Goal: Task Accomplishment & Management: Use online tool/utility

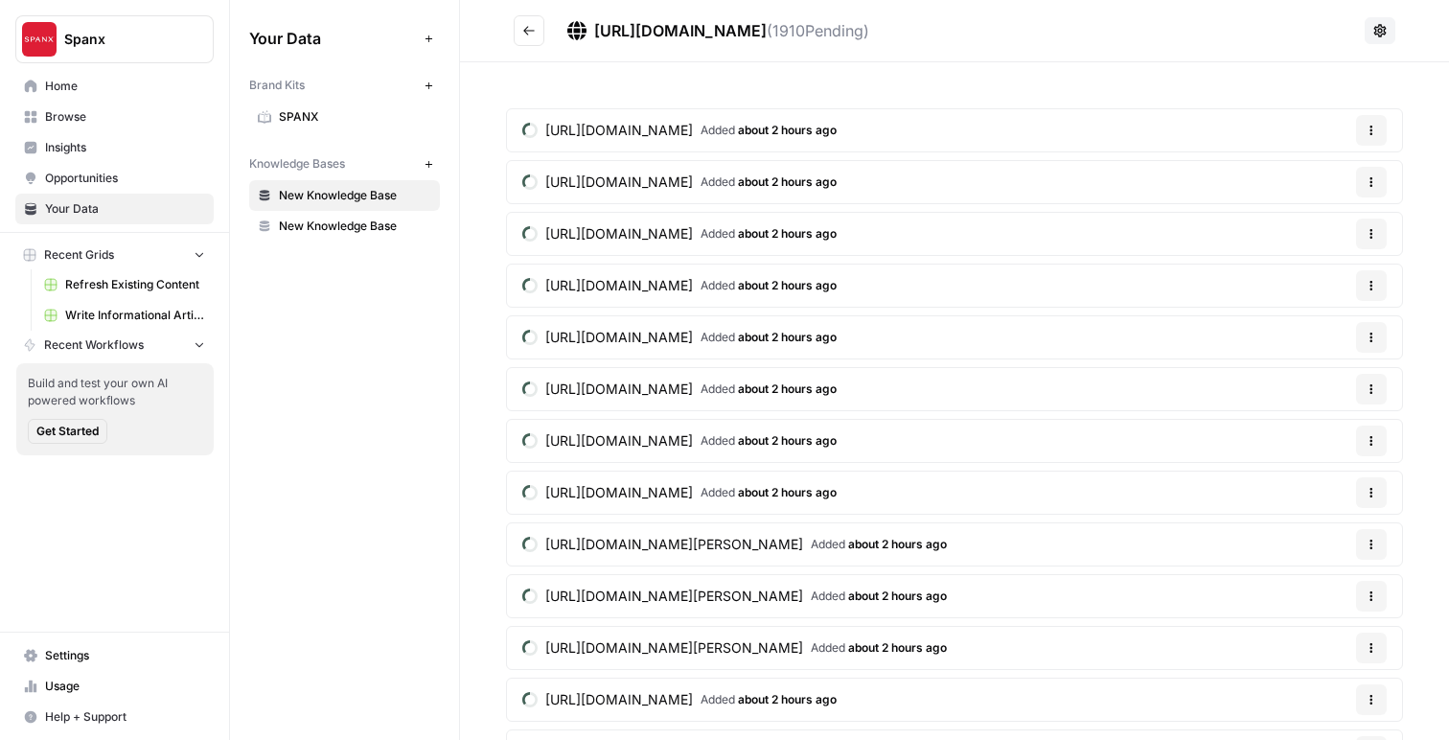
click at [395, 361] on div "Your Data Add Data Brand Kits New SPANX Knowledge Bases New New Knowledge Base …" at bounding box center [344, 370] width 229 height 740
click at [99, 314] on span "Write Informational Article" at bounding box center [135, 315] width 140 height 17
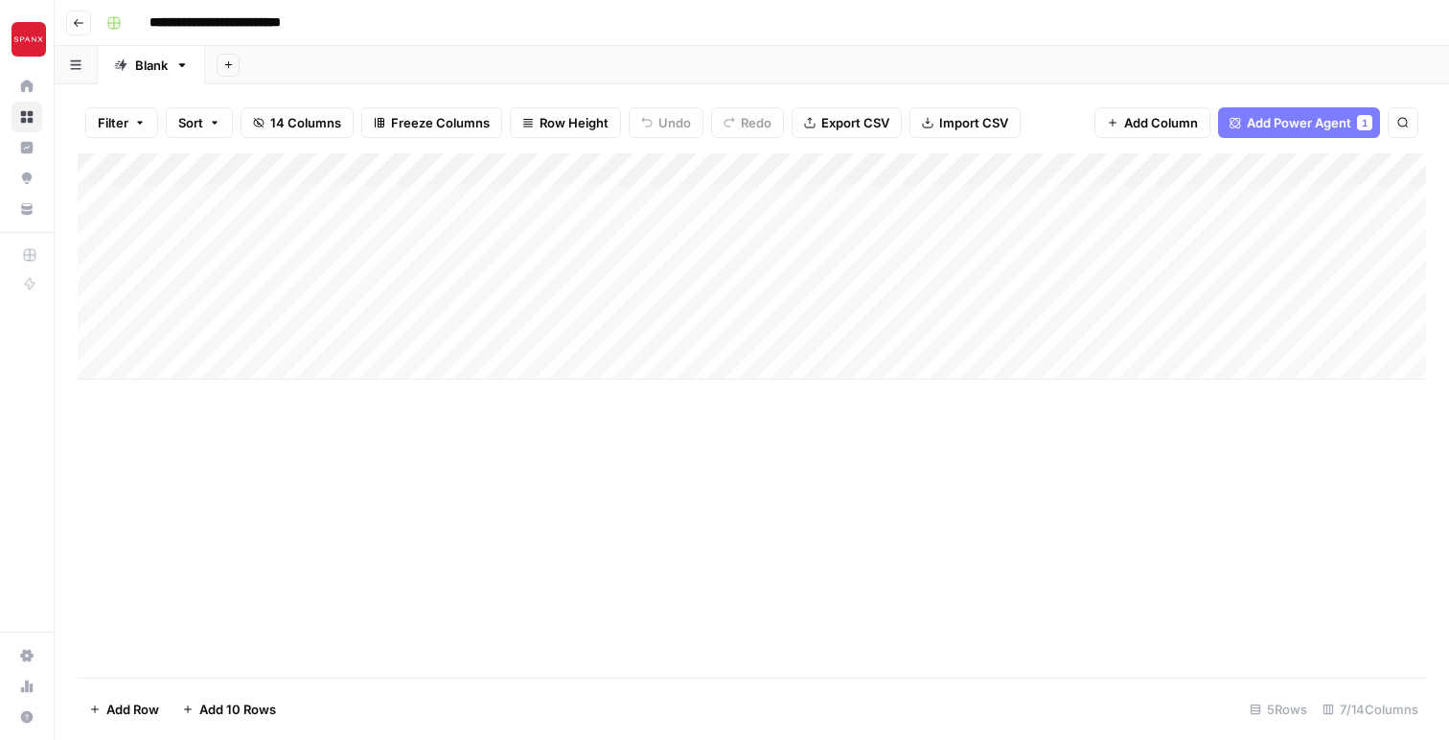
click at [670, 168] on div "Add Column" at bounding box center [752, 266] width 1348 height 226
click at [688, 204] on span "All Rows" at bounding box center [736, 213] width 121 height 19
click at [670, 197] on div "Add Column" at bounding box center [752, 266] width 1348 height 226
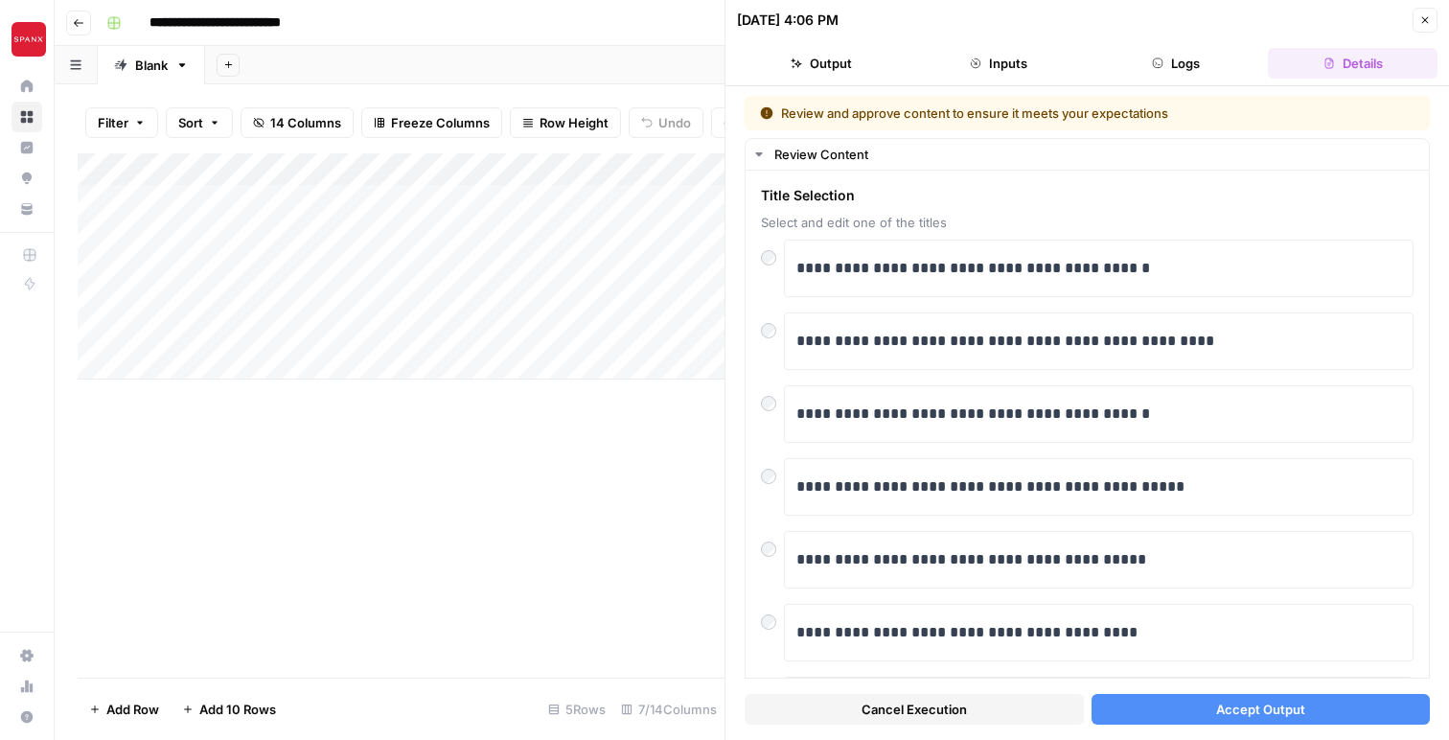
click at [1195, 707] on button "Accept Output" at bounding box center [1260, 709] width 339 height 31
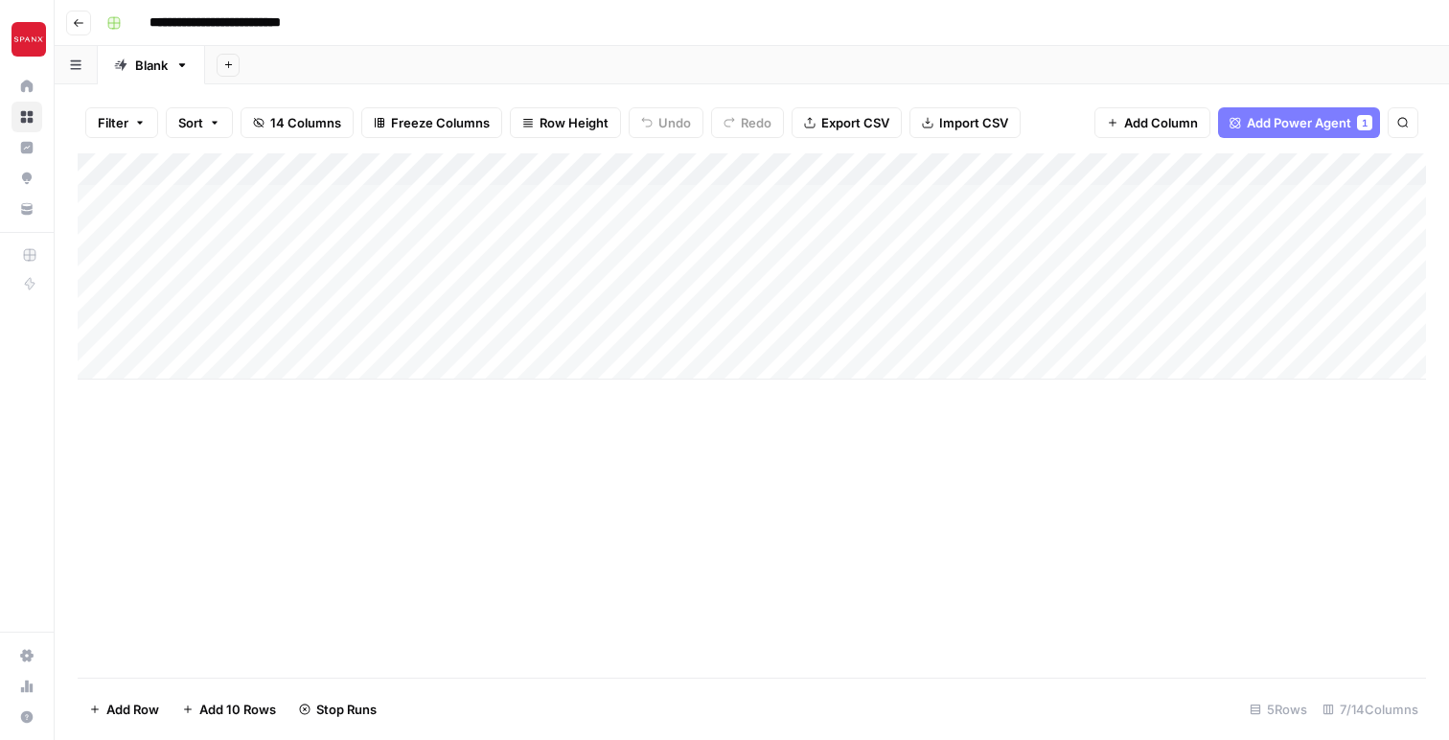
click at [669, 236] on div "Add Column" at bounding box center [752, 266] width 1348 height 226
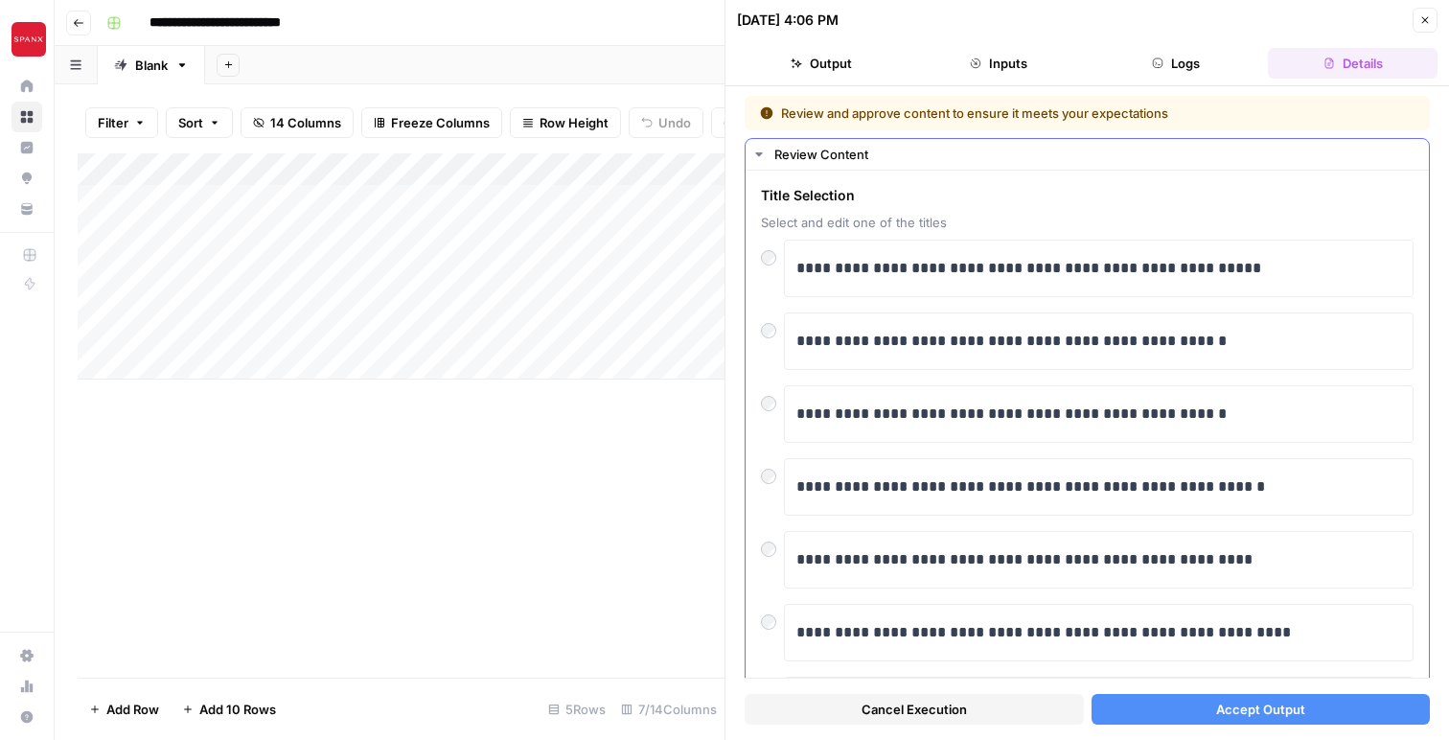
click at [776, 553] on div at bounding box center [772, 544] width 23 height 27
click at [1265, 711] on span "Accept Output" at bounding box center [1260, 708] width 89 height 19
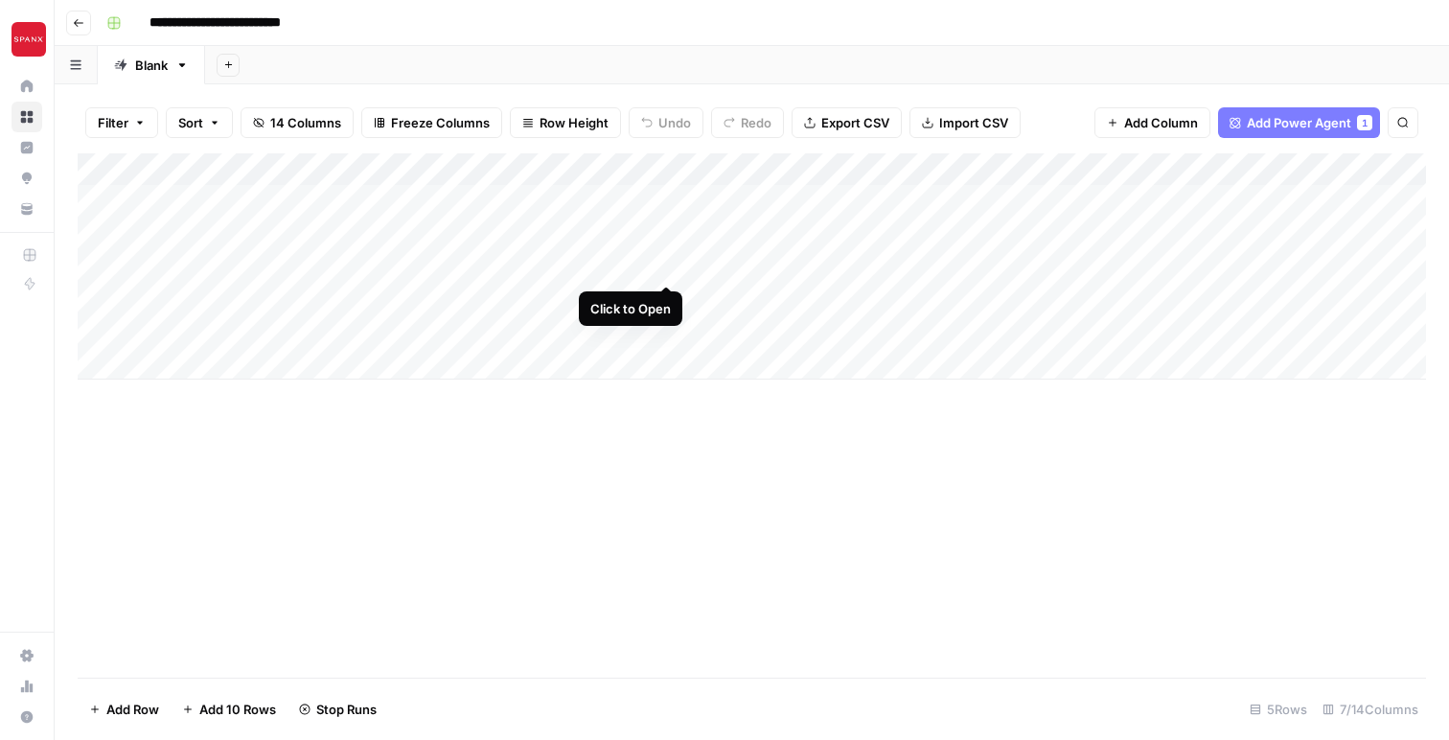
click at [668, 269] on div "Add Column" at bounding box center [752, 266] width 1348 height 226
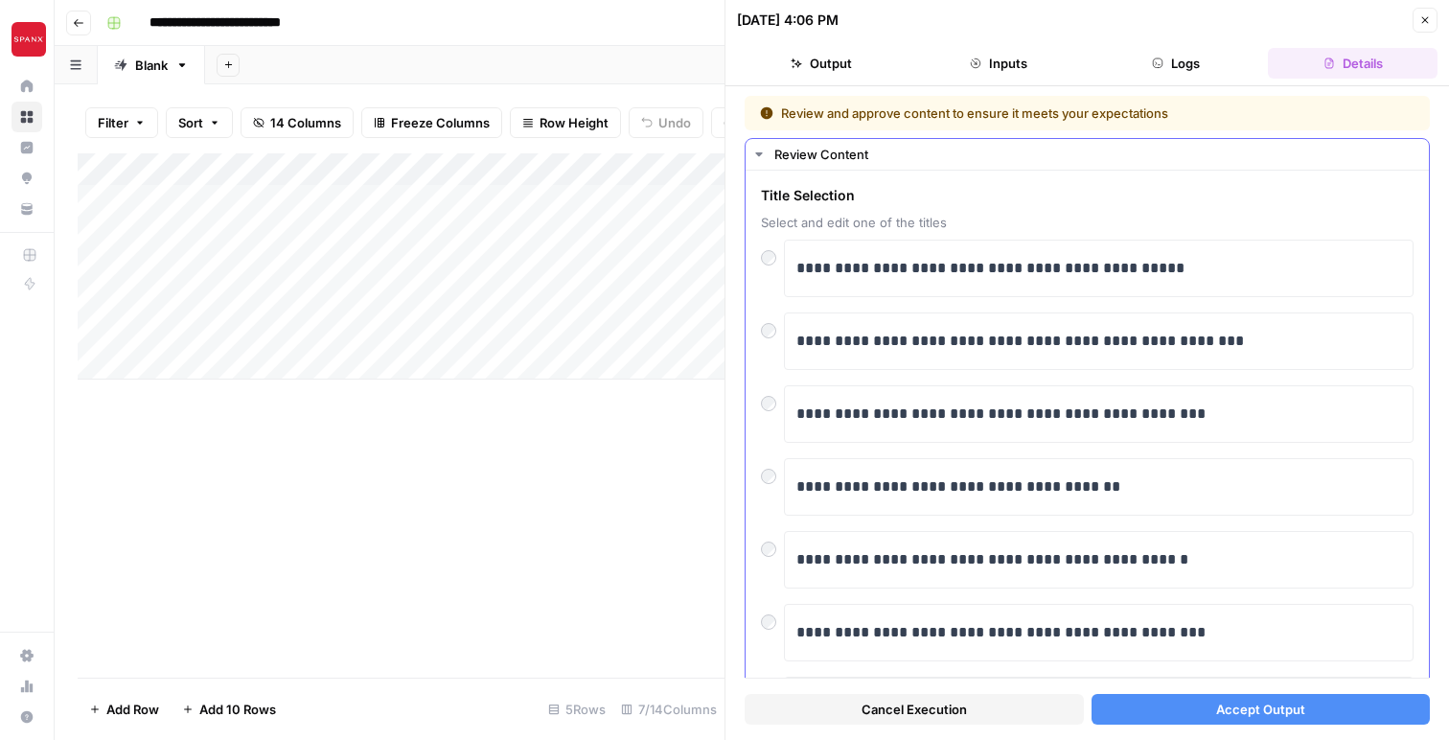
click at [774, 488] on div "**********" at bounding box center [1087, 486] width 653 height 57
click at [1166, 705] on button "Accept Output" at bounding box center [1260, 709] width 339 height 31
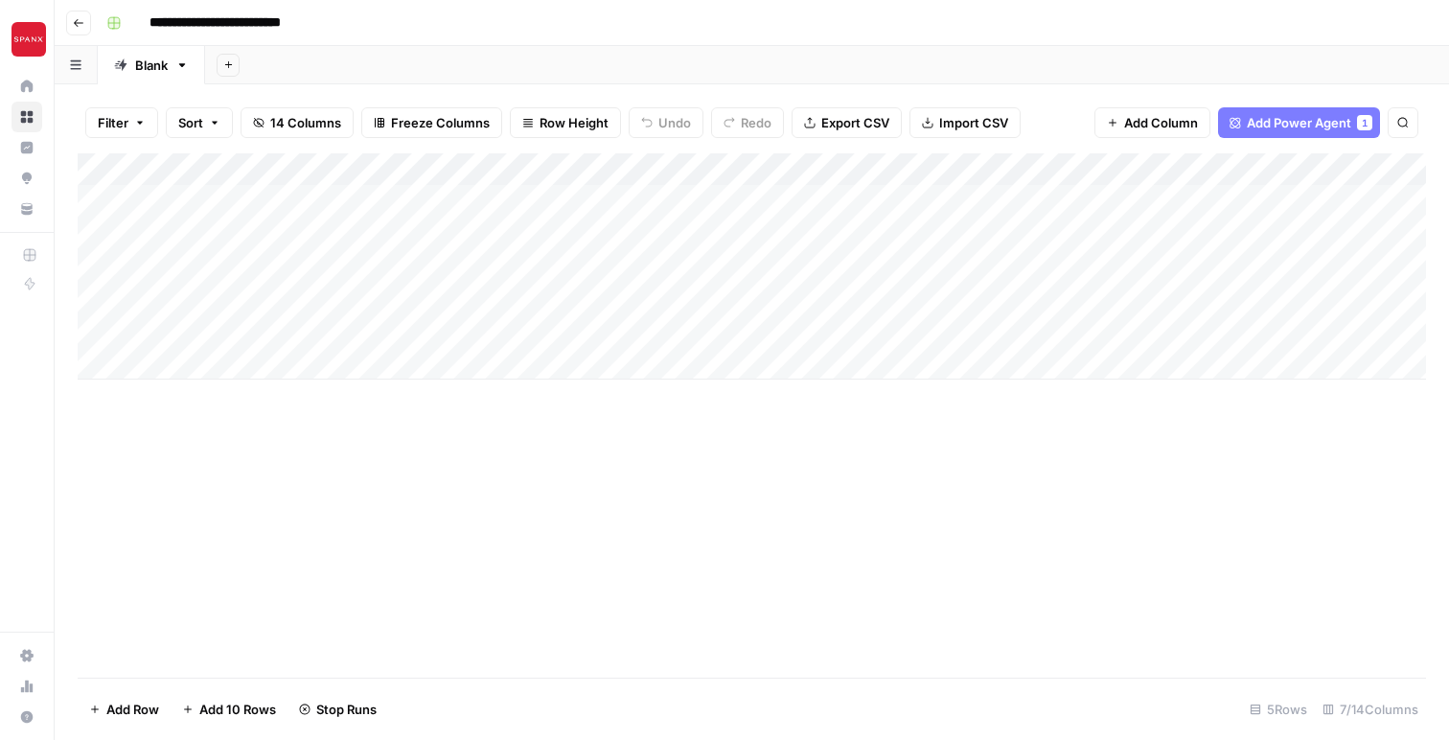
click at [665, 295] on div "Add Column" at bounding box center [752, 266] width 1348 height 226
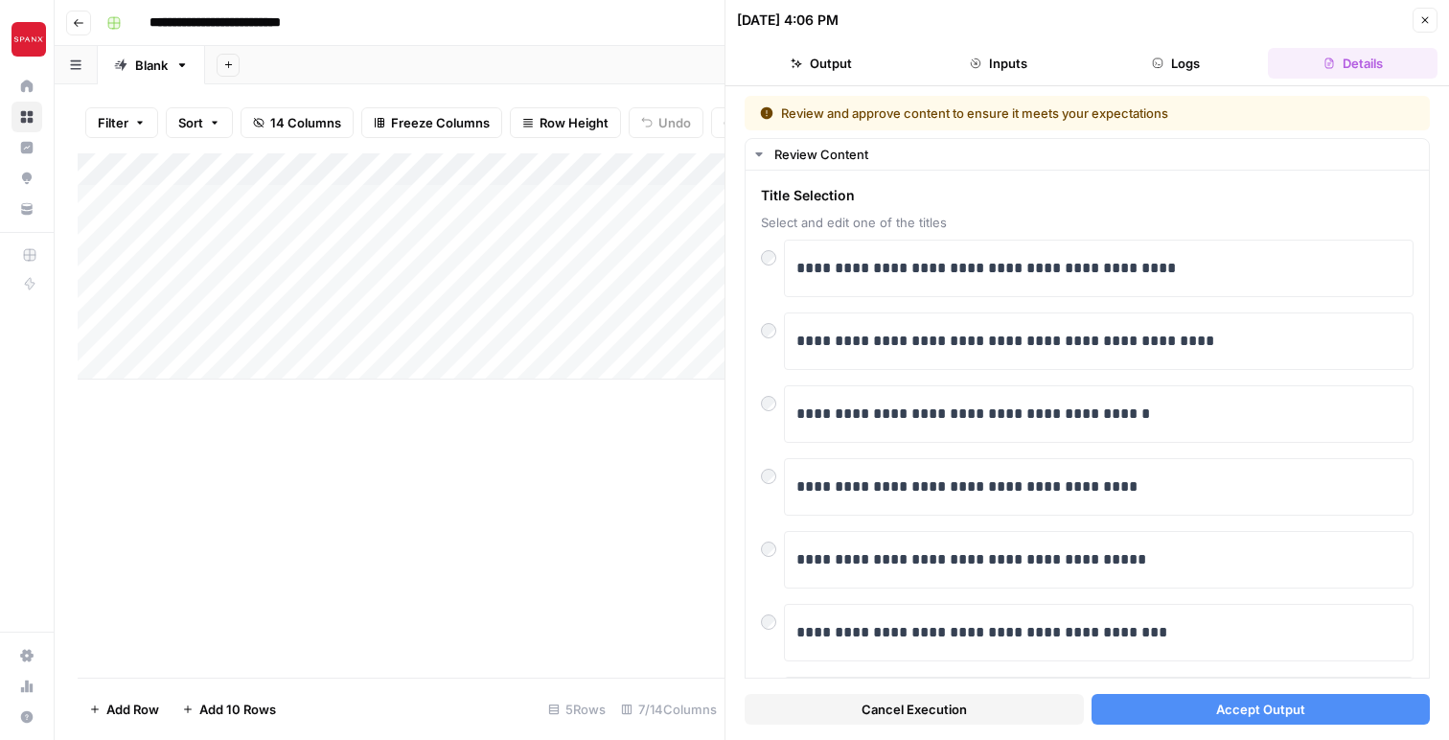
click at [1190, 699] on button "Accept Output" at bounding box center [1260, 709] width 339 height 31
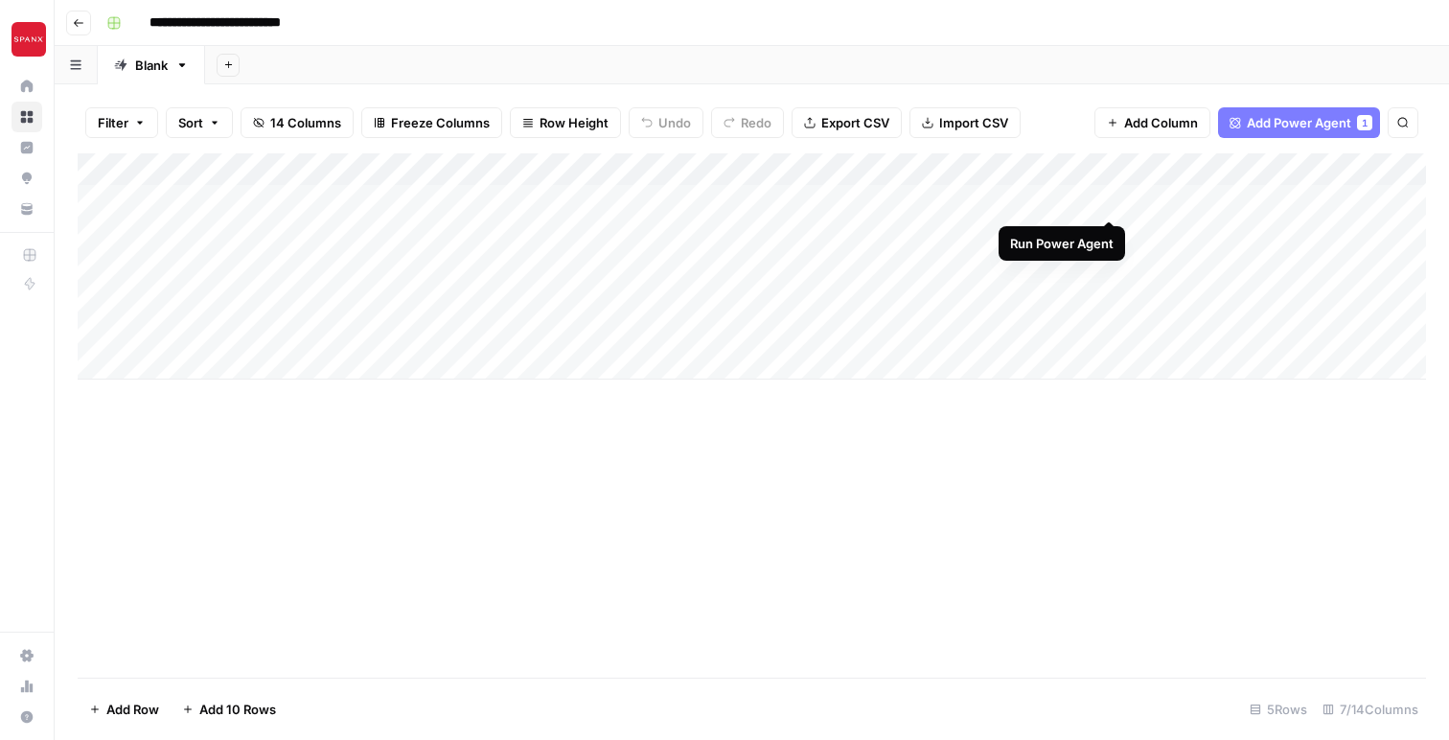
click at [1109, 197] on div "Add Column" at bounding box center [752, 266] width 1348 height 226
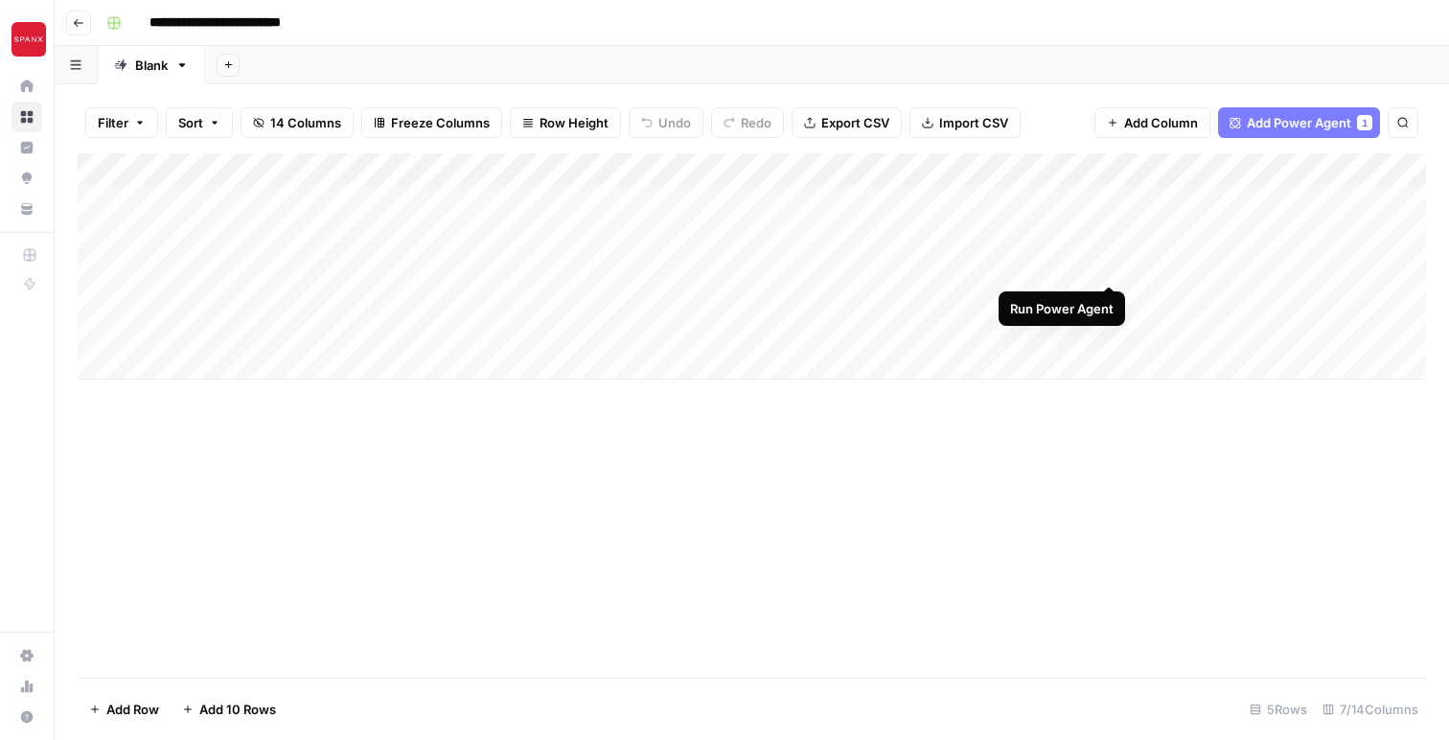
click at [1119, 266] on div "Add Column" at bounding box center [752, 266] width 1348 height 226
click at [1110, 262] on div "Add Column" at bounding box center [752, 266] width 1348 height 226
click at [642, 200] on div "Add Column" at bounding box center [752, 266] width 1348 height 226
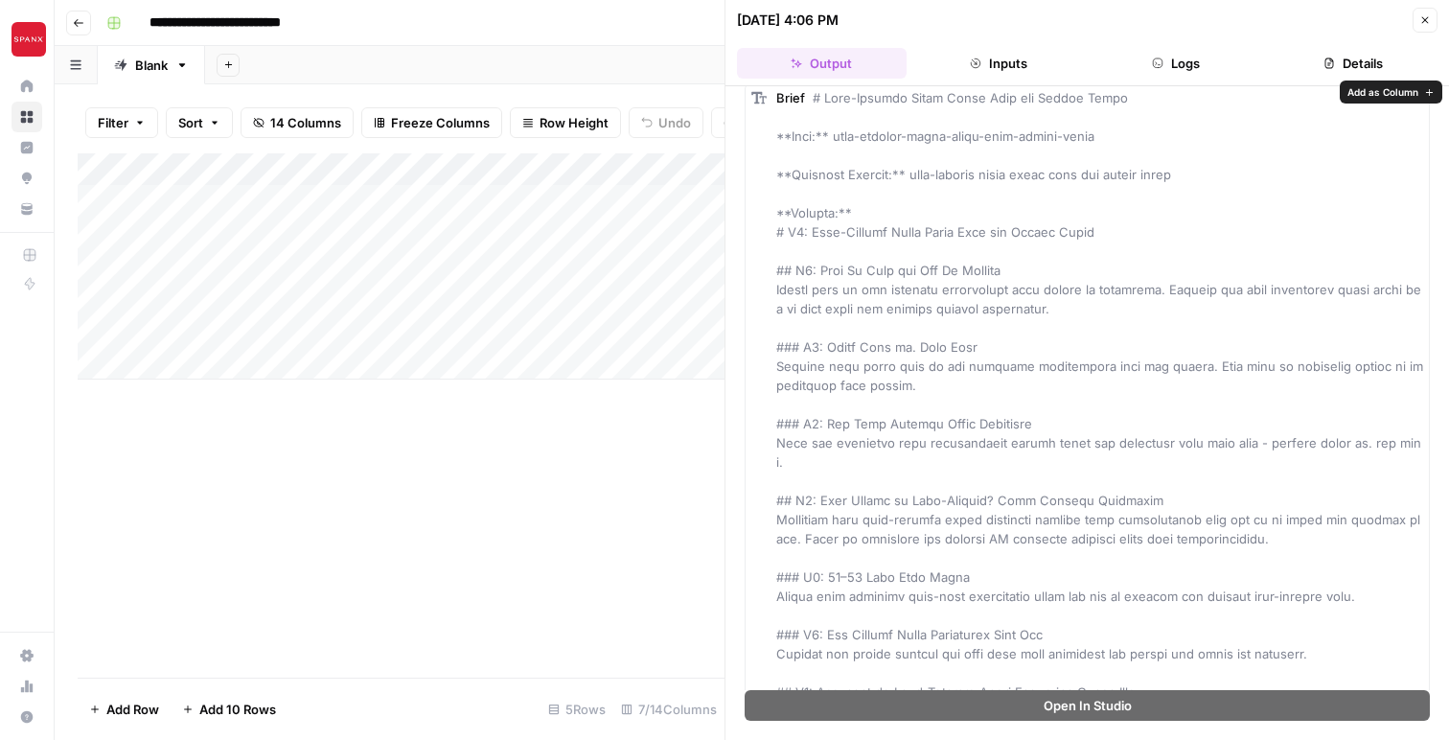
scroll to position [66, 0]
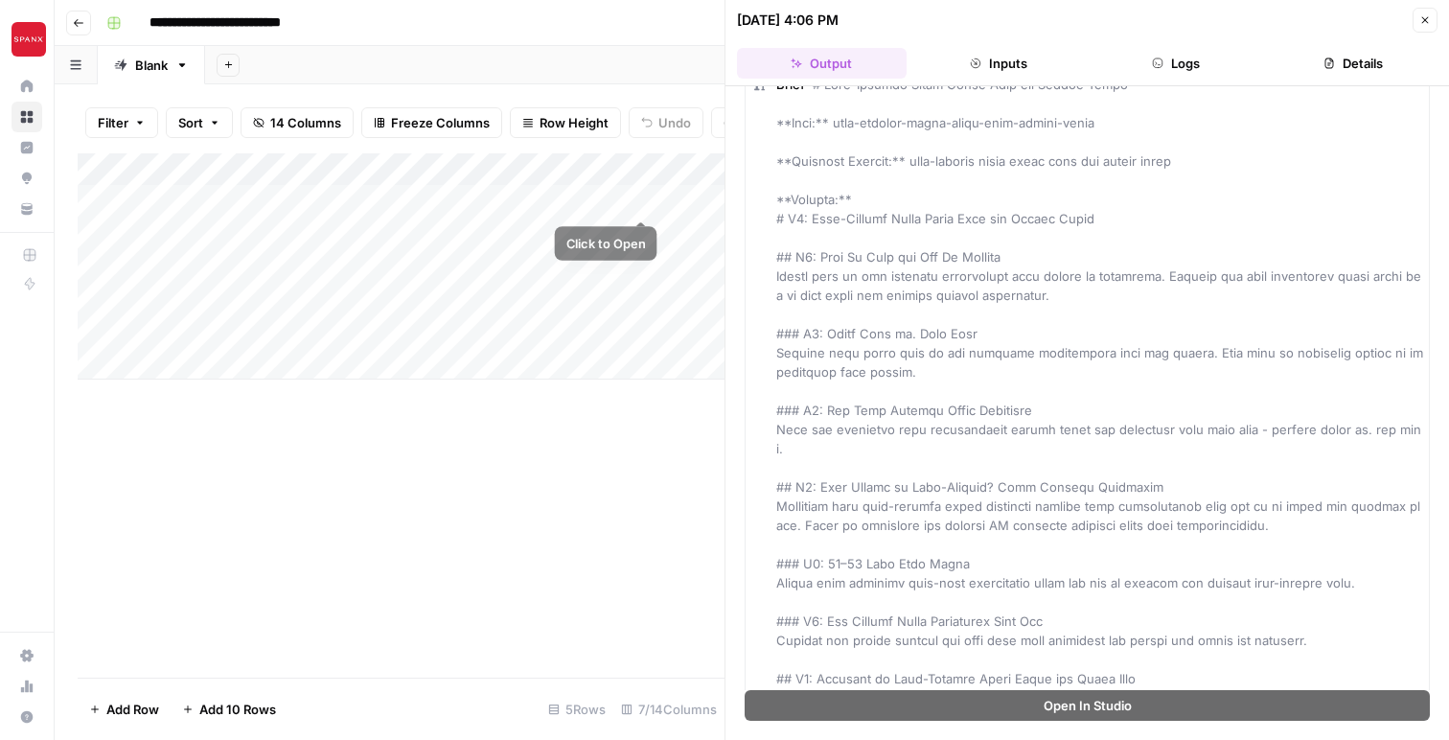
click at [647, 198] on div "Add Column" at bounding box center [401, 266] width 647 height 226
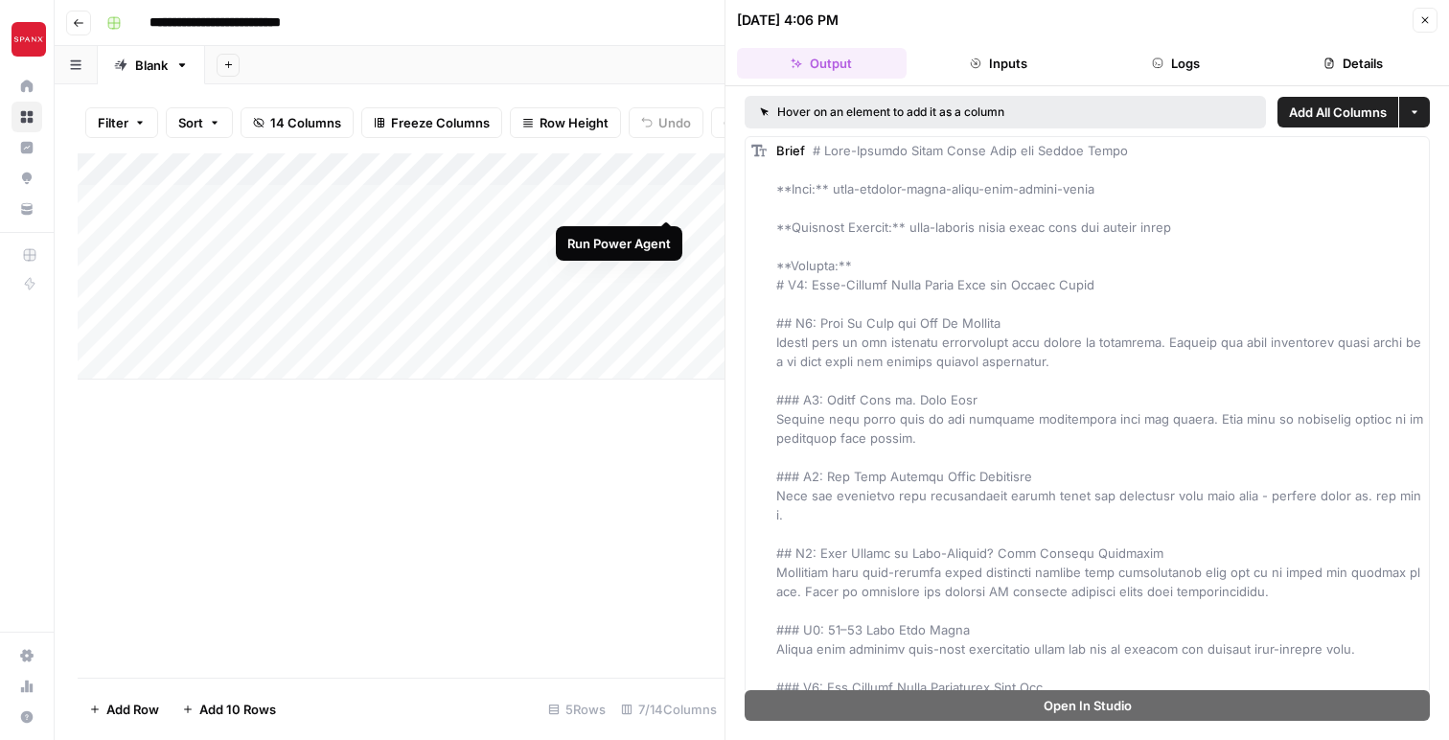
click at [673, 196] on div "Add Column" at bounding box center [401, 266] width 647 height 226
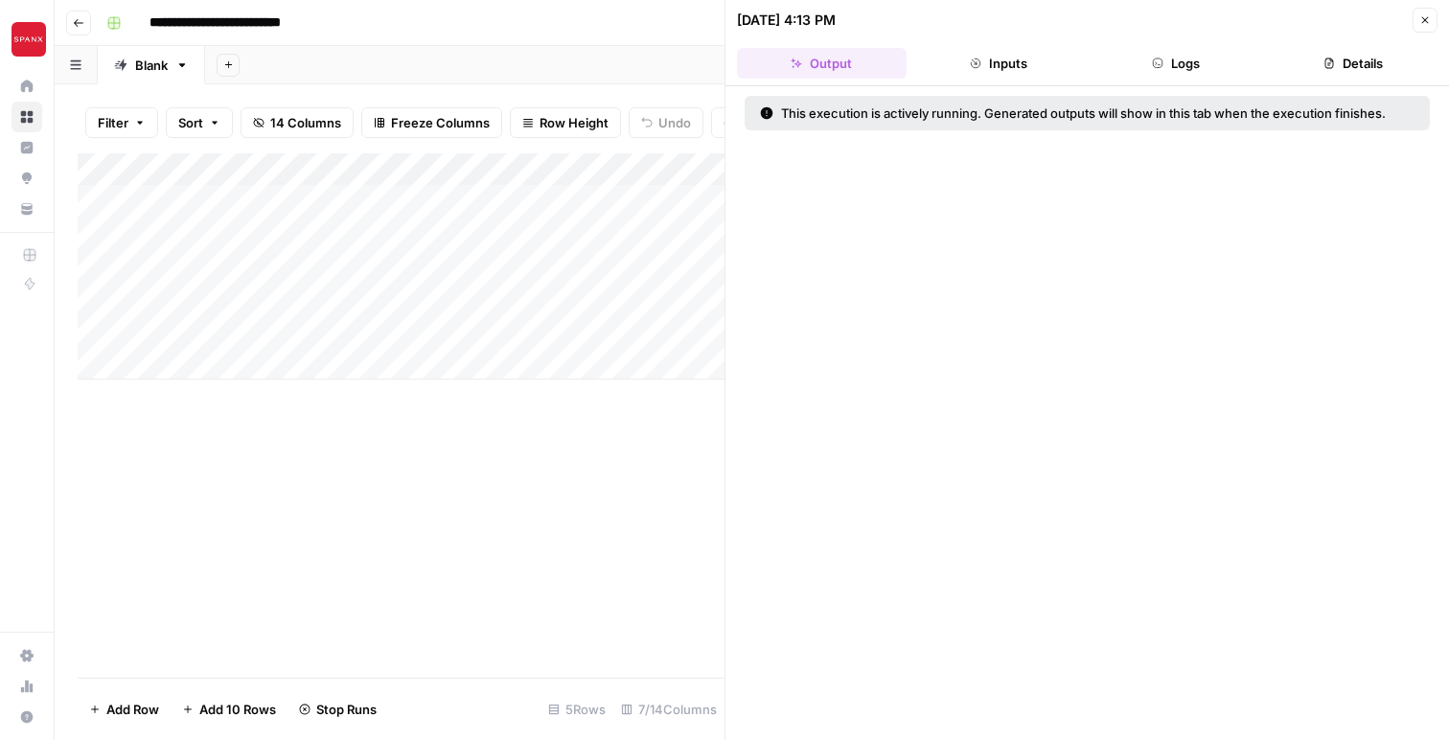
click at [594, 195] on div "Add Column" at bounding box center [401, 266] width 647 height 226
click at [570, 265] on div "Add Column" at bounding box center [401, 266] width 647 height 226
click at [667, 197] on div "Add Column" at bounding box center [401, 266] width 647 height 226
click at [640, 198] on div "Add Column" at bounding box center [401, 266] width 647 height 226
click at [587, 517] on div "Add Column" at bounding box center [401, 415] width 647 height 524
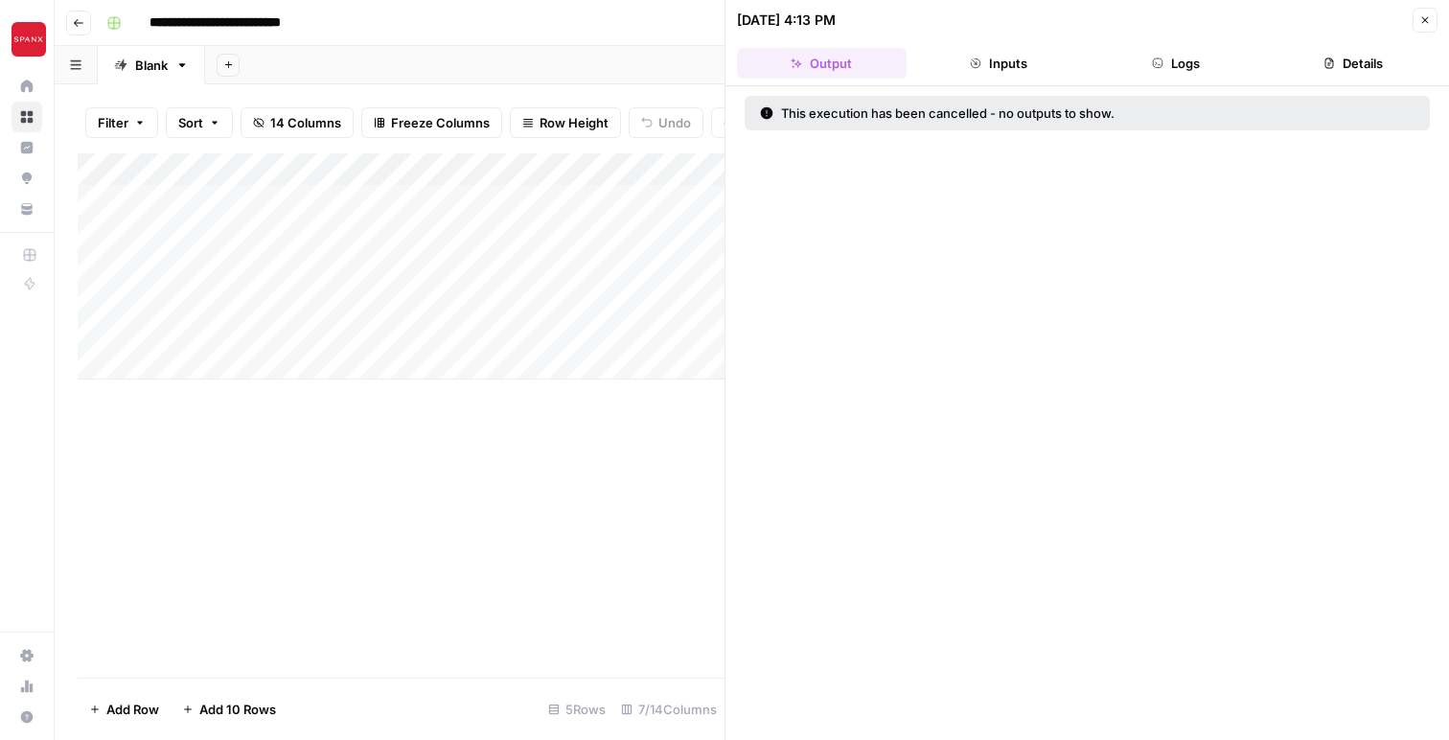
click at [587, 517] on div "Add Column" at bounding box center [401, 415] width 647 height 524
click at [1425, 18] on icon "button" at bounding box center [1424, 19] width 11 height 11
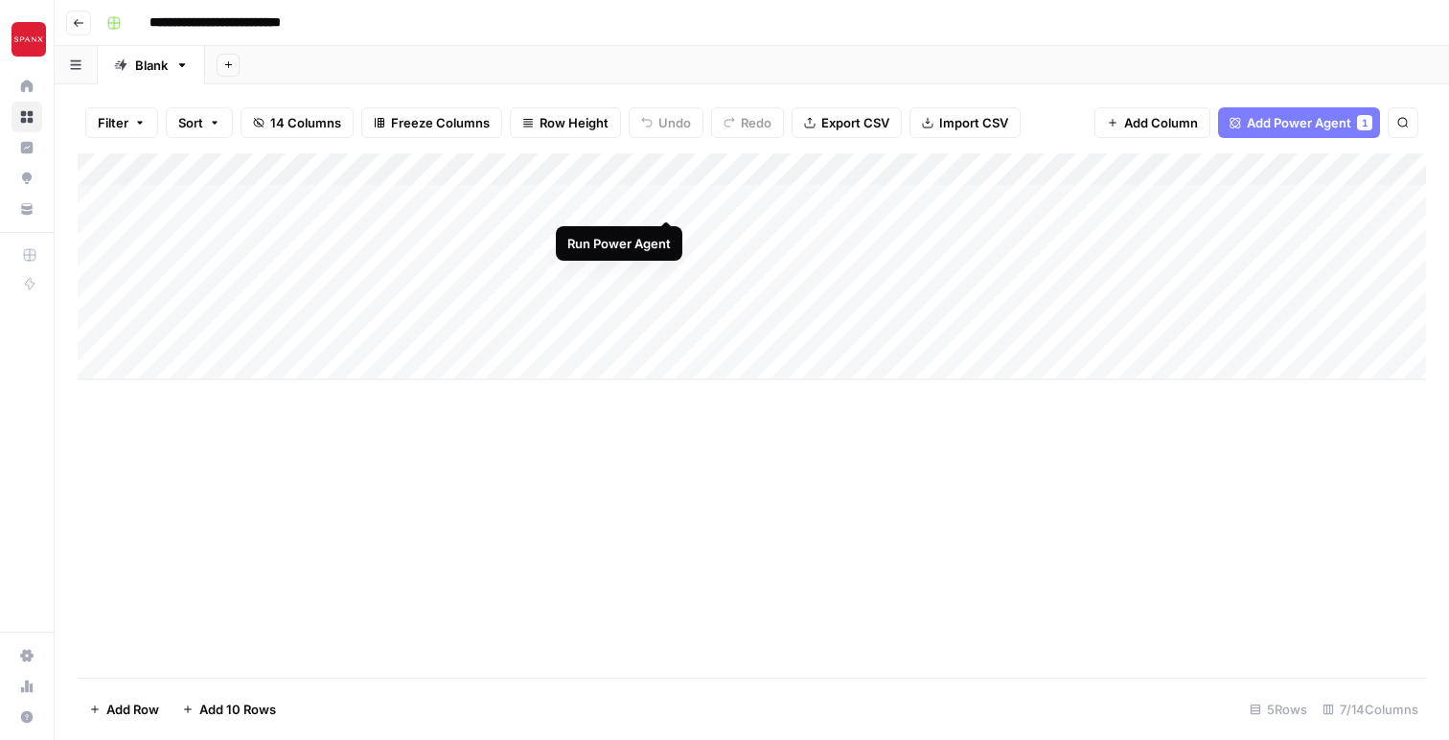
click at [662, 203] on div "Add Column" at bounding box center [752, 266] width 1348 height 226
click at [1345, 231] on div "Add Column" at bounding box center [752, 266] width 1348 height 226
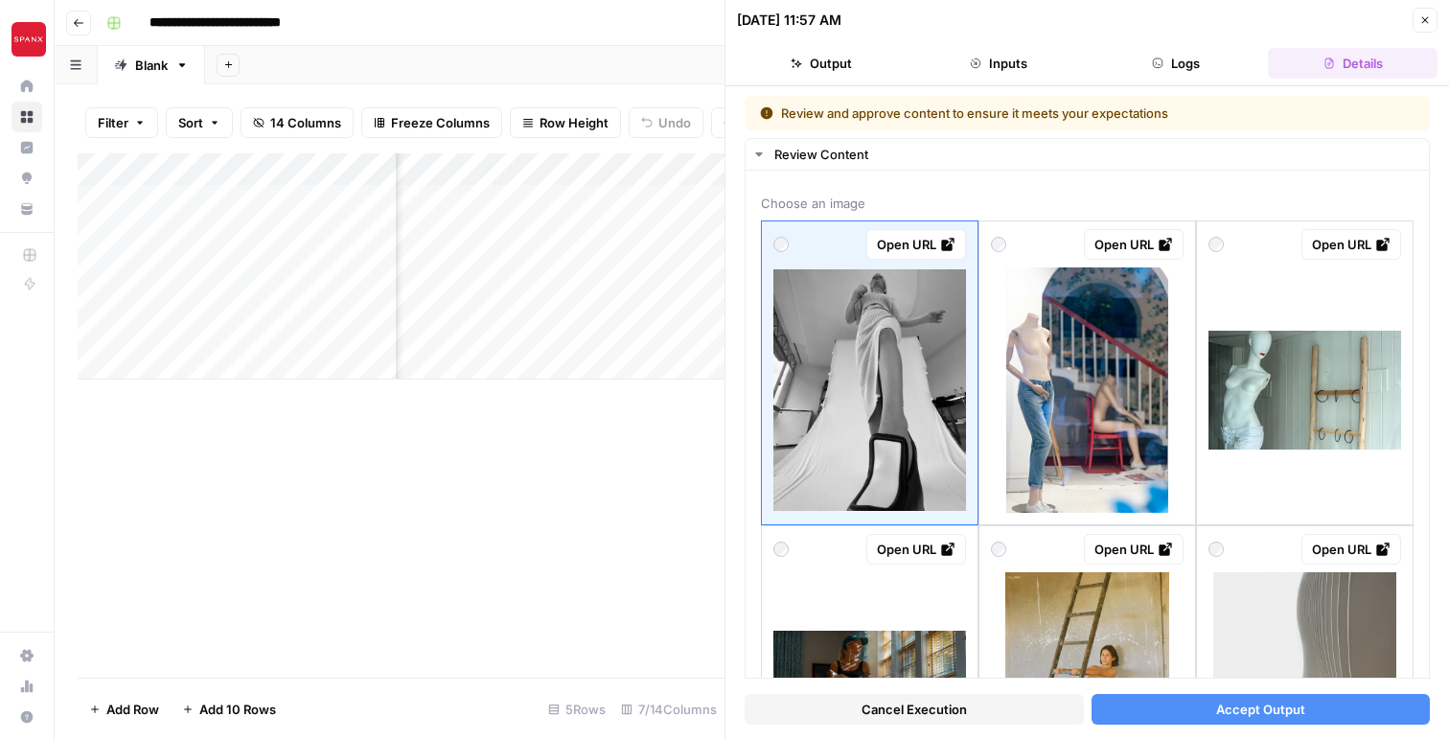
click at [960, 711] on span "Cancel Execution" at bounding box center [913, 708] width 105 height 19
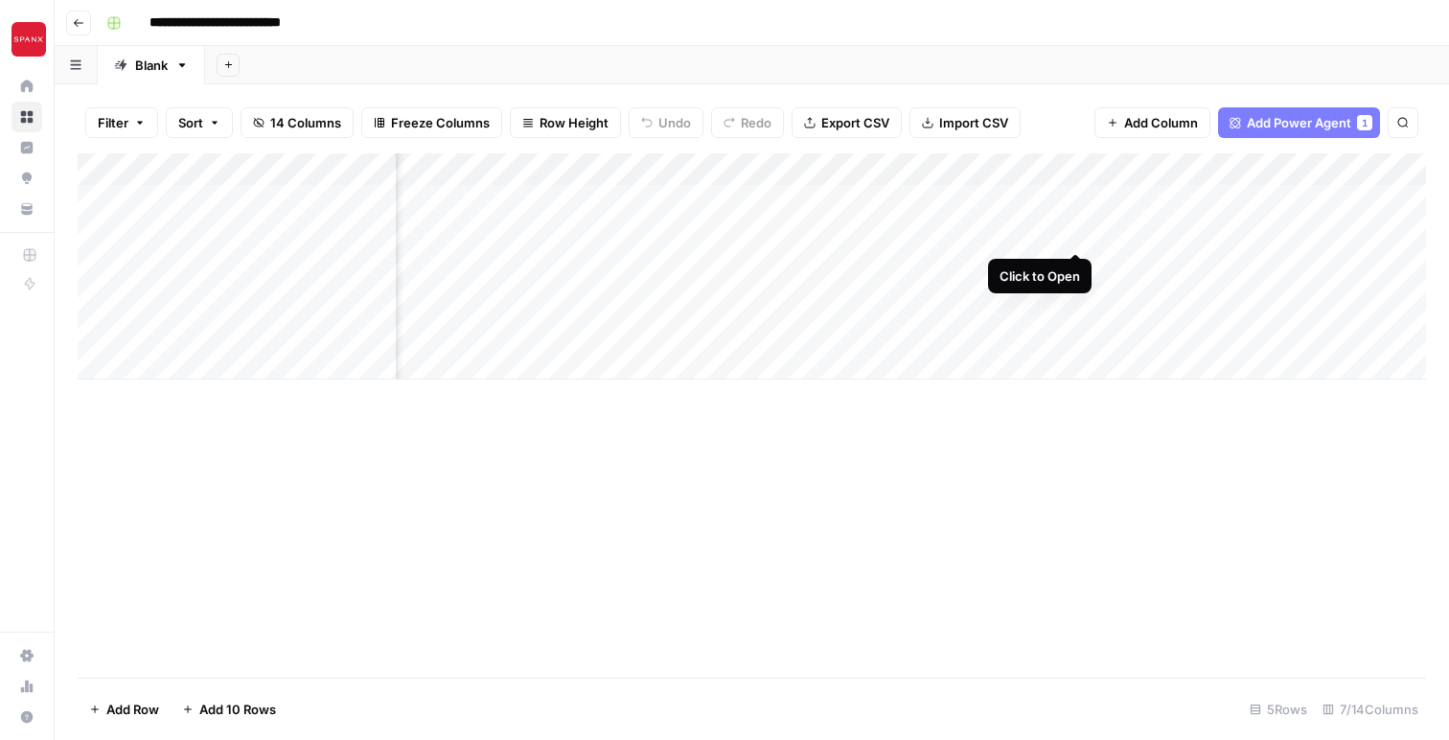
click at [1078, 233] on div "Add Column" at bounding box center [752, 266] width 1348 height 226
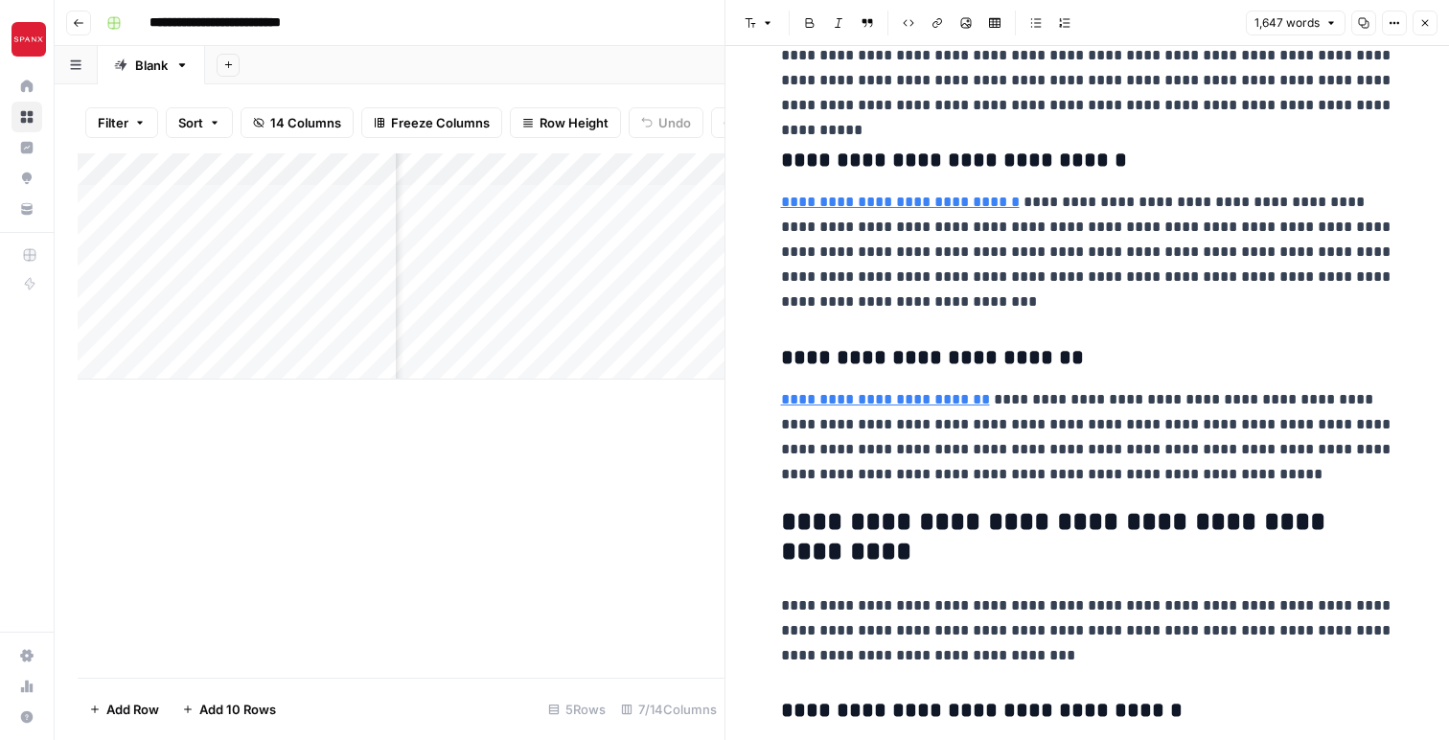
scroll to position [3056, 0]
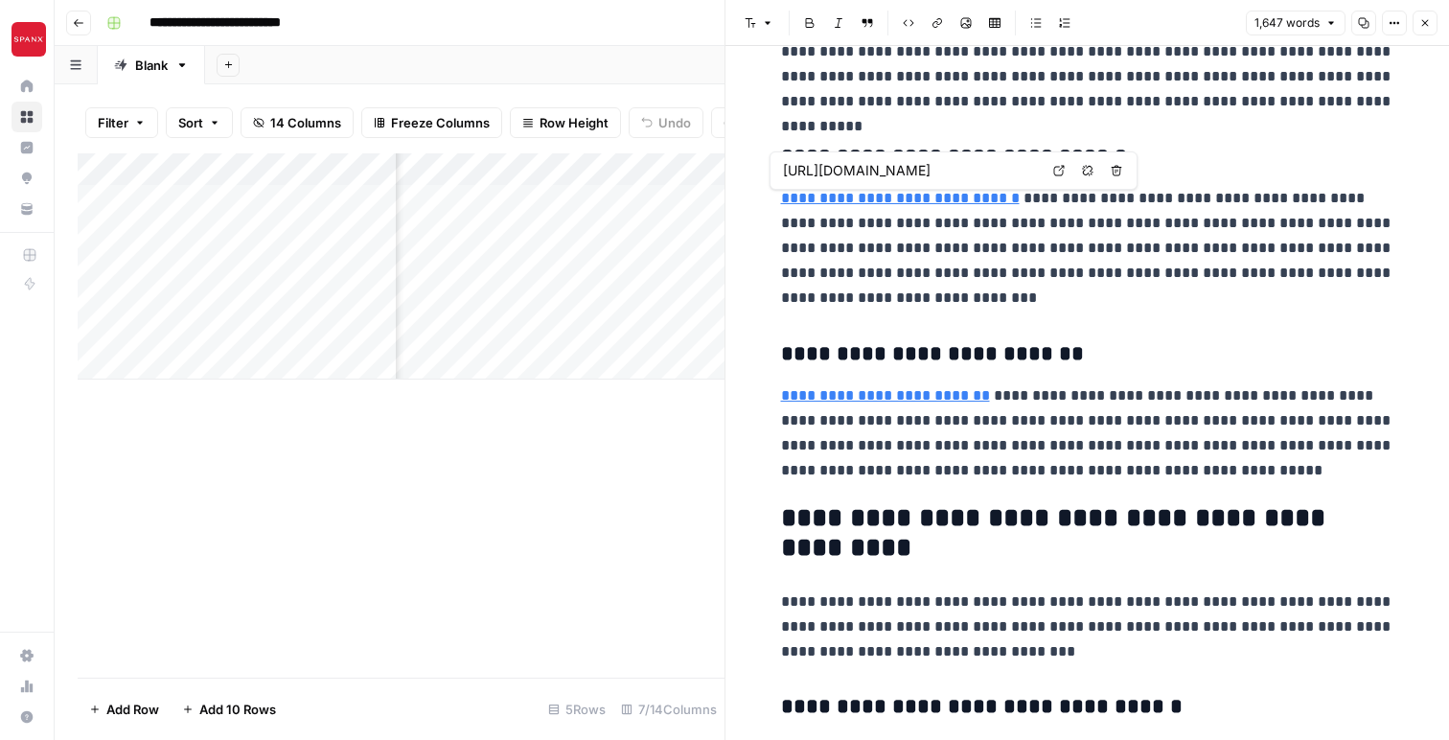
click at [921, 204] on link "**********" at bounding box center [900, 198] width 239 height 14
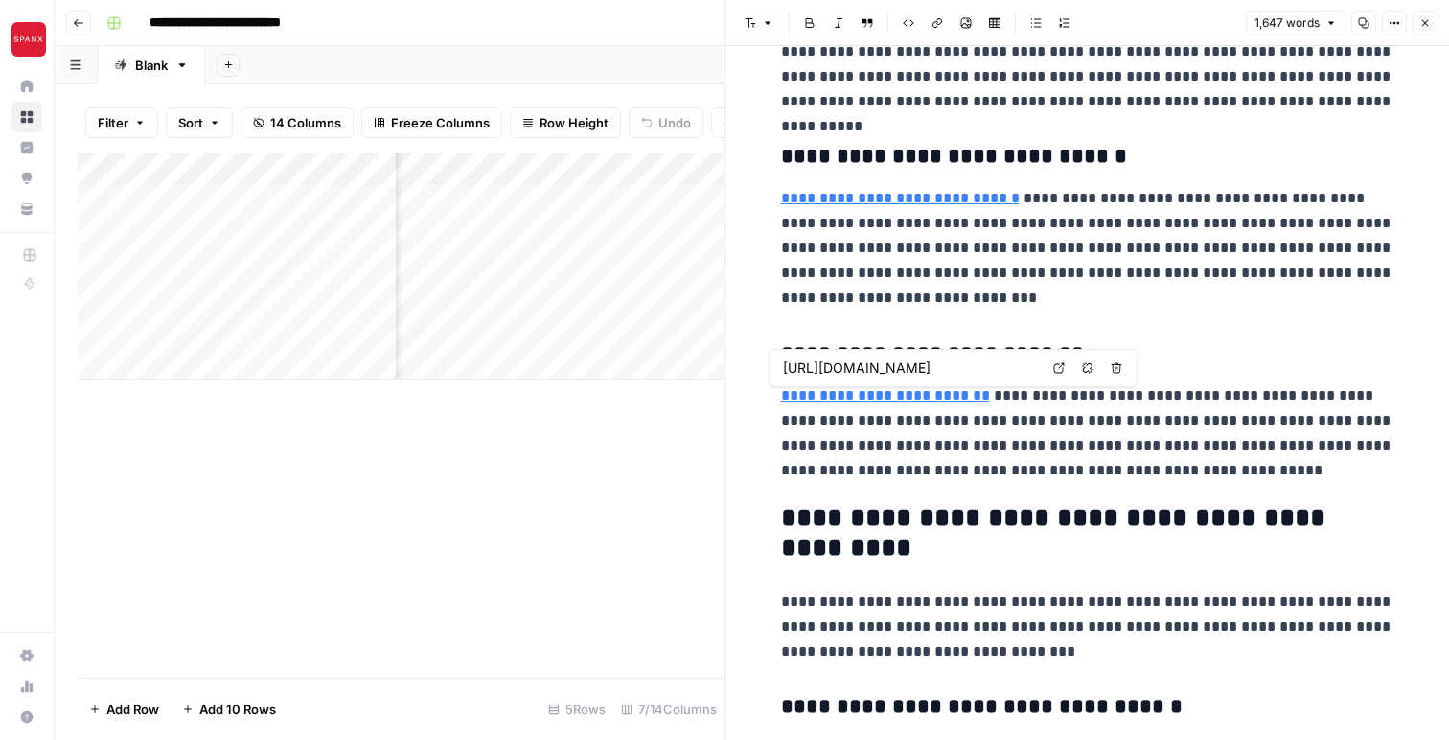
click at [915, 370] on input "[URL][DOMAIN_NAME]" at bounding box center [910, 367] width 255 height 19
click at [963, 471] on p "**********" at bounding box center [1087, 433] width 613 height 100
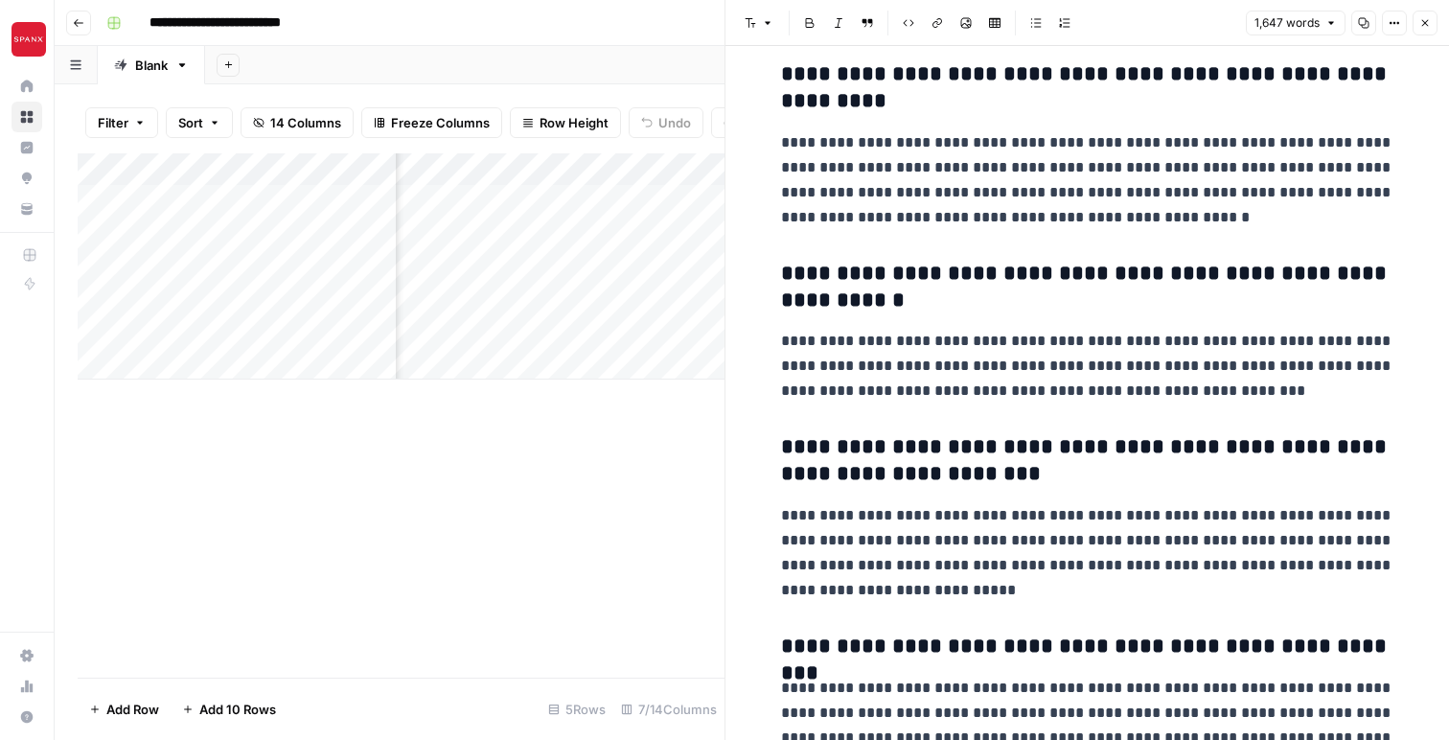
scroll to position [5220, 0]
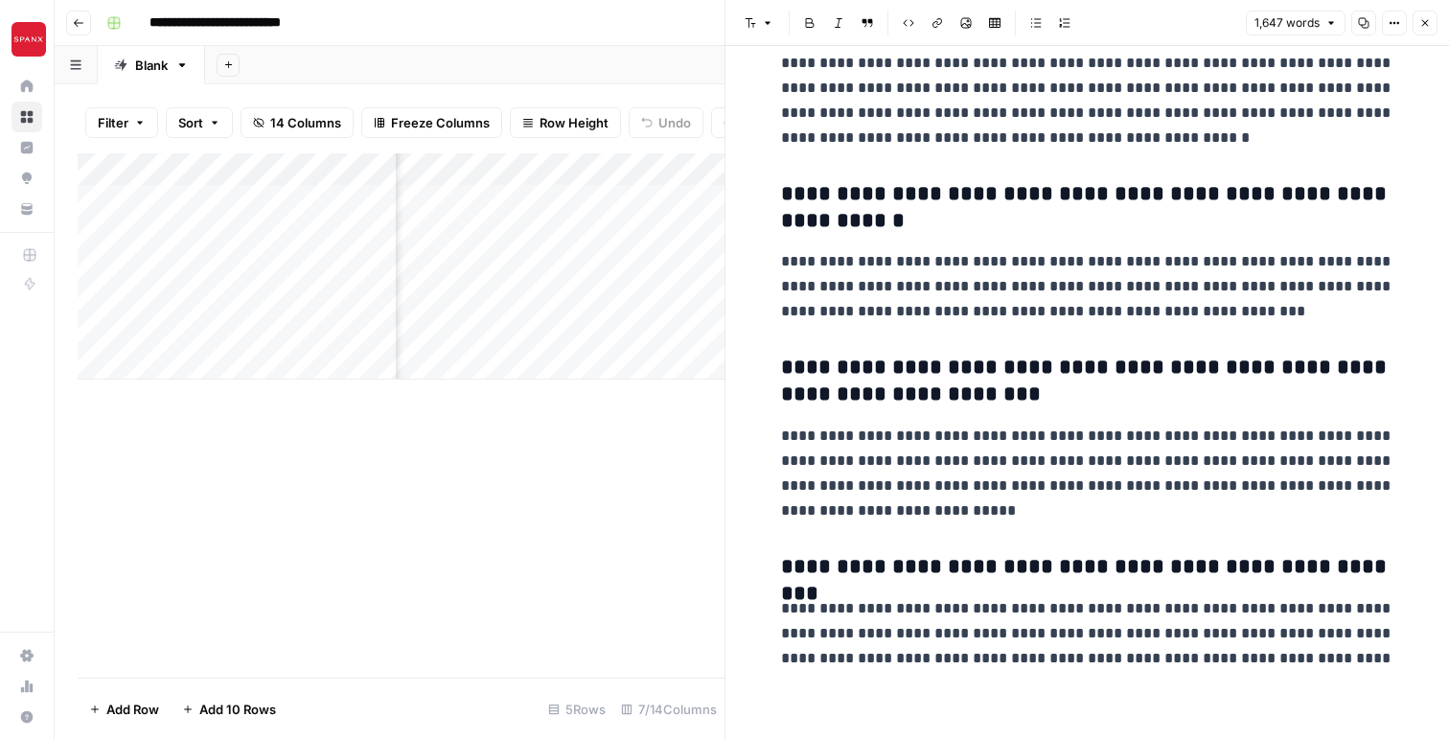
click at [542, 470] on div "Add Column" at bounding box center [401, 415] width 647 height 524
click at [1434, 25] on button "Close" at bounding box center [1424, 23] width 25 height 25
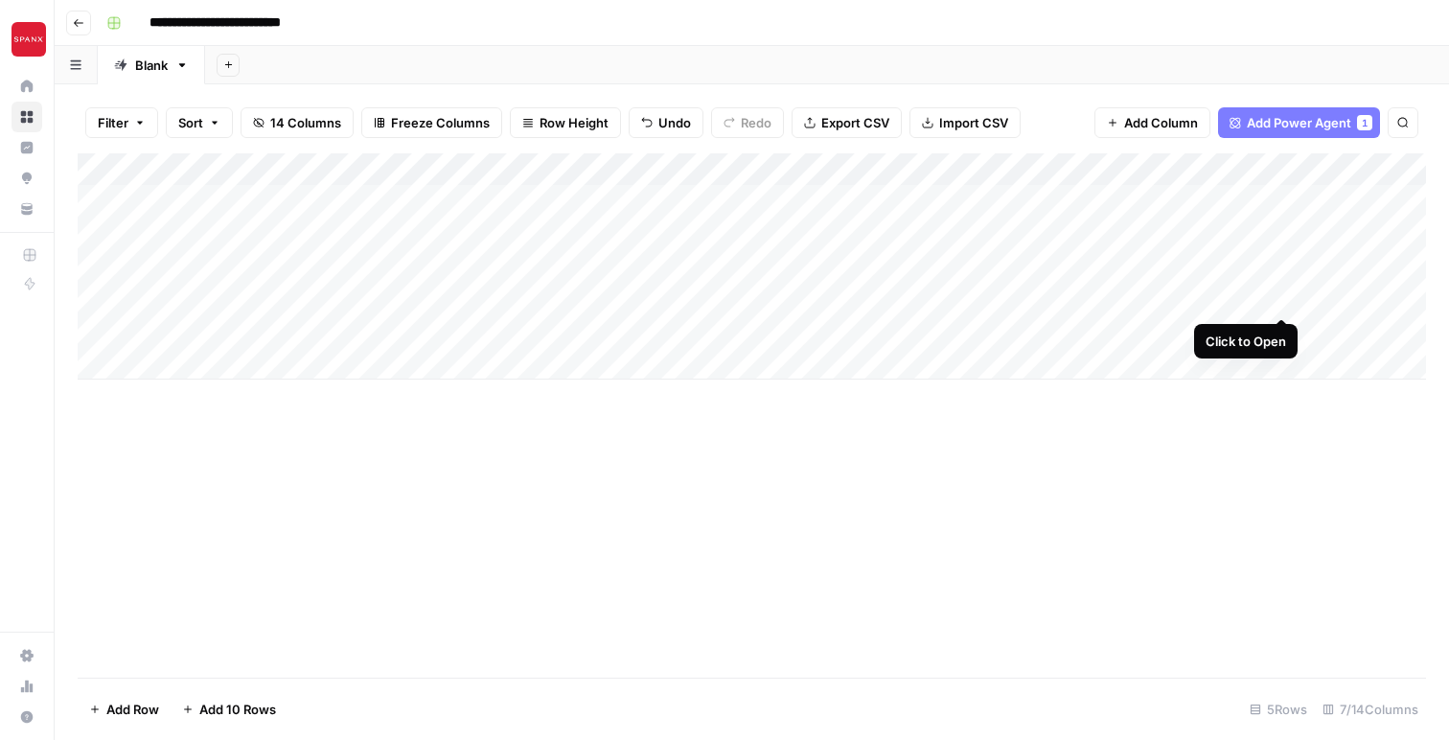
click at [1282, 298] on div "Add Column" at bounding box center [752, 266] width 1348 height 226
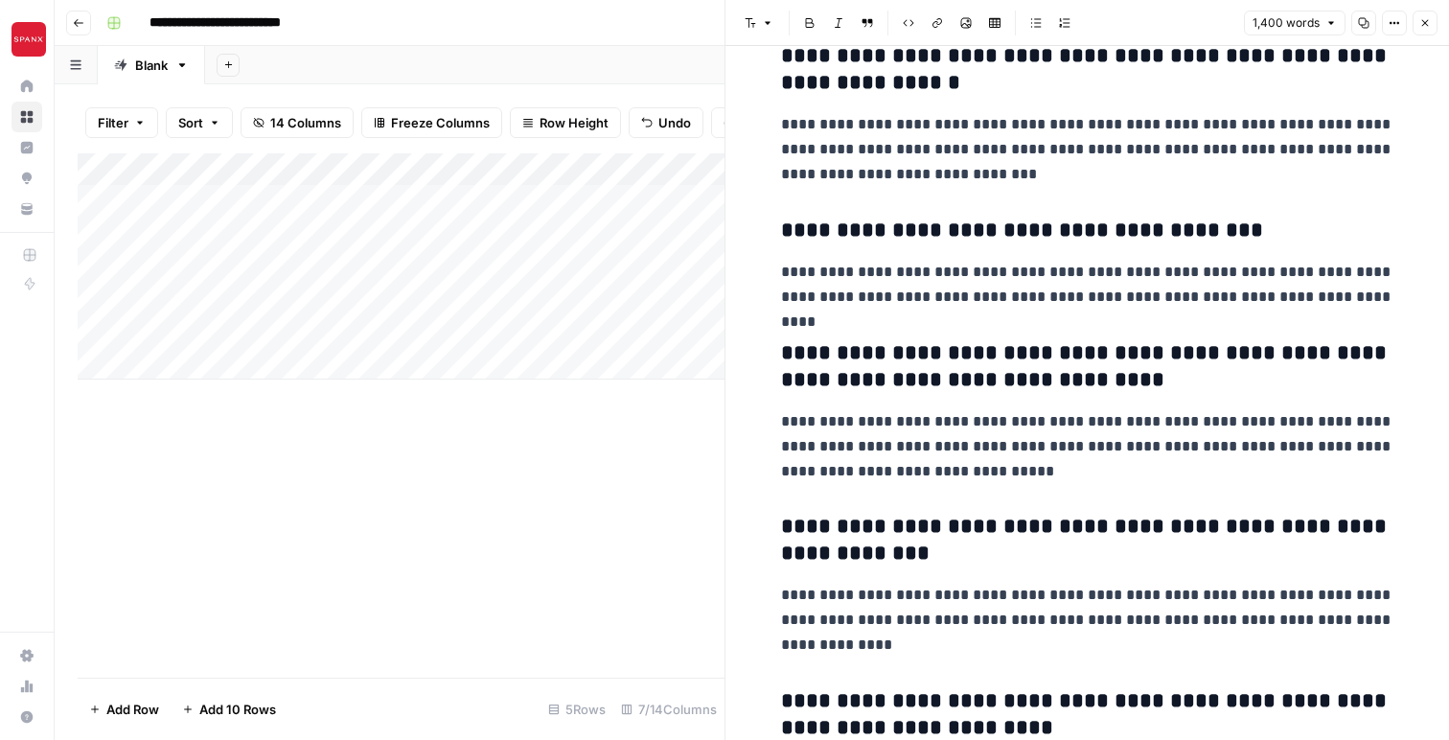
scroll to position [4092, 0]
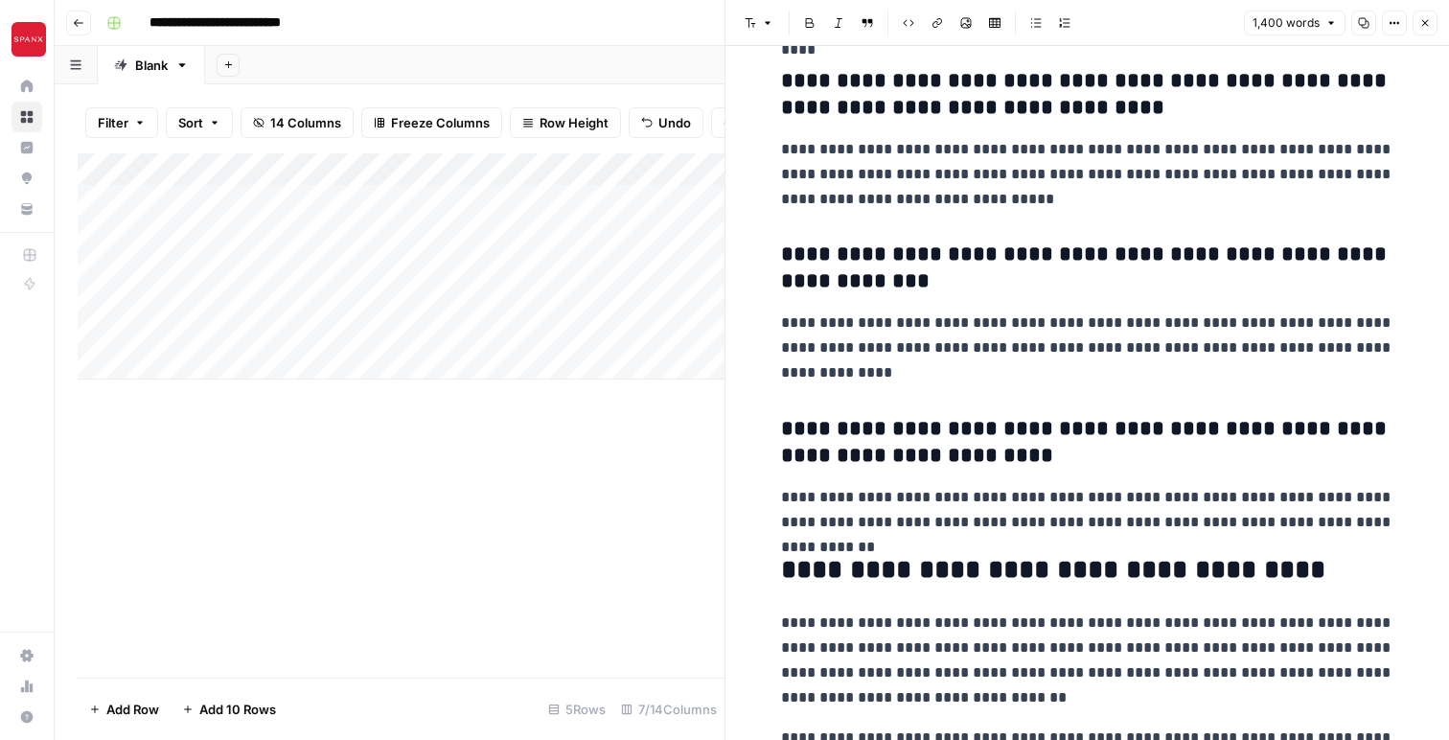
click at [1424, 24] on icon "button" at bounding box center [1425, 23] width 7 height 7
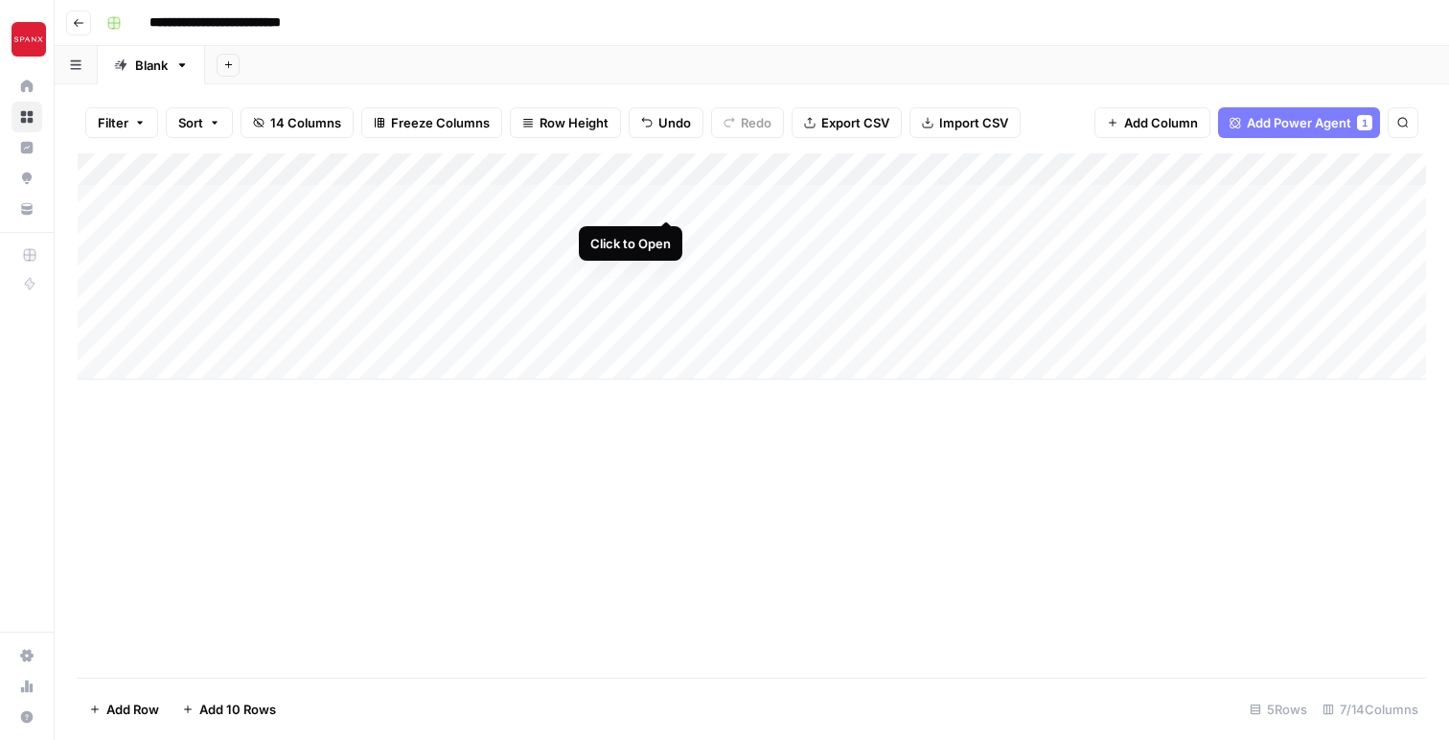
click at [668, 201] on div "Add Column" at bounding box center [752, 266] width 1348 height 226
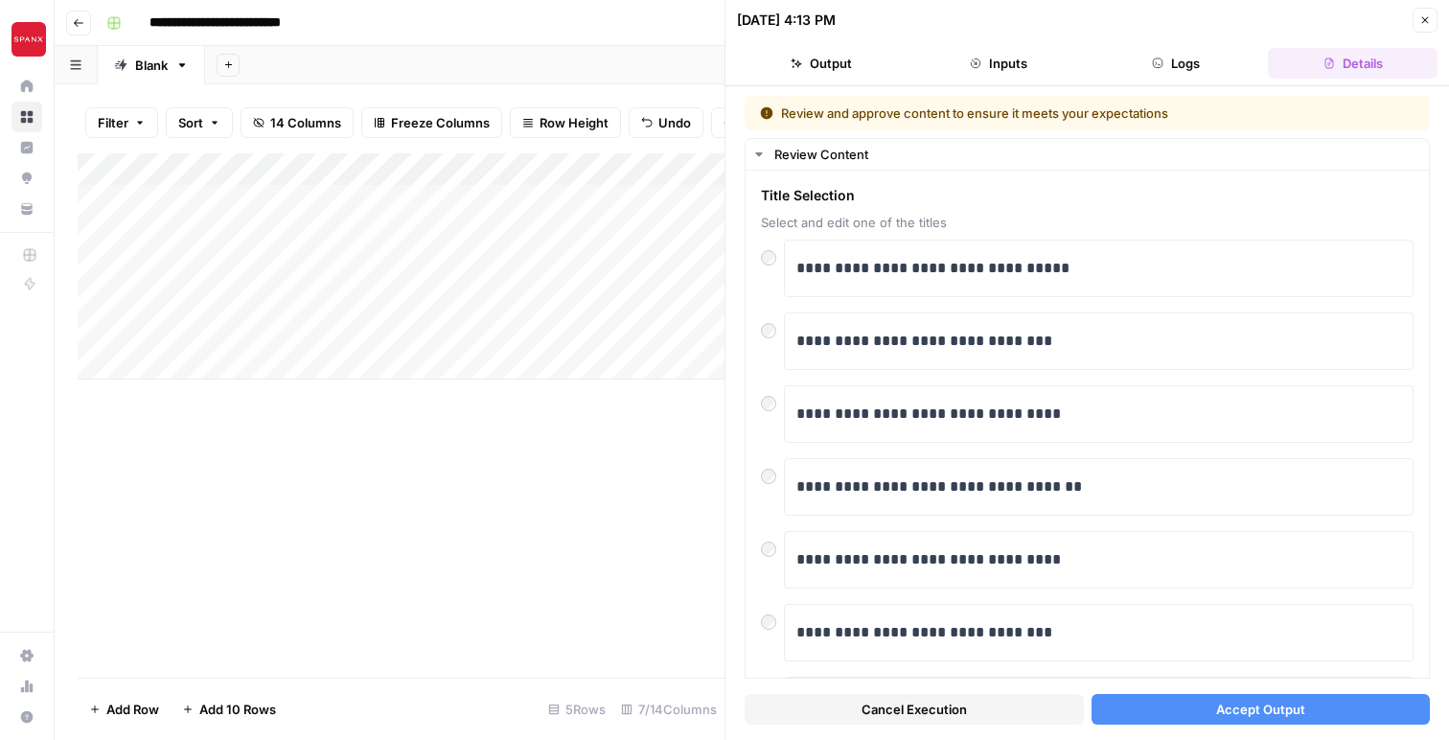
click at [997, 59] on button "Inputs" at bounding box center [999, 63] width 170 height 31
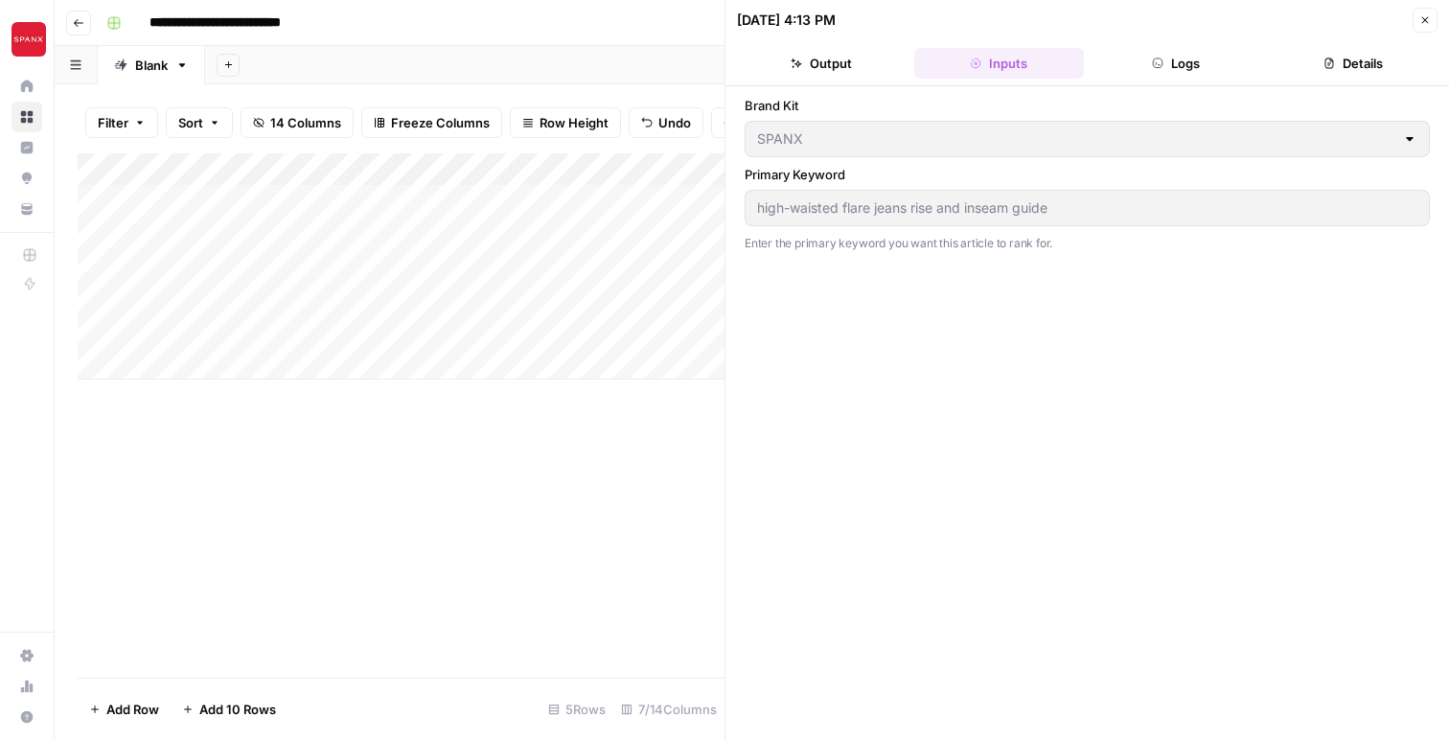
click at [1351, 65] on button "Details" at bounding box center [1353, 63] width 170 height 31
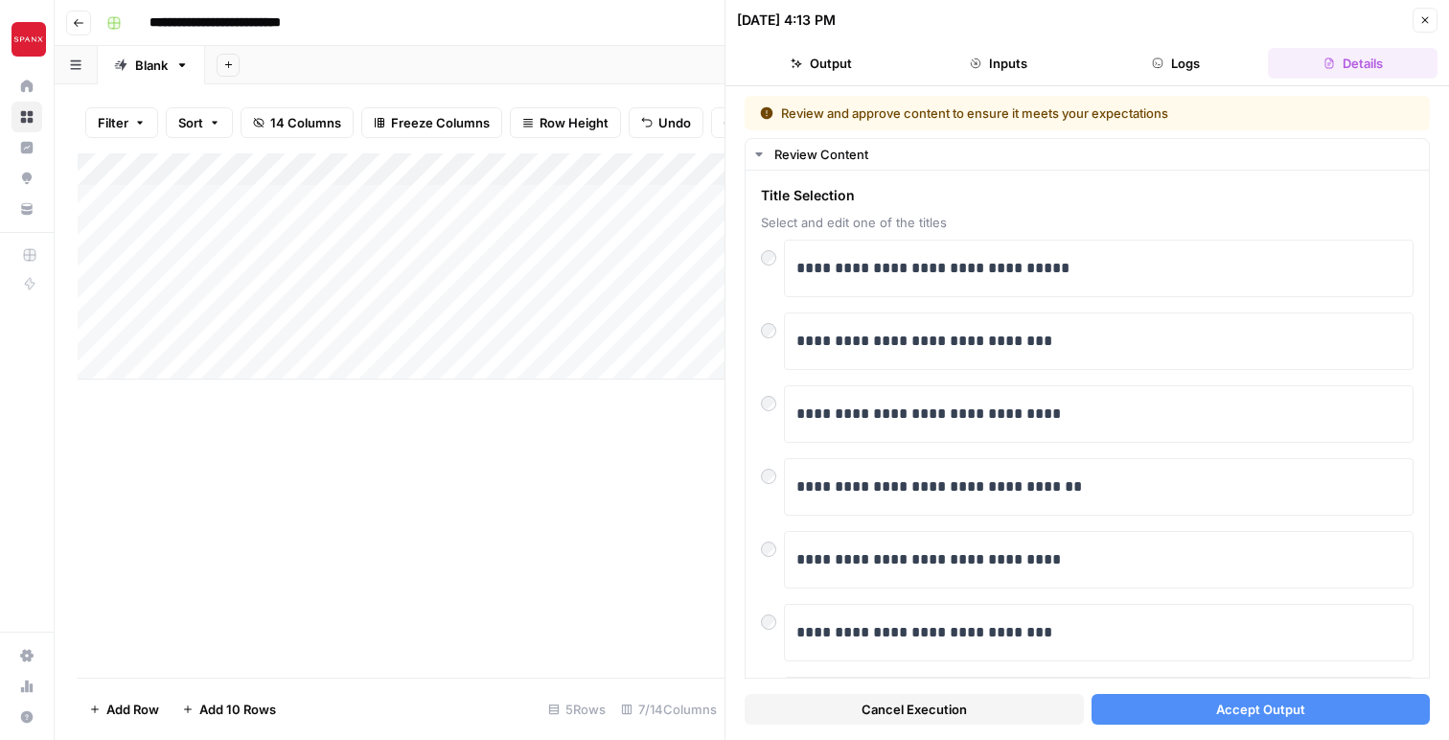
click at [1177, 715] on button "Accept Output" at bounding box center [1260, 709] width 339 height 31
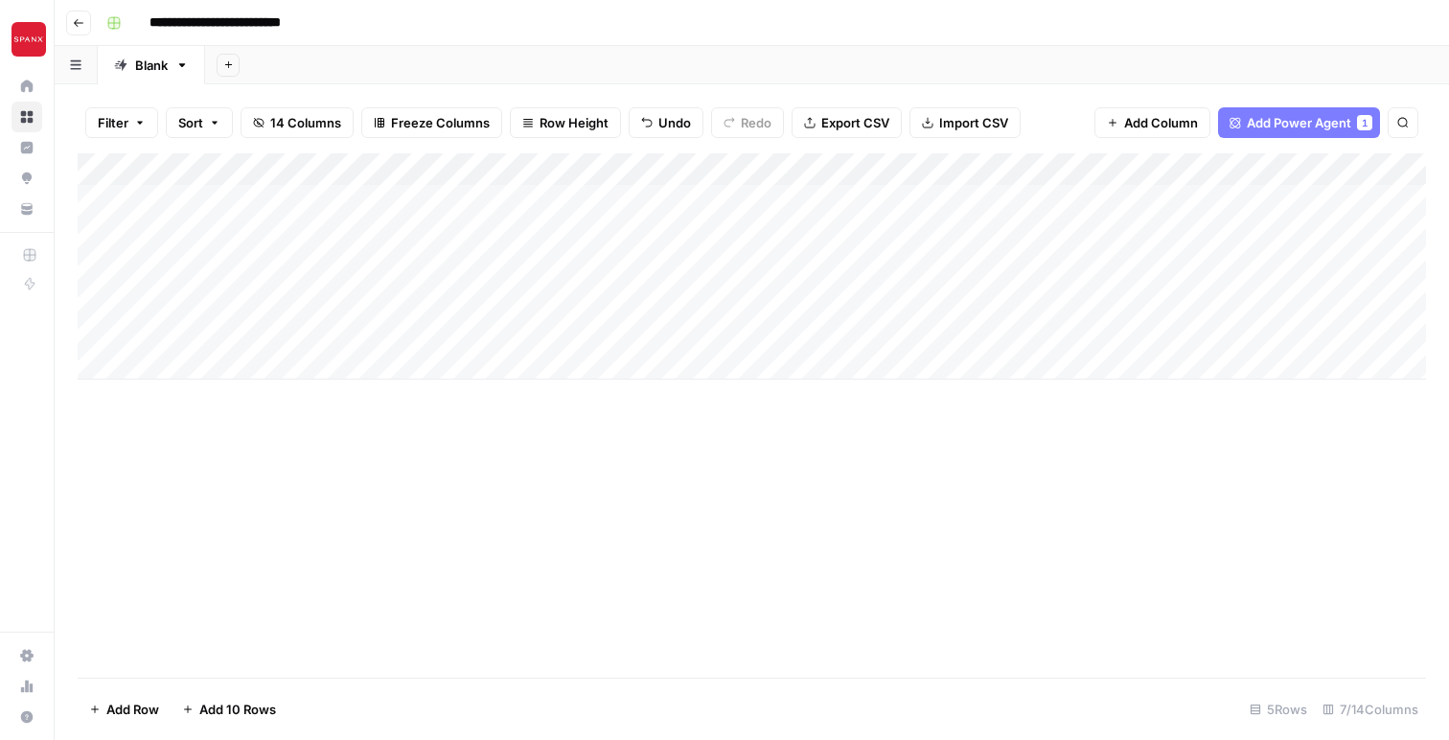
scroll to position [0, 1]
click at [839, 231] on div "Add Column" at bounding box center [752, 266] width 1348 height 226
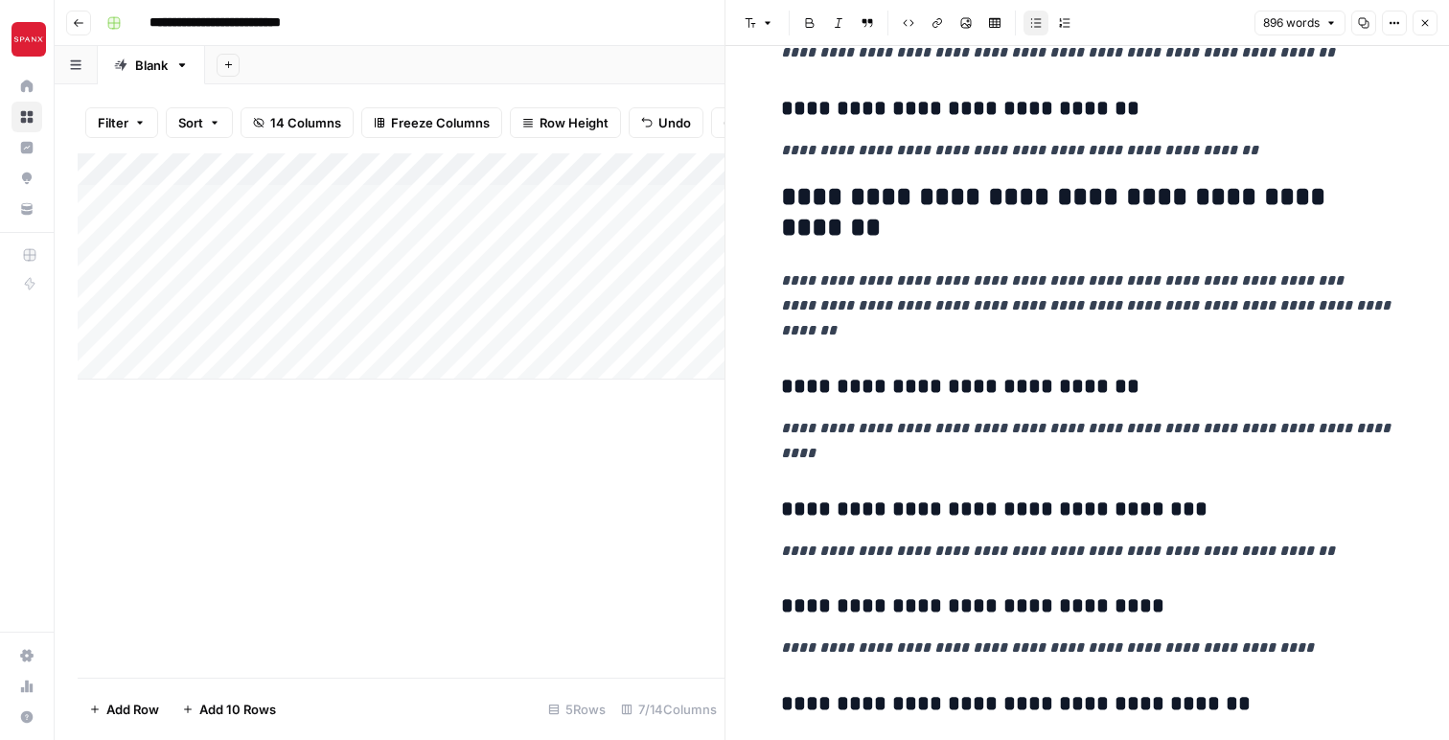
scroll to position [2115, 0]
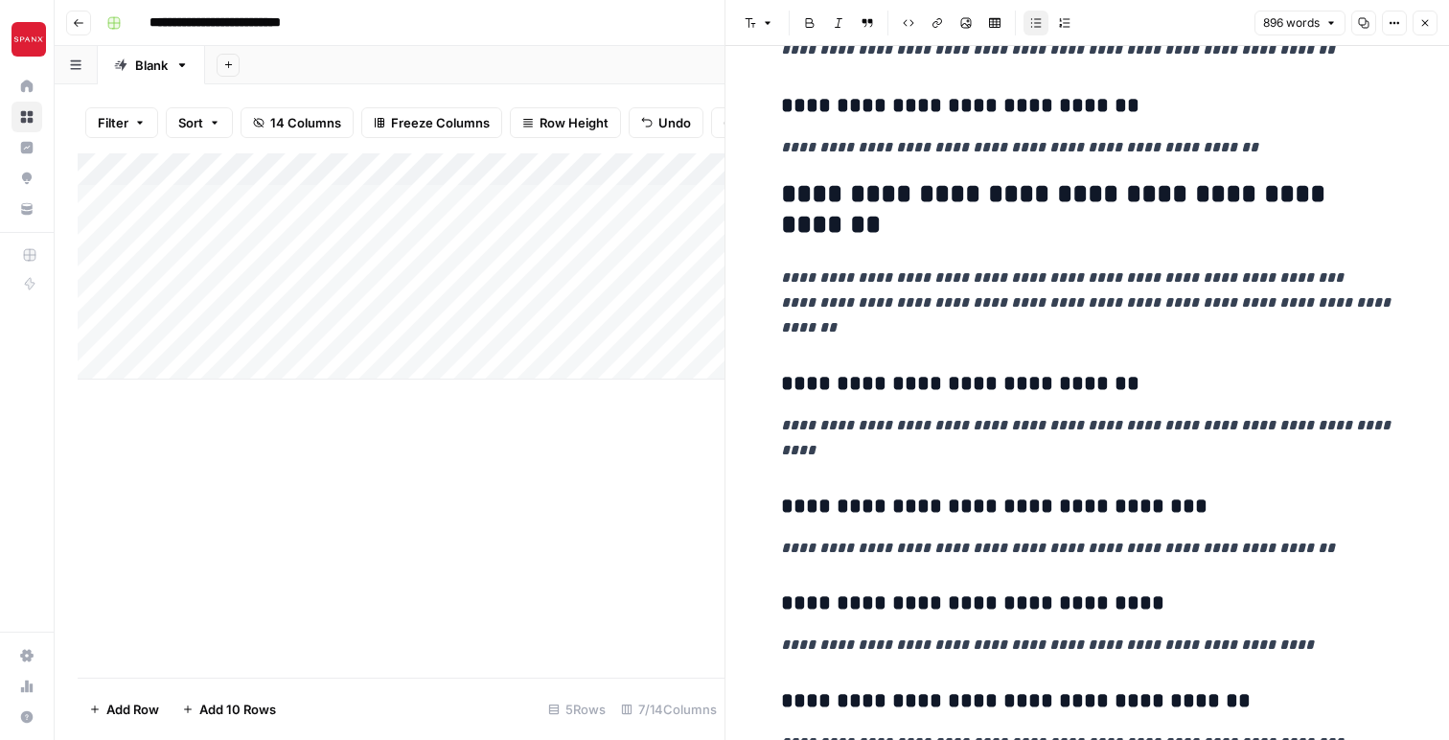
click at [629, 534] on div "Add Column" at bounding box center [401, 415] width 647 height 524
click at [1428, 29] on button "Close" at bounding box center [1424, 23] width 25 height 25
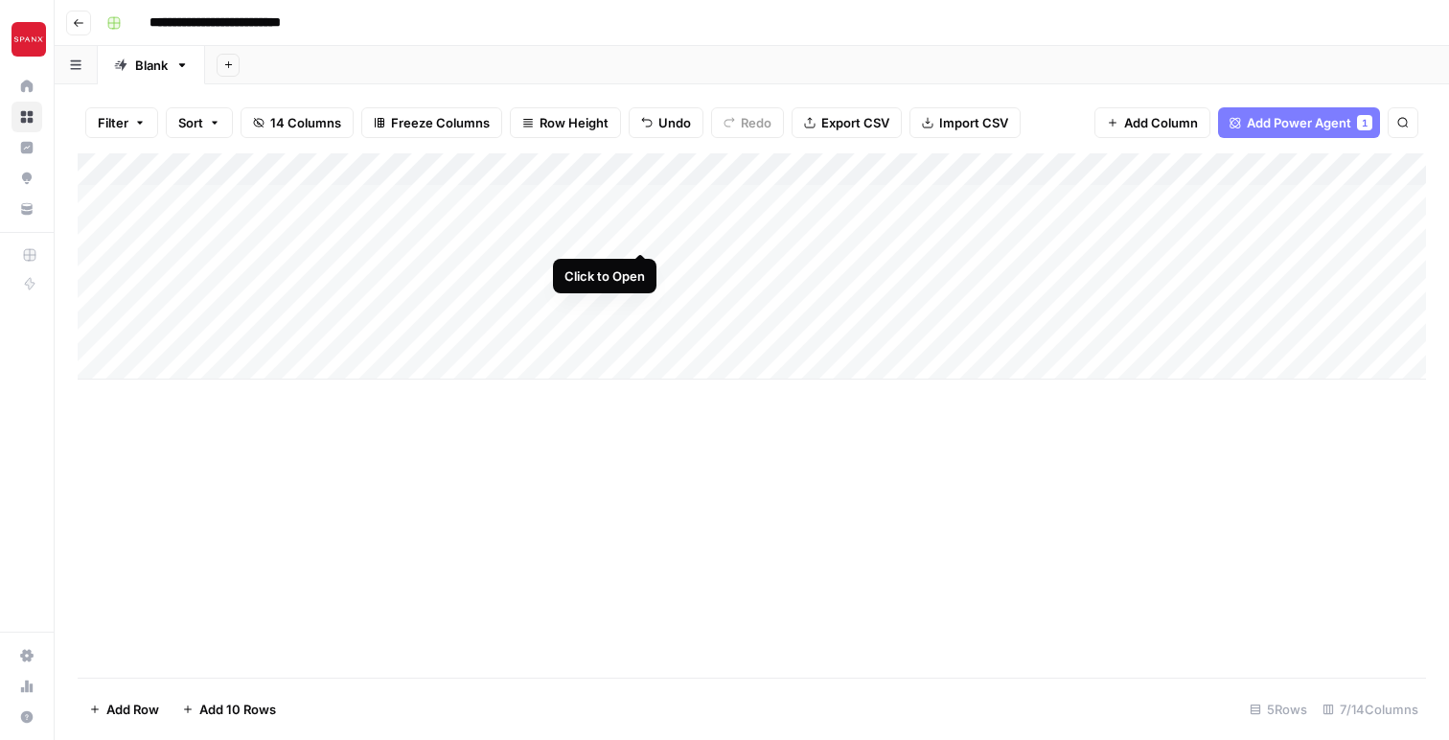
click at [642, 233] on div "Add Column" at bounding box center [752, 266] width 1348 height 226
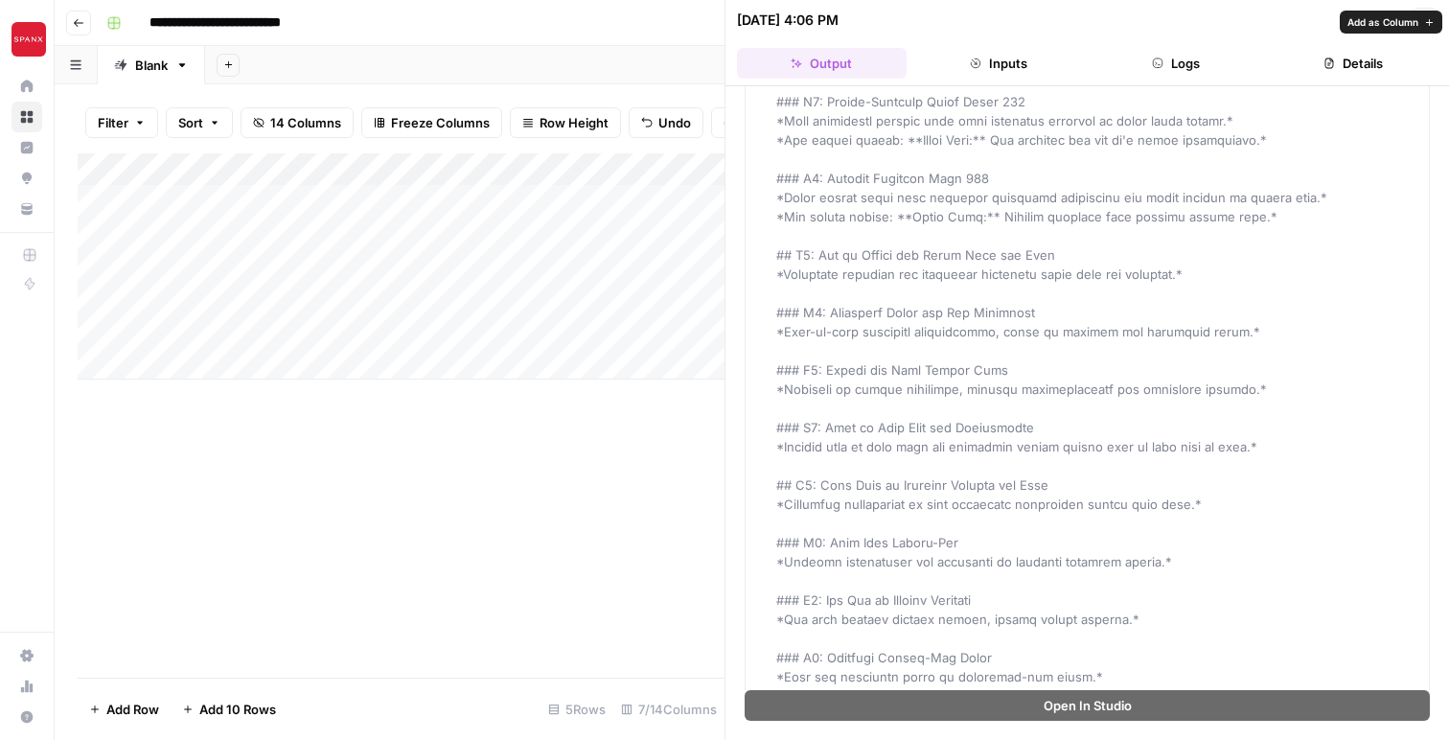
scroll to position [11666, 0]
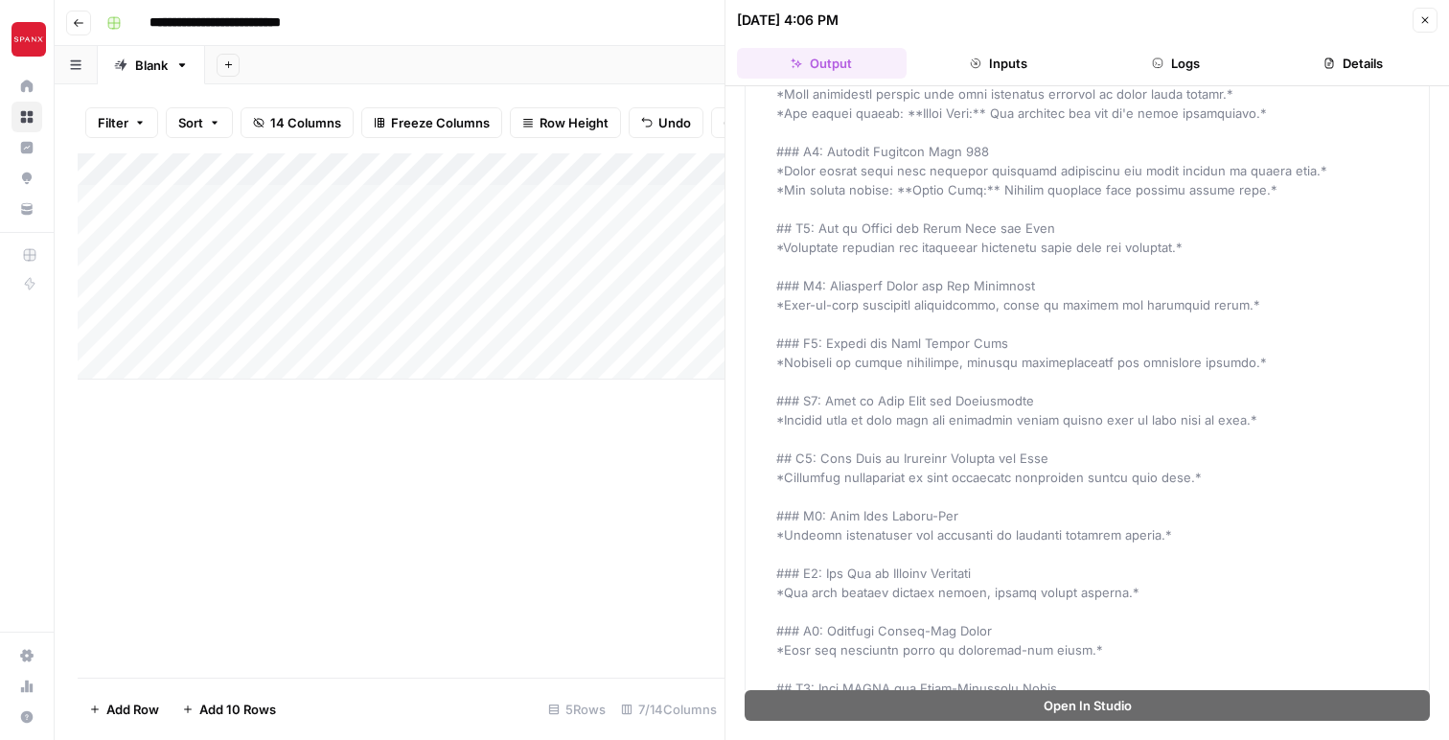
click at [992, 53] on button "Inputs" at bounding box center [999, 63] width 170 height 31
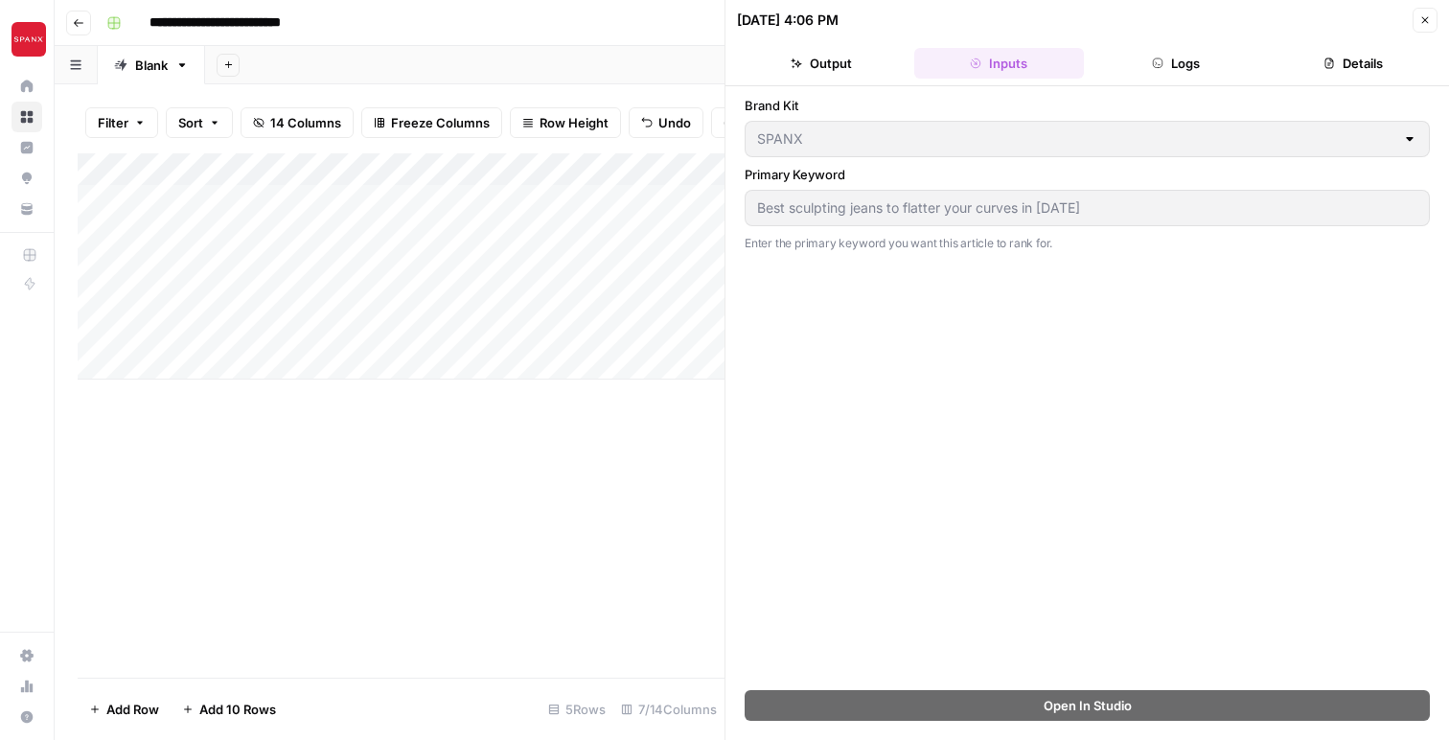
scroll to position [0, 0]
click at [859, 67] on button "Output" at bounding box center [822, 63] width 170 height 31
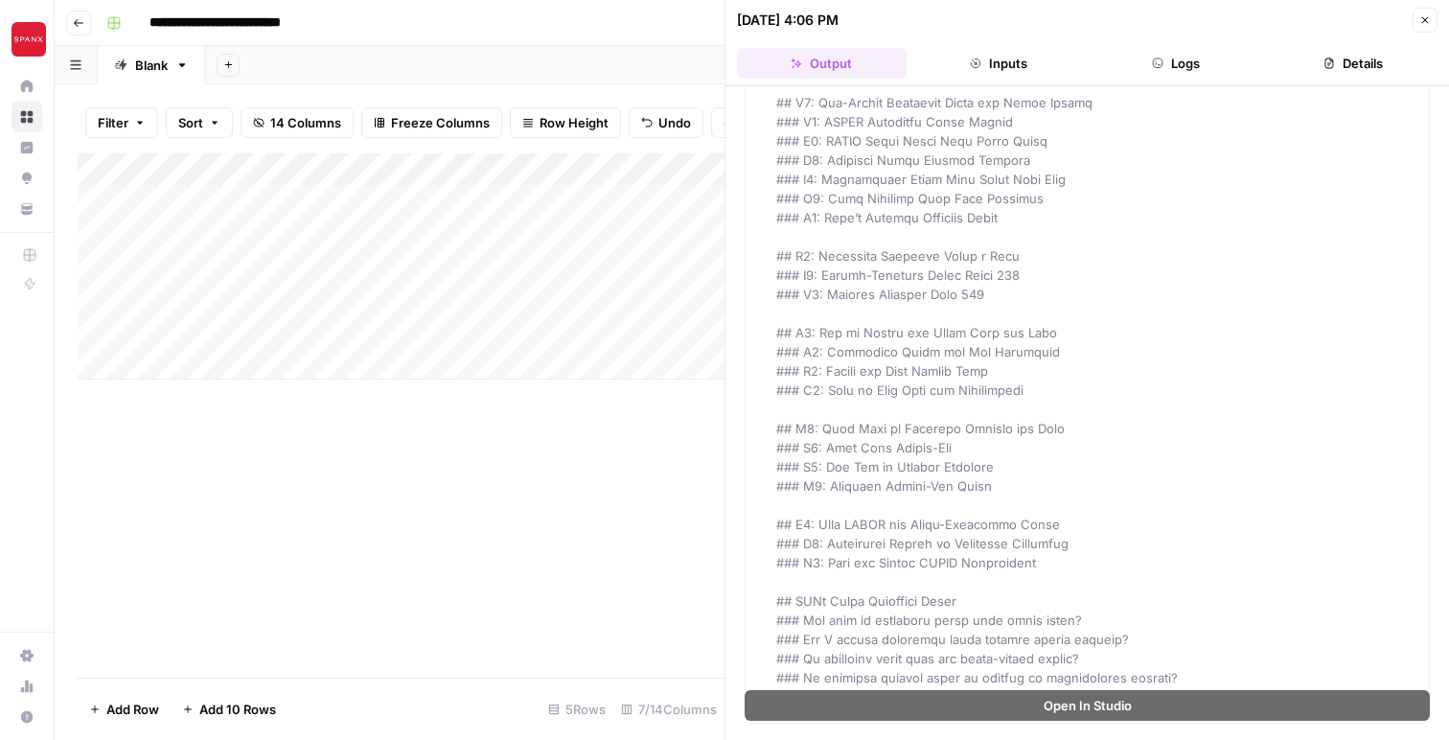
scroll to position [9121, 0]
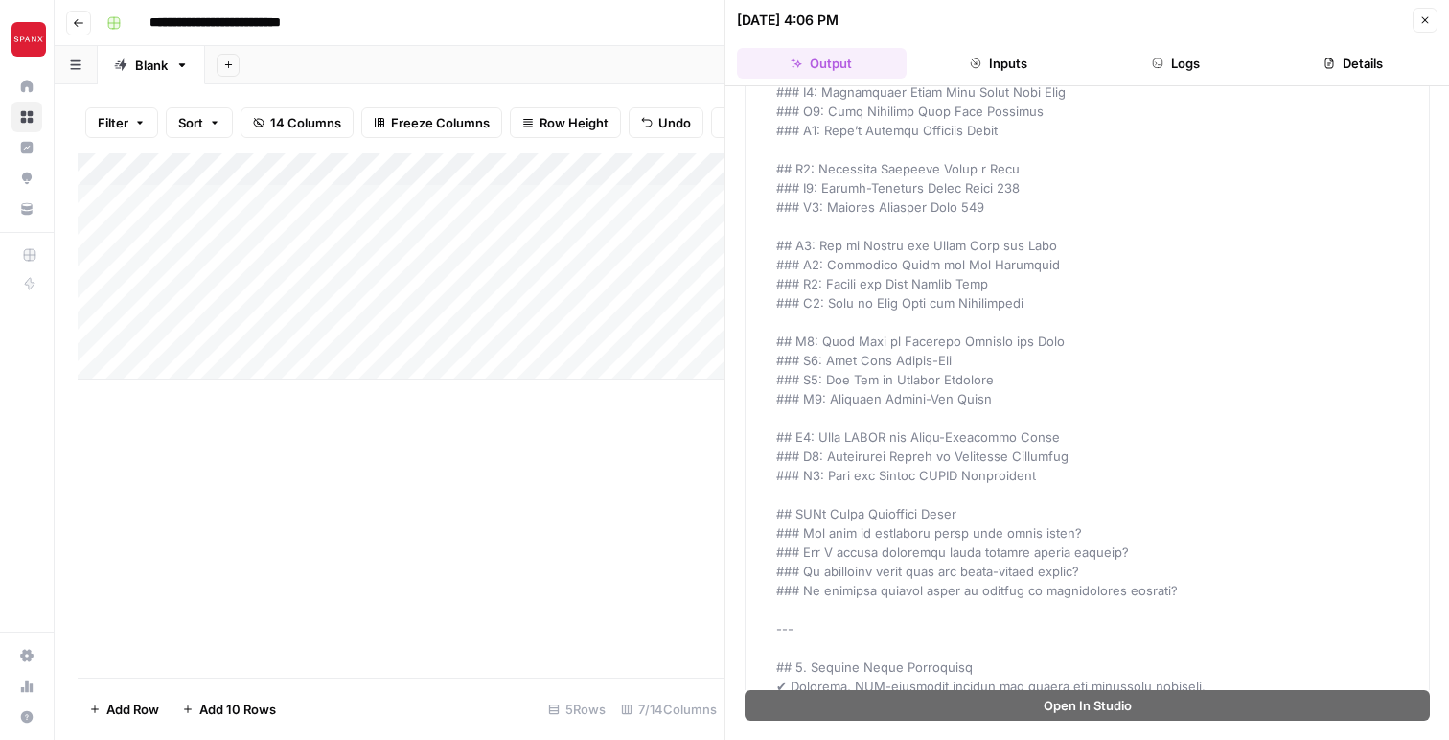
click at [1377, 69] on button "Details" at bounding box center [1353, 63] width 170 height 31
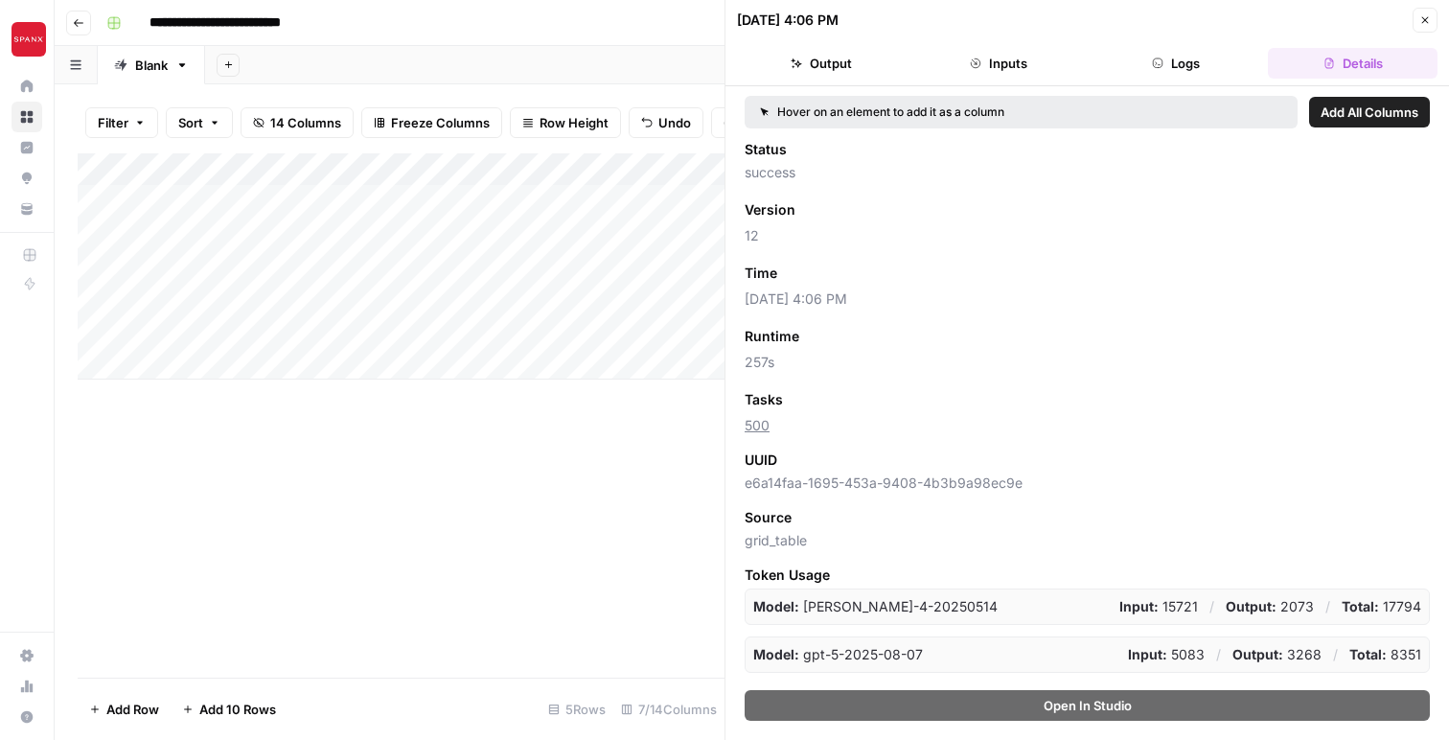
scroll to position [136, 0]
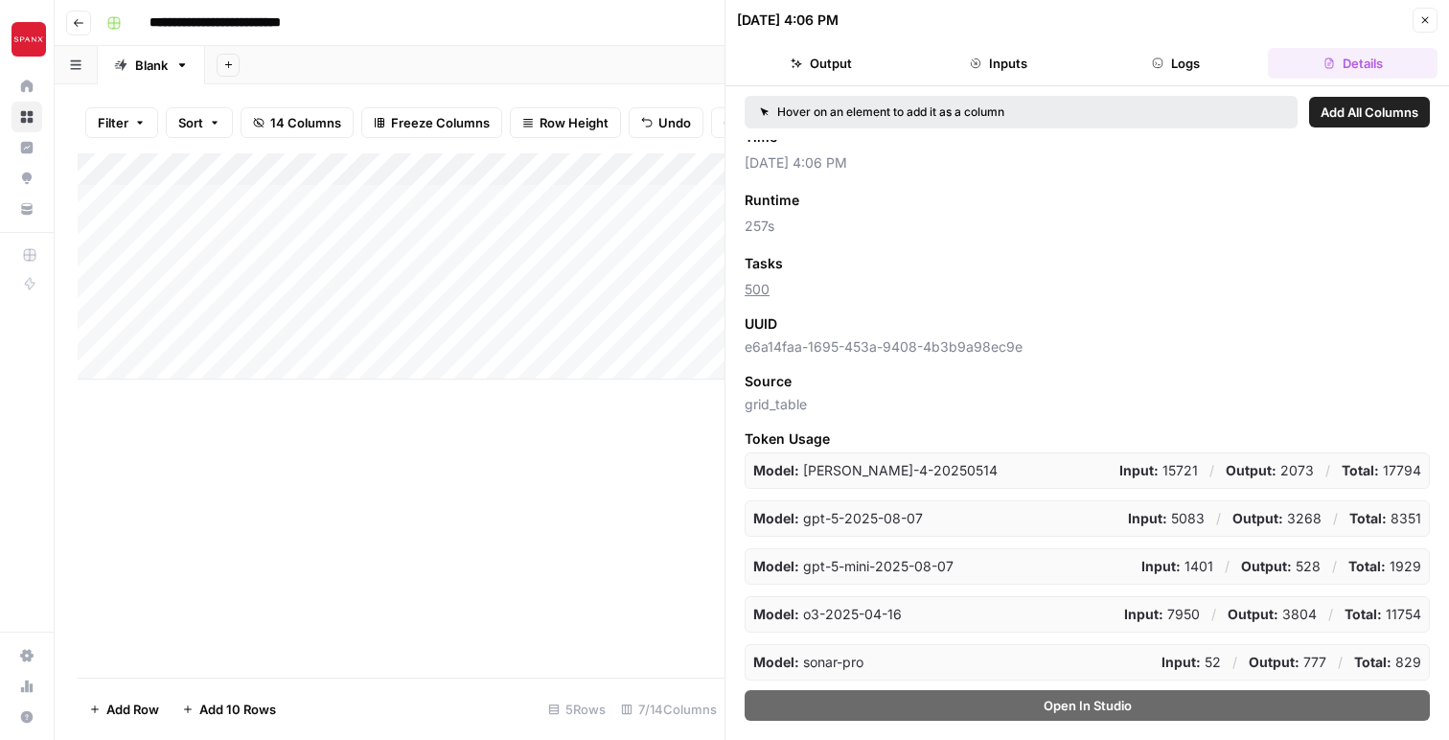
click at [1190, 70] on button "Logs" at bounding box center [1176, 63] width 170 height 31
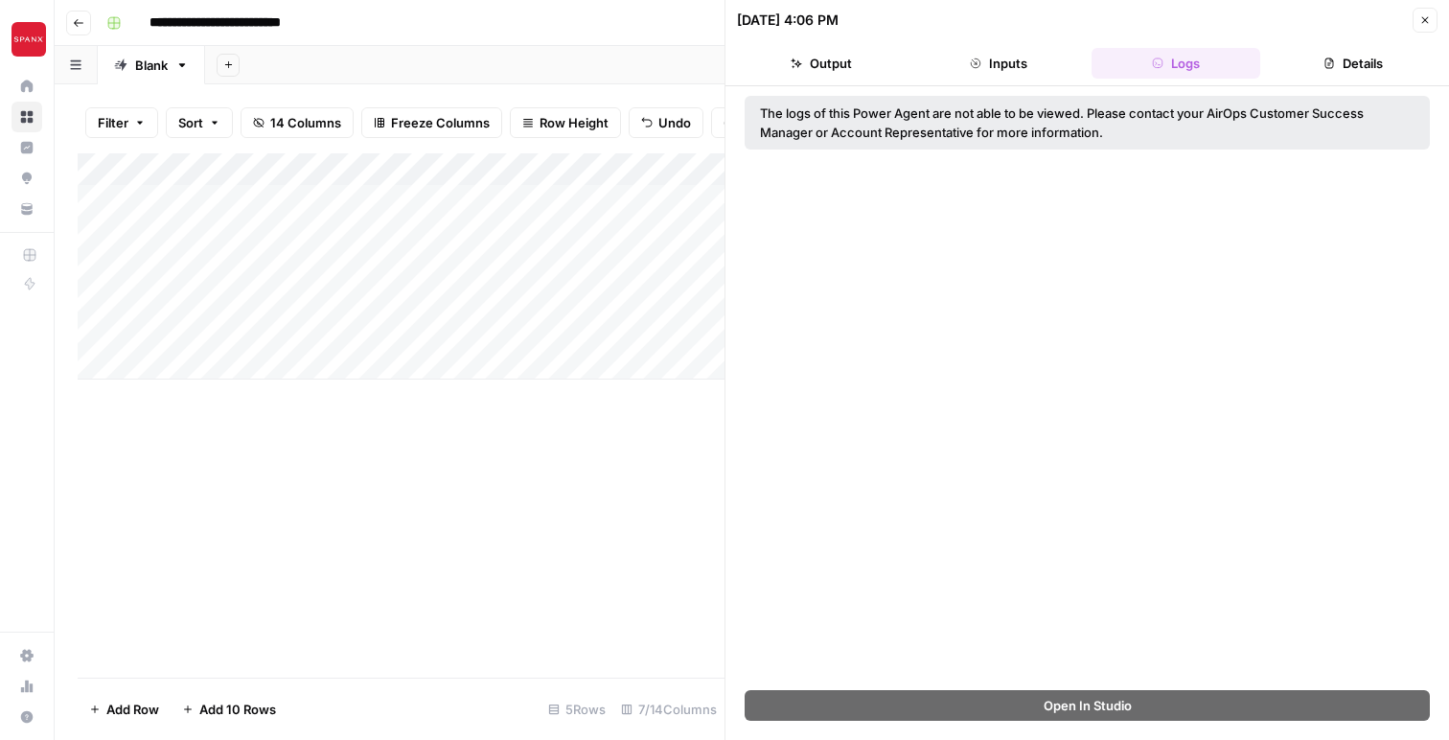
click at [1046, 75] on button "Inputs" at bounding box center [999, 63] width 170 height 31
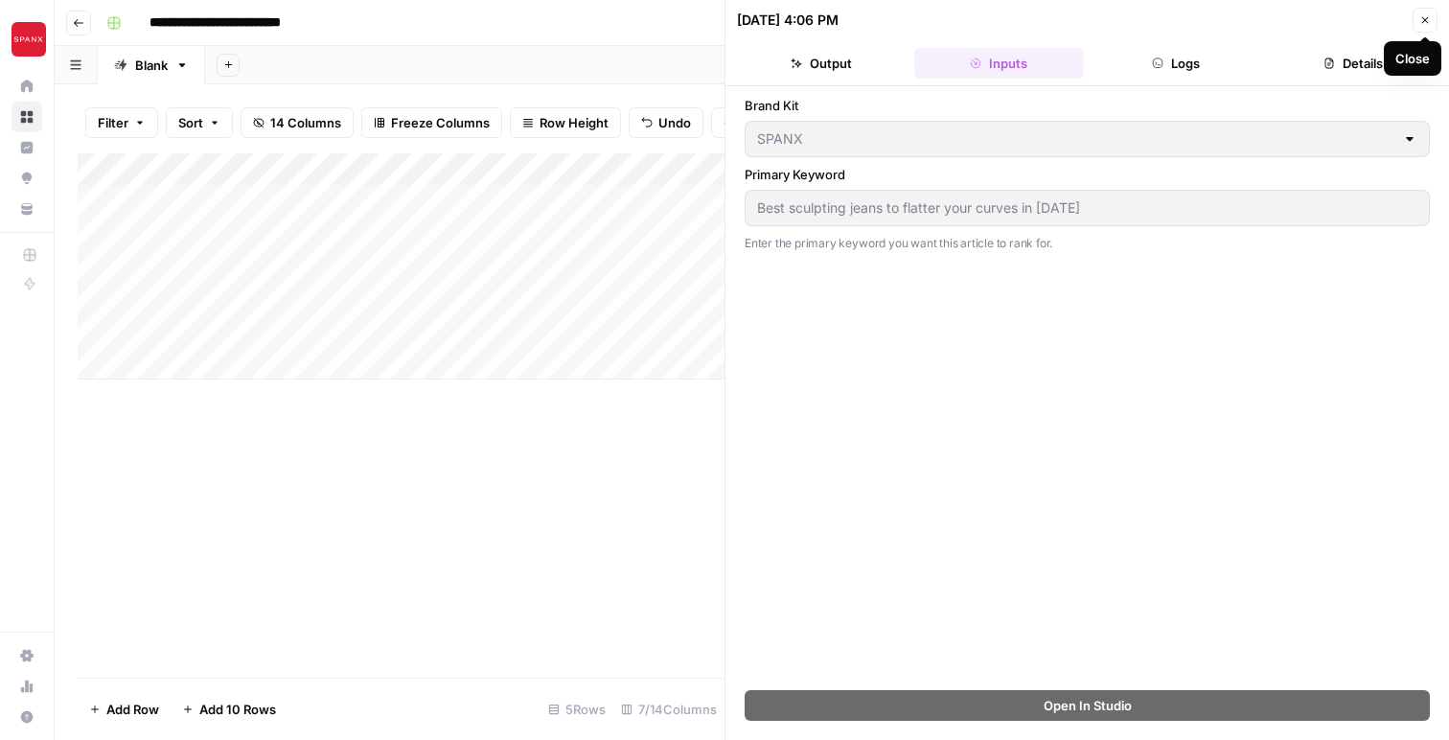
click at [1425, 19] on icon "button" at bounding box center [1424, 19] width 11 height 11
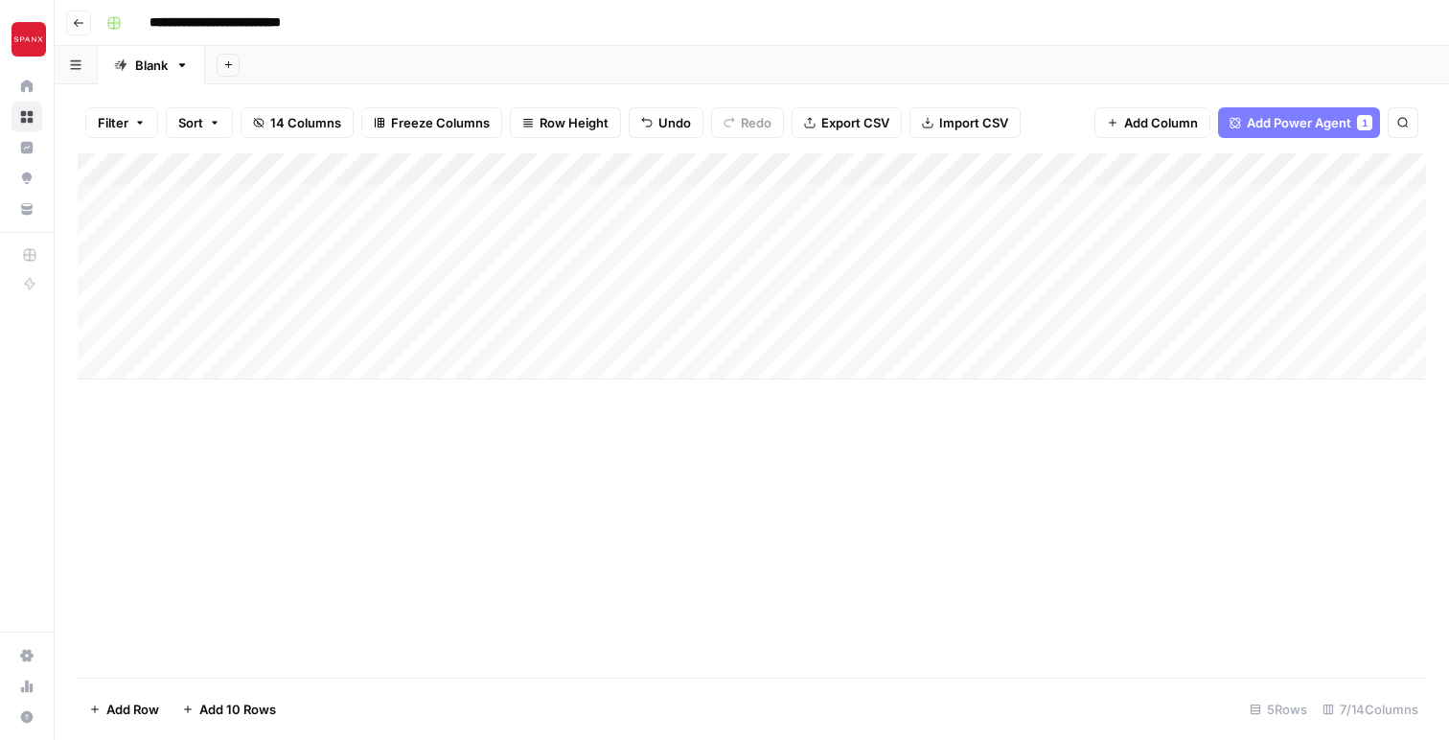
click at [566, 519] on div "Add Column" at bounding box center [752, 415] width 1348 height 524
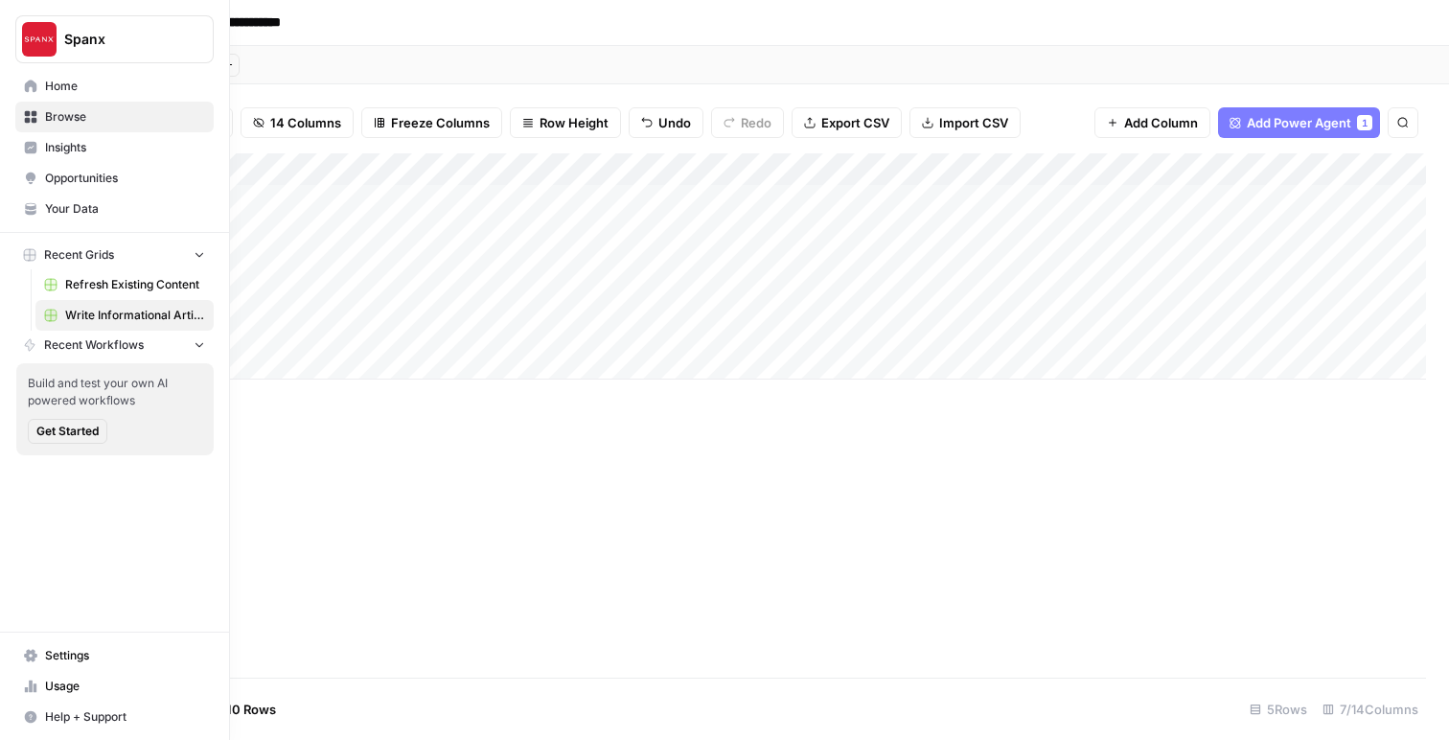
click at [60, 155] on span "Insights" at bounding box center [125, 147] width 160 height 17
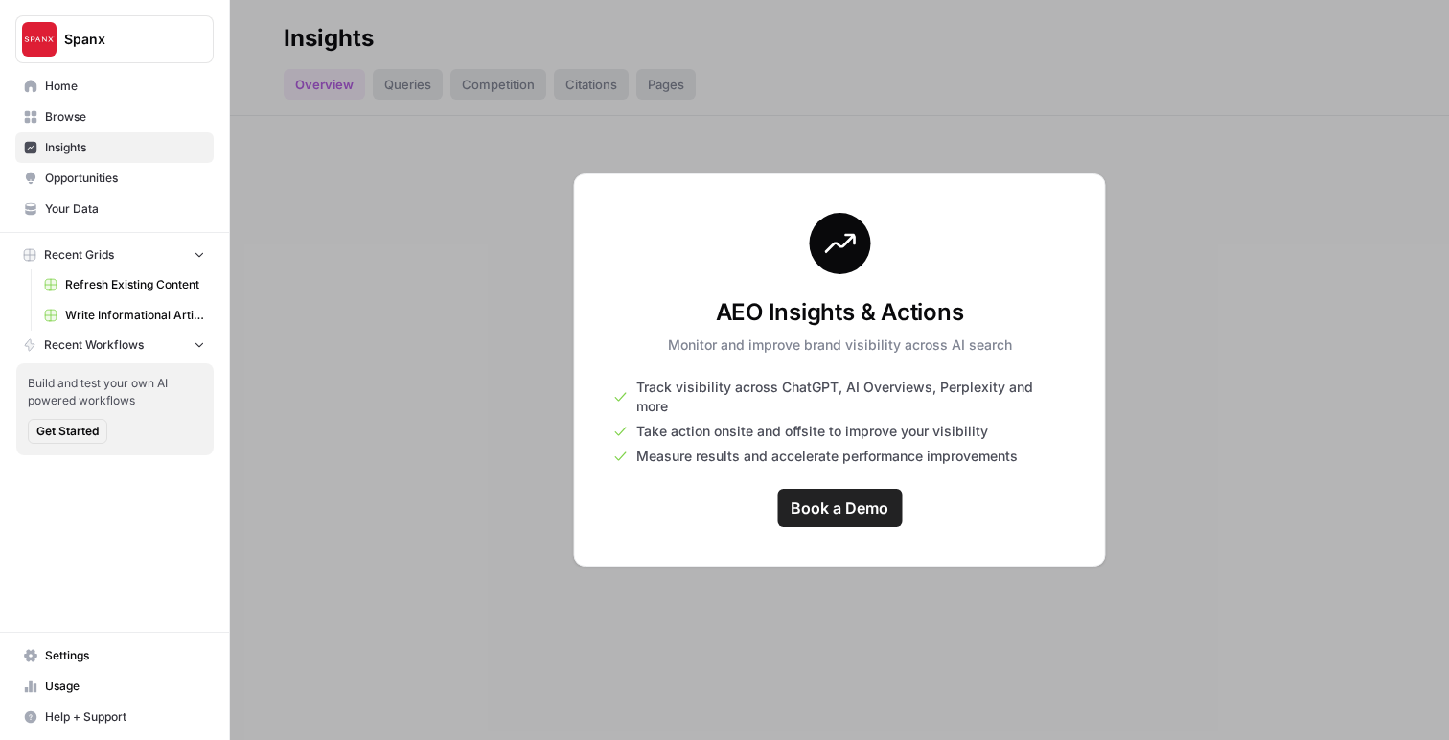
click at [119, 171] on span "Opportunities" at bounding box center [125, 178] width 160 height 17
click at [117, 342] on span "Recent Workflows" at bounding box center [94, 344] width 100 height 17
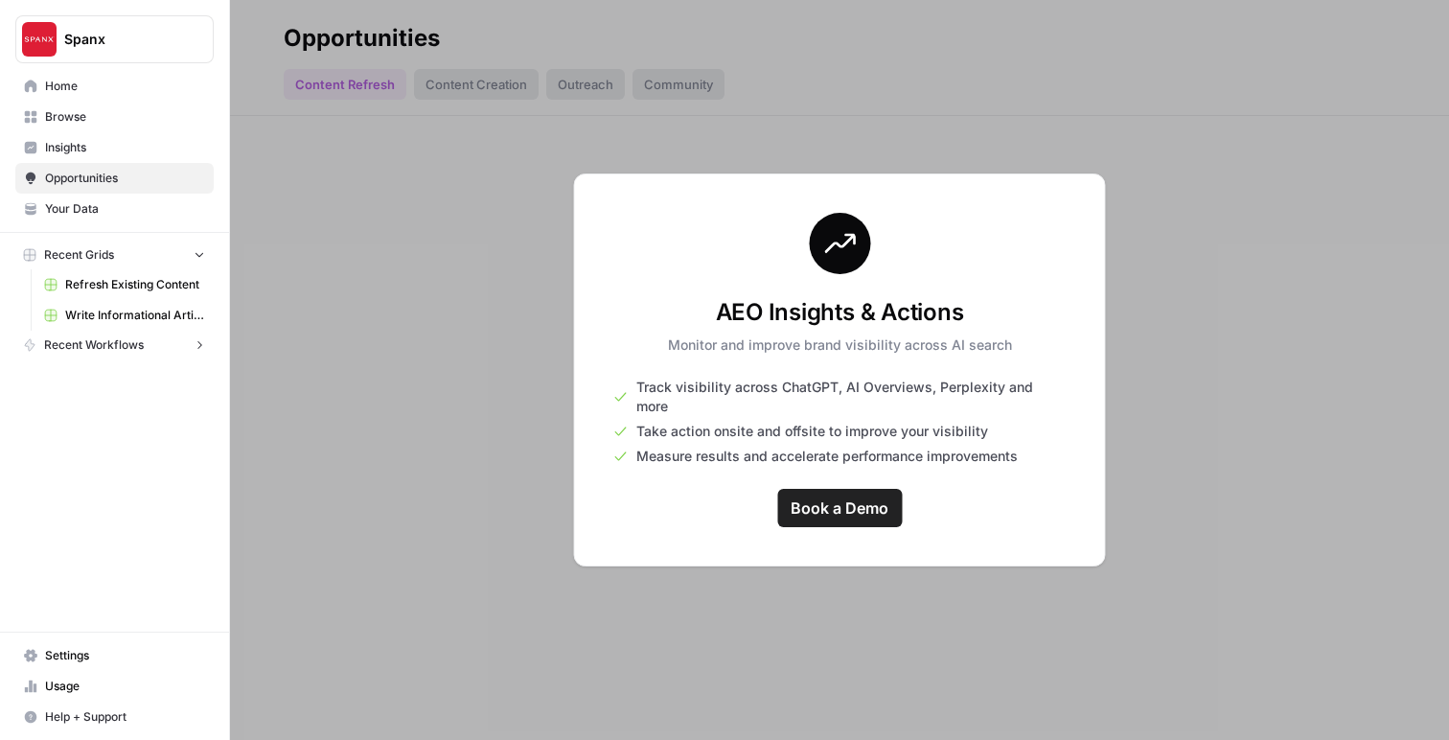
click at [117, 342] on span "Recent Workflows" at bounding box center [94, 344] width 100 height 17
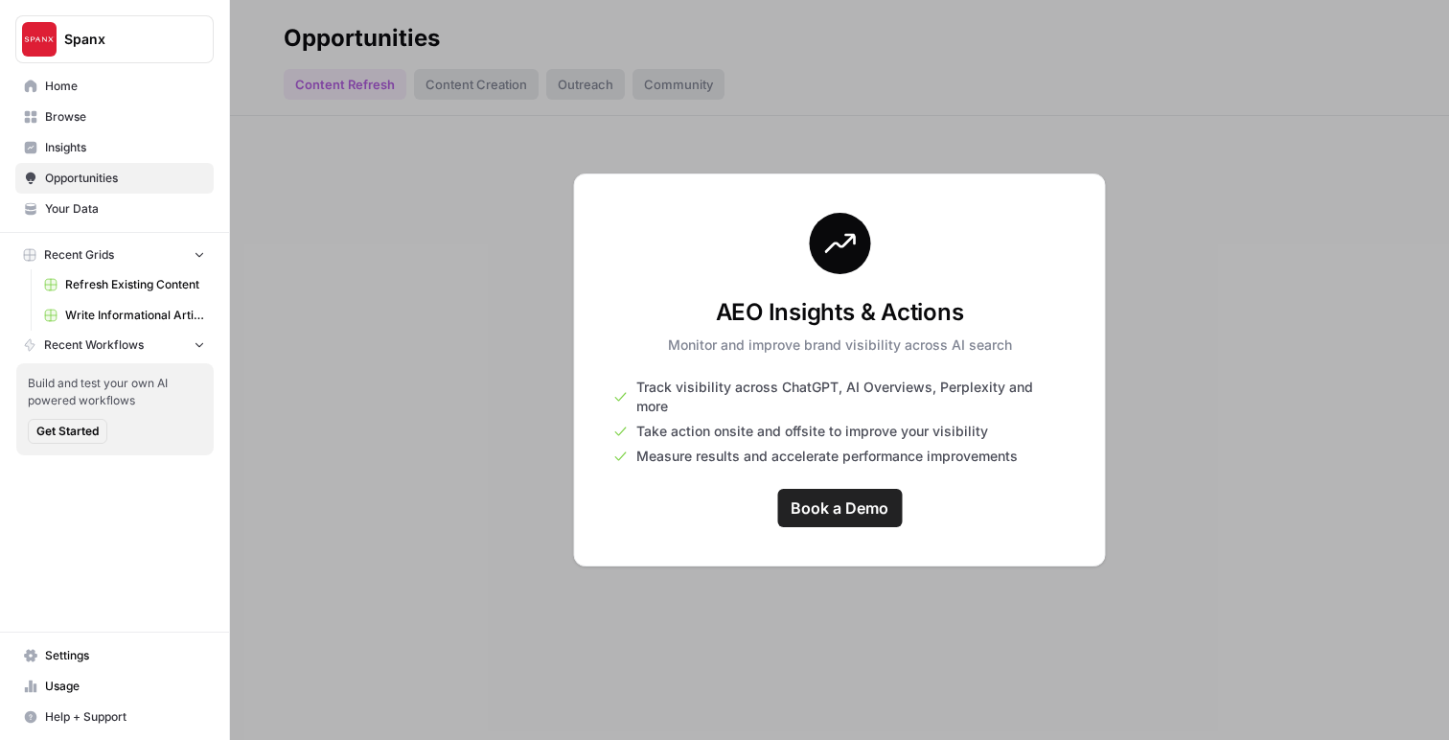
click at [93, 435] on span "Get Started" at bounding box center [67, 431] width 62 height 17
click at [157, 280] on span "Refresh Existing Content" at bounding box center [135, 284] width 140 height 17
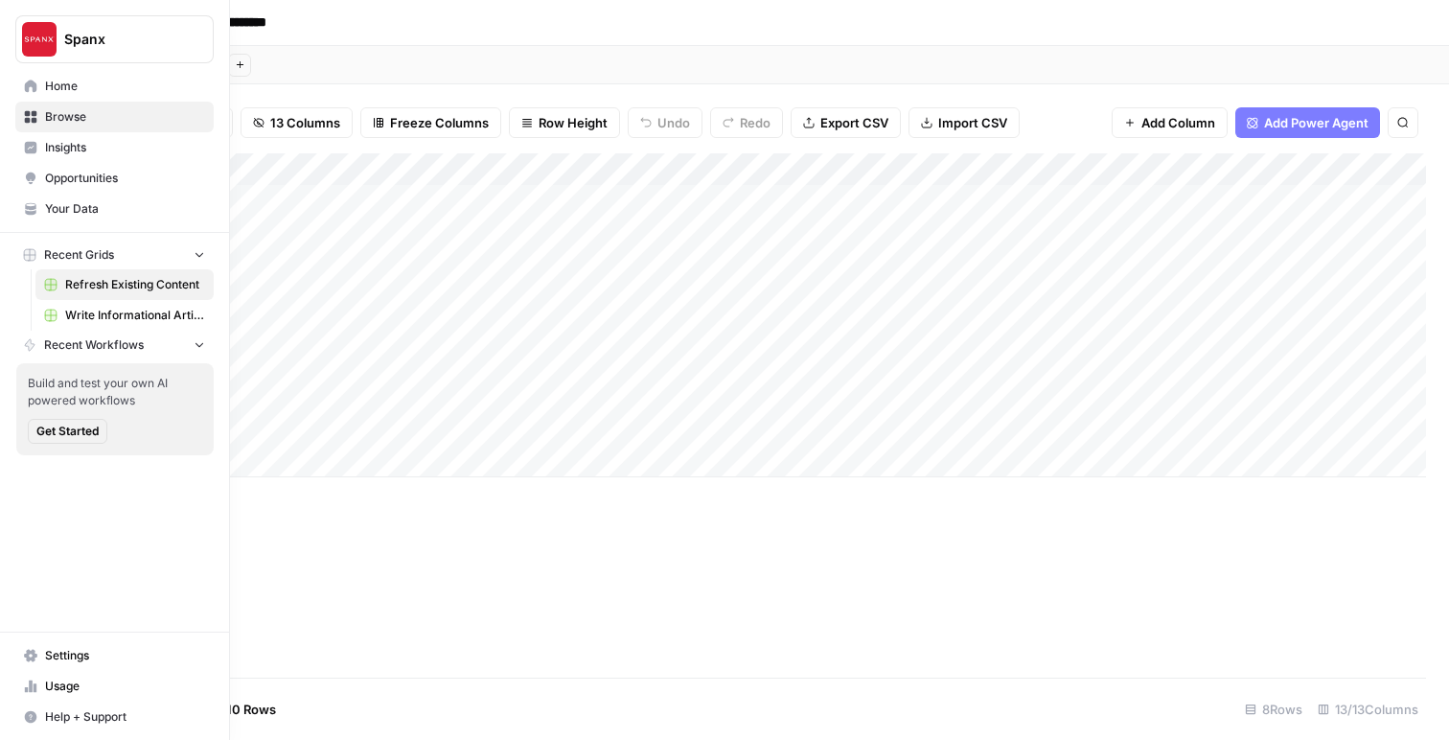
click at [82, 309] on span "Write Informational Article" at bounding box center [135, 315] width 140 height 17
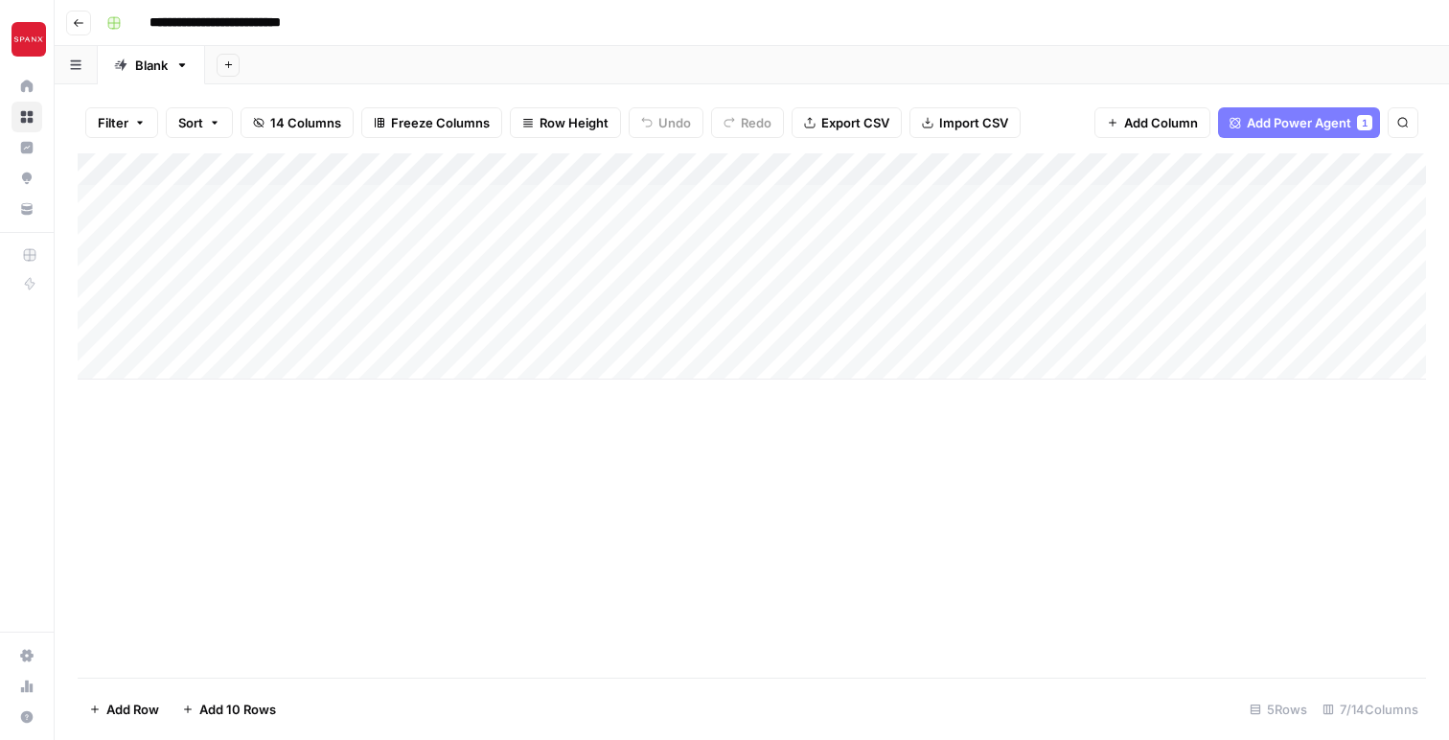
click at [1329, 120] on span "Add Power Agent" at bounding box center [1299, 122] width 104 height 19
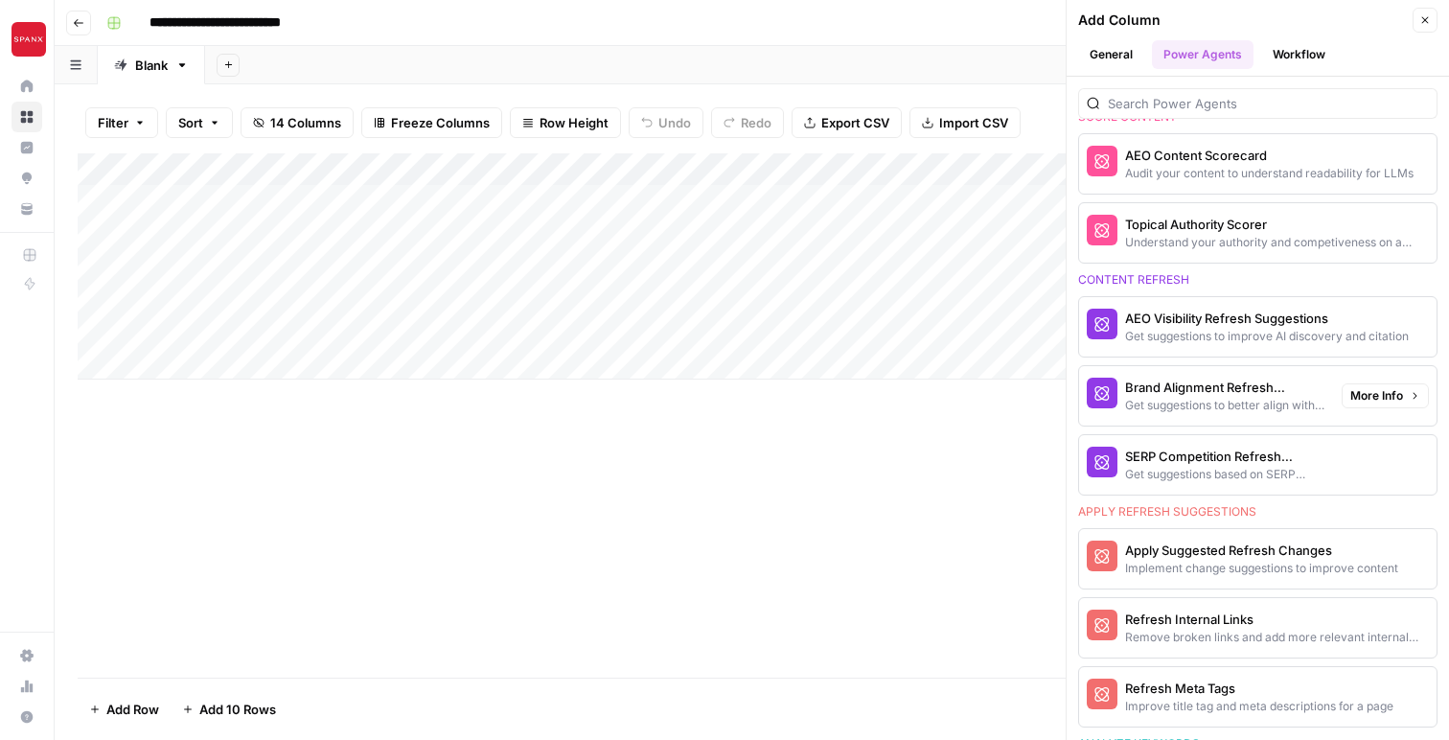
scroll to position [1095, 0]
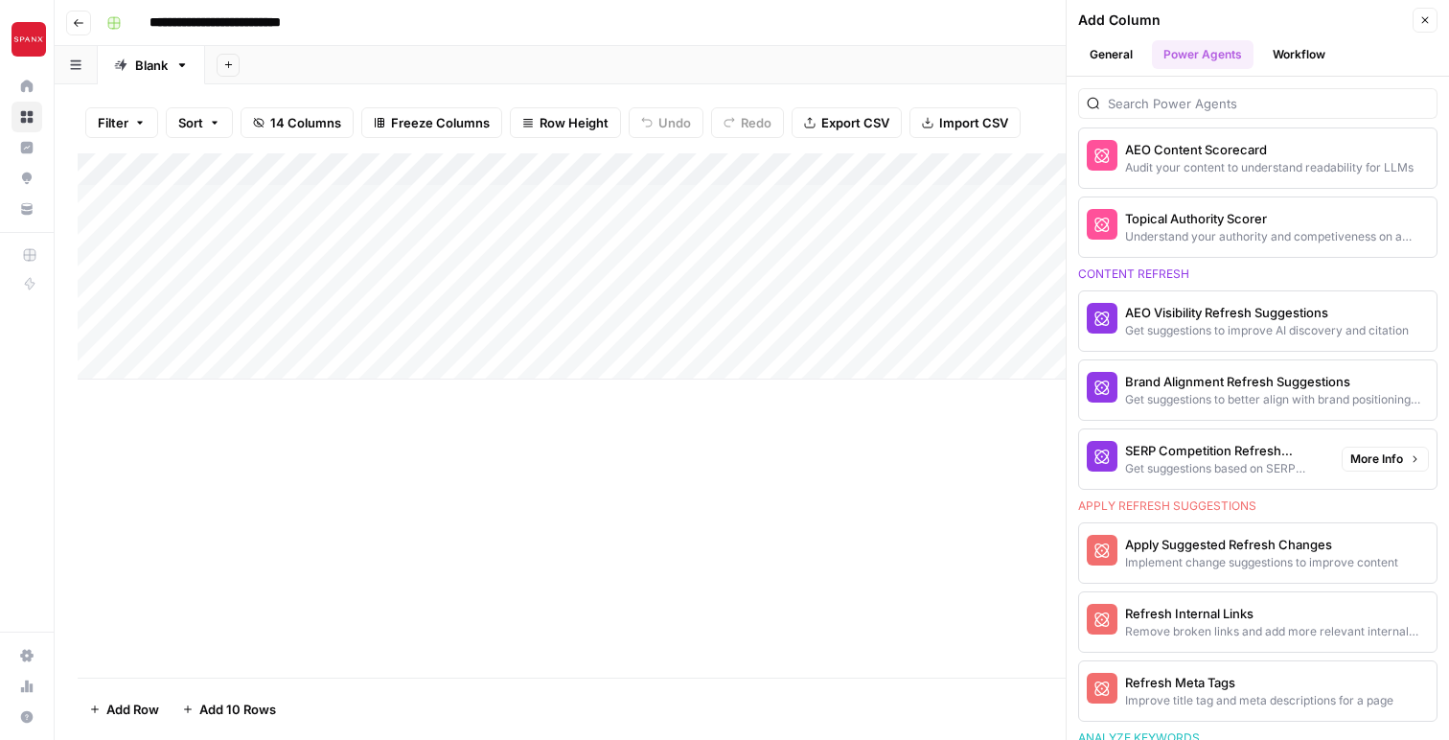
click at [857, 549] on div "Add Column" at bounding box center [752, 415] width 1348 height 524
click at [1425, 18] on icon "button" at bounding box center [1424, 19] width 11 height 11
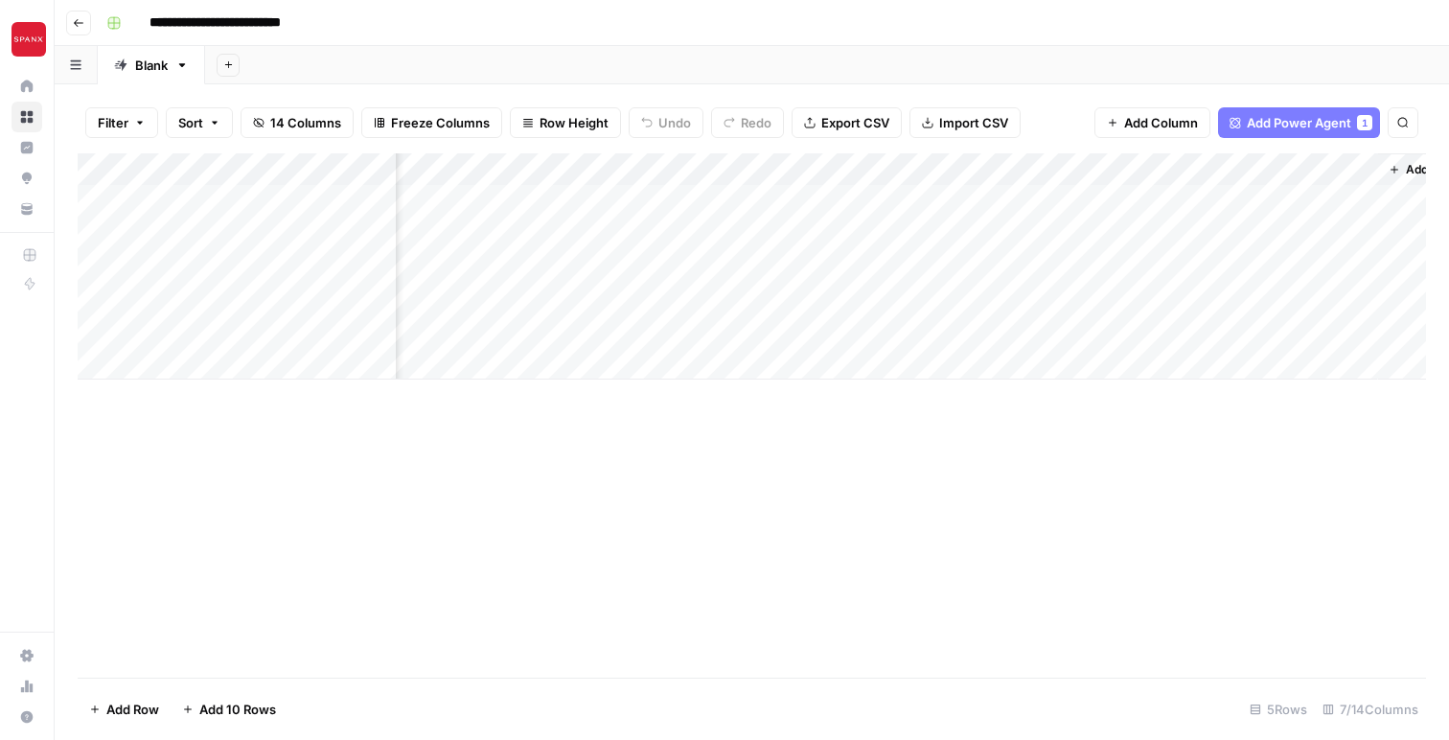
scroll to position [0, 424]
click at [1109, 170] on div "Add Column" at bounding box center [752, 266] width 1348 height 226
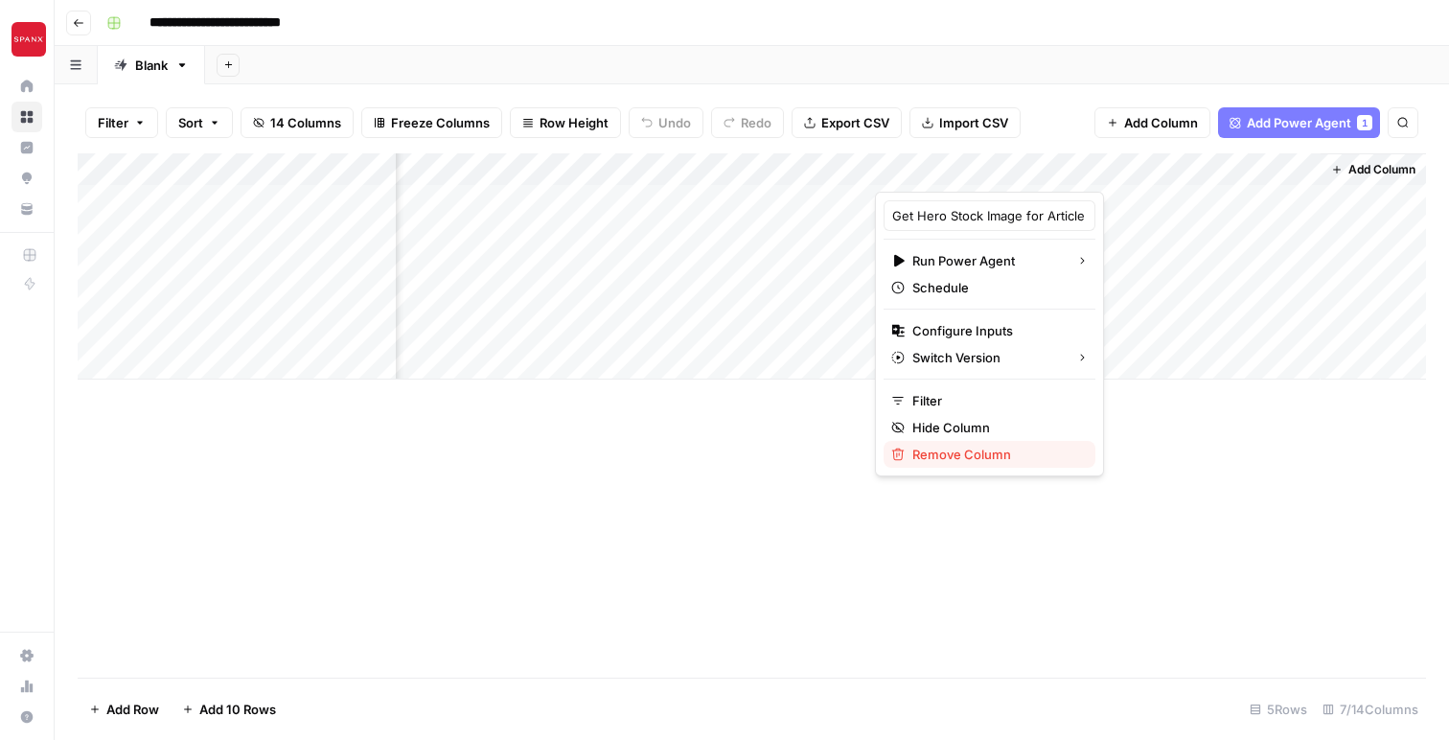
click at [977, 455] on span "Remove Column" at bounding box center [996, 454] width 168 height 19
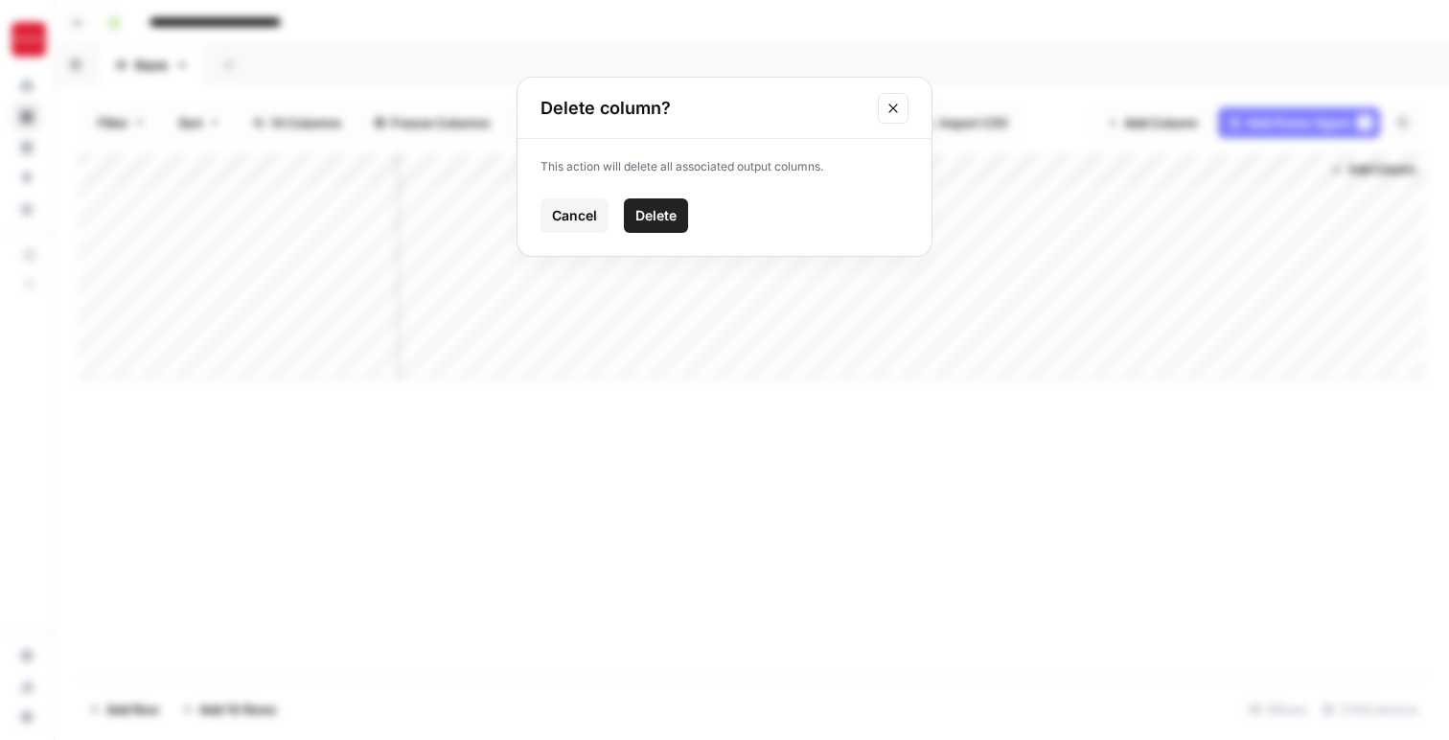
click at [666, 221] on span "Delete" at bounding box center [655, 215] width 41 height 19
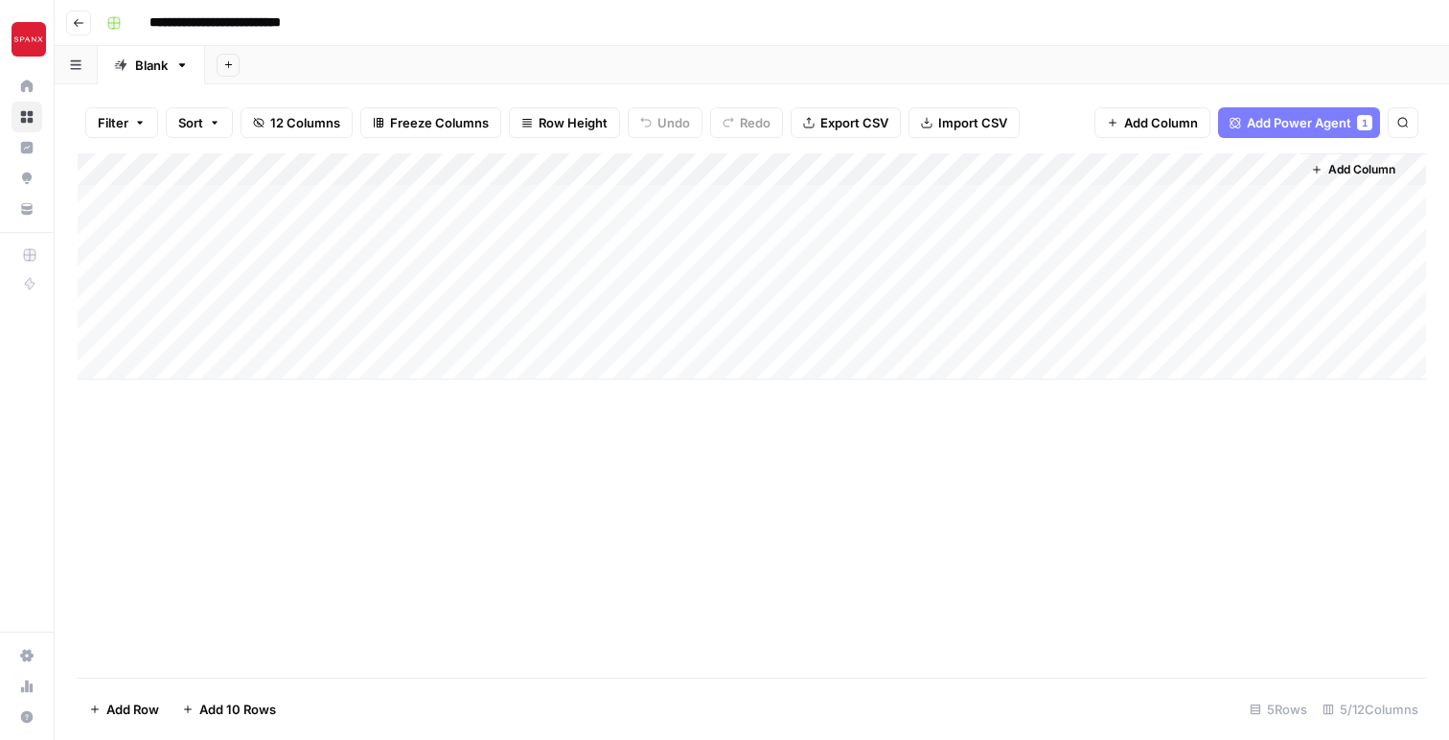
scroll to position [0, 0]
click at [1280, 170] on div "Add Column" at bounding box center [752, 266] width 1348 height 226
click at [1205, 355] on span "Remove Column" at bounding box center [1248, 357] width 168 height 19
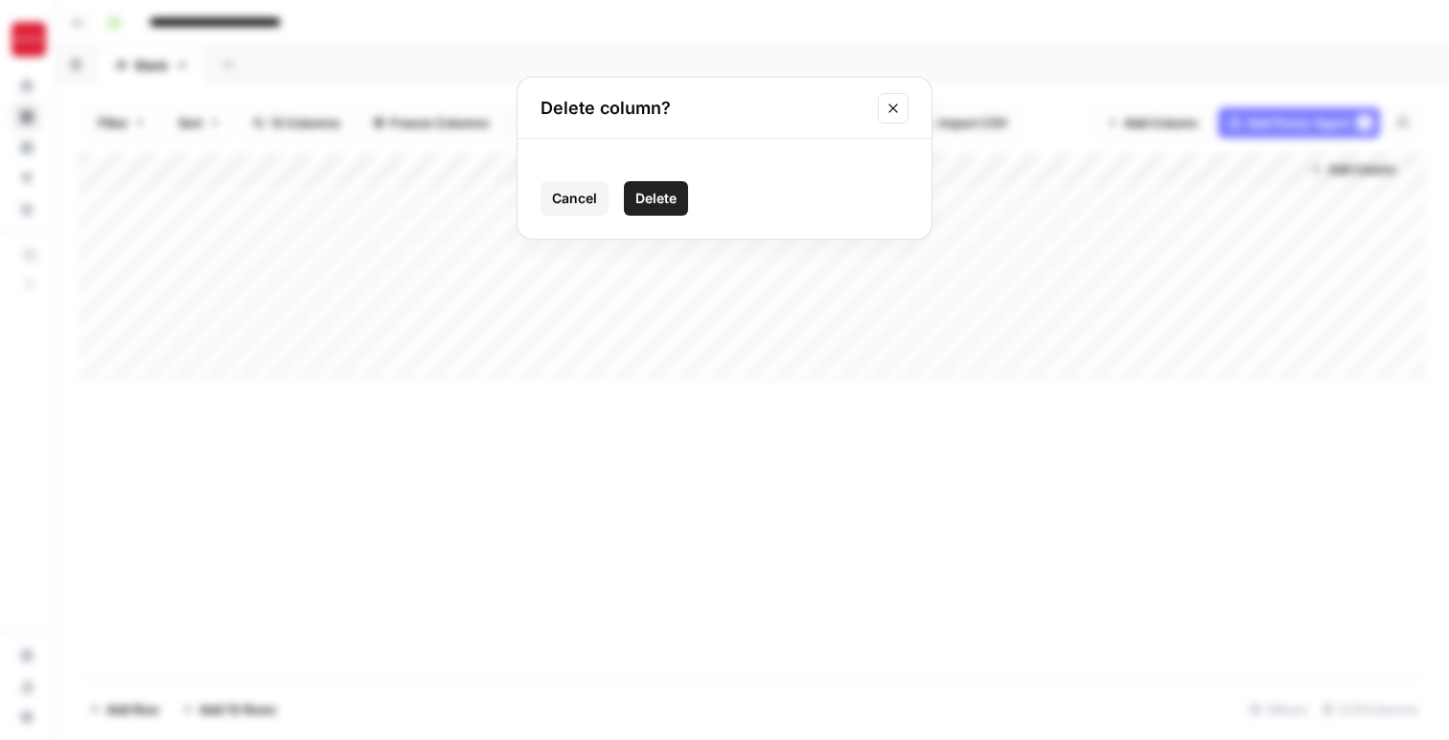
click at [653, 211] on button "Delete" at bounding box center [656, 198] width 64 height 34
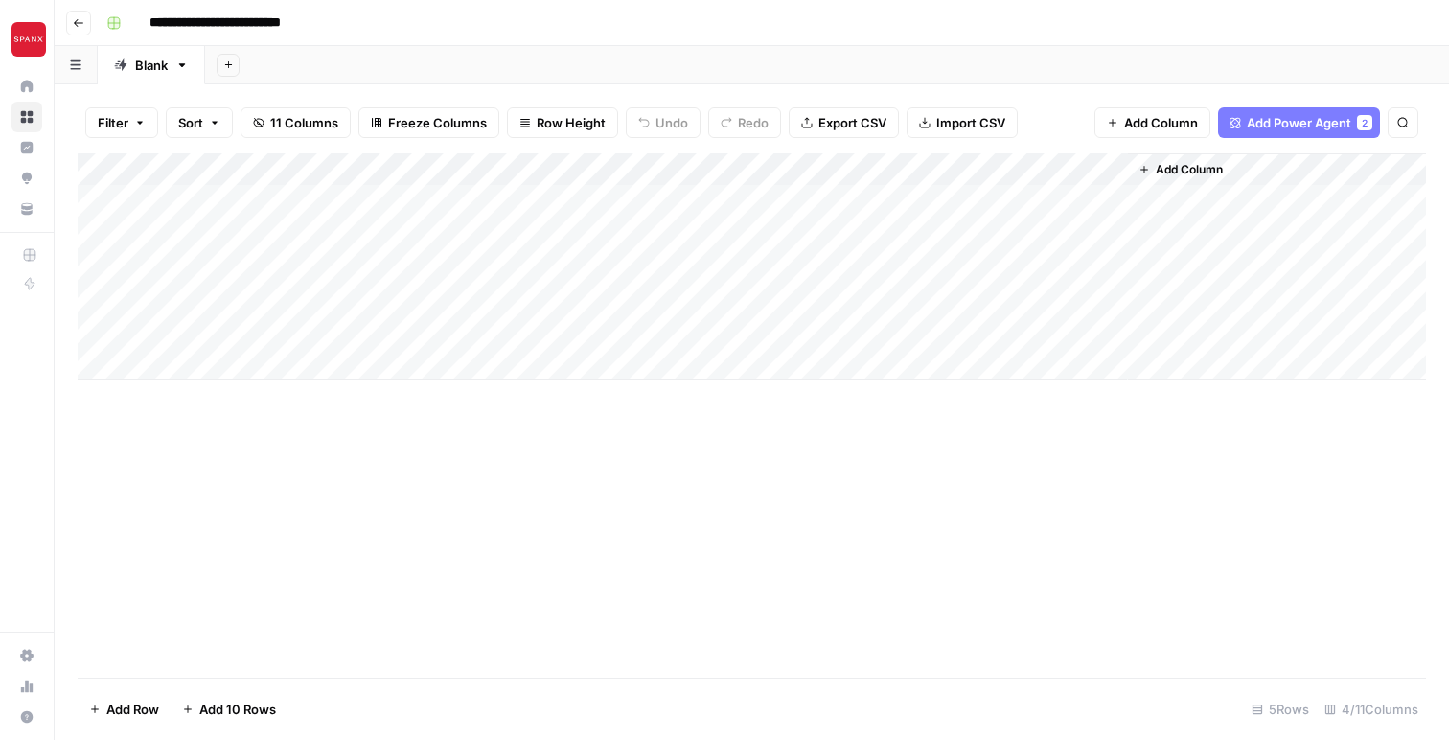
click at [1298, 124] on span "Add Power Agent" at bounding box center [1299, 122] width 104 height 19
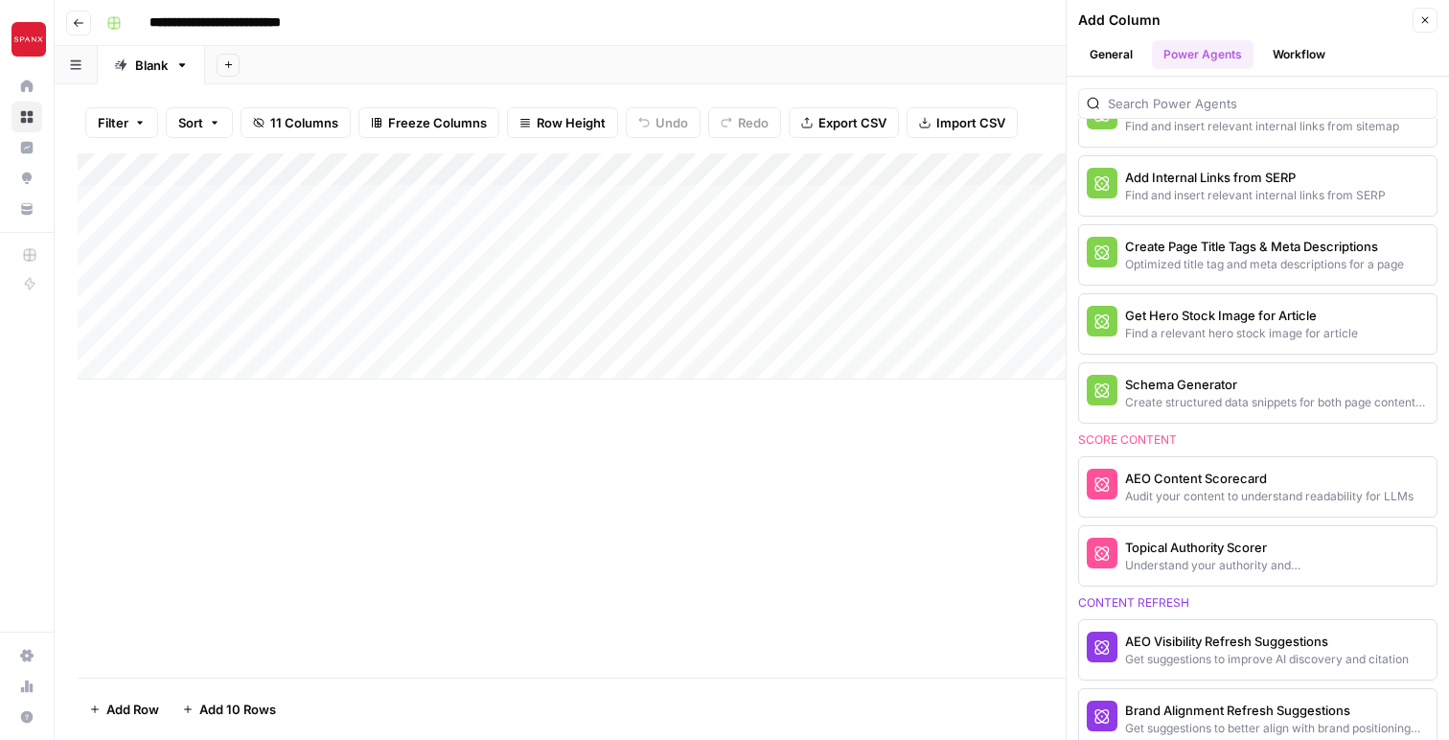
scroll to position [816, 0]
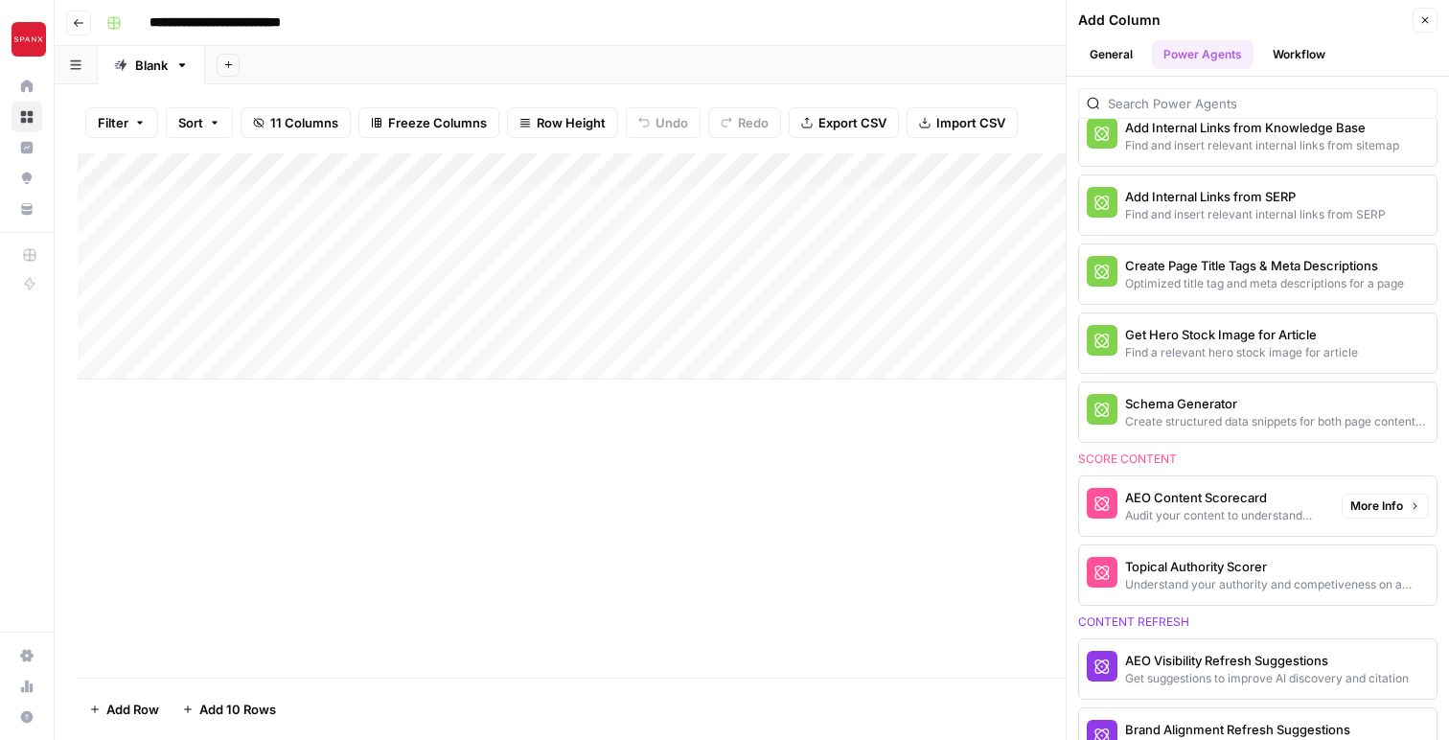
click at [1247, 507] on div "Audit your content to understand readability for LLMs" at bounding box center [1225, 515] width 201 height 17
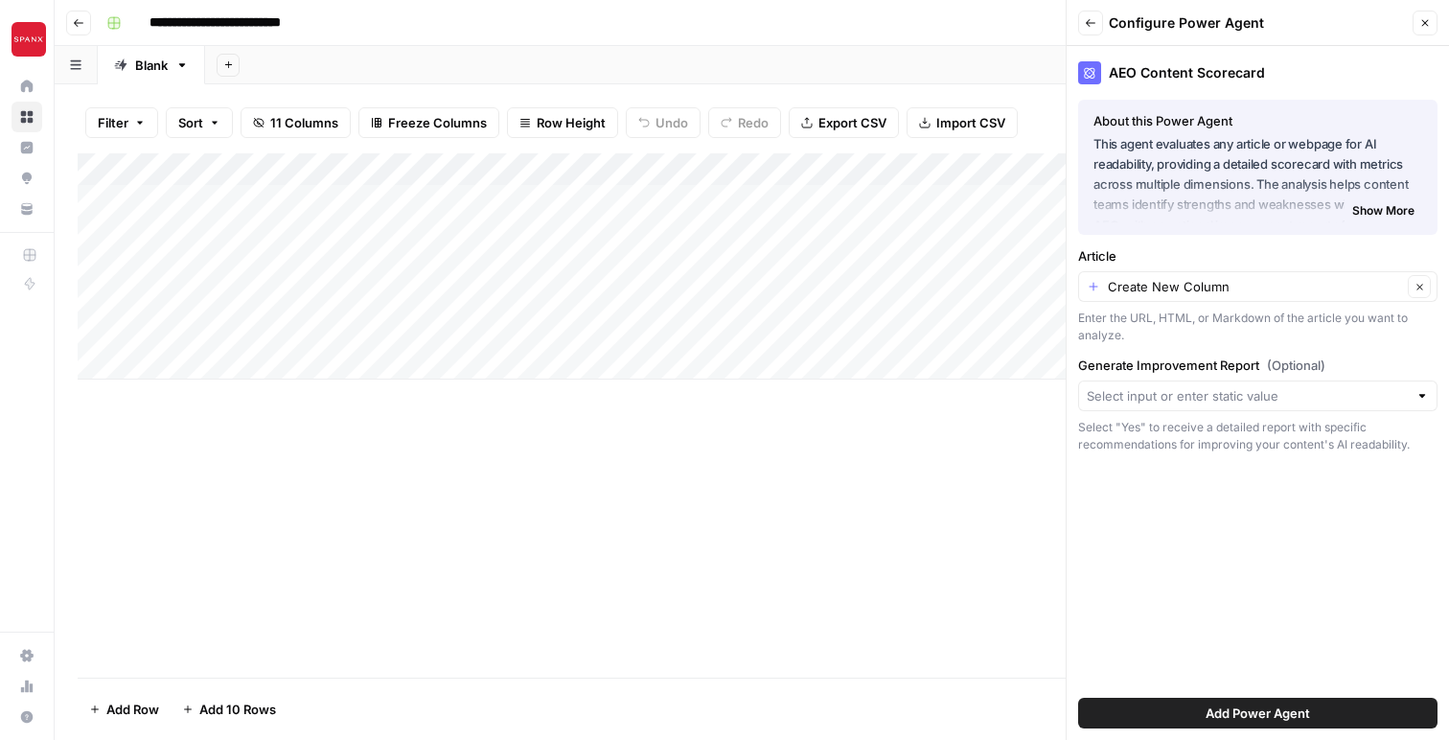
click at [1239, 704] on span "Add Power Agent" at bounding box center [1257, 712] width 104 height 19
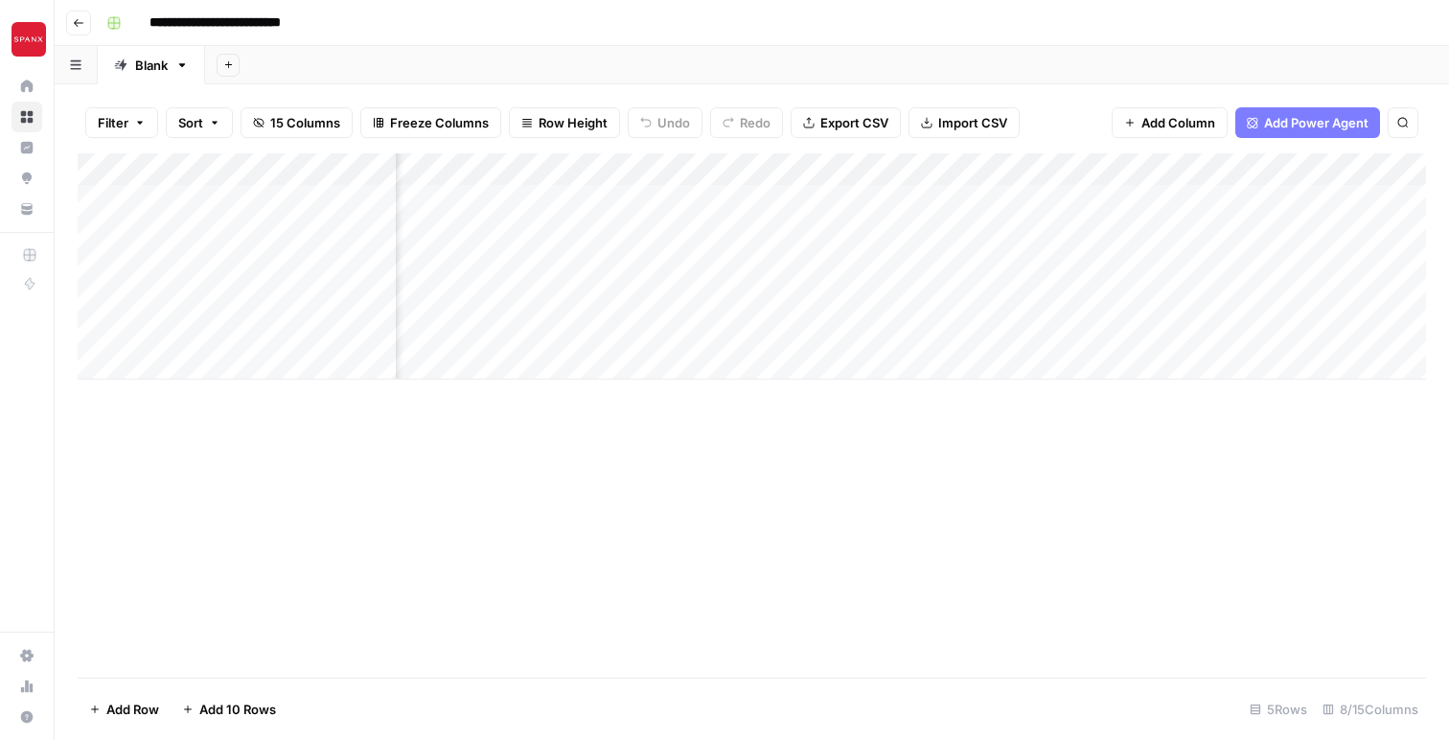
scroll to position [0, 354]
click at [1031, 169] on div "Add Column" at bounding box center [752, 266] width 1348 height 226
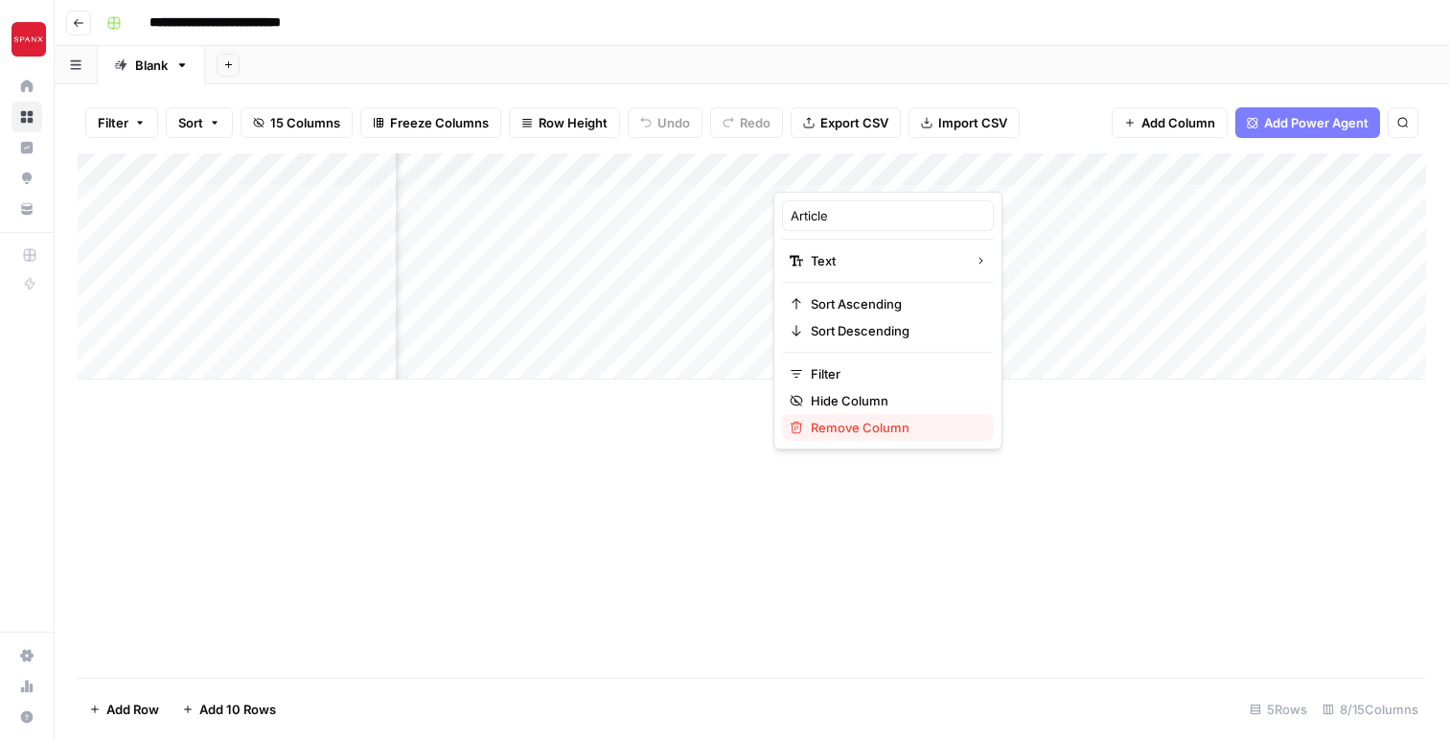
click at [889, 424] on span "Remove Column" at bounding box center [895, 427] width 168 height 19
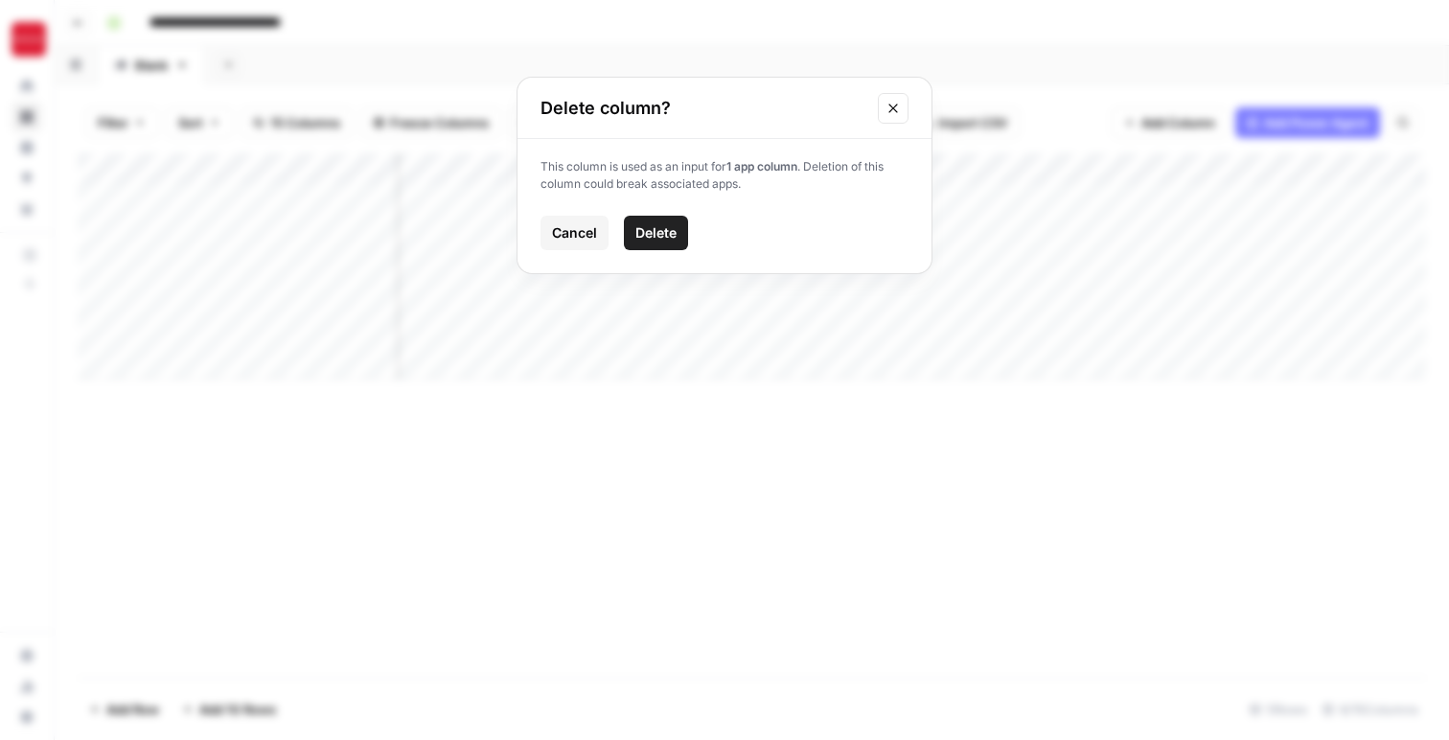
click at [668, 235] on span "Delete" at bounding box center [655, 232] width 41 height 19
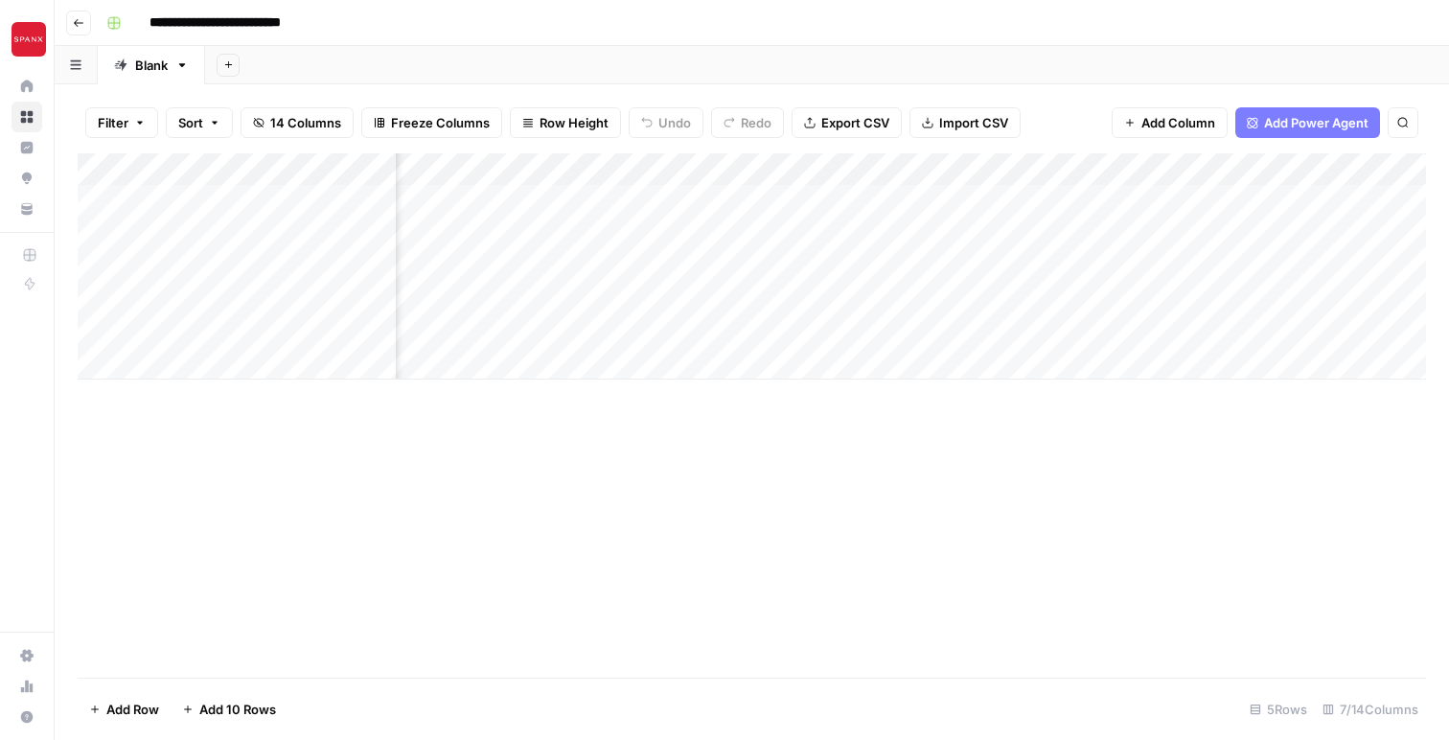
scroll to position [0, 280]
click at [863, 178] on div "Add Column" at bounding box center [752, 266] width 1348 height 226
click at [816, 438] on div "Add Column" at bounding box center [752, 415] width 1348 height 524
click at [1178, 117] on span "Add Column" at bounding box center [1178, 122] width 74 height 19
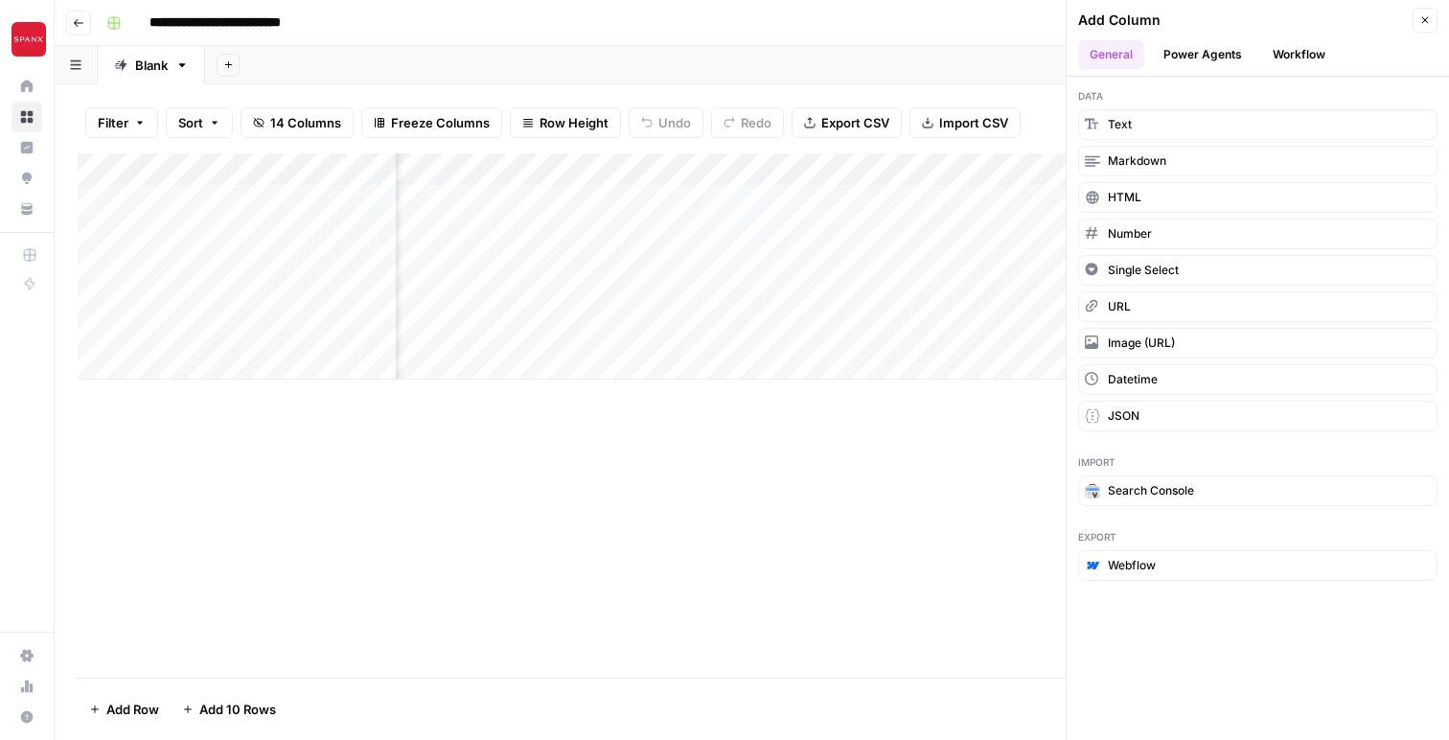
click at [939, 552] on div "Add Column" at bounding box center [752, 415] width 1348 height 524
click at [1428, 19] on icon "button" at bounding box center [1424, 19] width 11 height 11
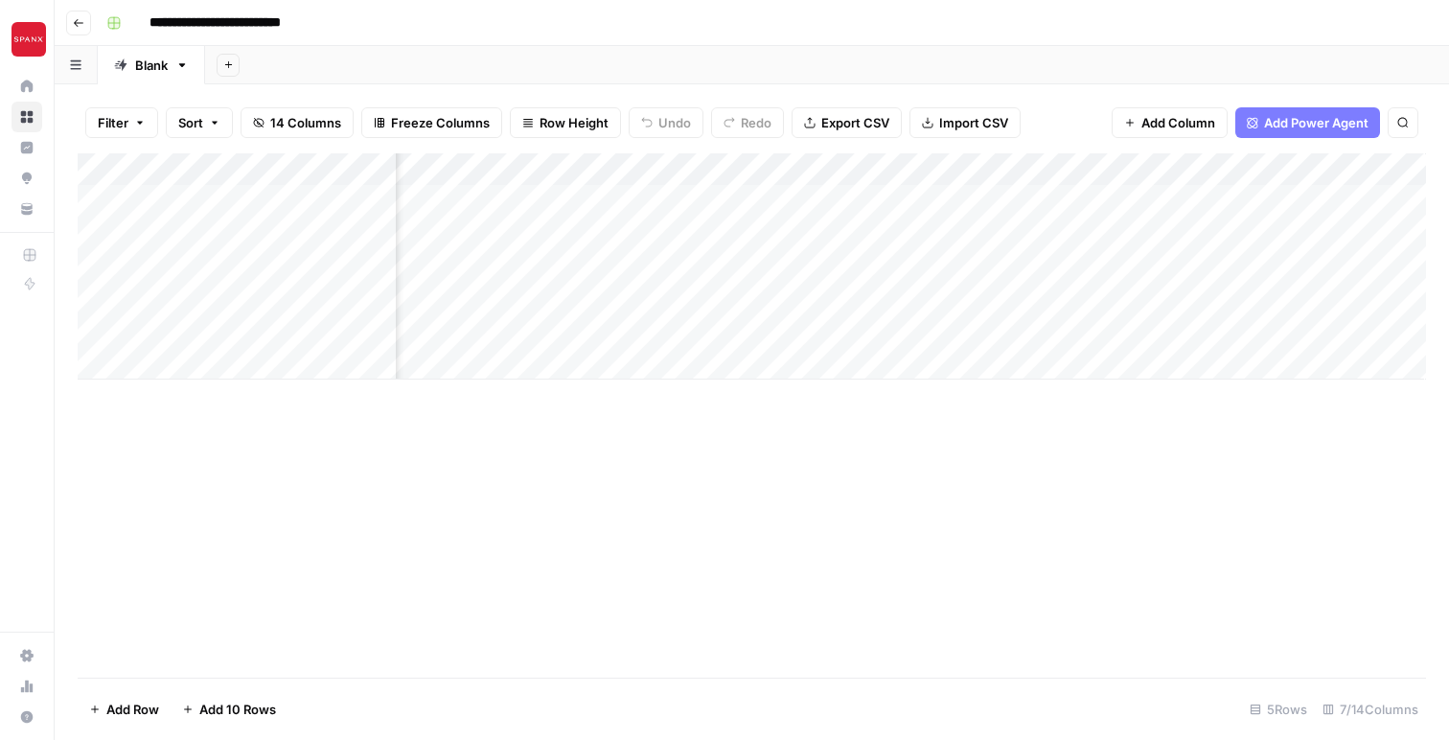
click at [1324, 130] on span "Add Power Agent" at bounding box center [1316, 122] width 104 height 19
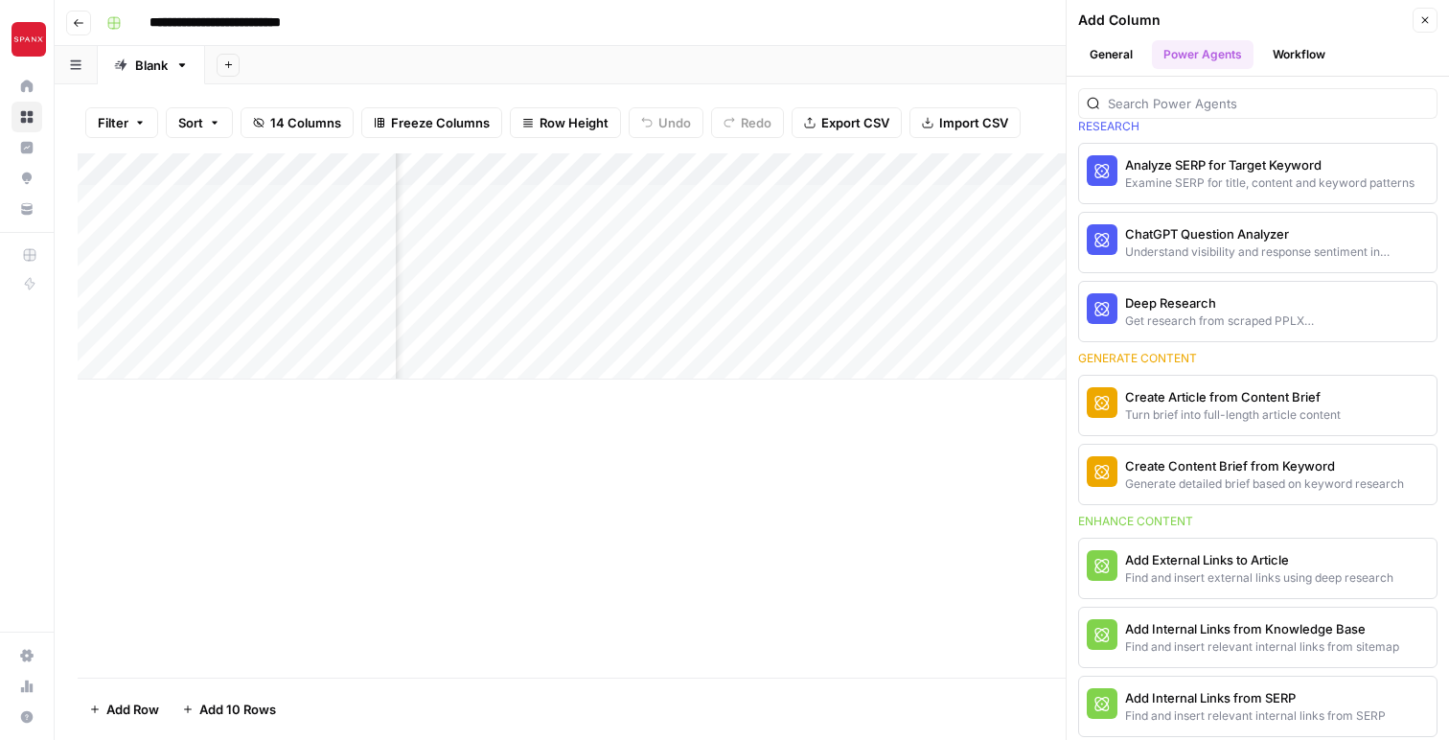
scroll to position [83, 0]
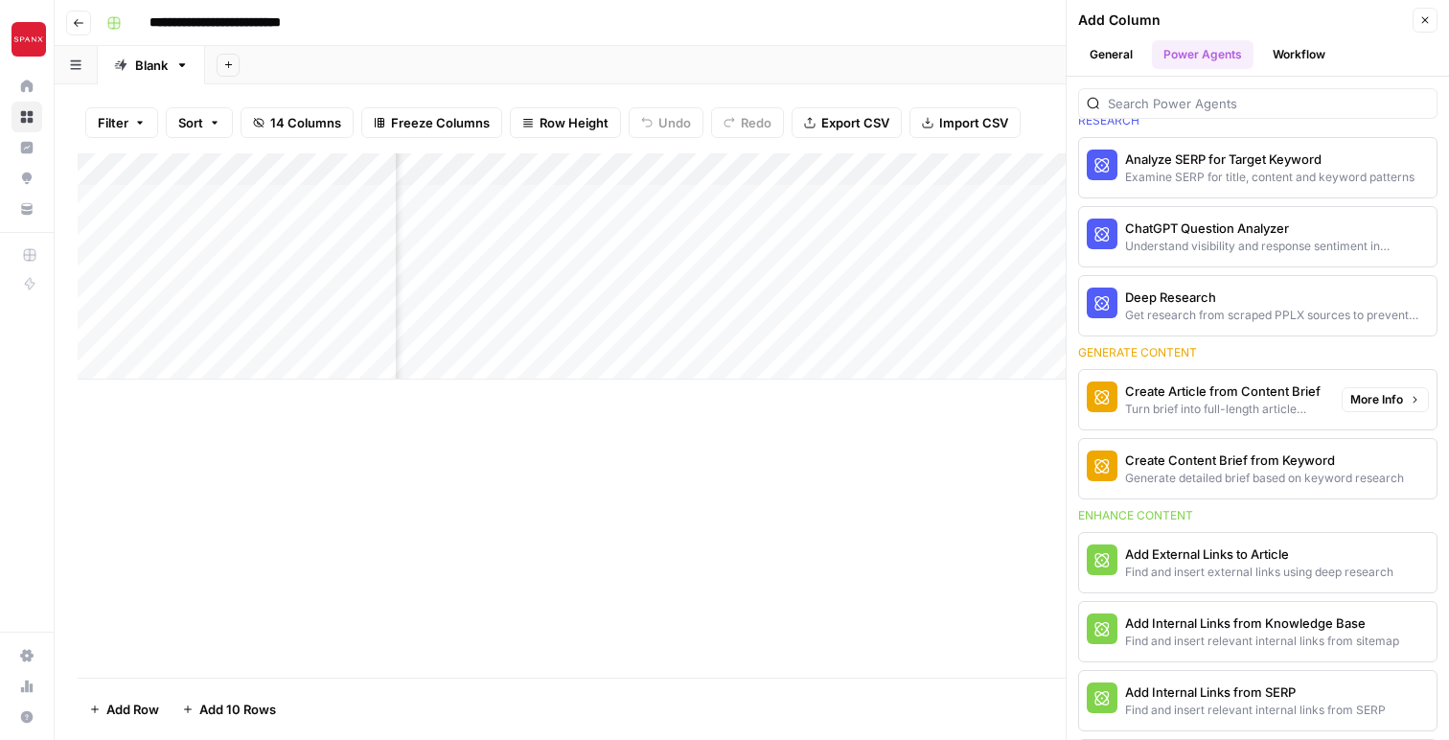
click at [1236, 409] on div "Turn brief into full-length article content" at bounding box center [1225, 409] width 201 height 17
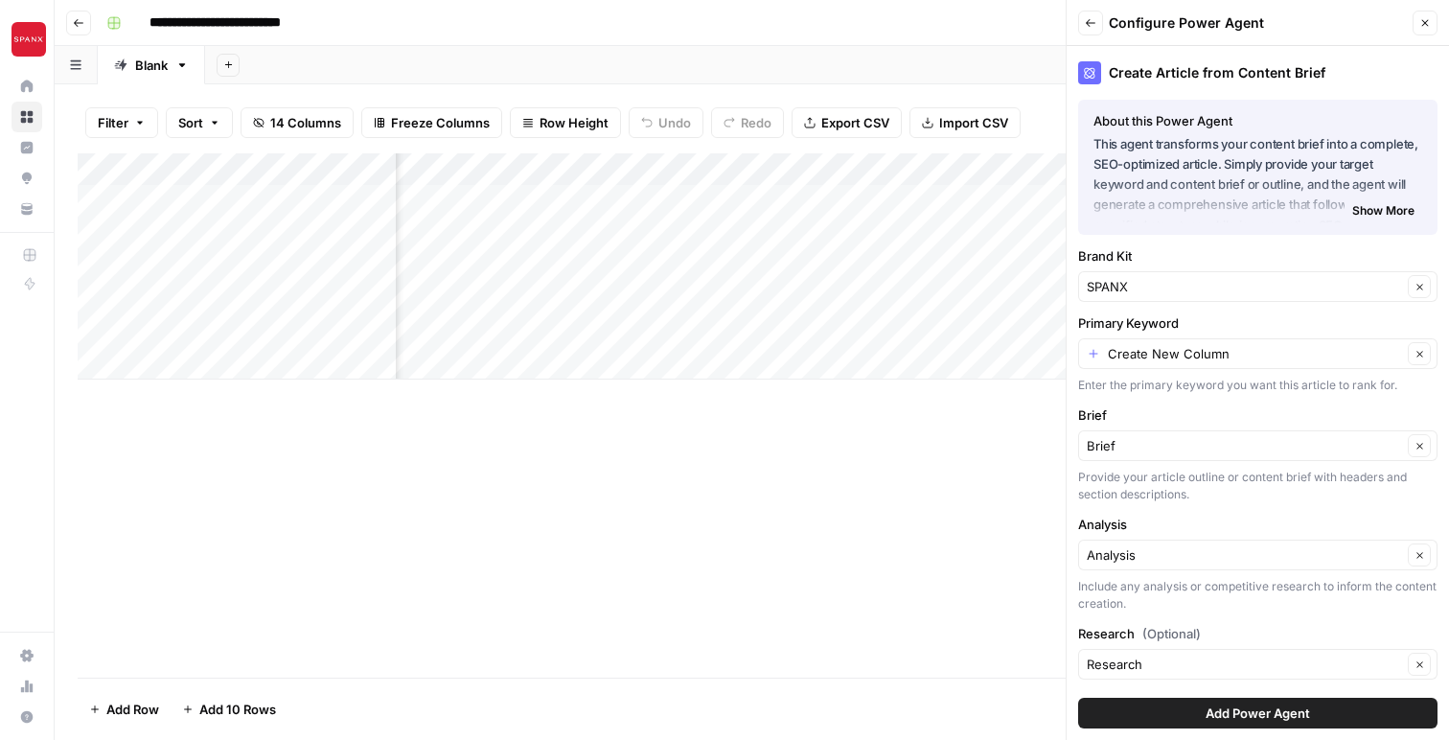
click at [1424, 22] on icon "button" at bounding box center [1424, 22] width 11 height 11
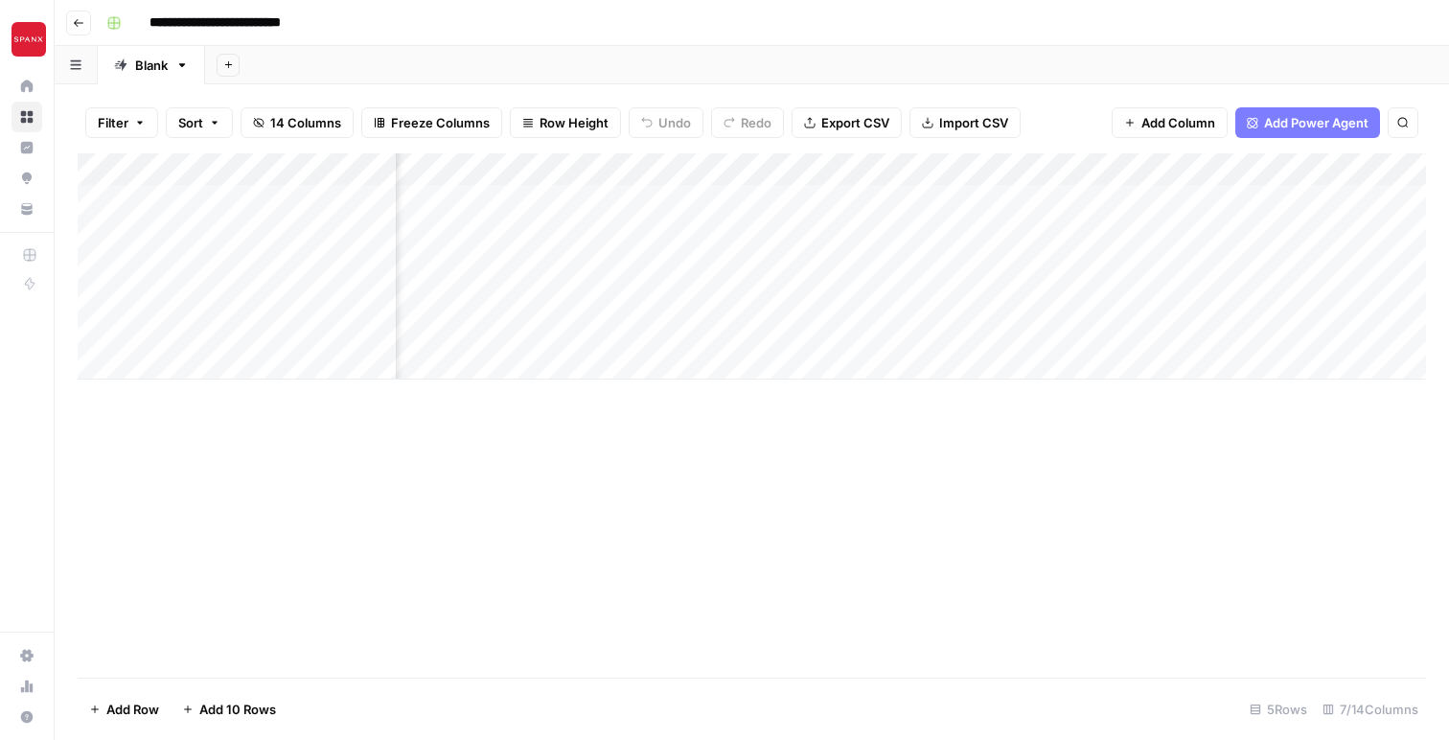
click at [869, 513] on div "Add Column" at bounding box center [752, 415] width 1348 height 524
click at [965, 196] on div "Add Column" at bounding box center [752, 266] width 1348 height 226
click at [874, 200] on div "Add Column" at bounding box center [752, 266] width 1348 height 226
click at [864, 171] on div "Add Column" at bounding box center [752, 266] width 1348 height 226
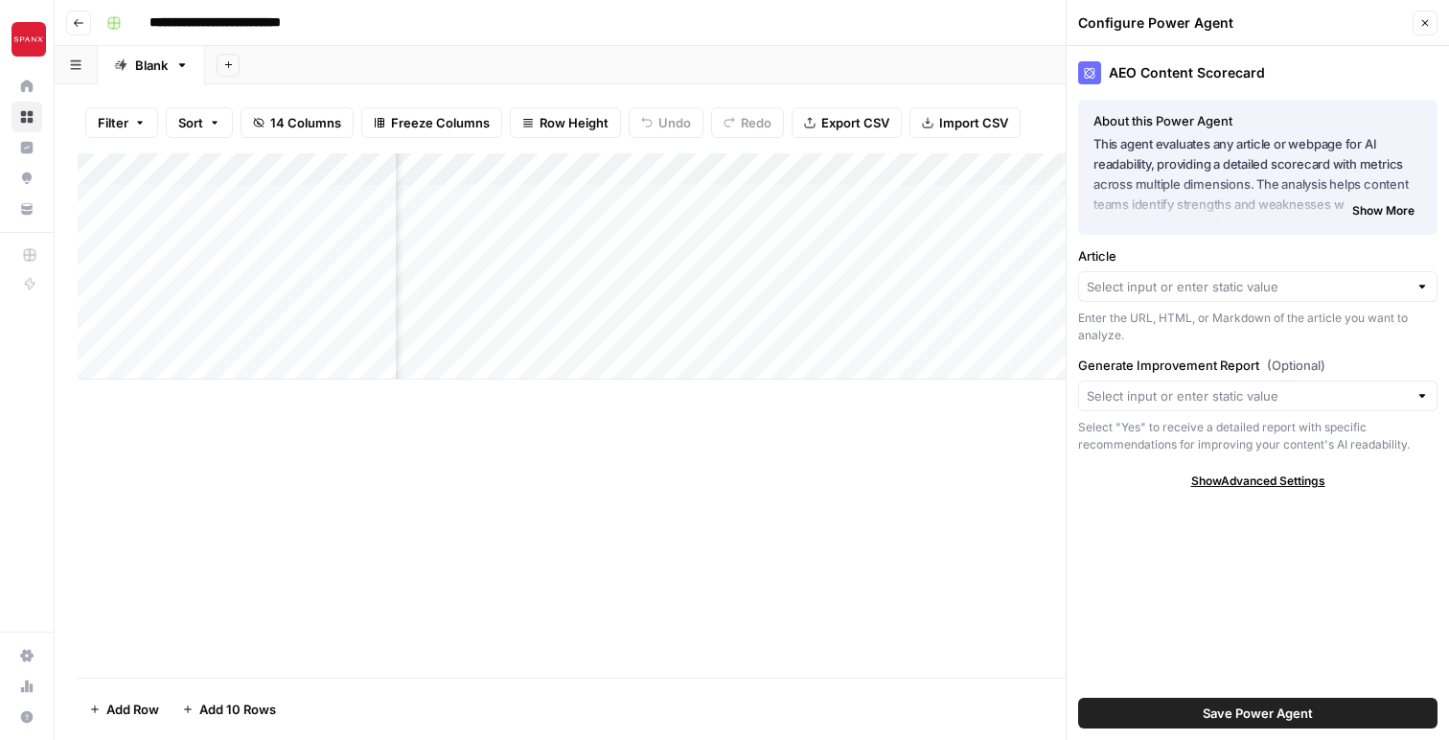
click at [1360, 212] on span "Show More" at bounding box center [1383, 210] width 62 height 17
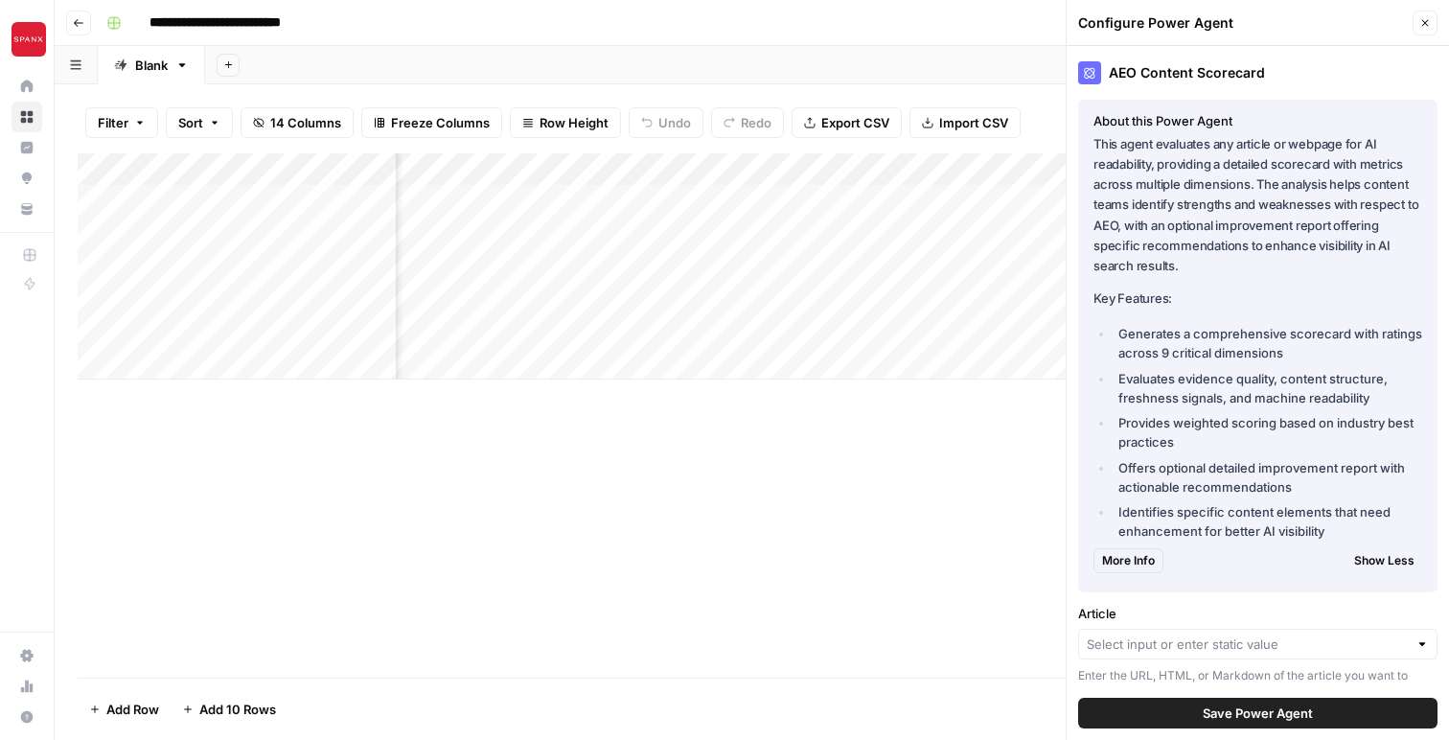
scroll to position [169, 0]
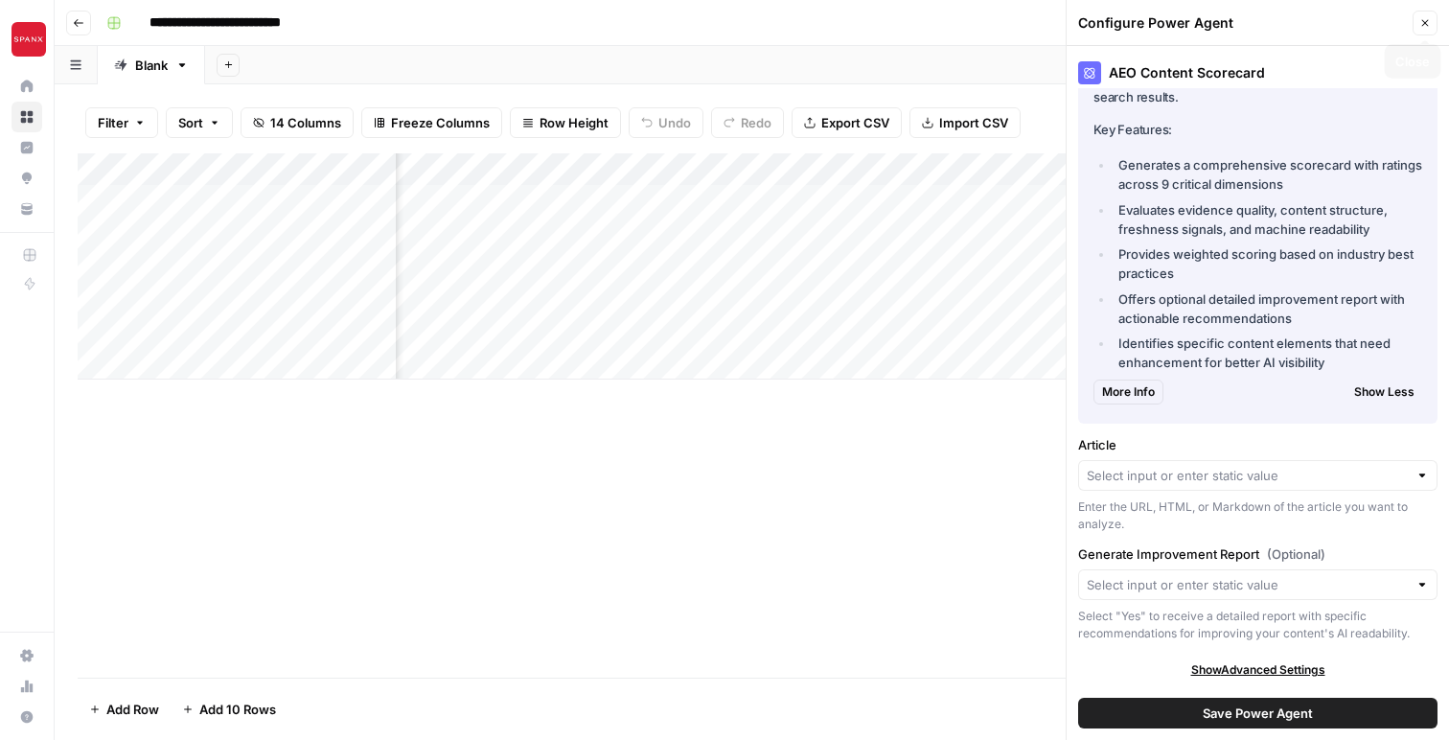
click at [1425, 17] on icon "button" at bounding box center [1424, 22] width 11 height 11
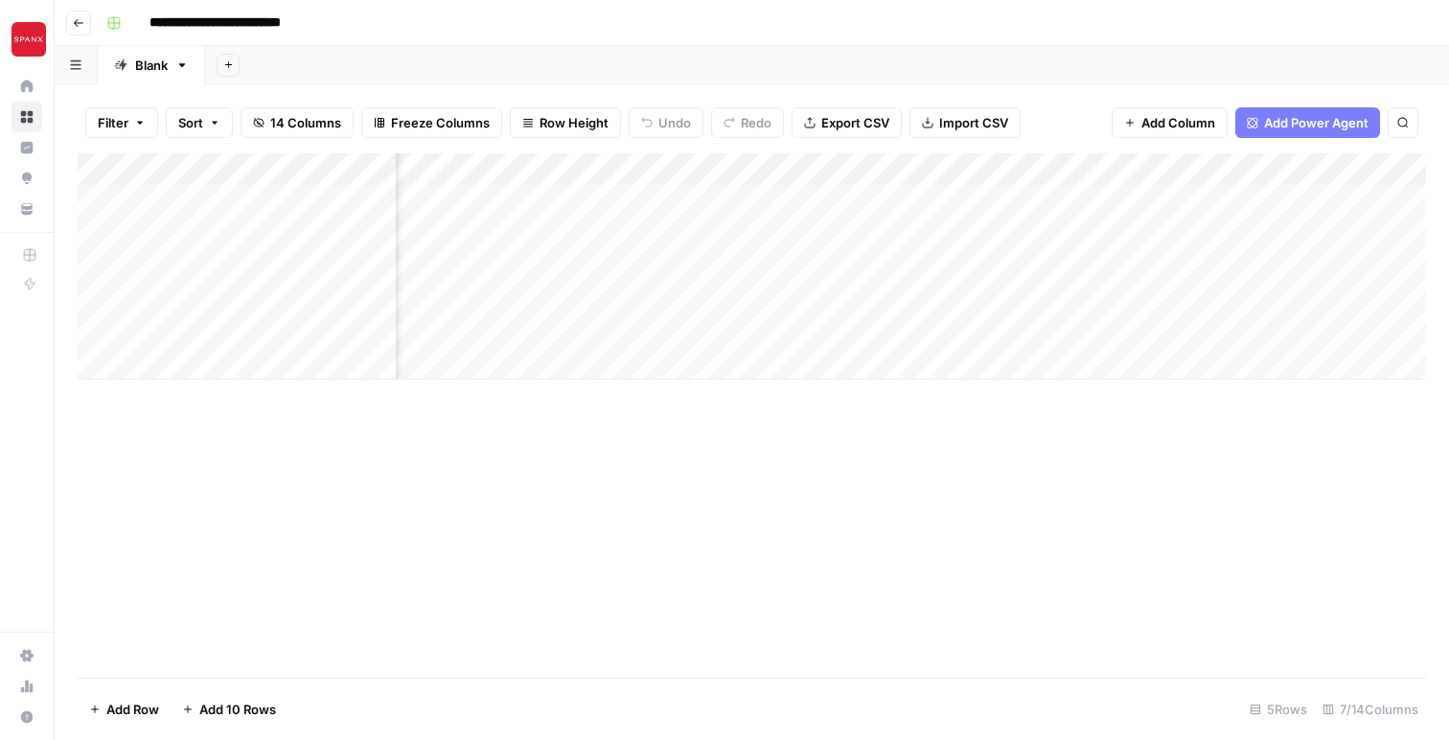
click at [767, 172] on div "Add Column" at bounding box center [752, 266] width 1348 height 226
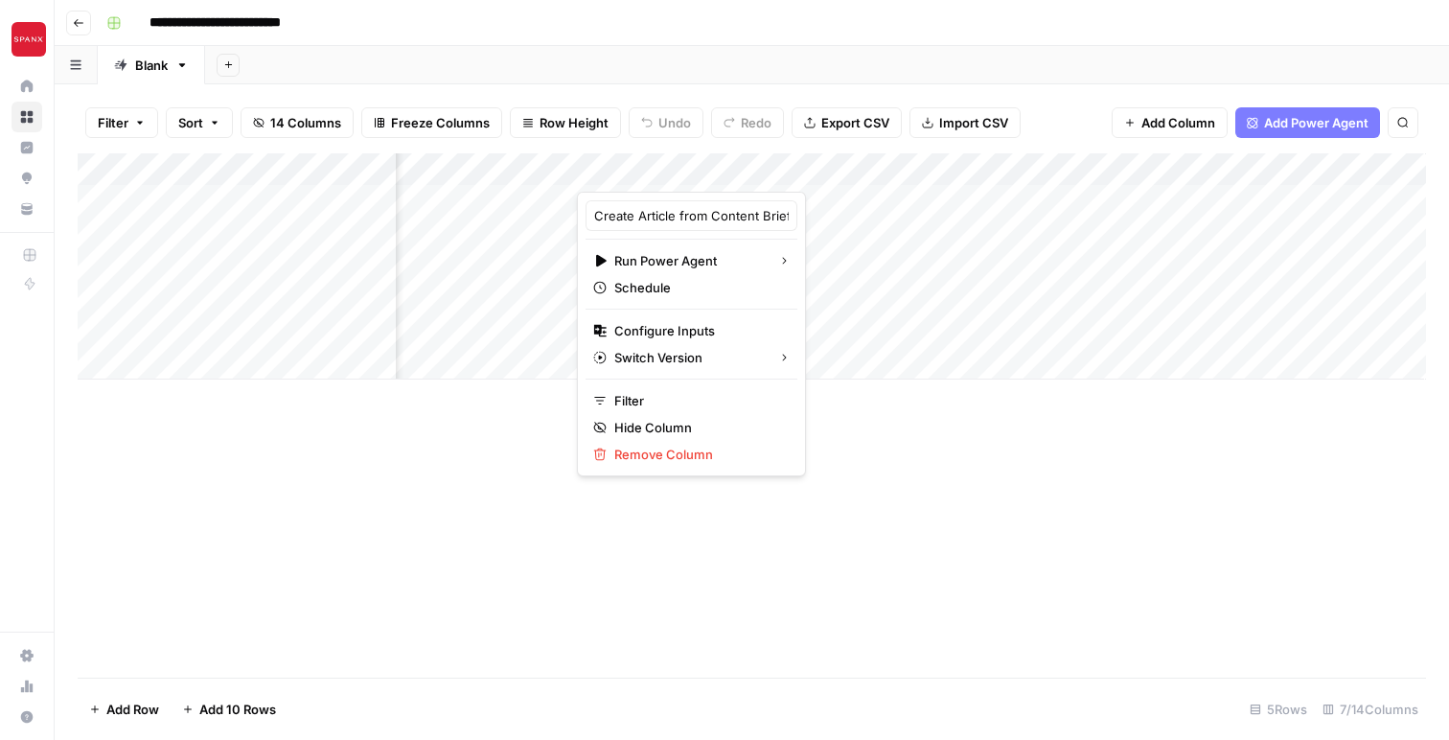
click at [1176, 134] on button "Add Column" at bounding box center [1169, 122] width 116 height 31
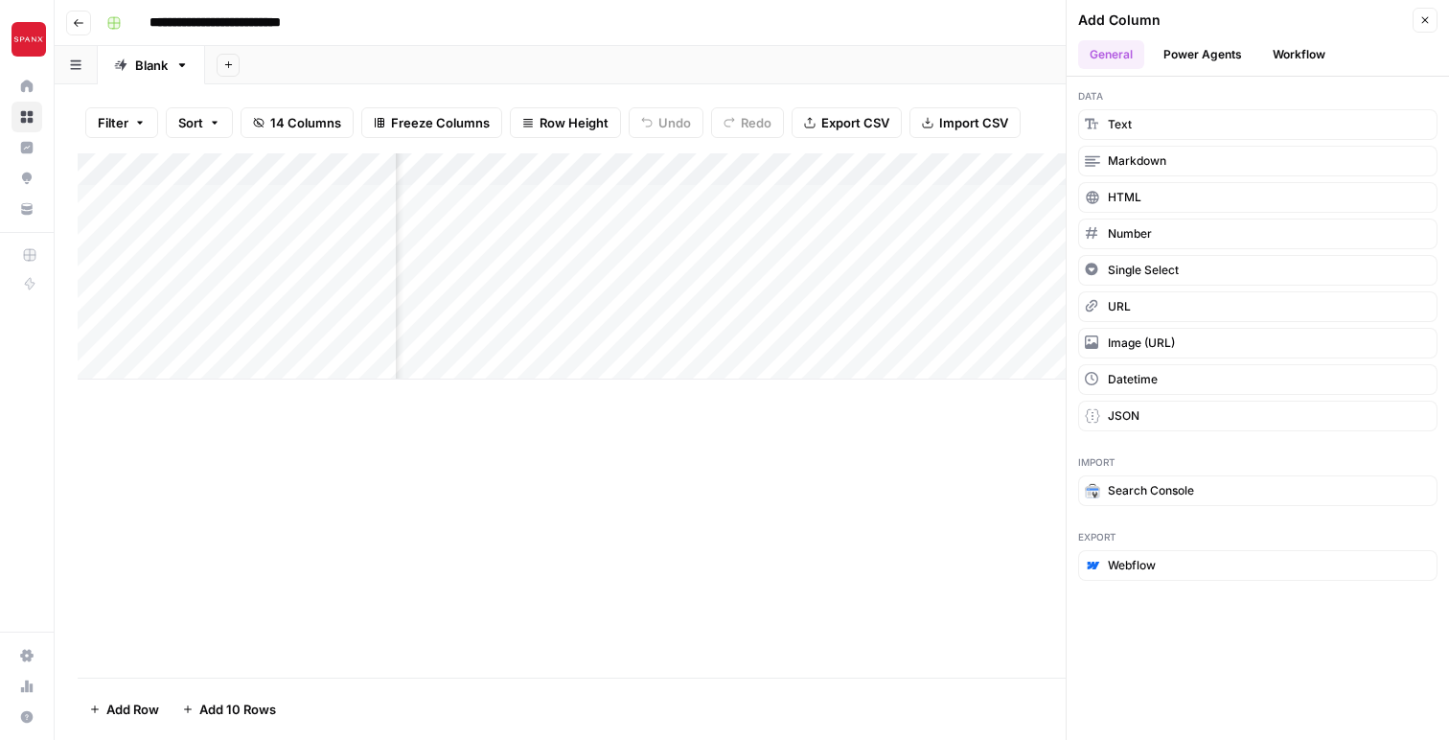
click at [1206, 44] on button "Power Agents" at bounding box center [1203, 54] width 102 height 29
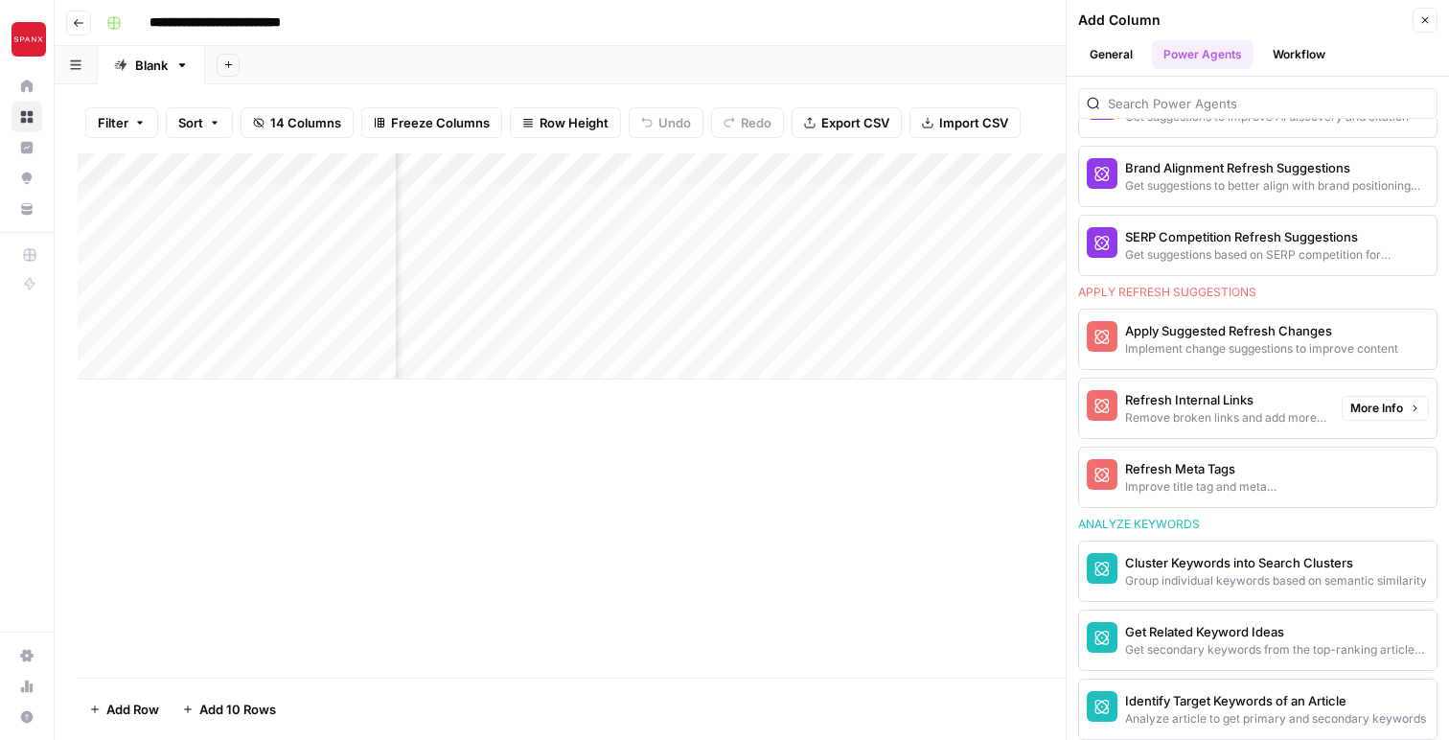
scroll to position [1152, 0]
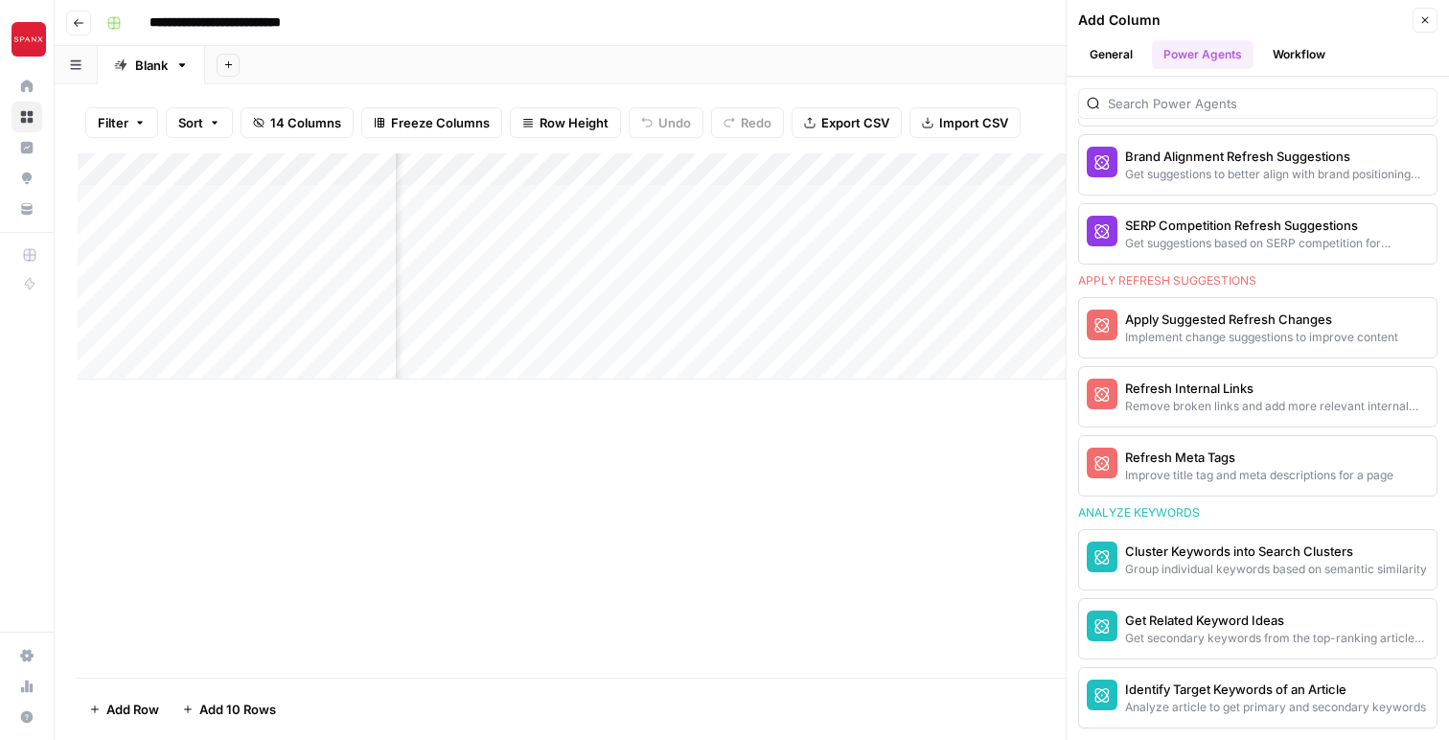
click at [1313, 68] on button "Workflow" at bounding box center [1299, 54] width 76 height 29
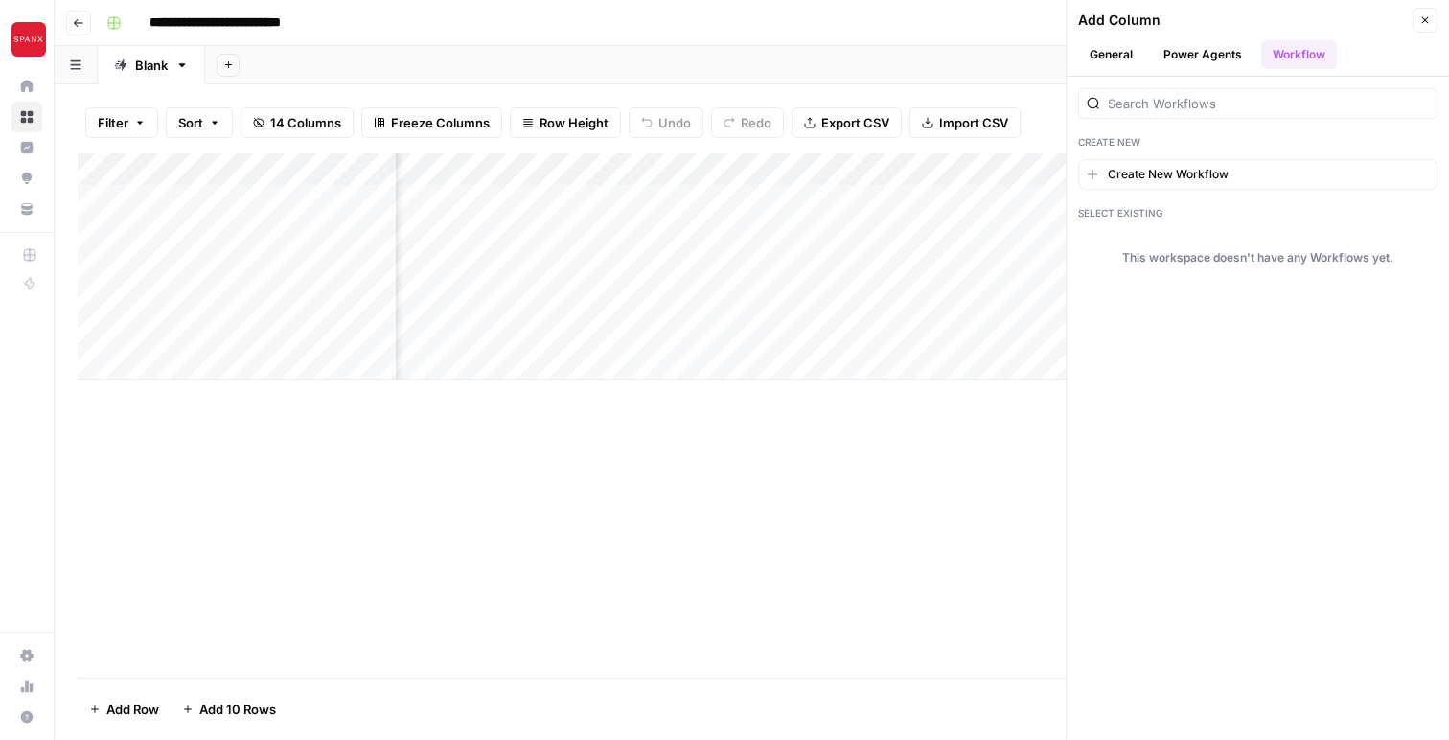
click at [1419, 22] on icon "button" at bounding box center [1424, 19] width 11 height 11
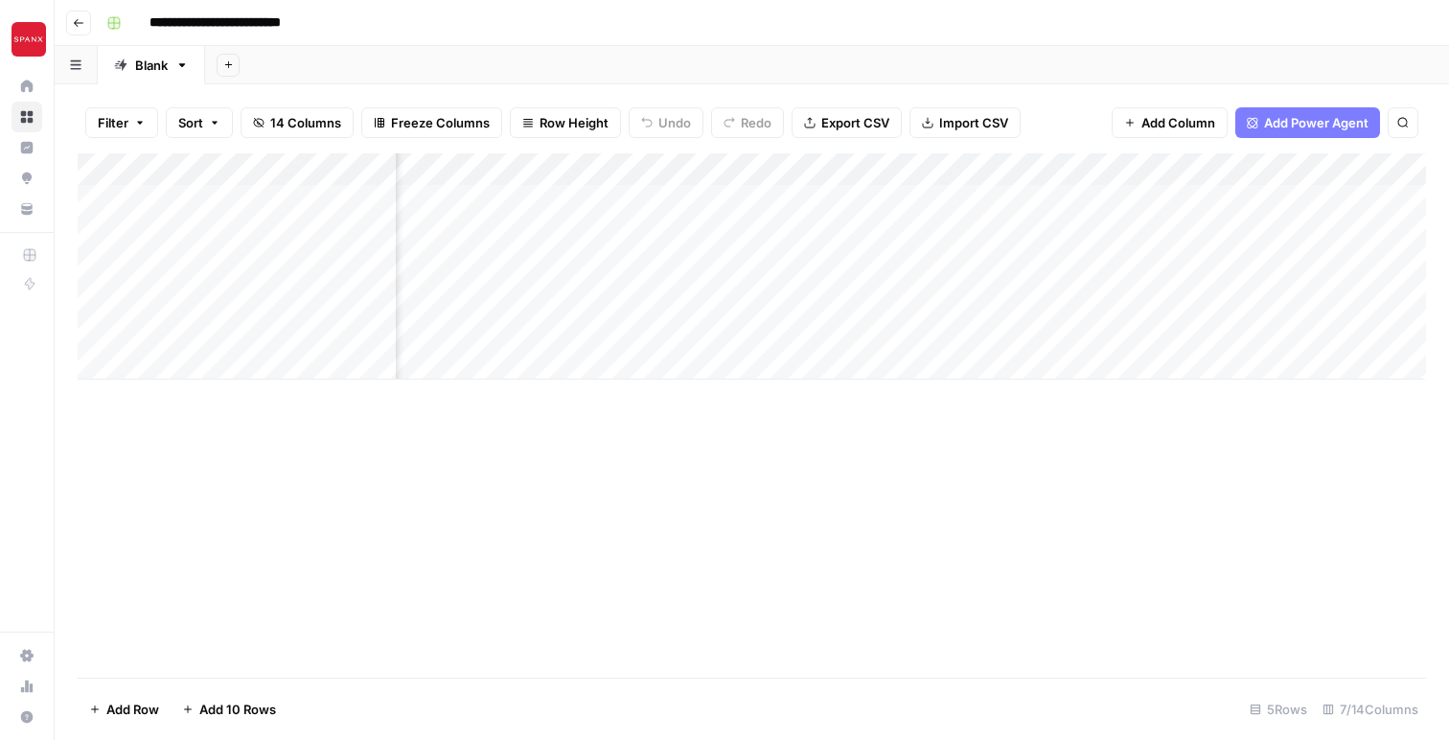
click at [817, 520] on div "Add Column" at bounding box center [752, 415] width 1348 height 524
click at [1081, 165] on div "Add Column" at bounding box center [752, 266] width 1348 height 226
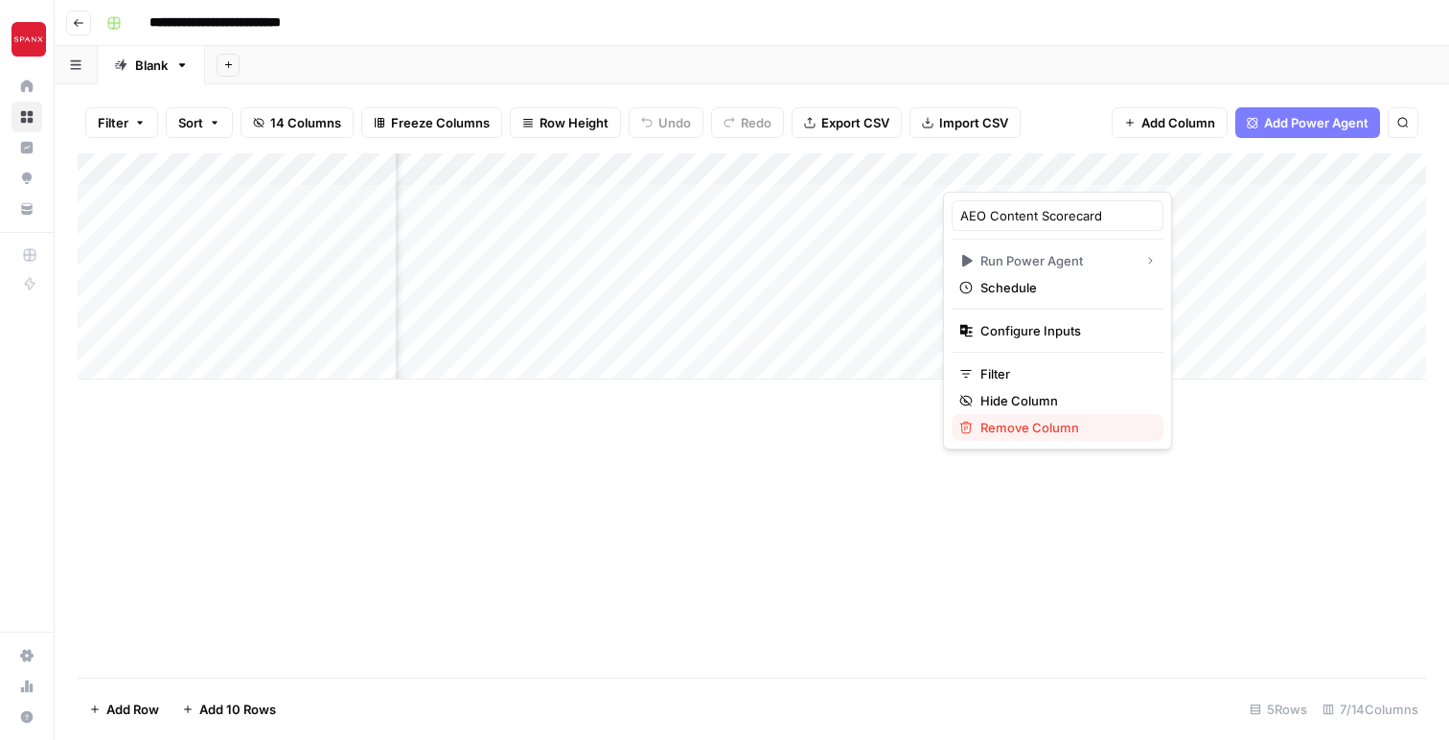
click at [1000, 428] on span "Remove Column" at bounding box center [1064, 427] width 168 height 19
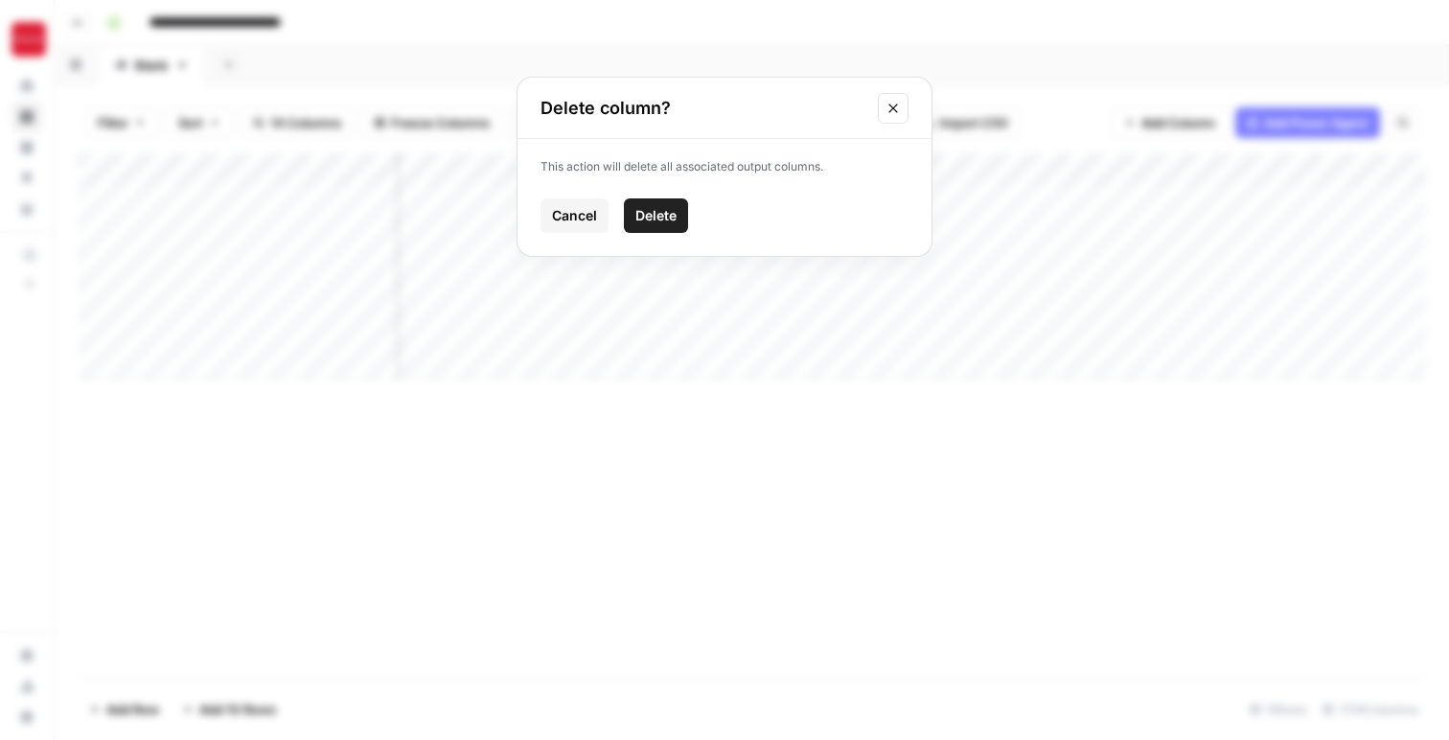
click at [661, 226] on button "Delete" at bounding box center [656, 215] width 64 height 34
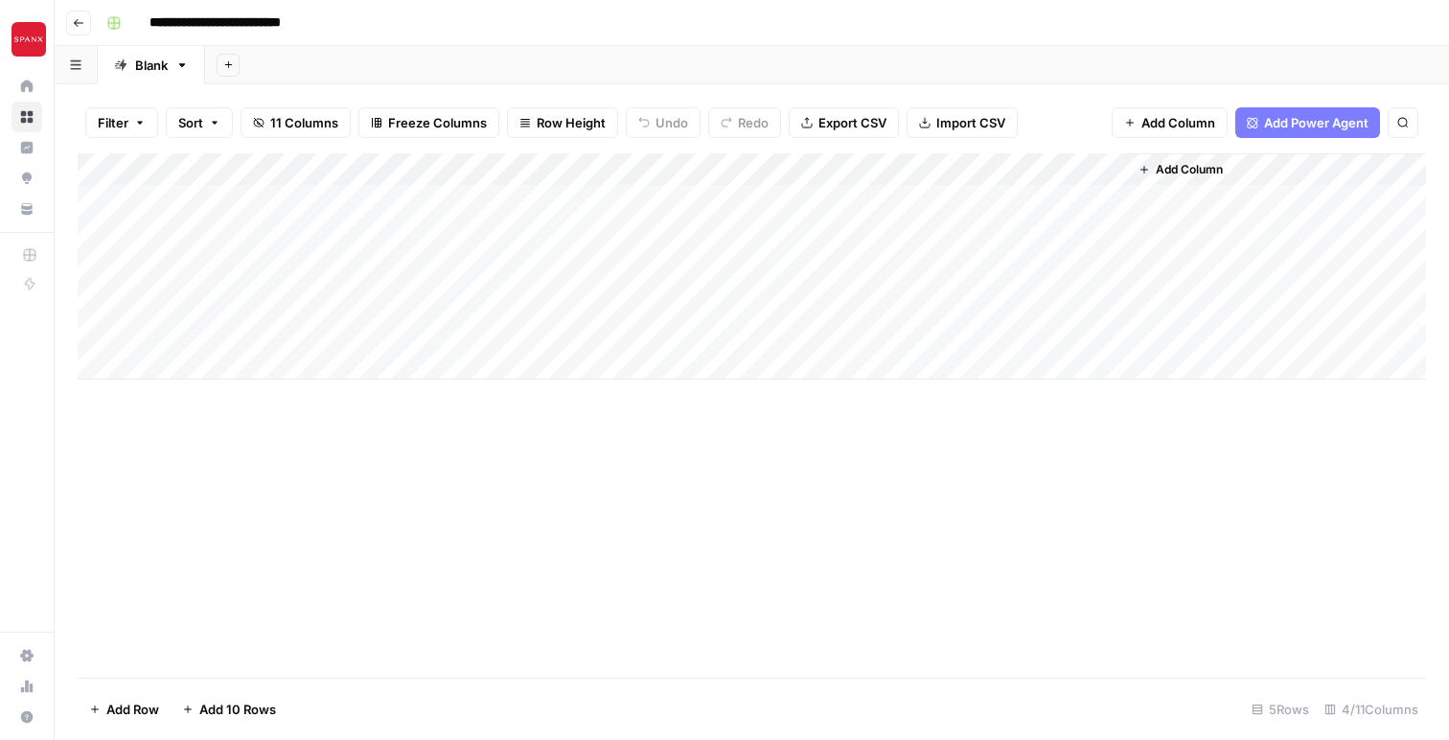
scroll to position [0, 0]
click at [1322, 118] on span "Add Power Agent" at bounding box center [1299, 122] width 104 height 19
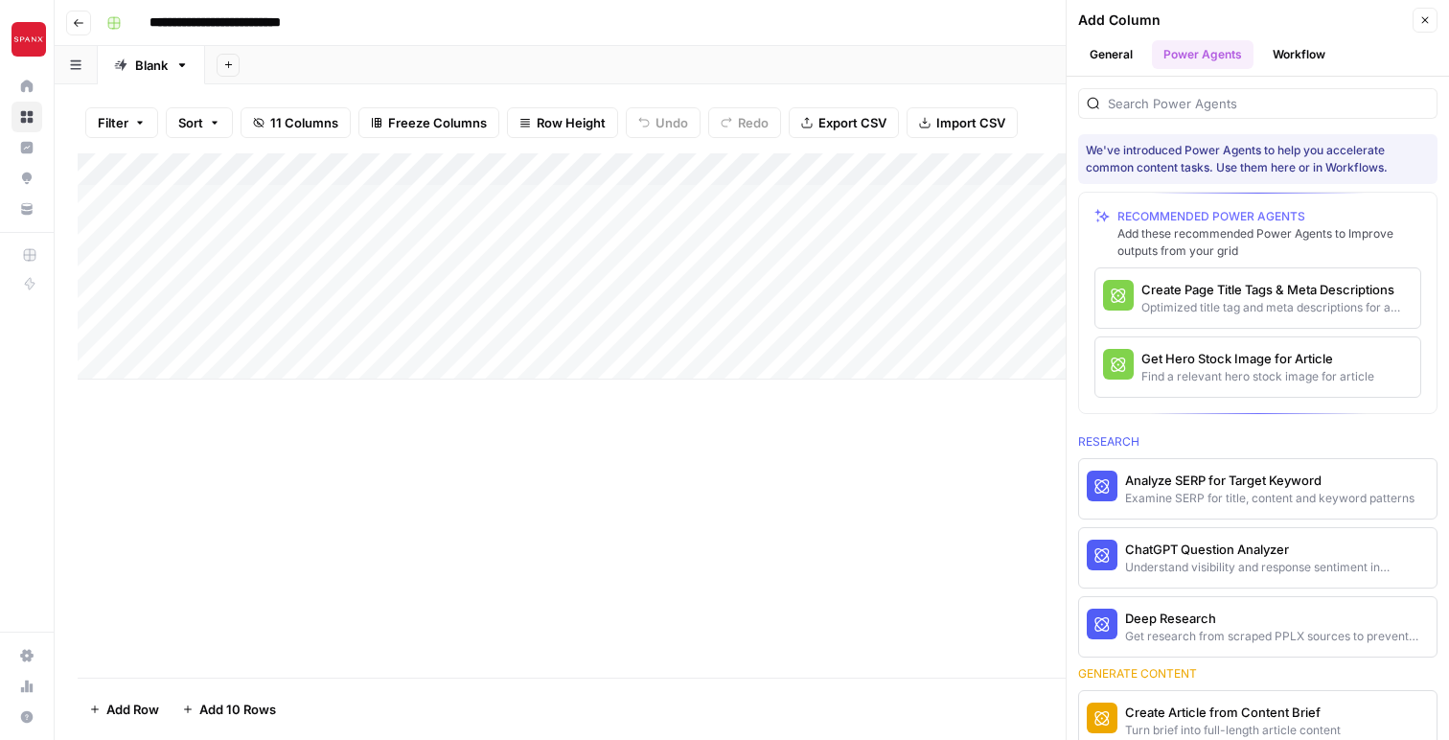
click at [1422, 22] on icon "button" at bounding box center [1425, 20] width 7 height 7
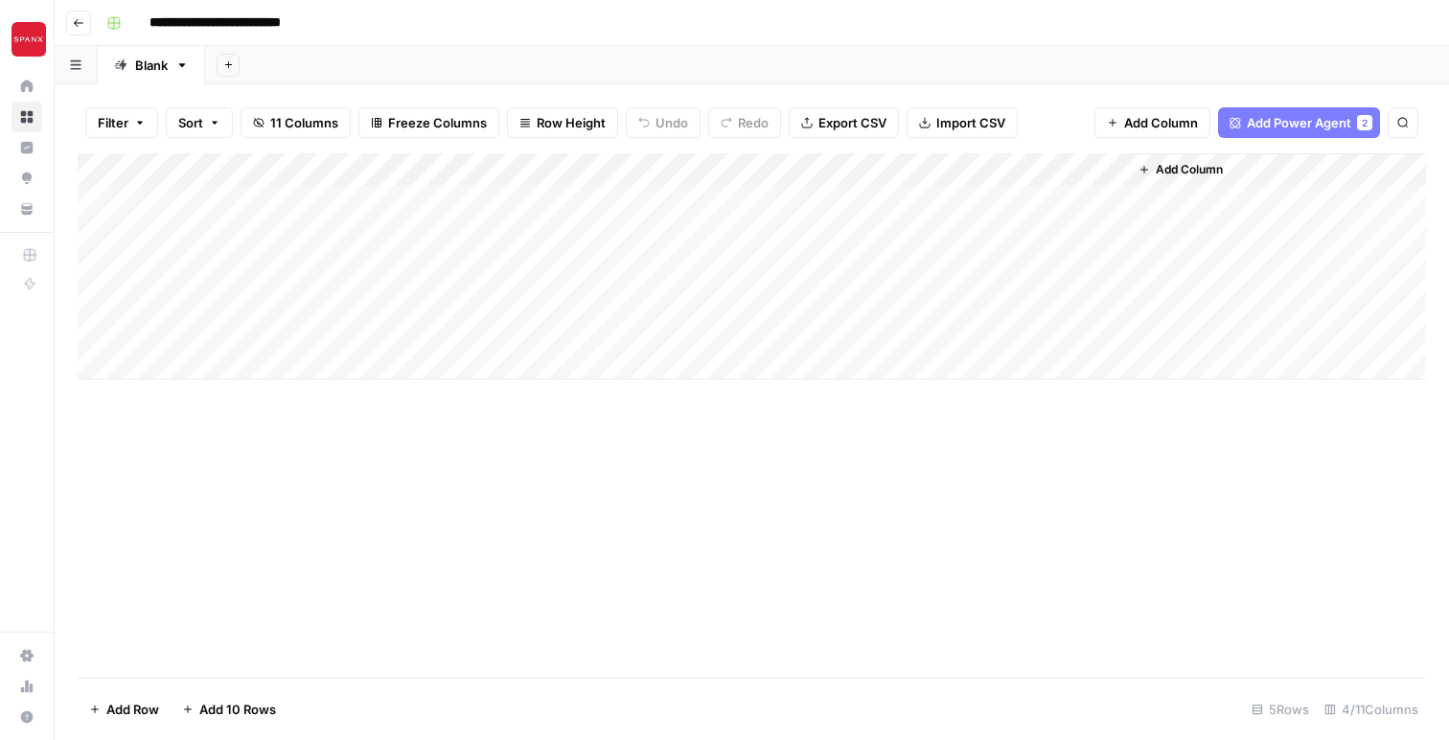
click at [640, 169] on div "Add Column" at bounding box center [752, 266] width 1348 height 226
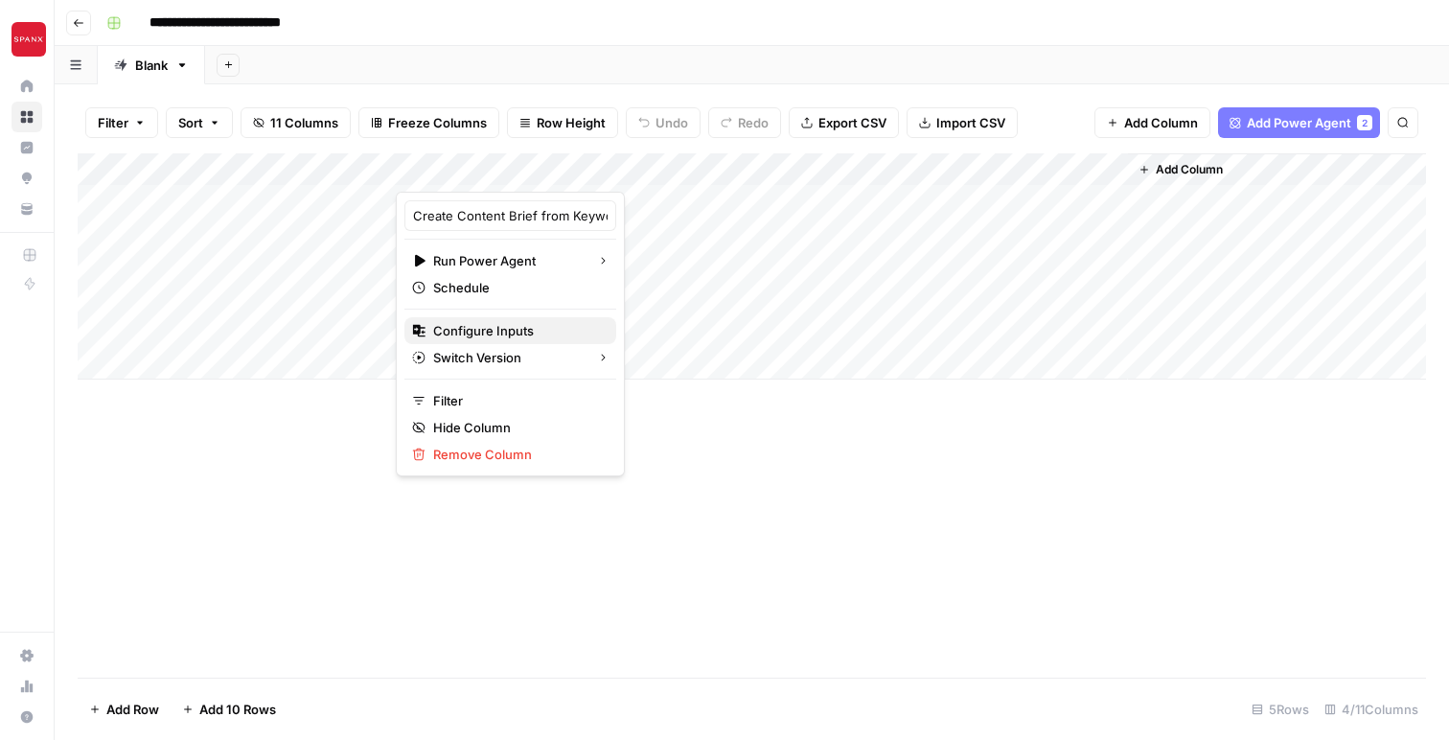
click at [490, 336] on span "Configure Inputs" at bounding box center [517, 330] width 168 height 19
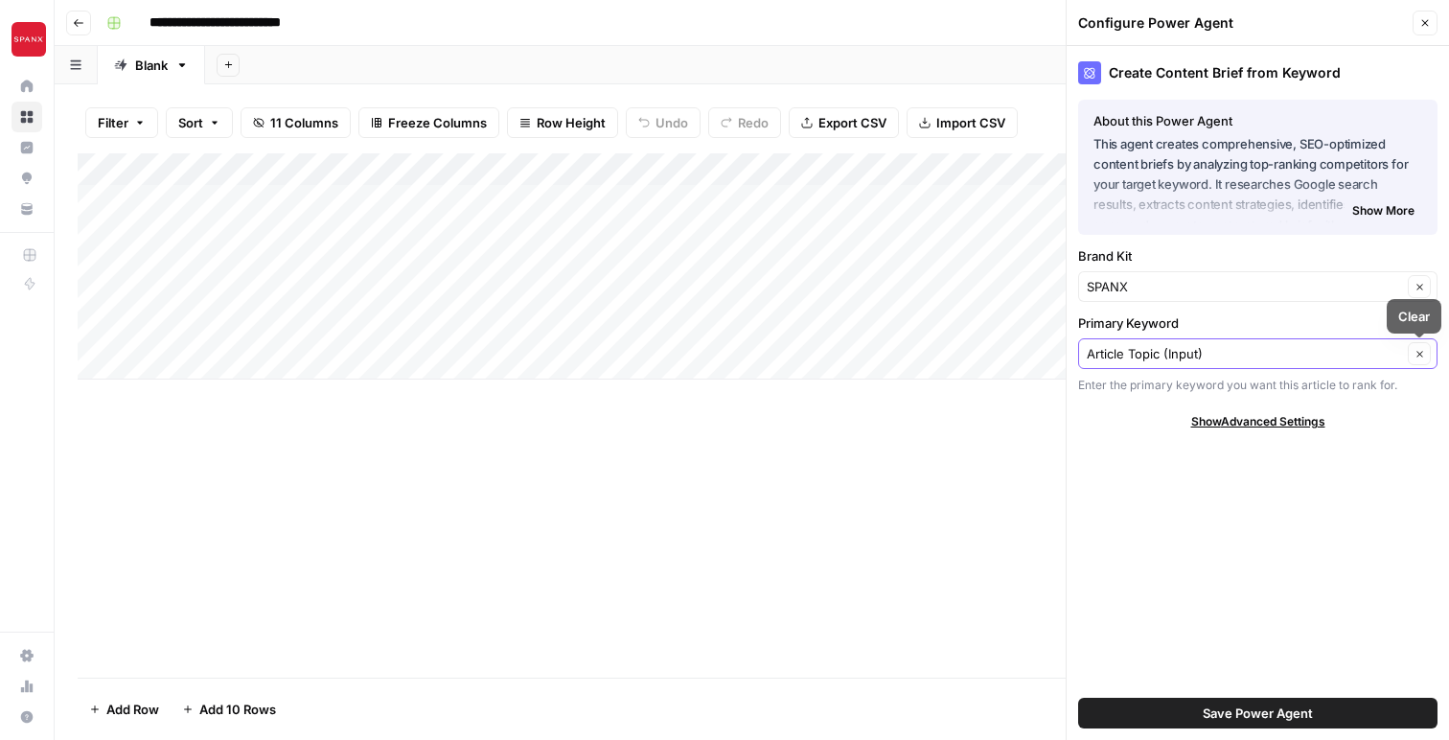
click at [1425, 355] on button "Clear" at bounding box center [1419, 353] width 23 height 23
click at [1251, 424] on span "Show Advanced Settings" at bounding box center [1258, 421] width 134 height 17
click at [1226, 482] on input "Version" at bounding box center [1247, 478] width 321 height 19
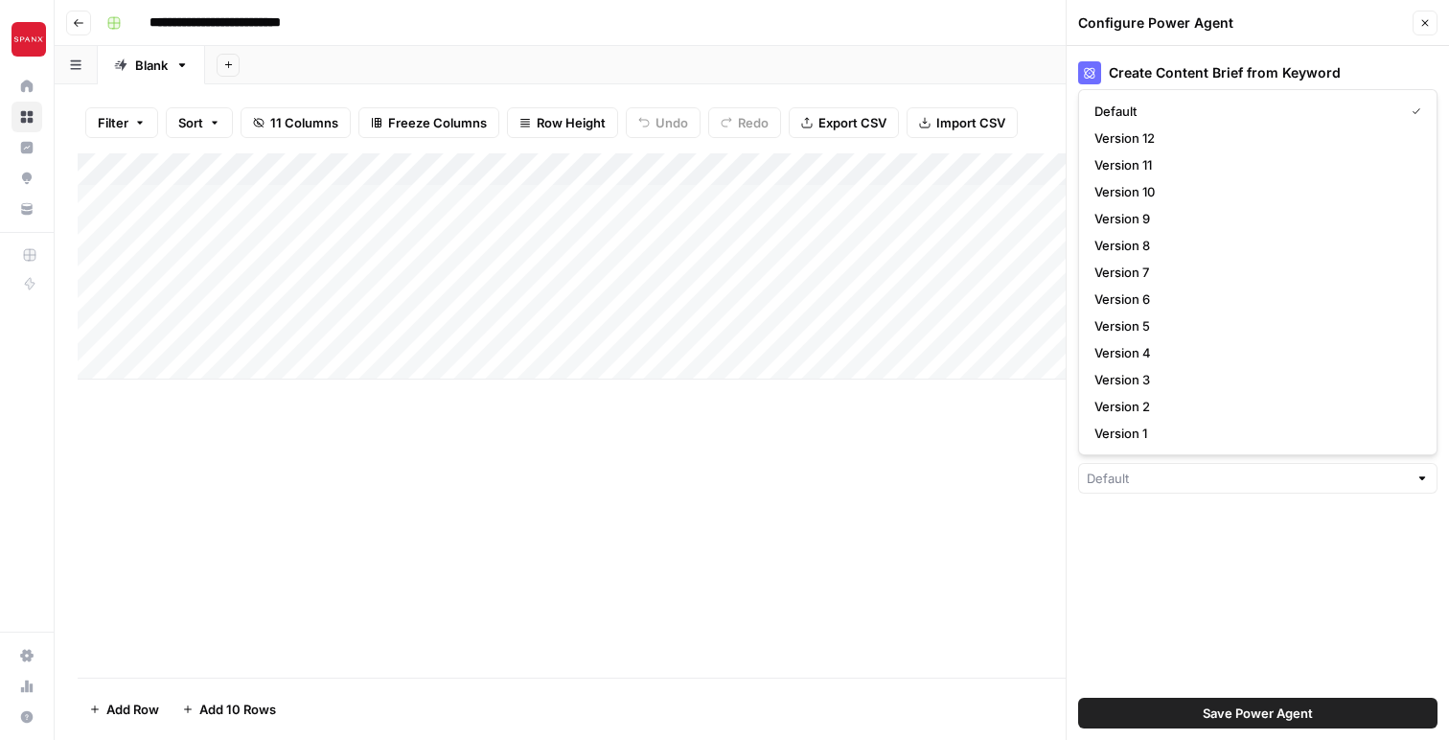
type input "Default"
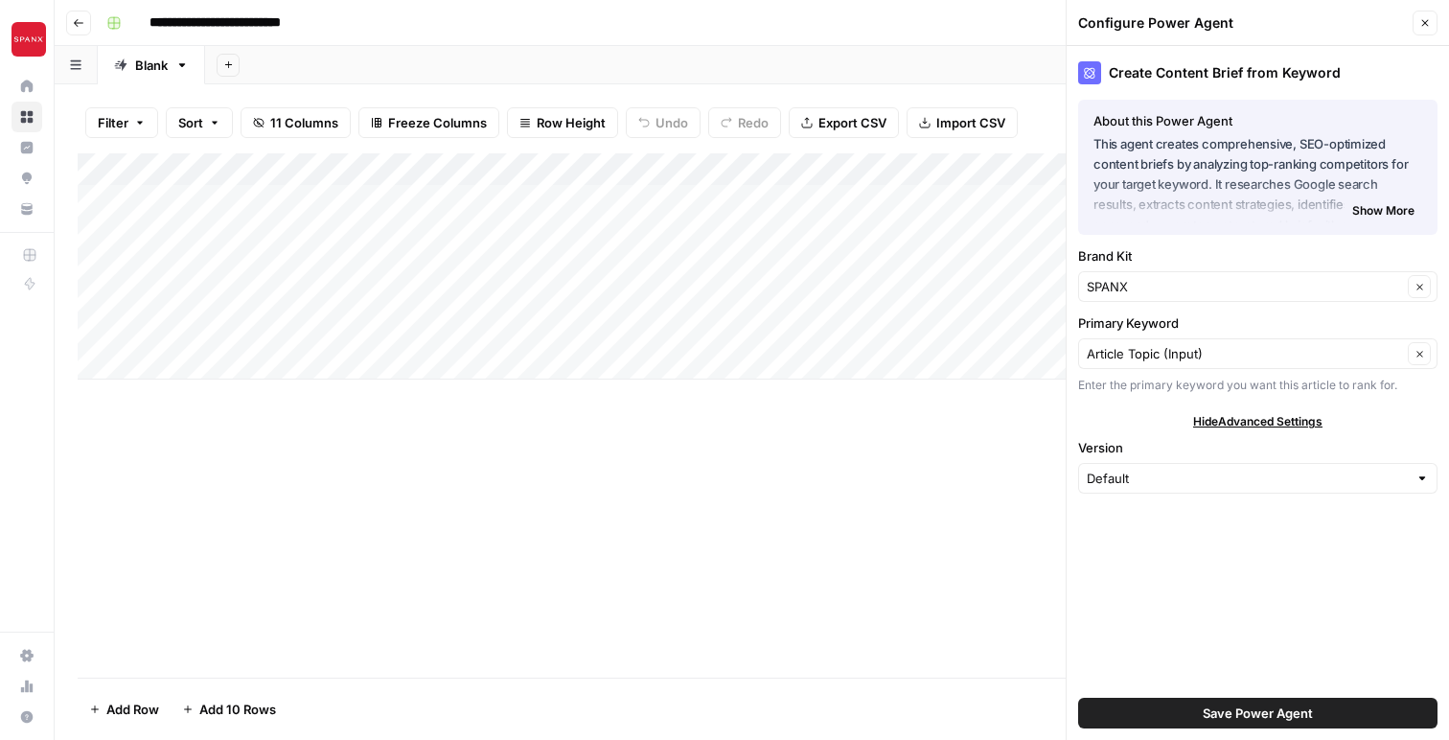
click at [1355, 515] on div "Create Content Brief from Keyword About this Power Agent This agent creates com…" at bounding box center [1257, 393] width 382 height 694
click at [1425, 479] on div at bounding box center [1421, 478] width 13 height 19
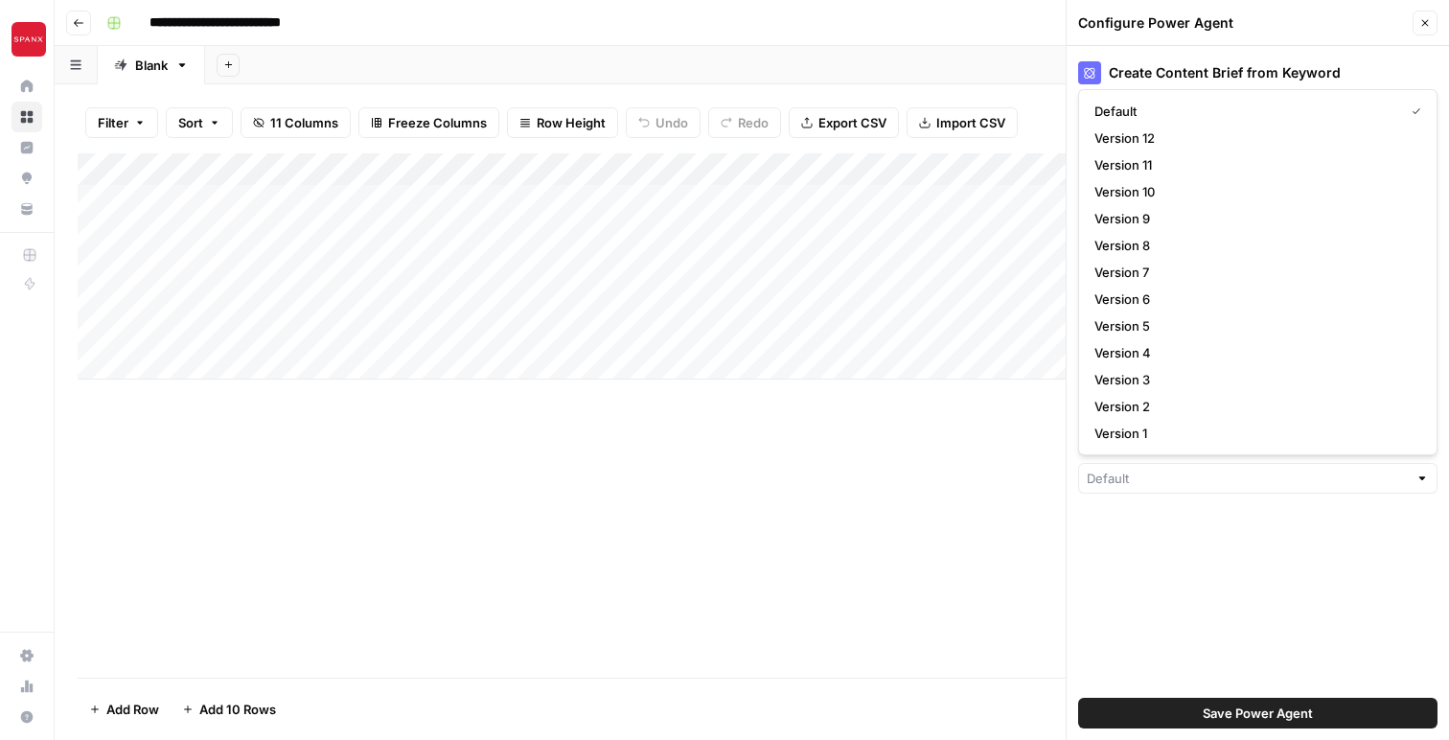
type input "Default"
click at [1353, 561] on div "Create Content Brief from Keyword About this Power Agent This agent creates com…" at bounding box center [1257, 393] width 382 height 694
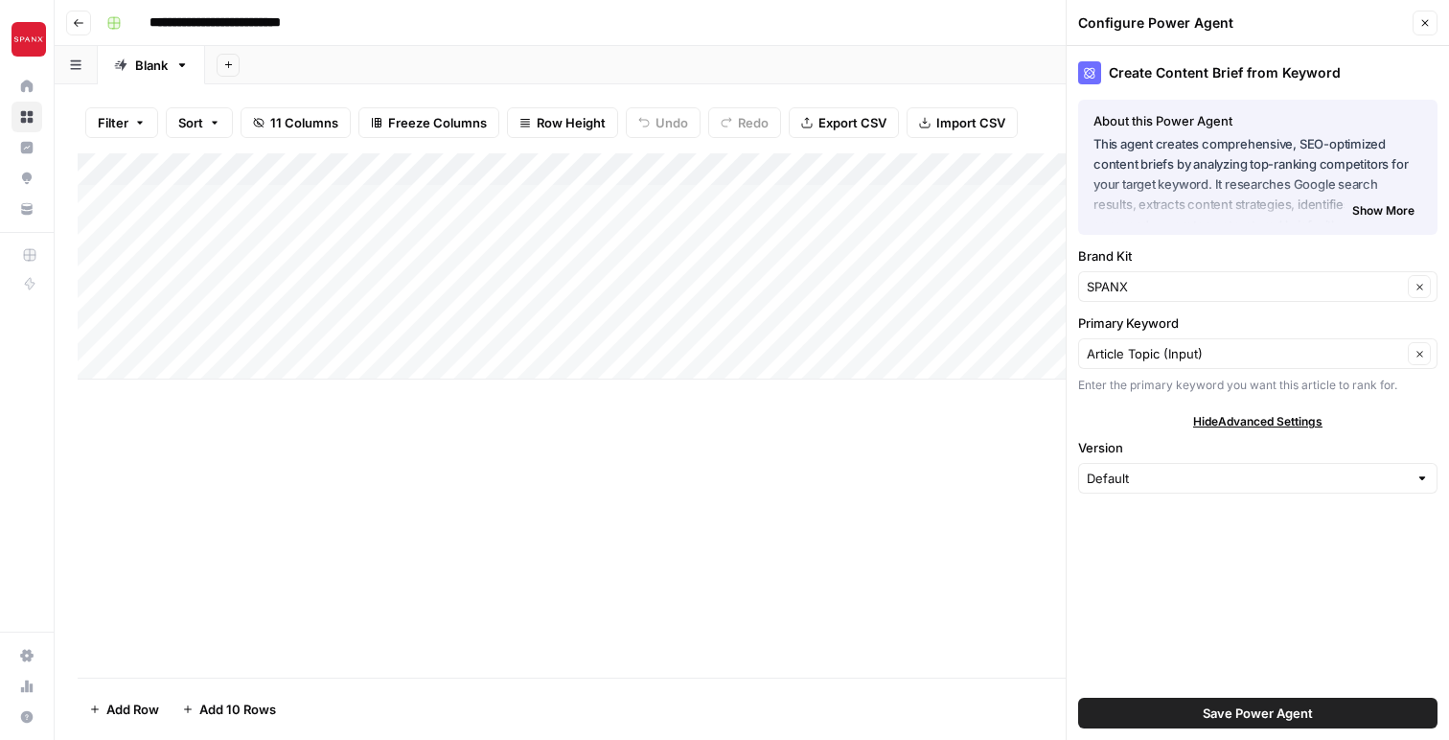
click at [1247, 415] on span "Hide Advanced Settings" at bounding box center [1257, 421] width 129 height 17
click at [1322, 362] on input "Primary Keyword" at bounding box center [1244, 353] width 315 height 19
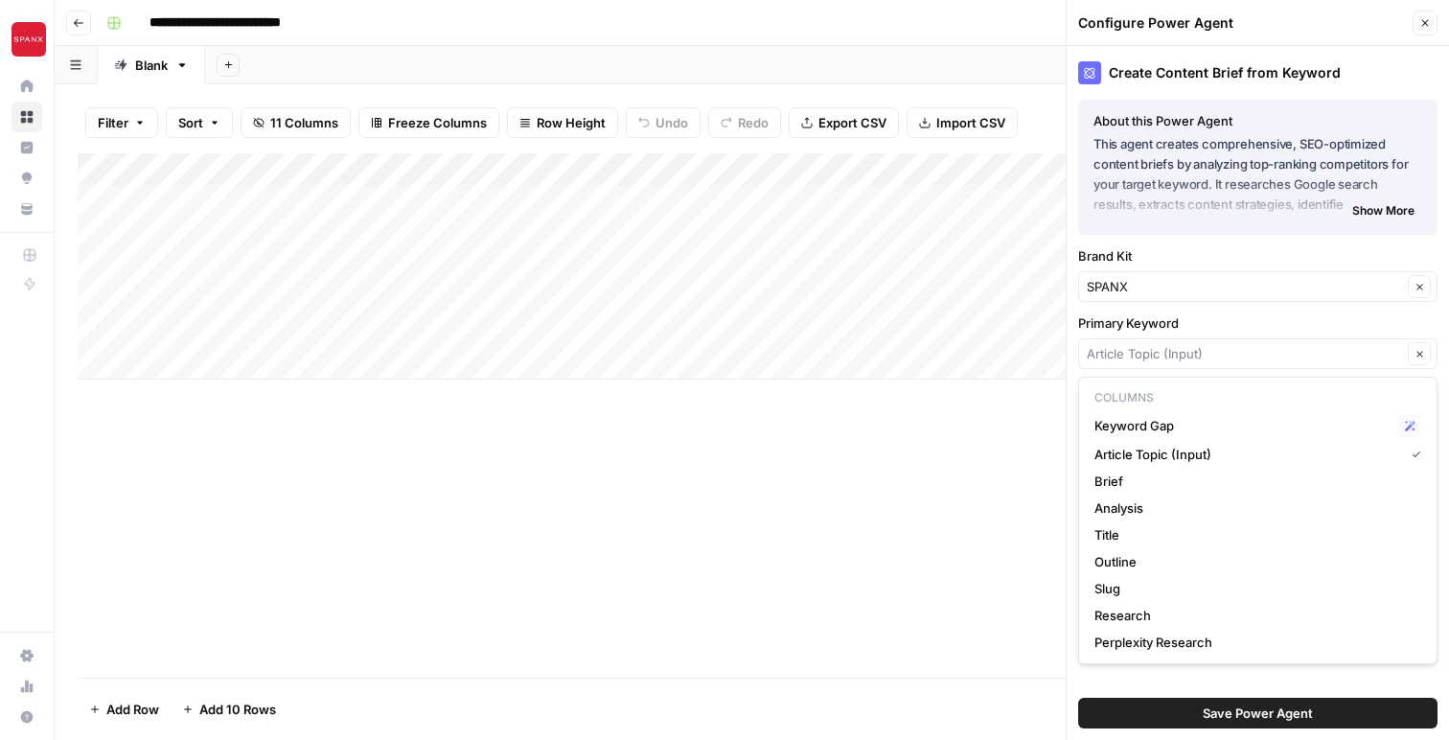
type input "Article Topic (Input)"
click at [955, 516] on div "Add Column" at bounding box center [752, 415] width 1348 height 524
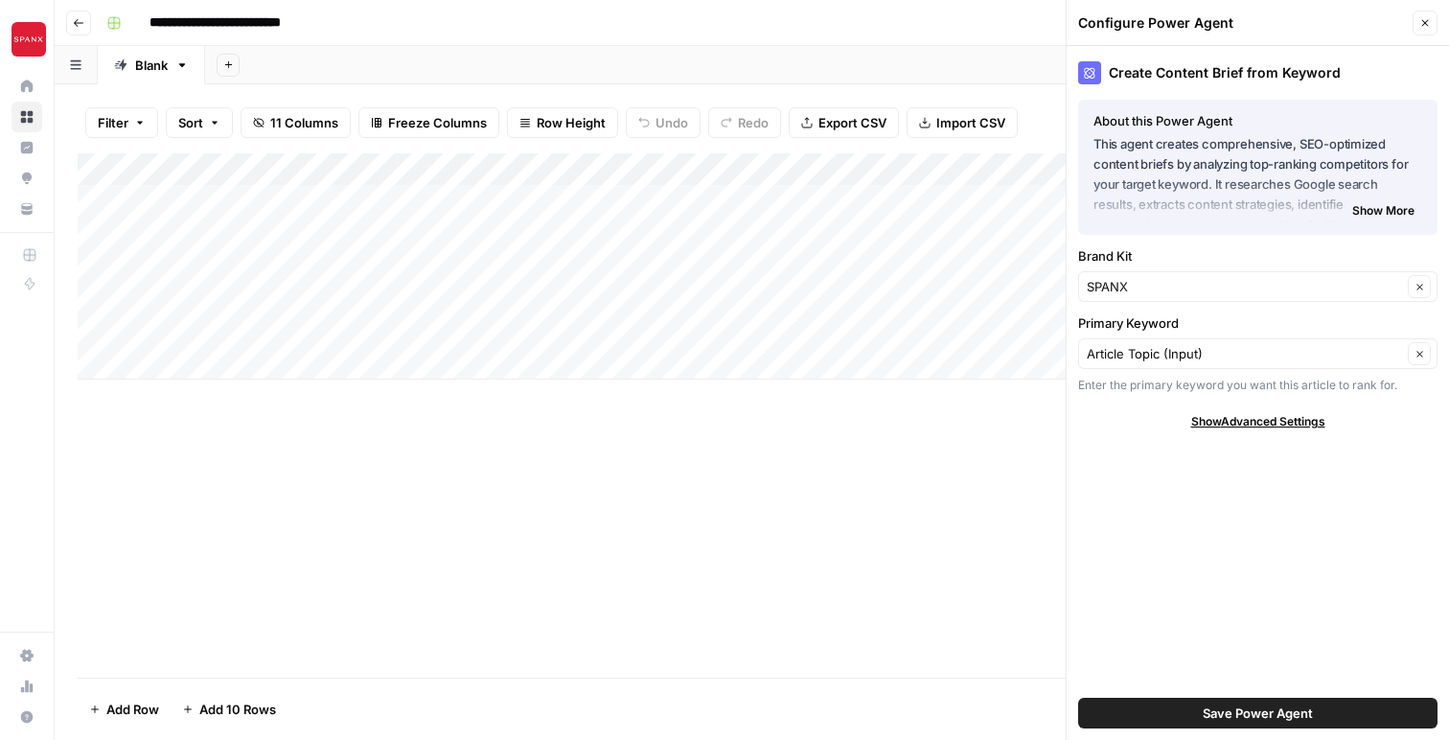
click at [1423, 25] on icon "button" at bounding box center [1424, 22] width 11 height 11
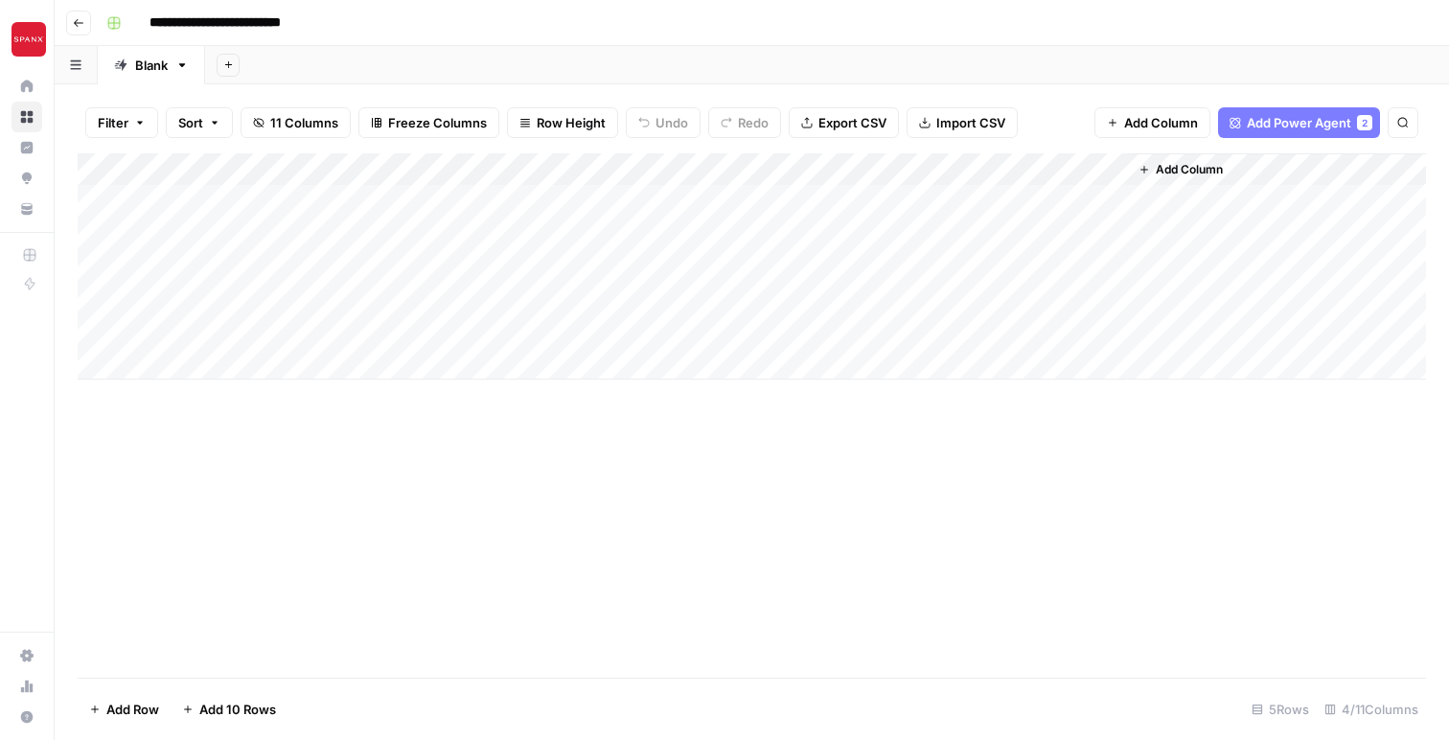
click at [641, 166] on div "Add Column" at bounding box center [752, 266] width 1348 height 226
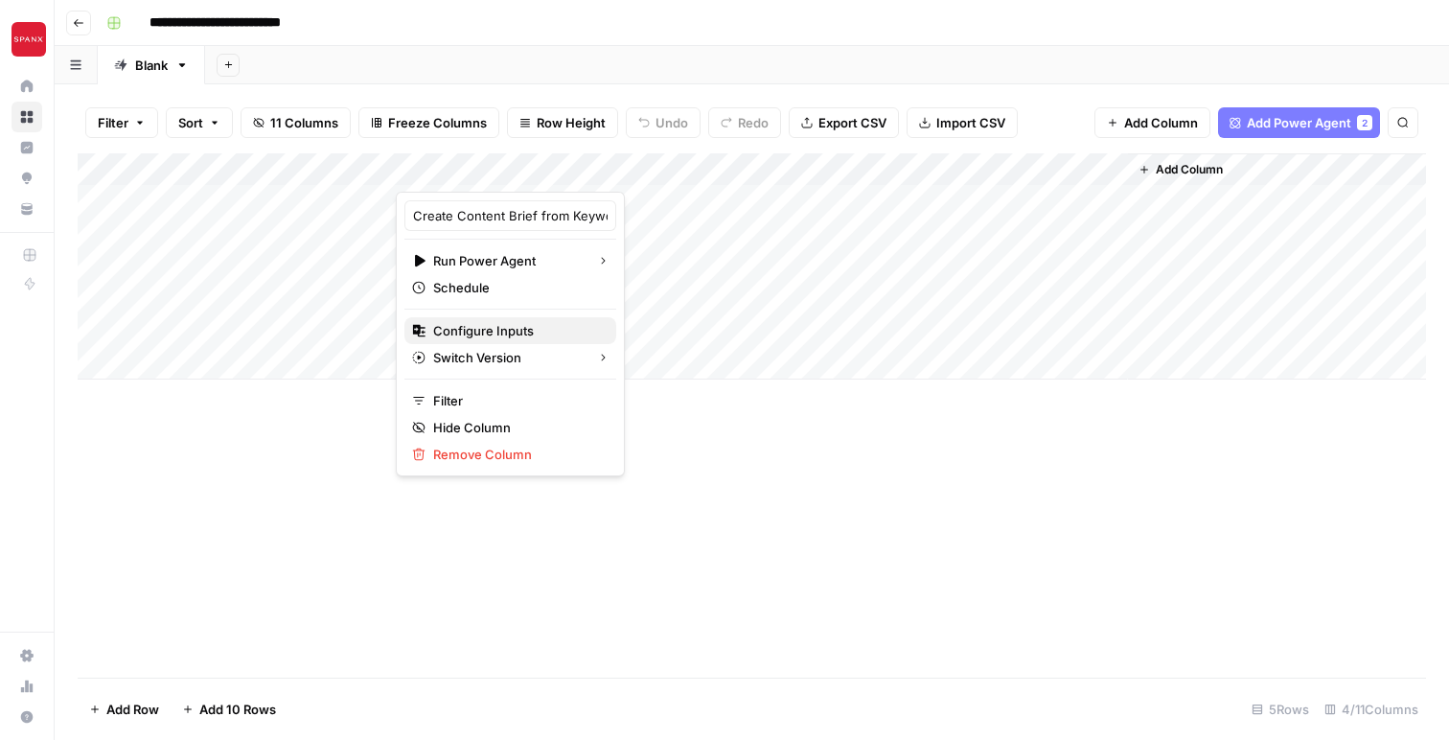
click at [508, 331] on span "Configure Inputs" at bounding box center [517, 330] width 168 height 19
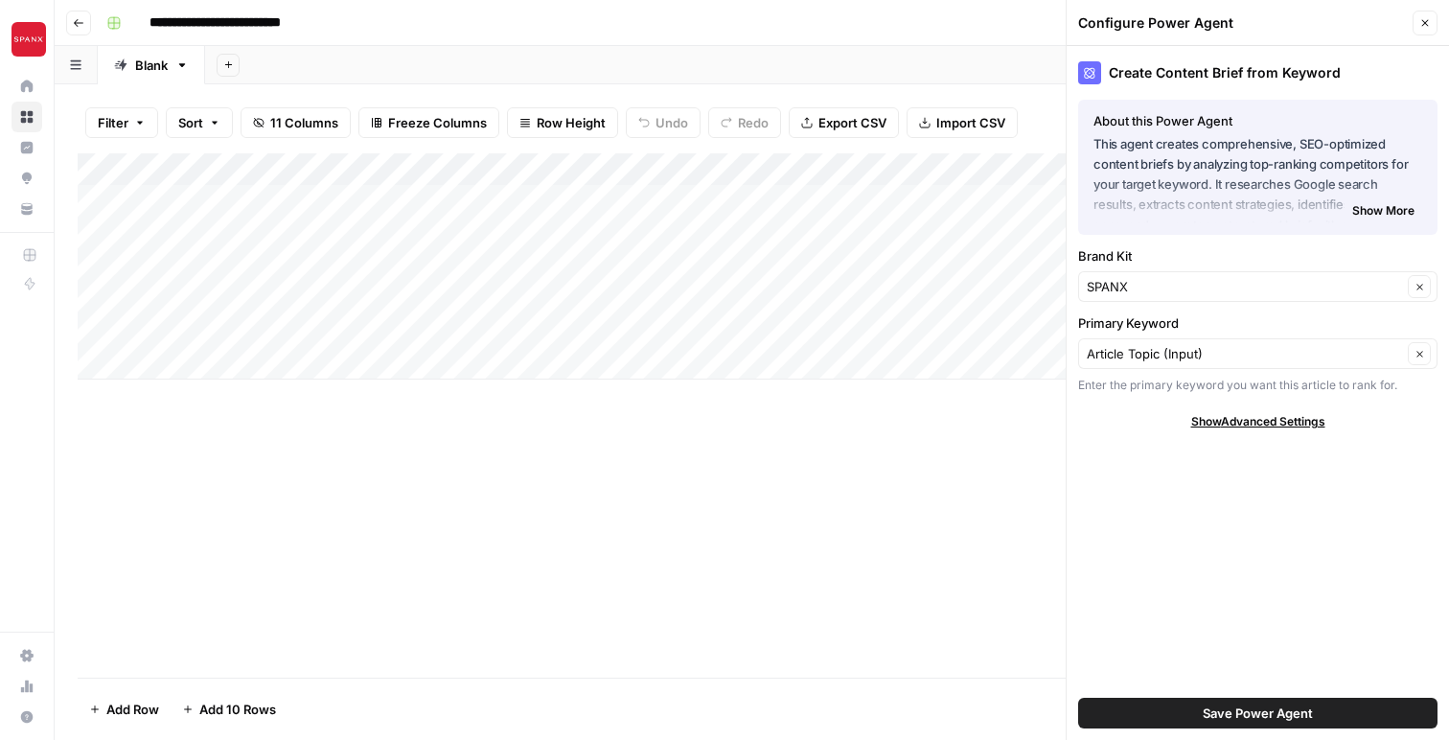
click at [1285, 298] on div "SPANX Clear" at bounding box center [1257, 286] width 359 height 31
click at [1267, 332] on span "SPANX" at bounding box center [1245, 331] width 302 height 19
type input "SPANX"
click at [1376, 215] on span "Show More" at bounding box center [1383, 210] width 62 height 17
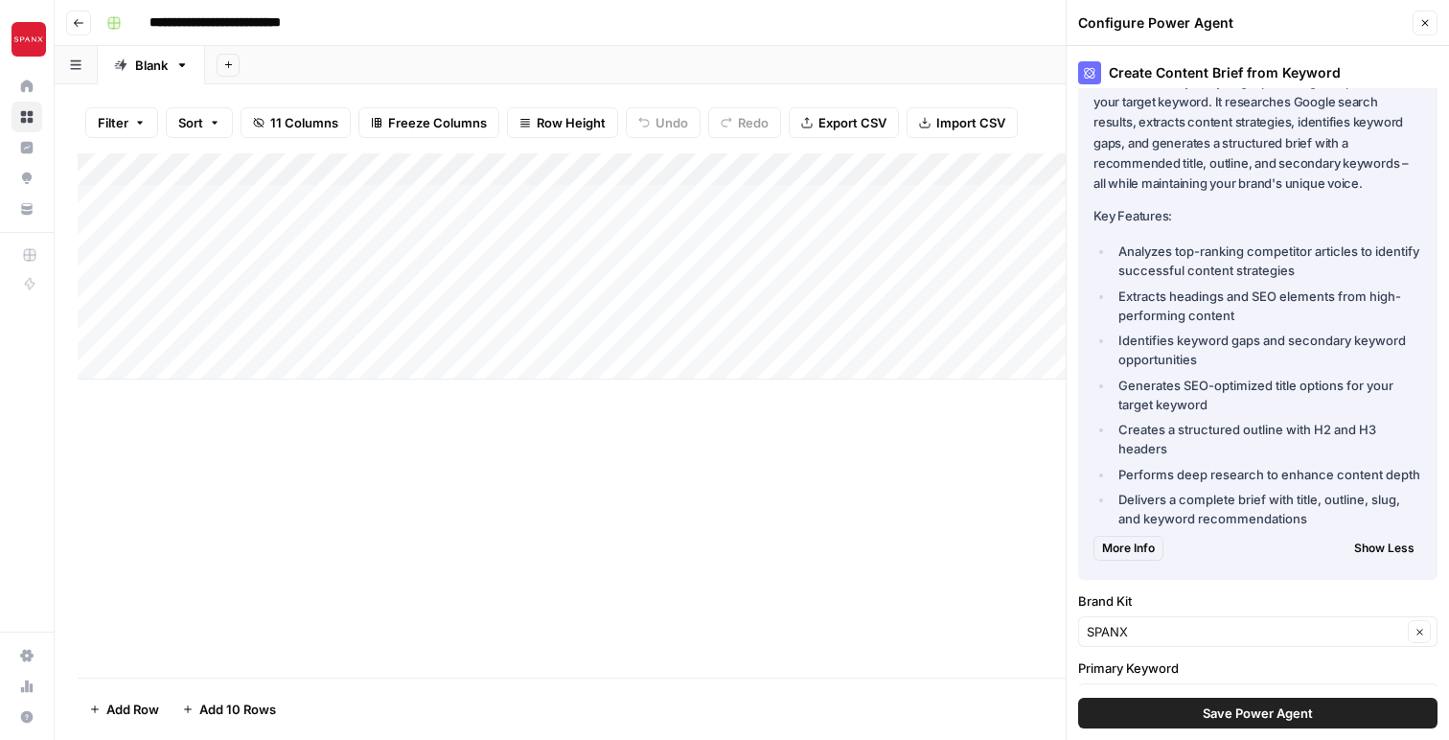
scroll to position [91, 0]
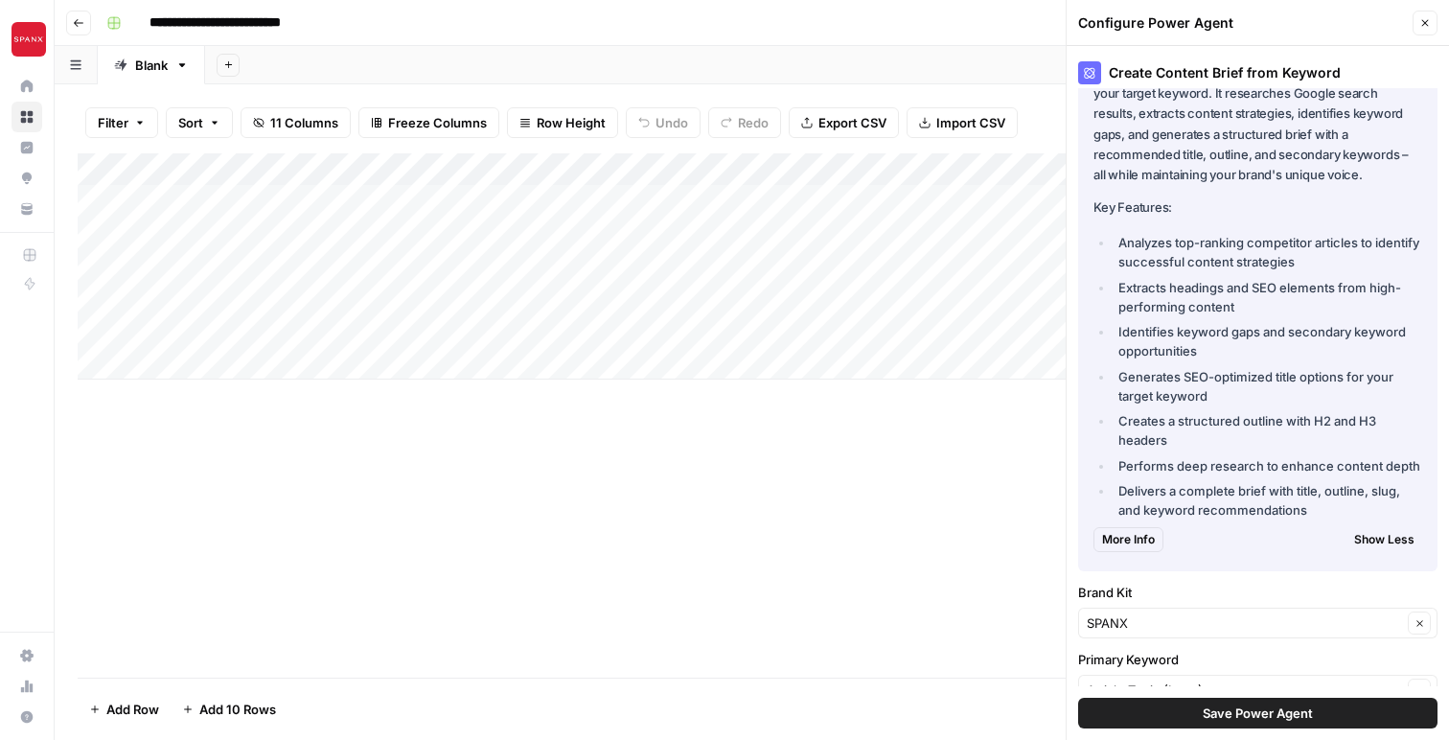
click at [1431, 28] on button "Close" at bounding box center [1424, 23] width 25 height 25
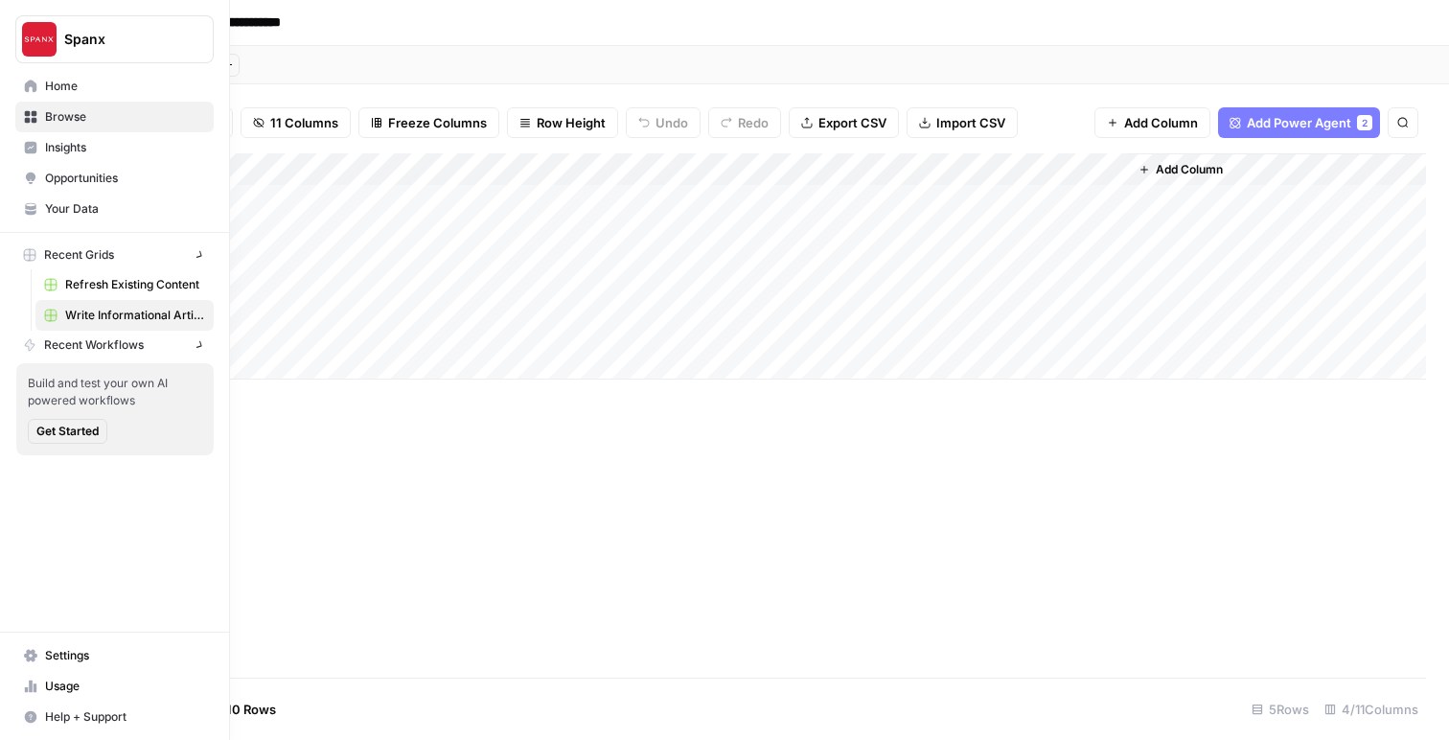
click at [28, 88] on icon at bounding box center [31, 86] width 12 height 12
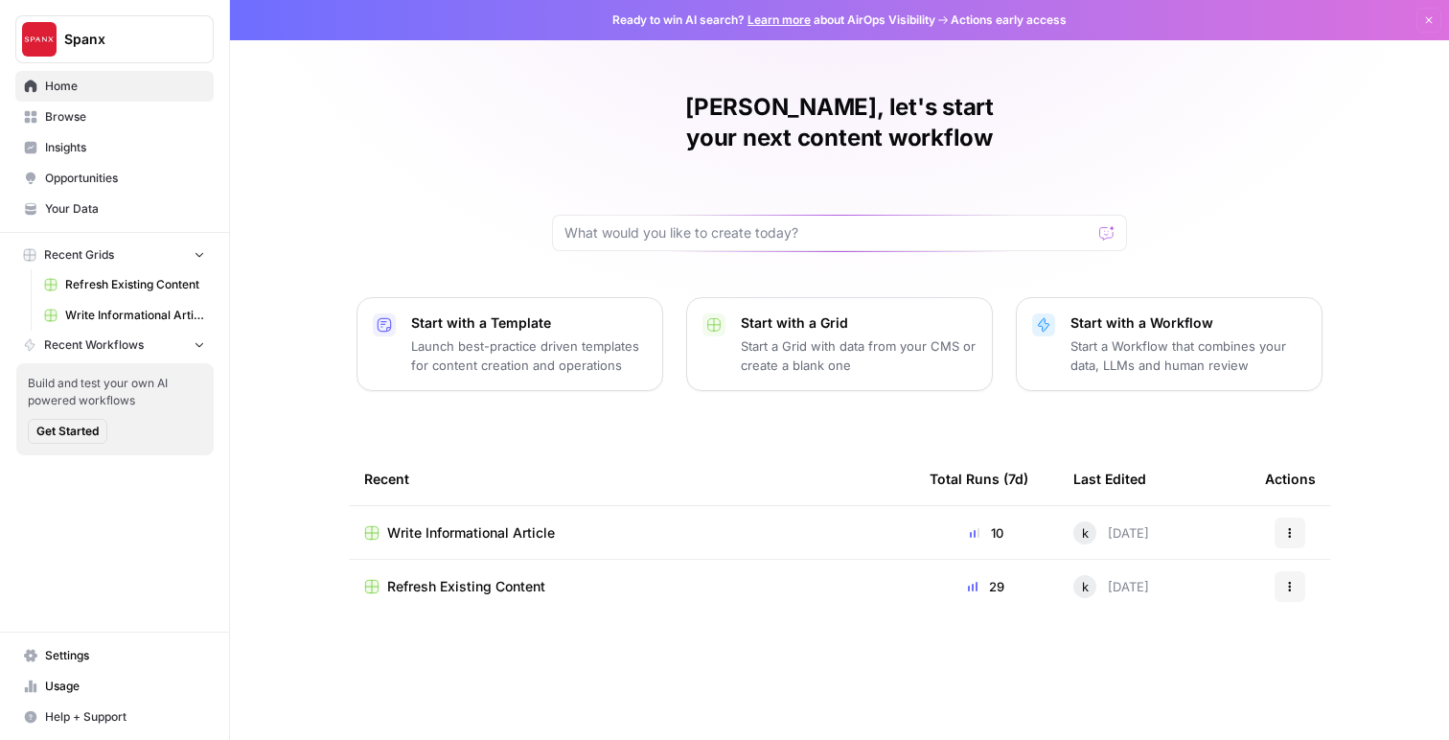
click at [73, 202] on span "Your Data" at bounding box center [125, 208] width 160 height 17
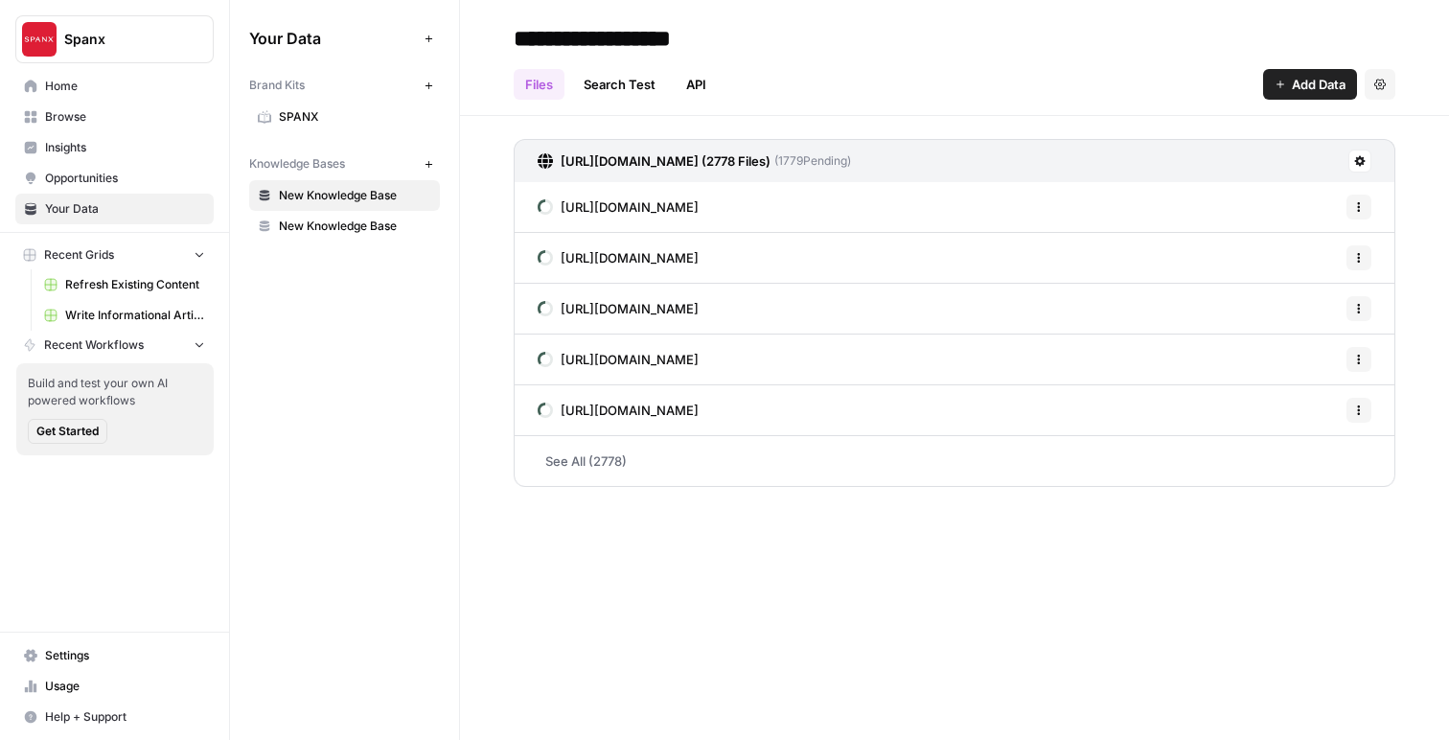
click at [333, 232] on span "New Knowledge Base" at bounding box center [355, 226] width 152 height 17
click at [580, 464] on link "See All (165)" at bounding box center [955, 461] width 882 height 50
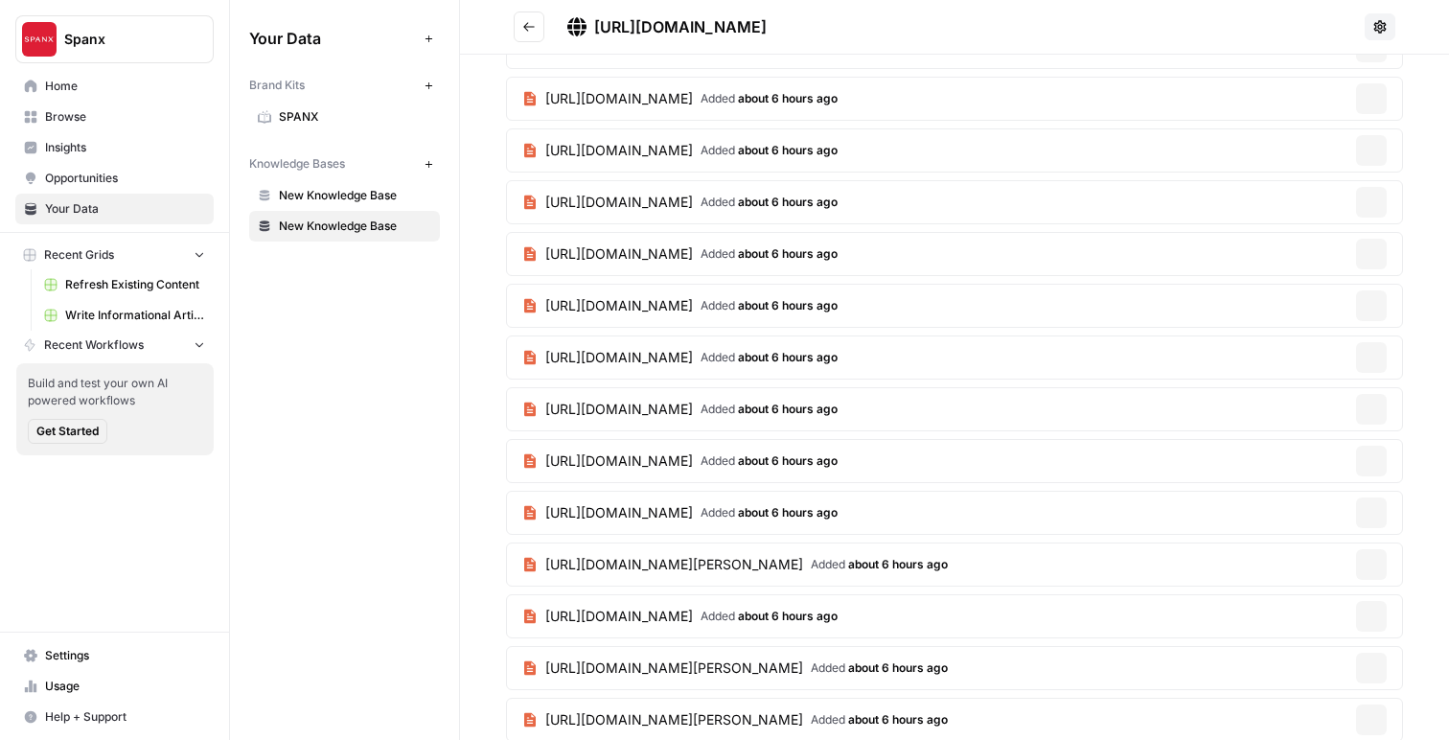
scroll to position [2510, 0]
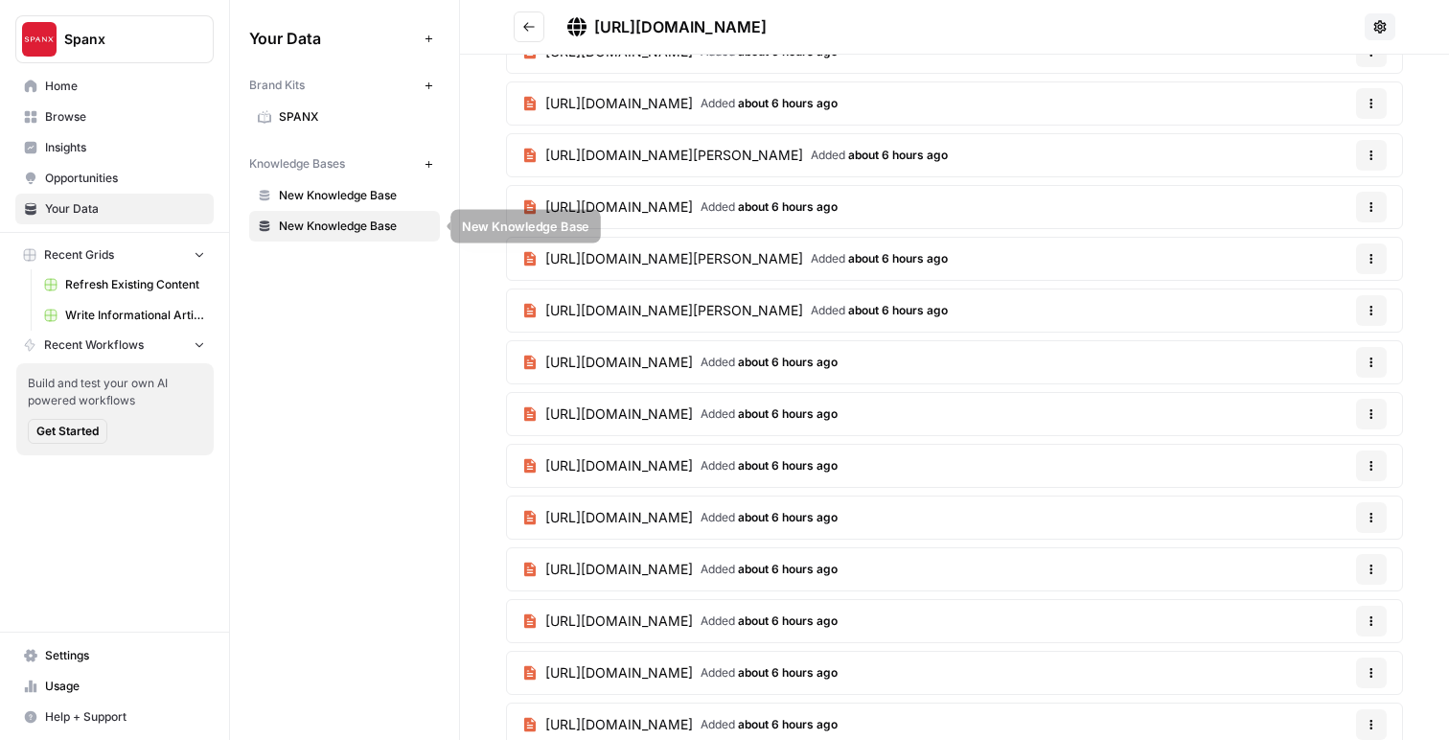
click at [351, 192] on span "New Knowledge Base" at bounding box center [355, 195] width 152 height 17
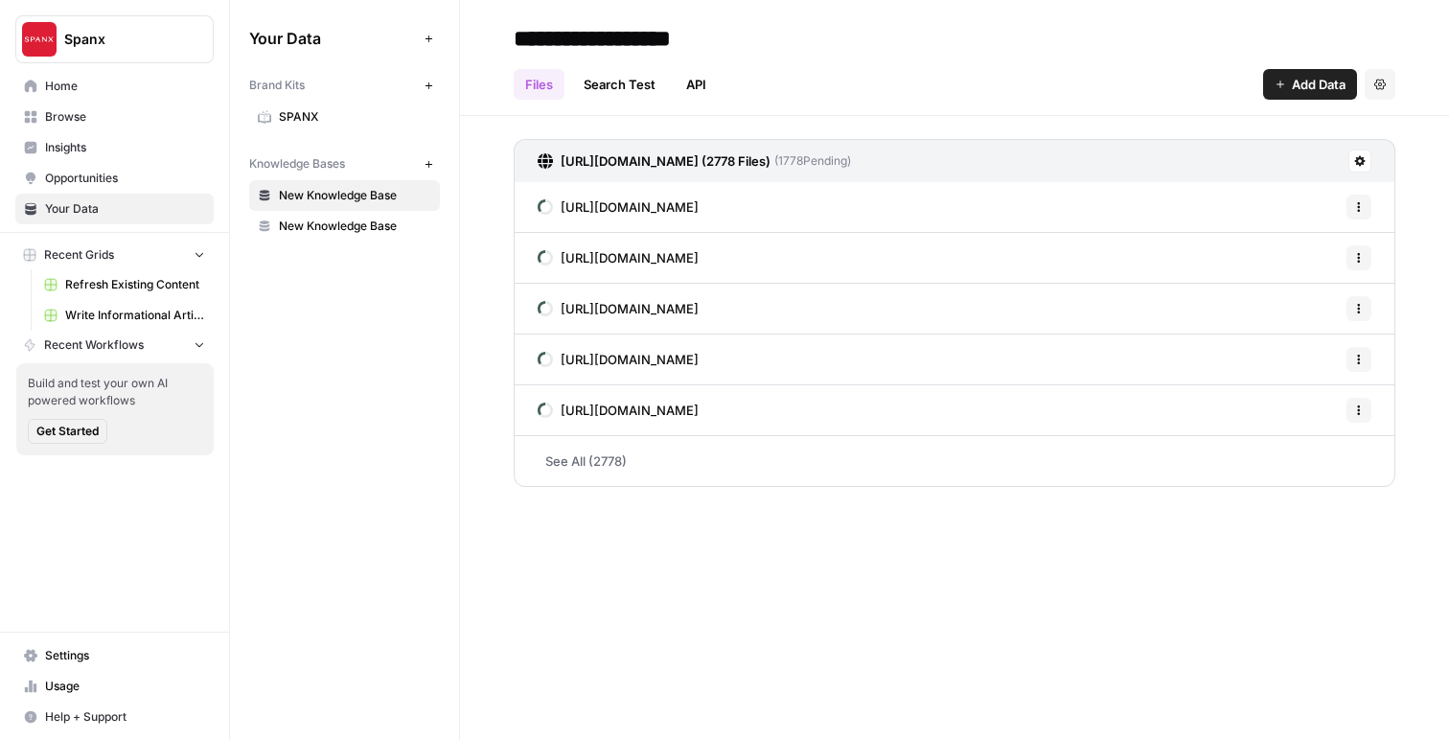
click at [429, 166] on icon "button" at bounding box center [429, 164] width 11 height 11
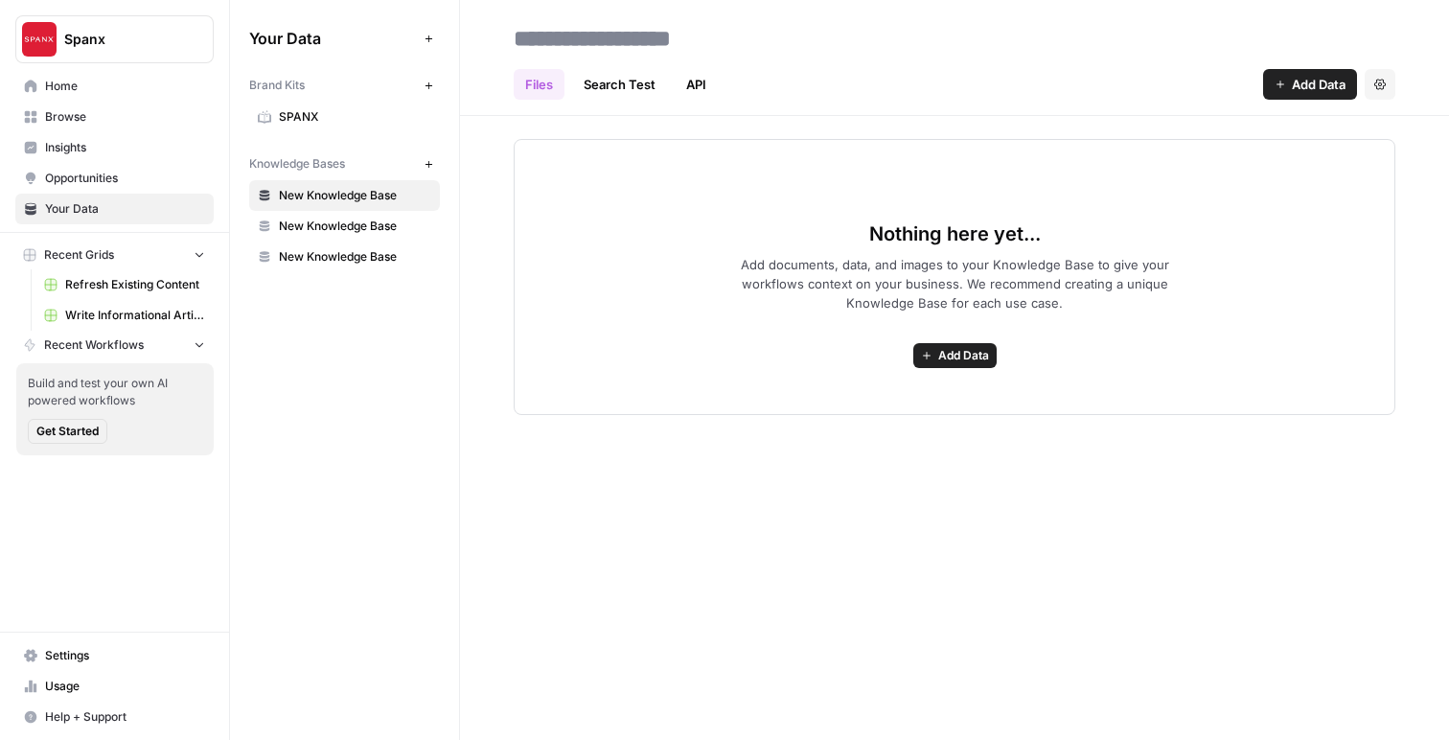
click at [635, 88] on link "Search Test" at bounding box center [619, 84] width 95 height 31
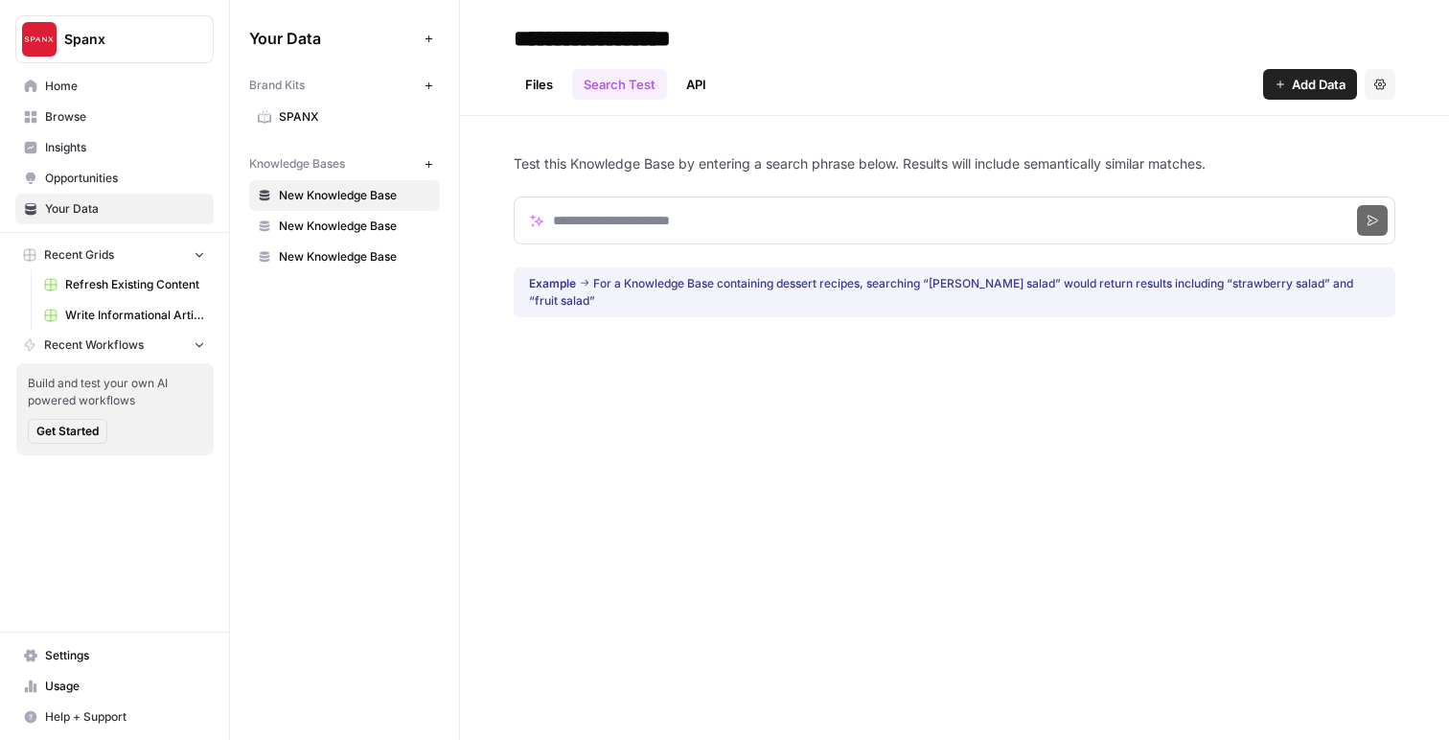
click at [691, 87] on link "API" at bounding box center [696, 84] width 43 height 31
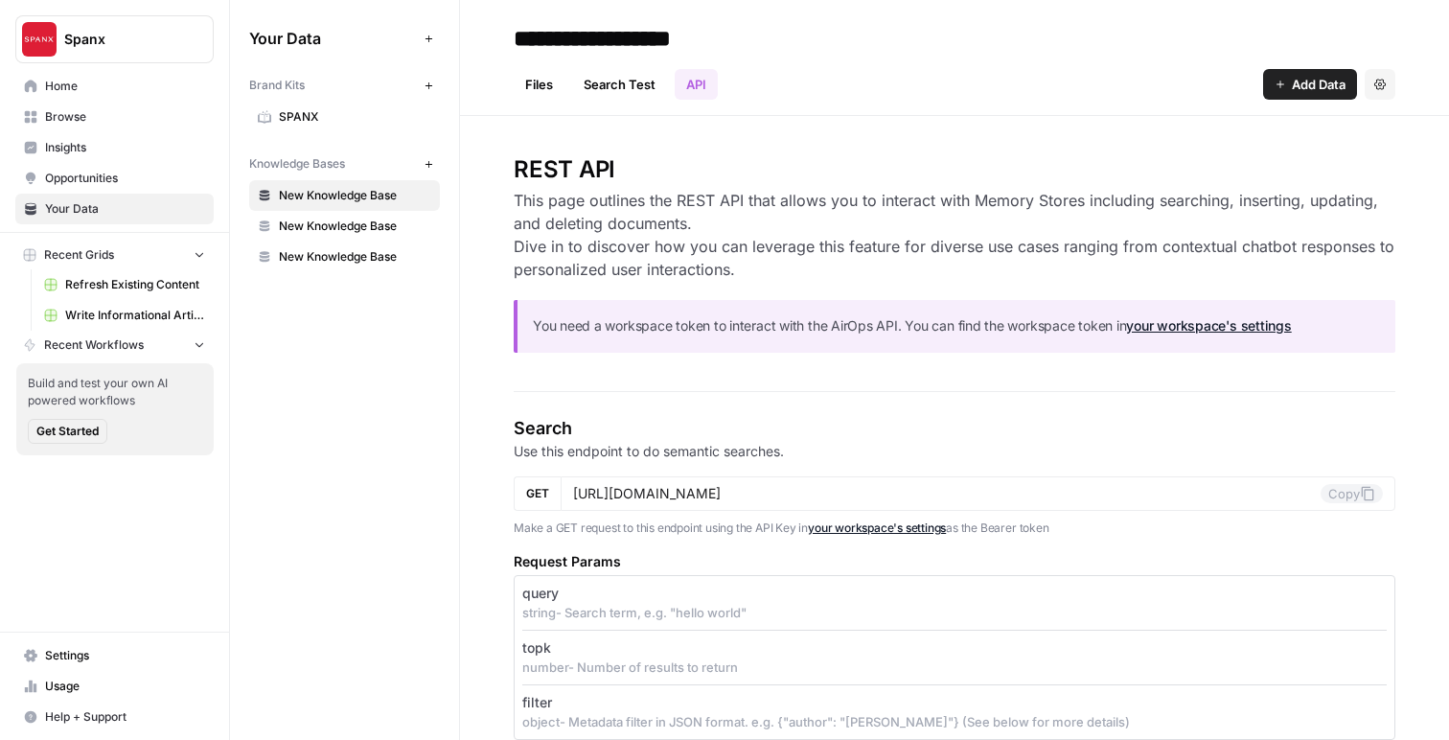
click at [550, 83] on link "Files" at bounding box center [539, 84] width 51 height 31
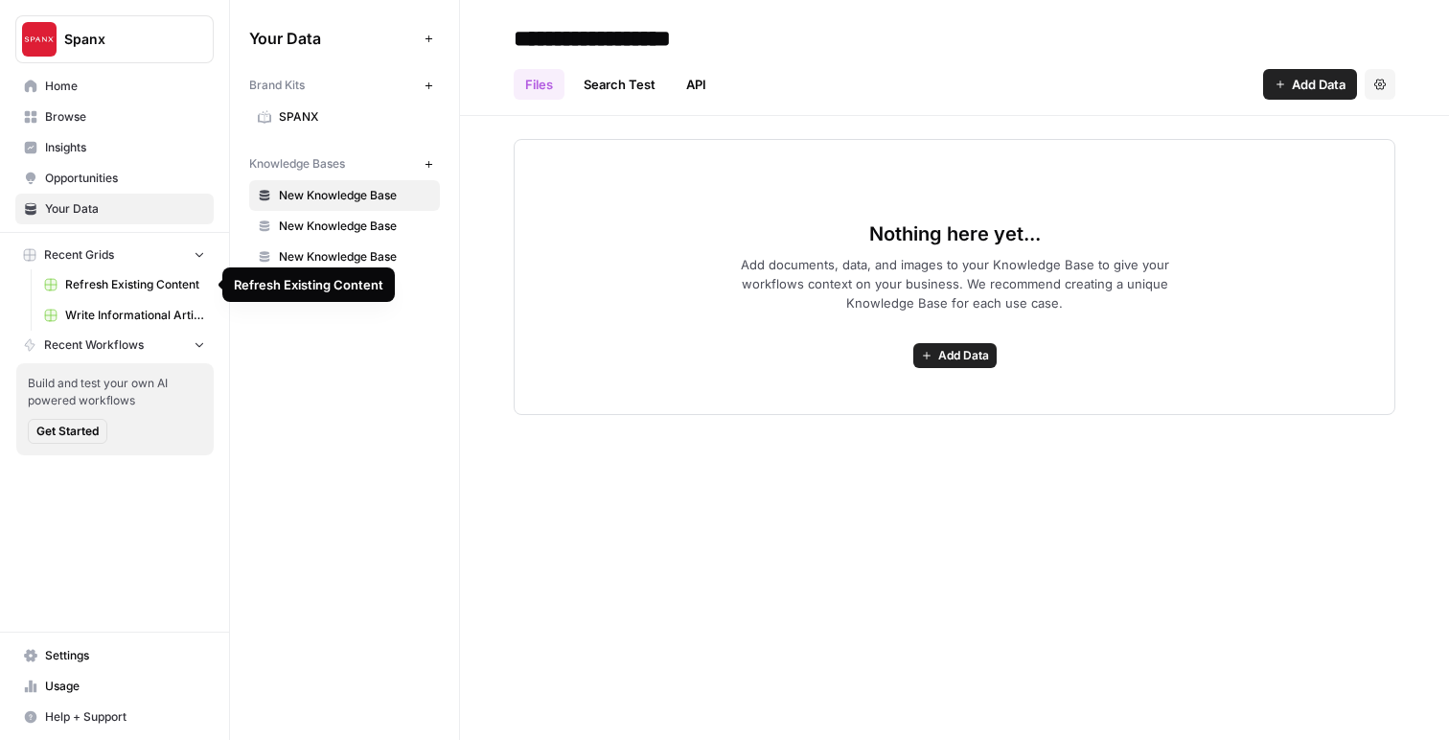
click at [131, 314] on span "Write Informational Article" at bounding box center [135, 315] width 140 height 17
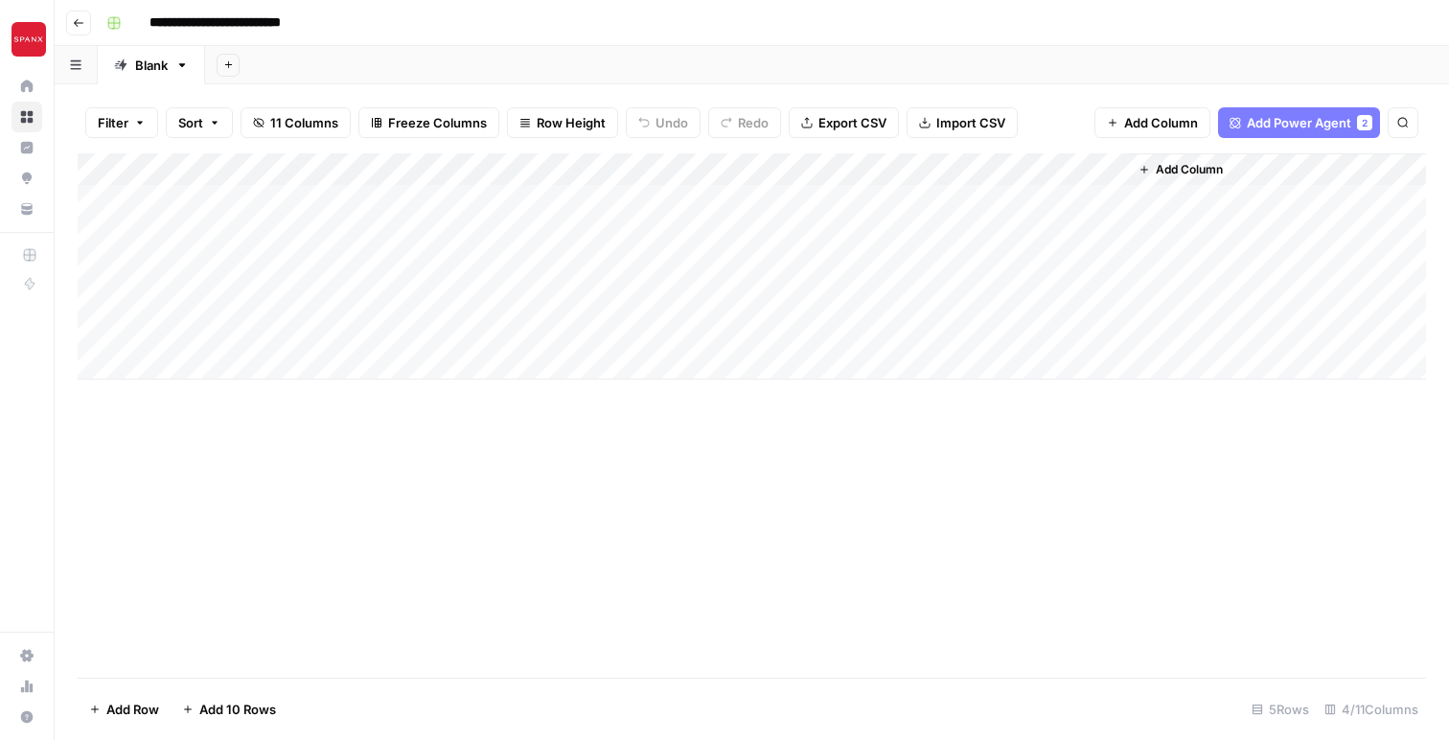
click at [276, 202] on div "Add Column" at bounding box center [752, 266] width 1348 height 226
click at [295, 170] on div "Add Column" at bounding box center [752, 266] width 1348 height 226
click at [631, 458] on div "Add Column" at bounding box center [752, 415] width 1348 height 524
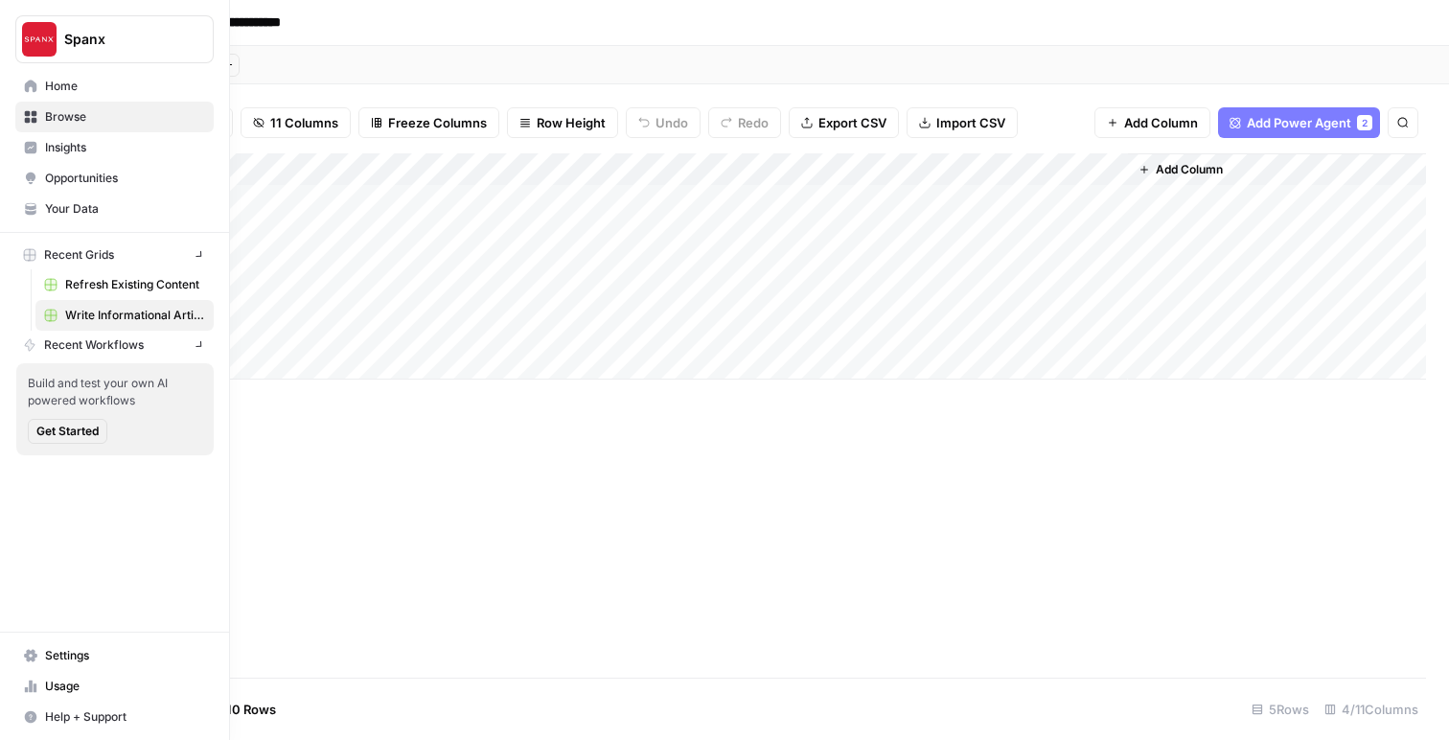
click at [31, 85] on icon at bounding box center [31, 86] width 12 height 12
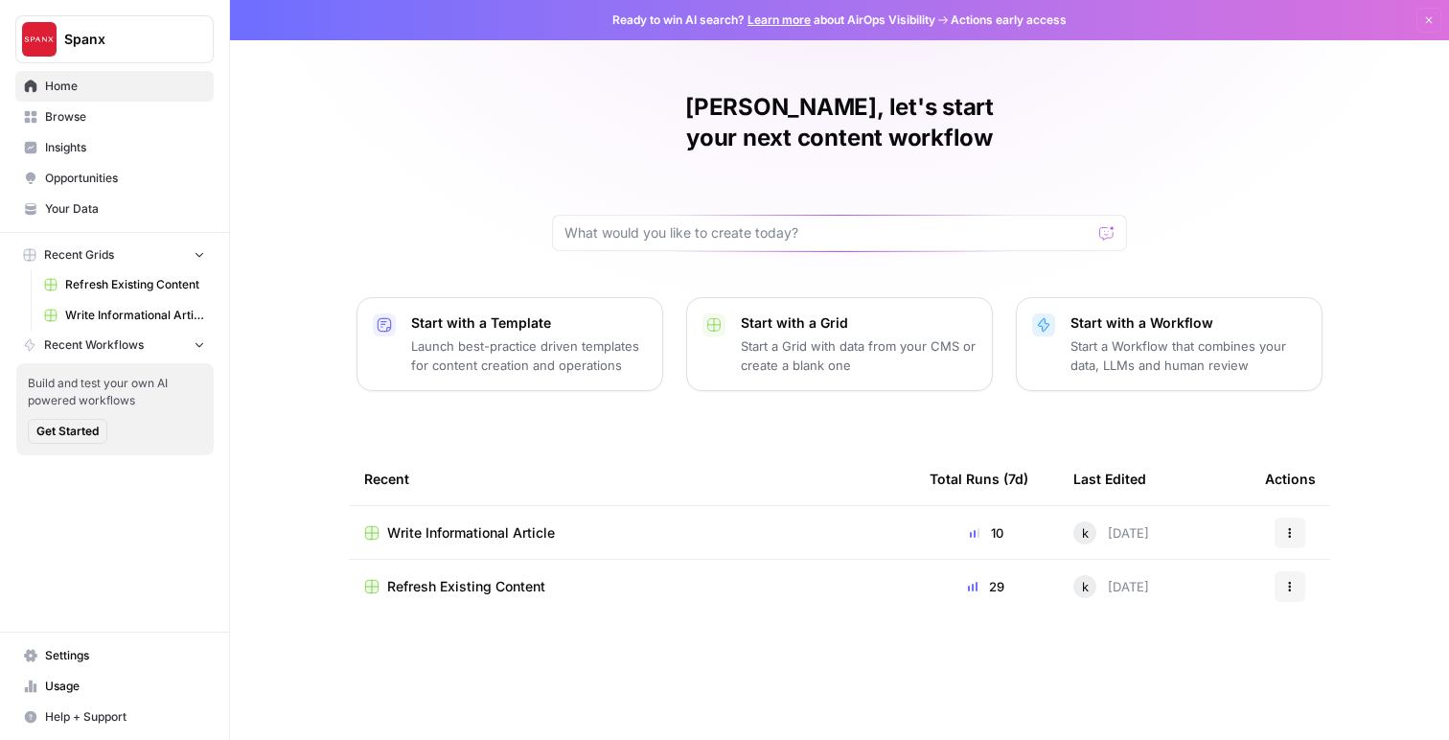
click at [91, 208] on span "Your Data" at bounding box center [125, 208] width 160 height 17
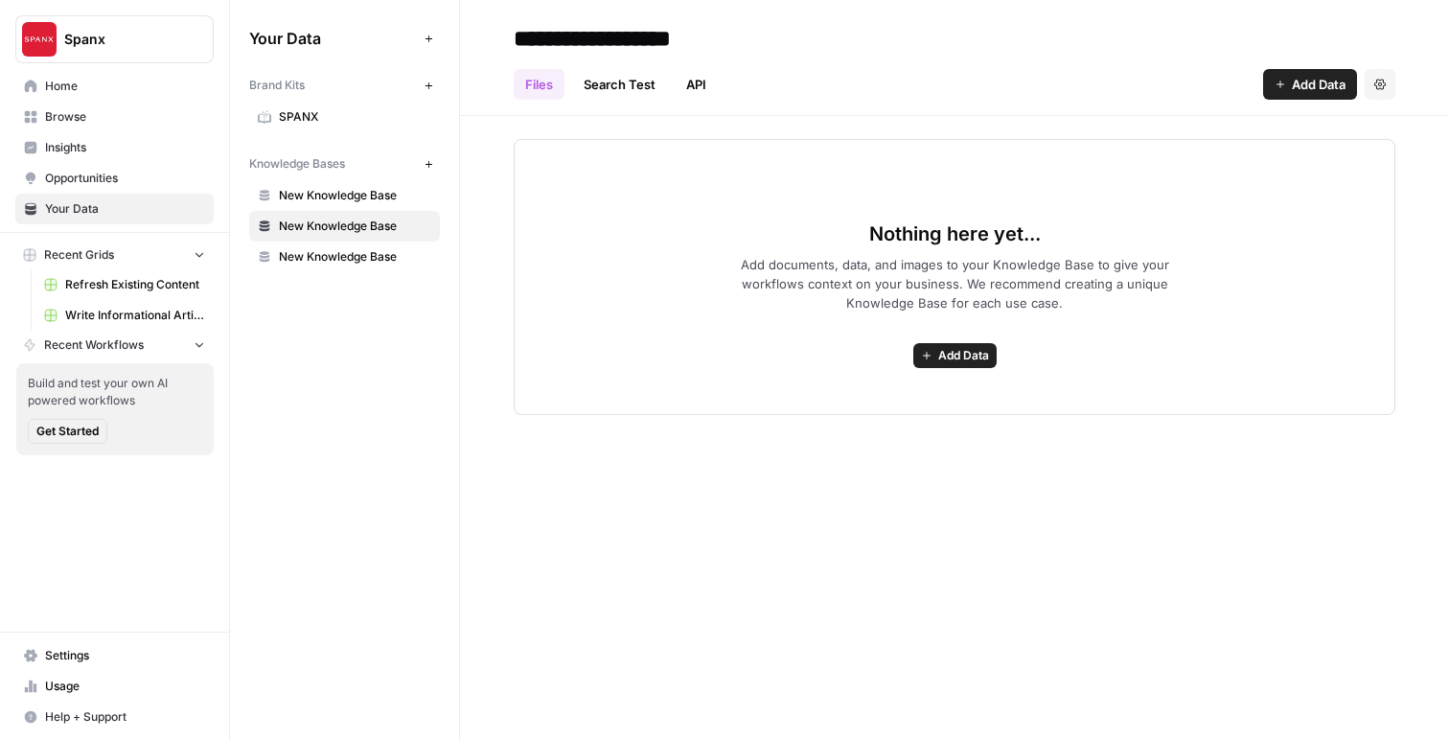
click at [339, 195] on span "New Knowledge Base" at bounding box center [355, 195] width 152 height 17
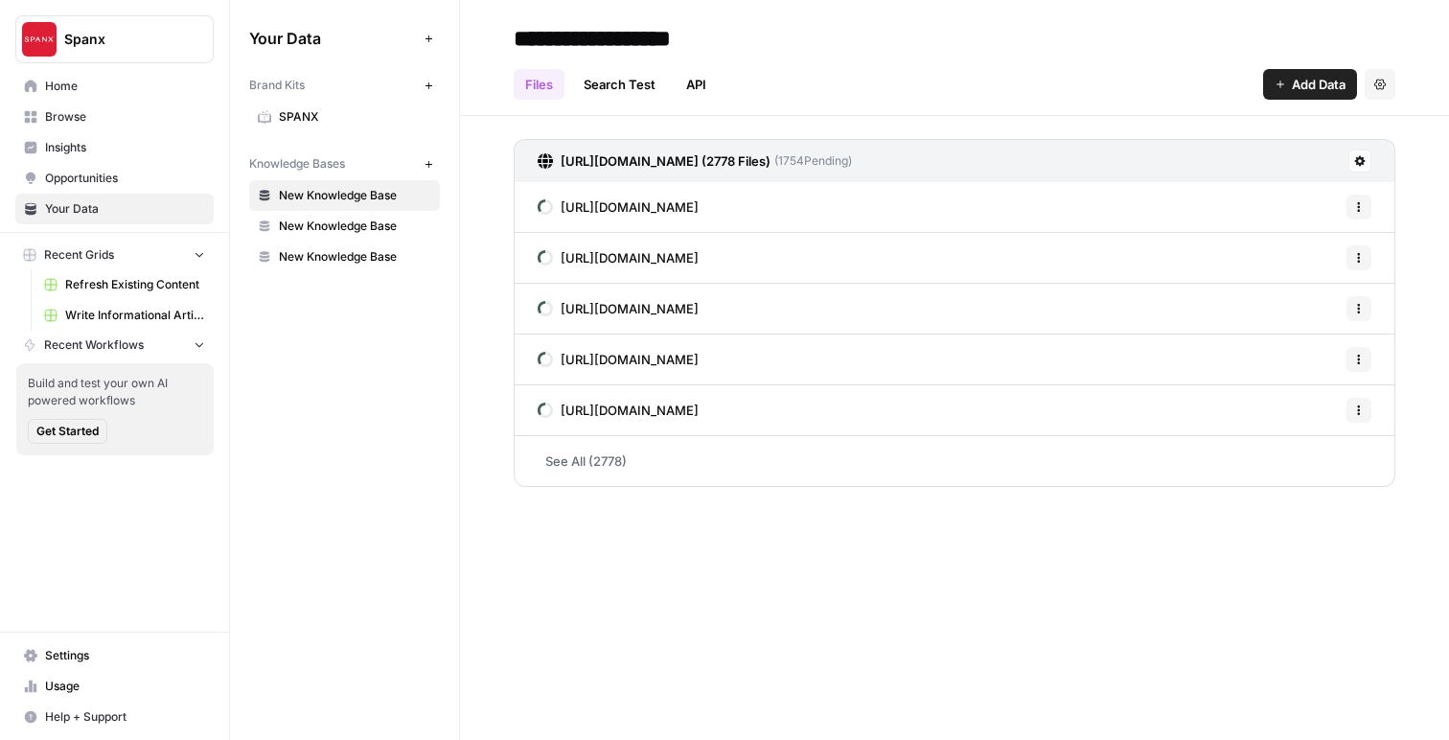
click at [625, 459] on link "See All (2778)" at bounding box center [955, 461] width 882 height 50
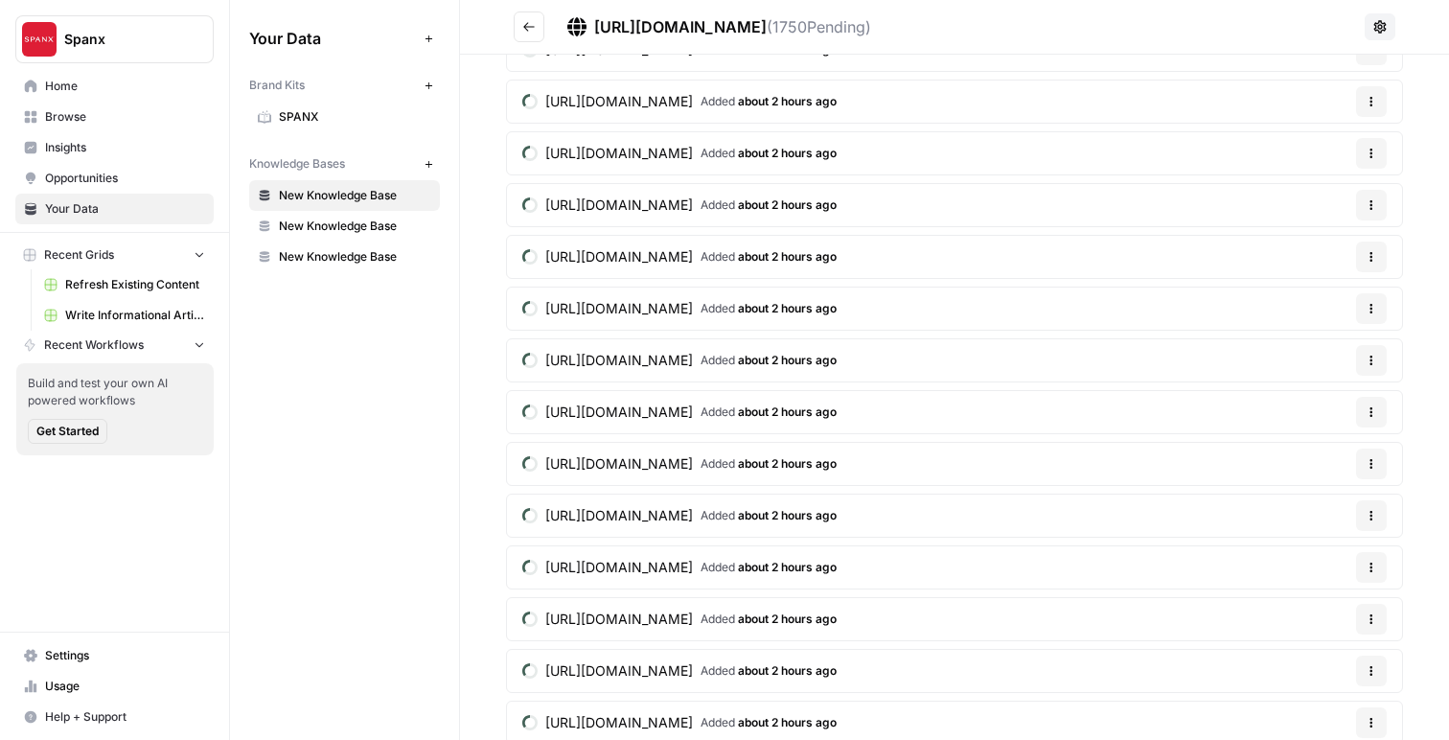
scroll to position [4564, 0]
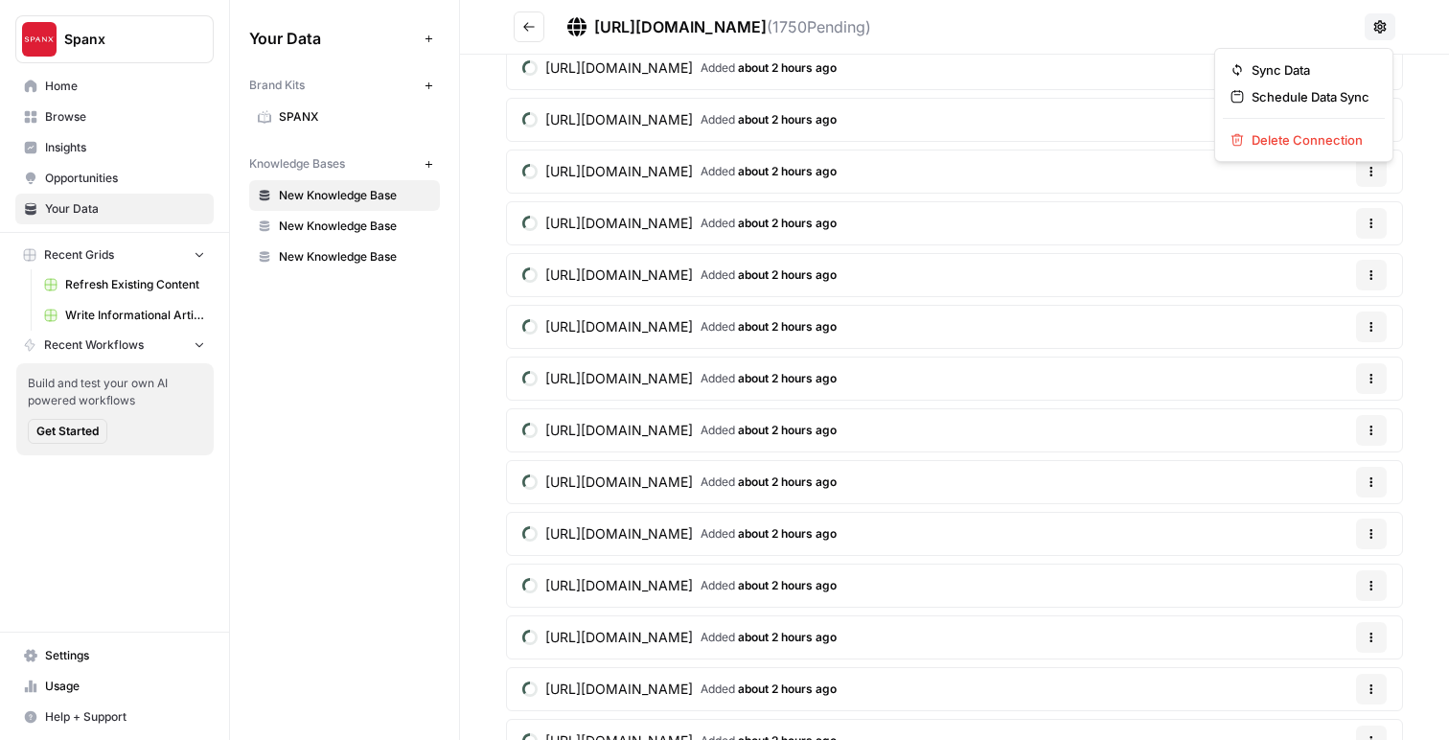
click at [1381, 25] on icon at bounding box center [1380, 26] width 12 height 12
click at [412, 433] on div "Your Data Add Data Brand Kits New SPANX Knowledge Bases New New Knowledge Base …" at bounding box center [344, 370] width 229 height 740
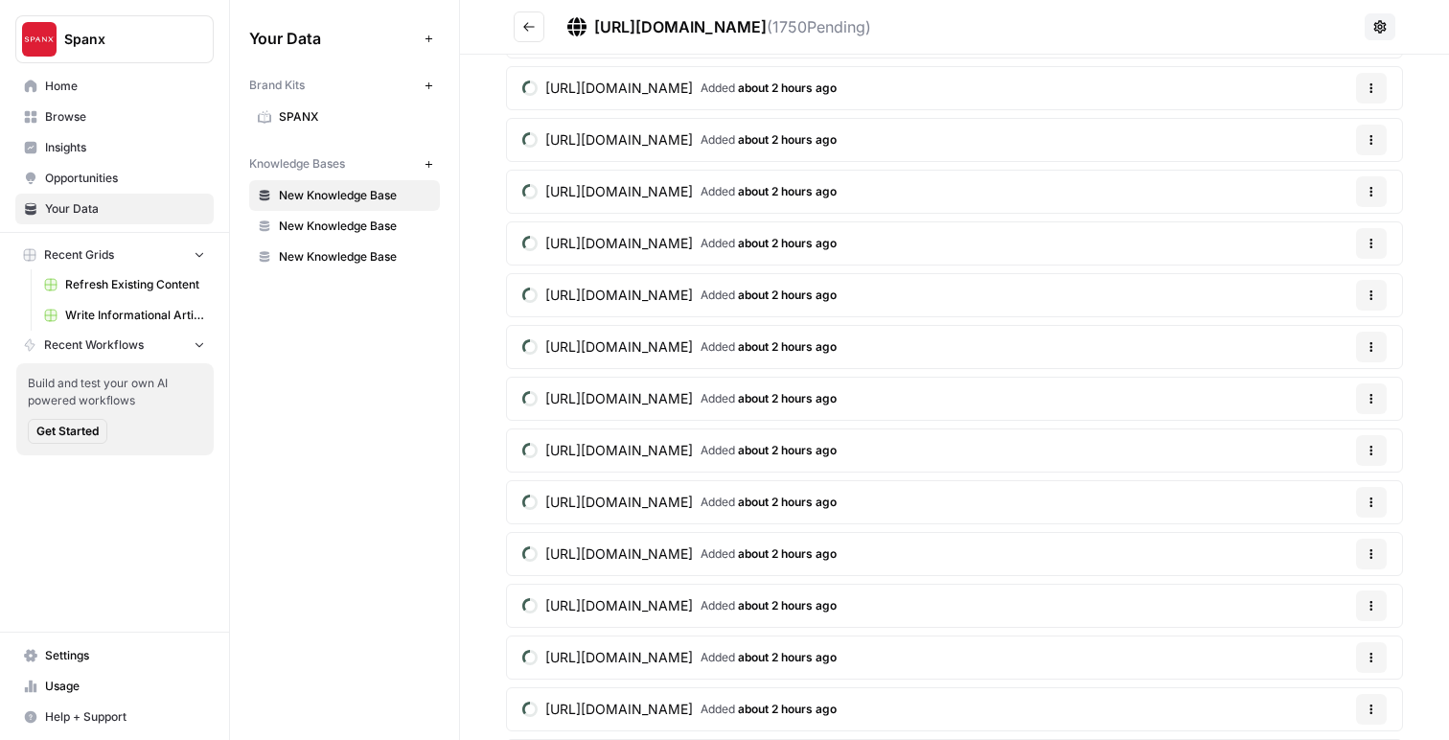
click at [539, 18] on button "Go back" at bounding box center [529, 26] width 31 height 31
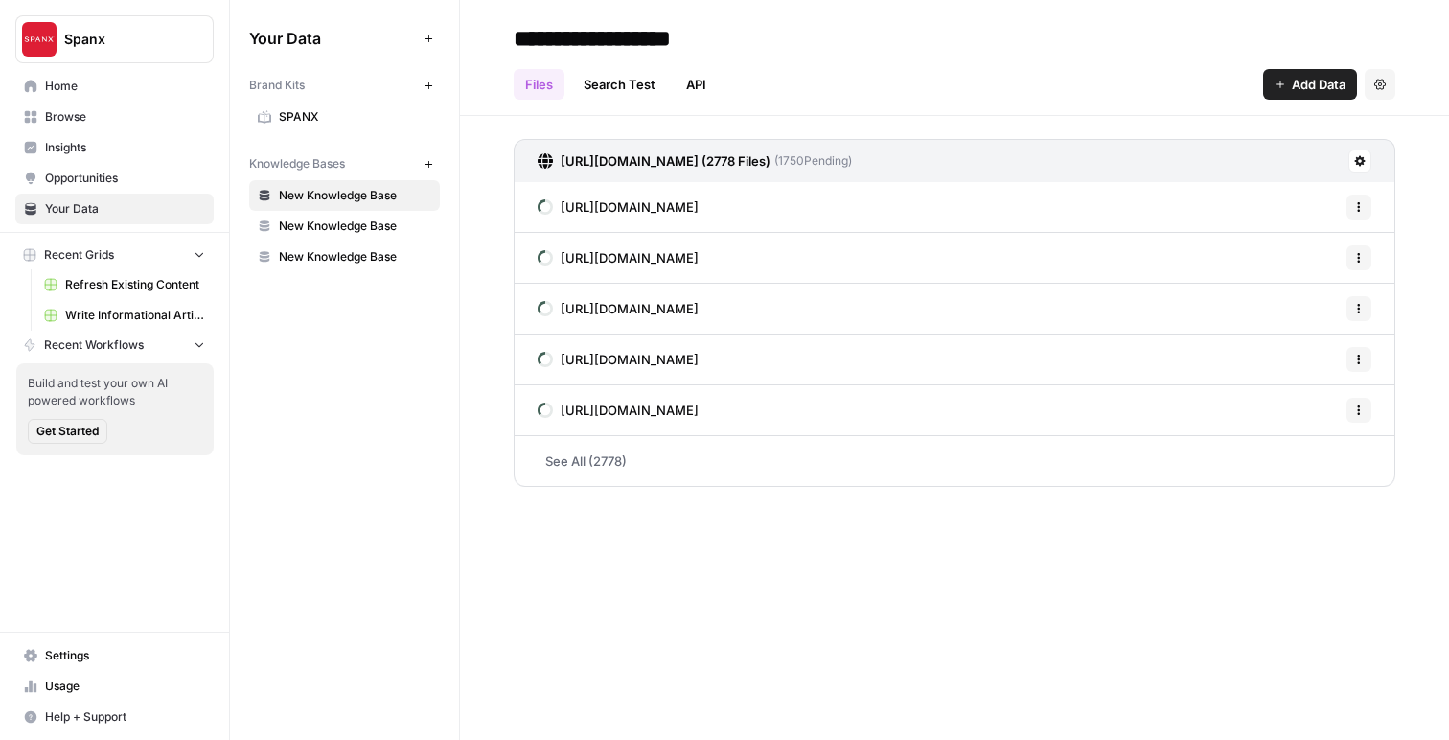
click at [587, 460] on link "See All (2778)" at bounding box center [955, 461] width 882 height 50
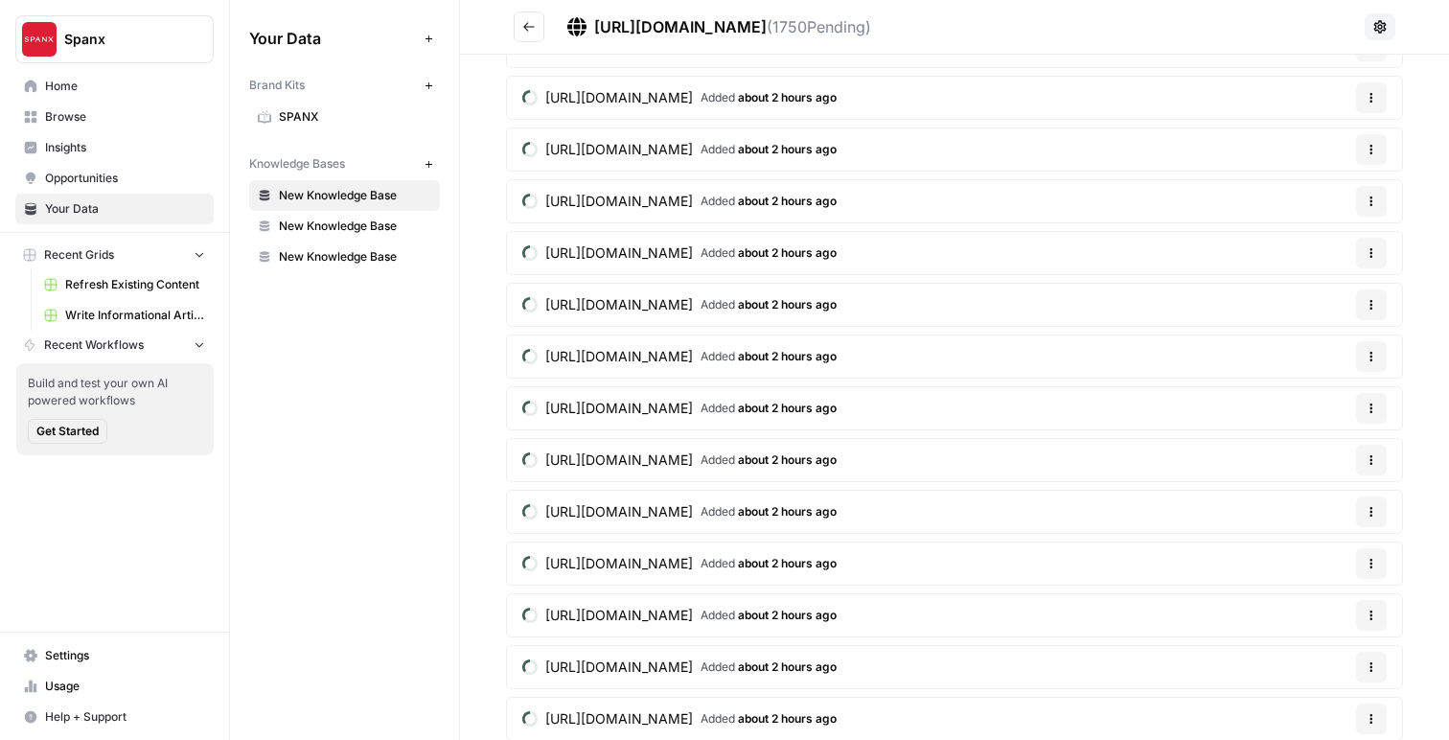
scroll to position [10838, 0]
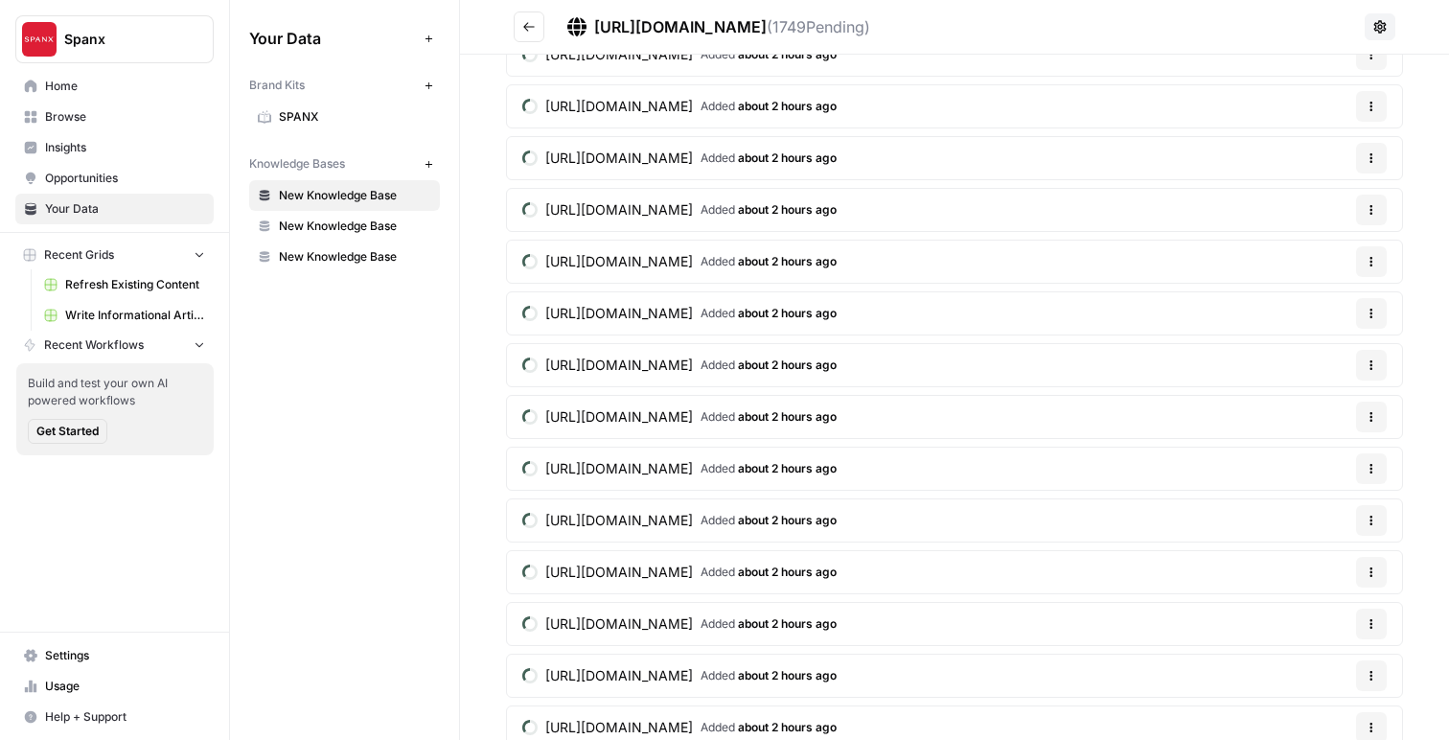
click at [172, 340] on button "Recent Workflows" at bounding box center [114, 345] width 198 height 29
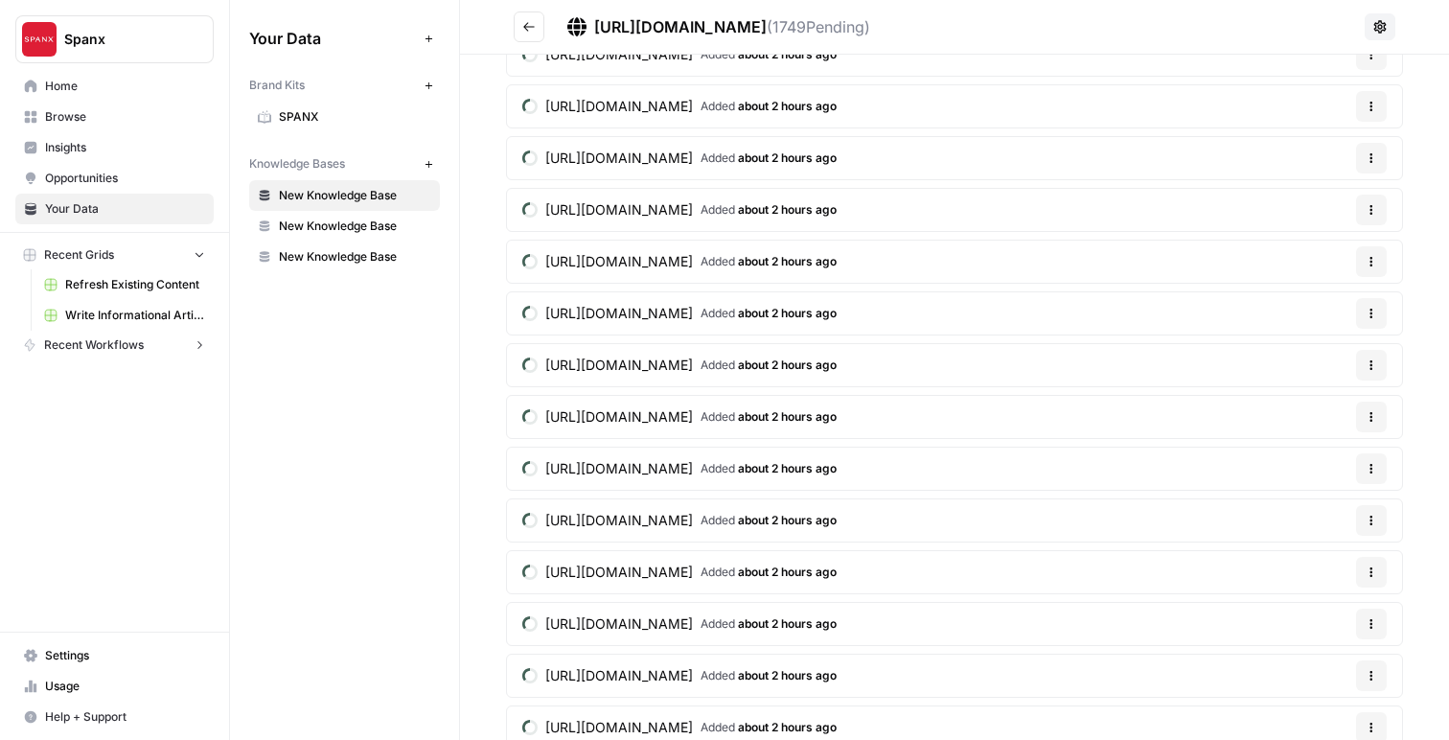
click at [172, 340] on button "Recent Workflows" at bounding box center [114, 345] width 198 height 29
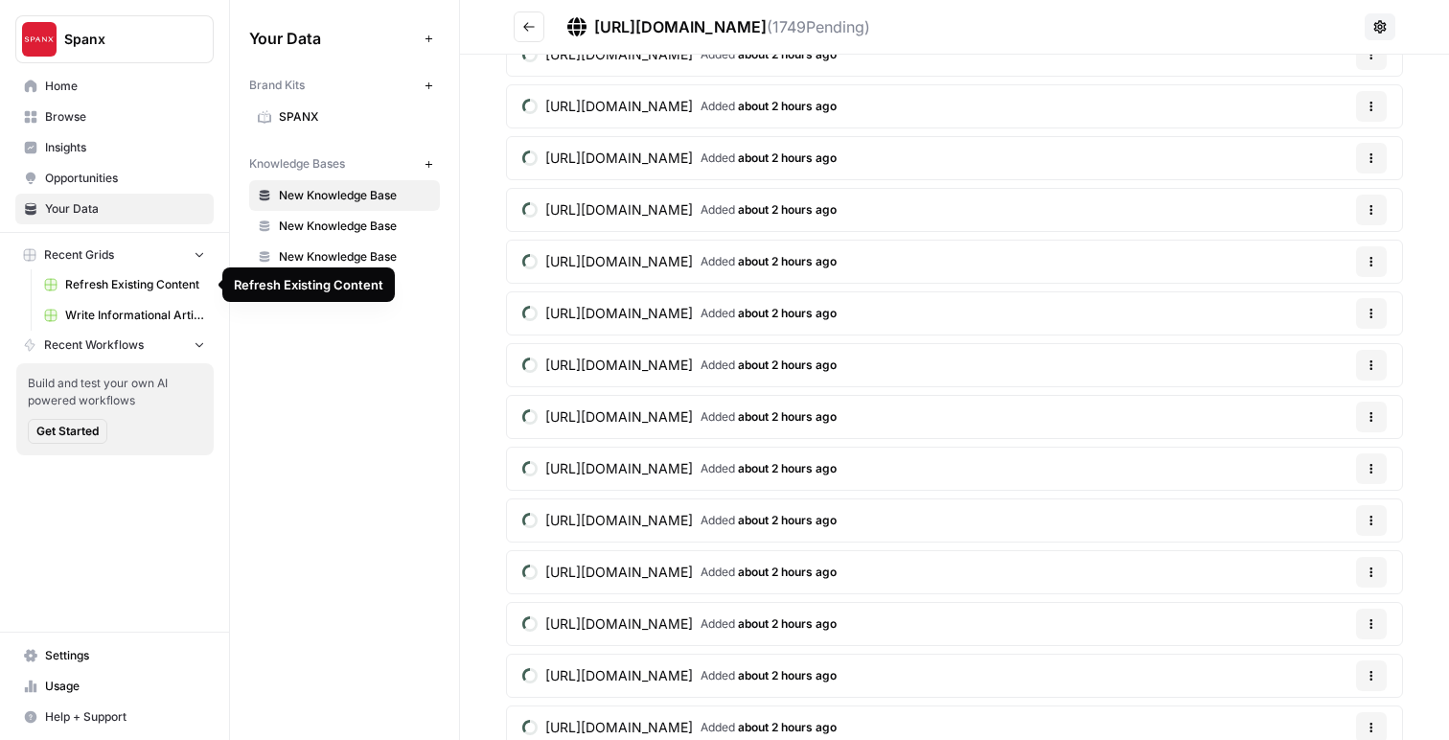
click at [153, 316] on span "Write Informational Article" at bounding box center [135, 315] width 140 height 17
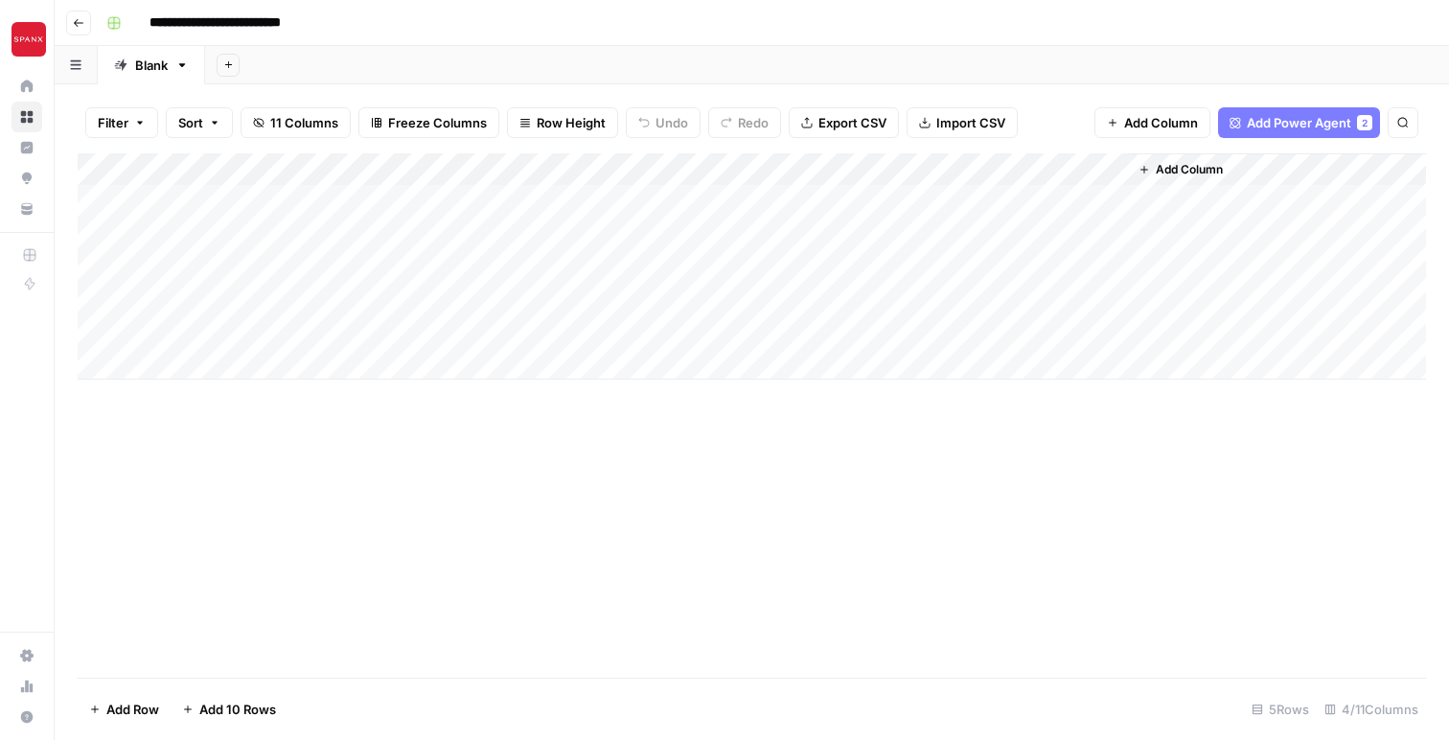
click at [345, 169] on div "Add Column" at bounding box center [752, 266] width 1348 height 226
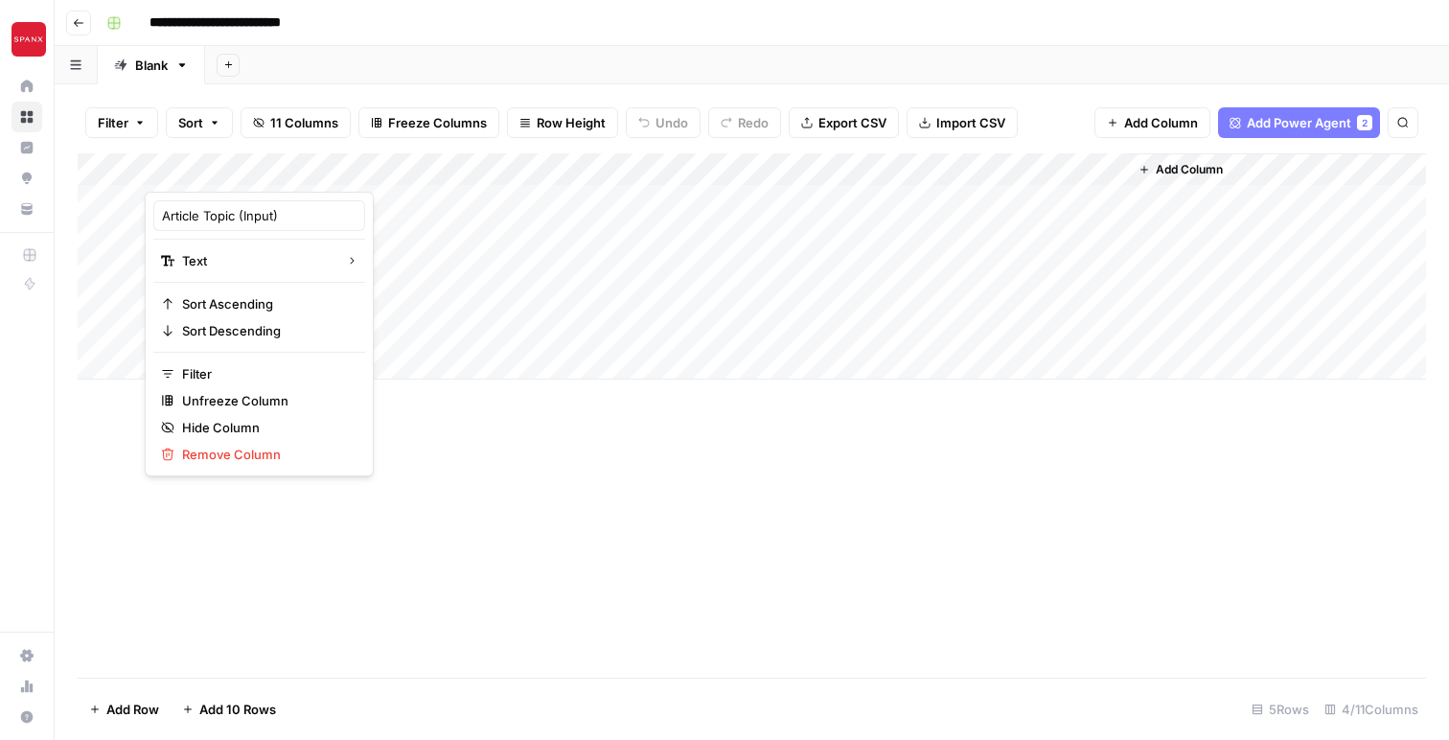
click at [506, 547] on div "Add Column" at bounding box center [752, 415] width 1348 height 524
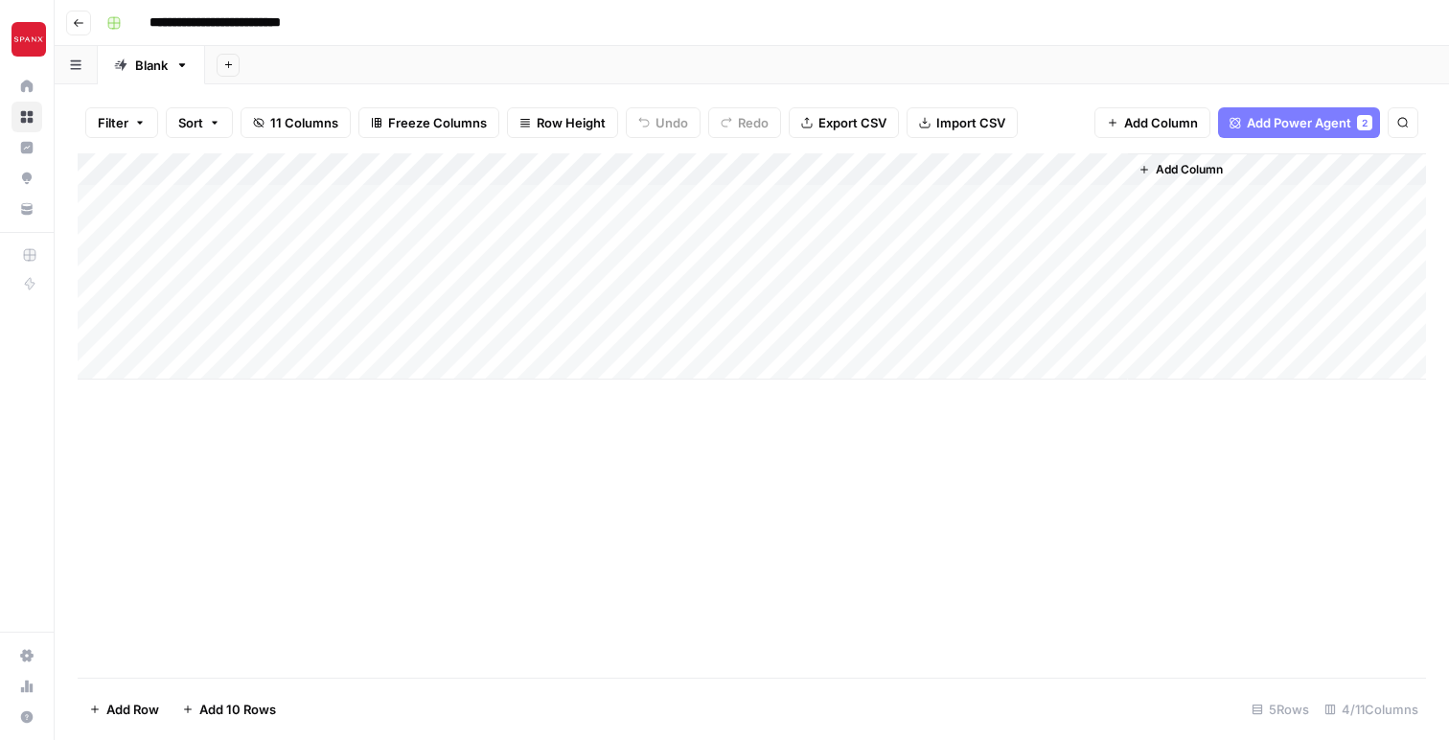
click at [1119, 127] on button "Add Column" at bounding box center [1152, 122] width 116 height 31
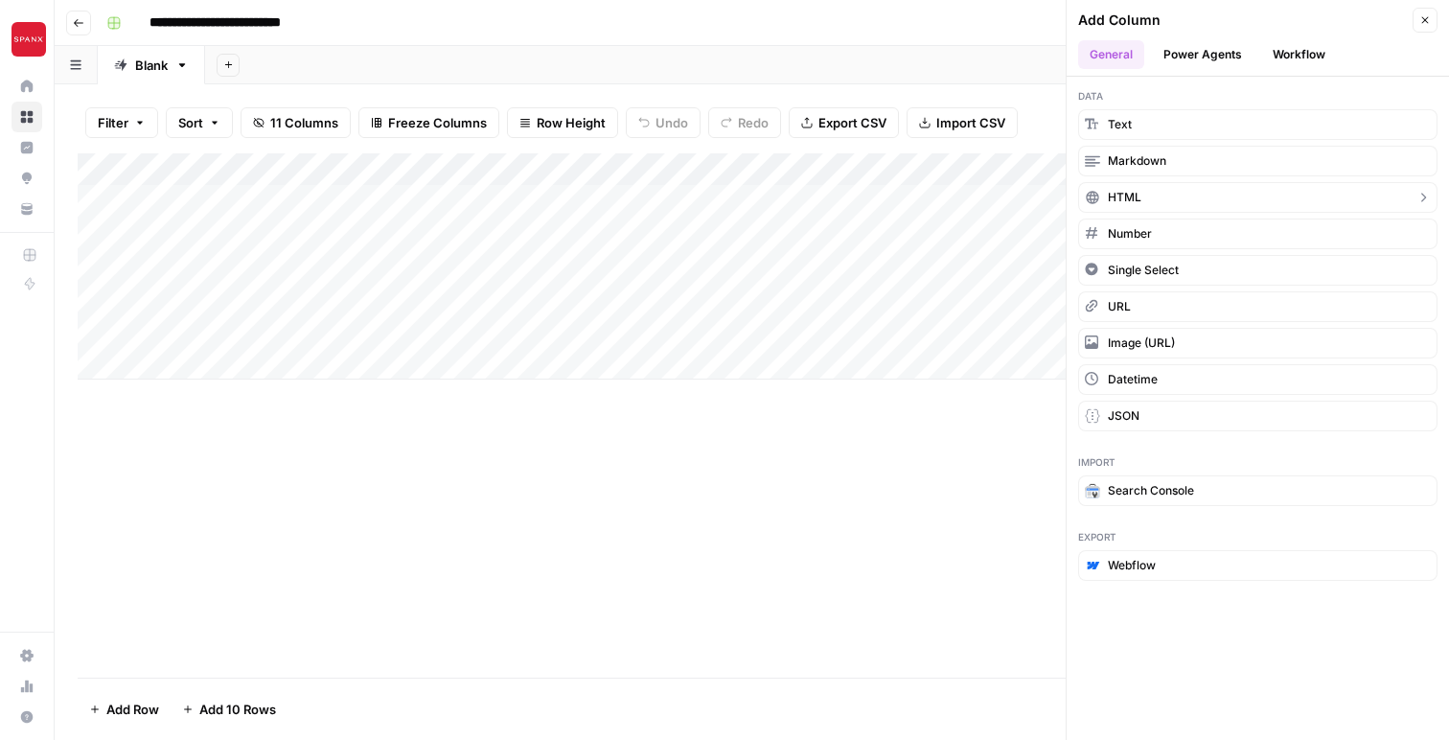
click at [1147, 194] on button "HTML" at bounding box center [1257, 197] width 359 height 31
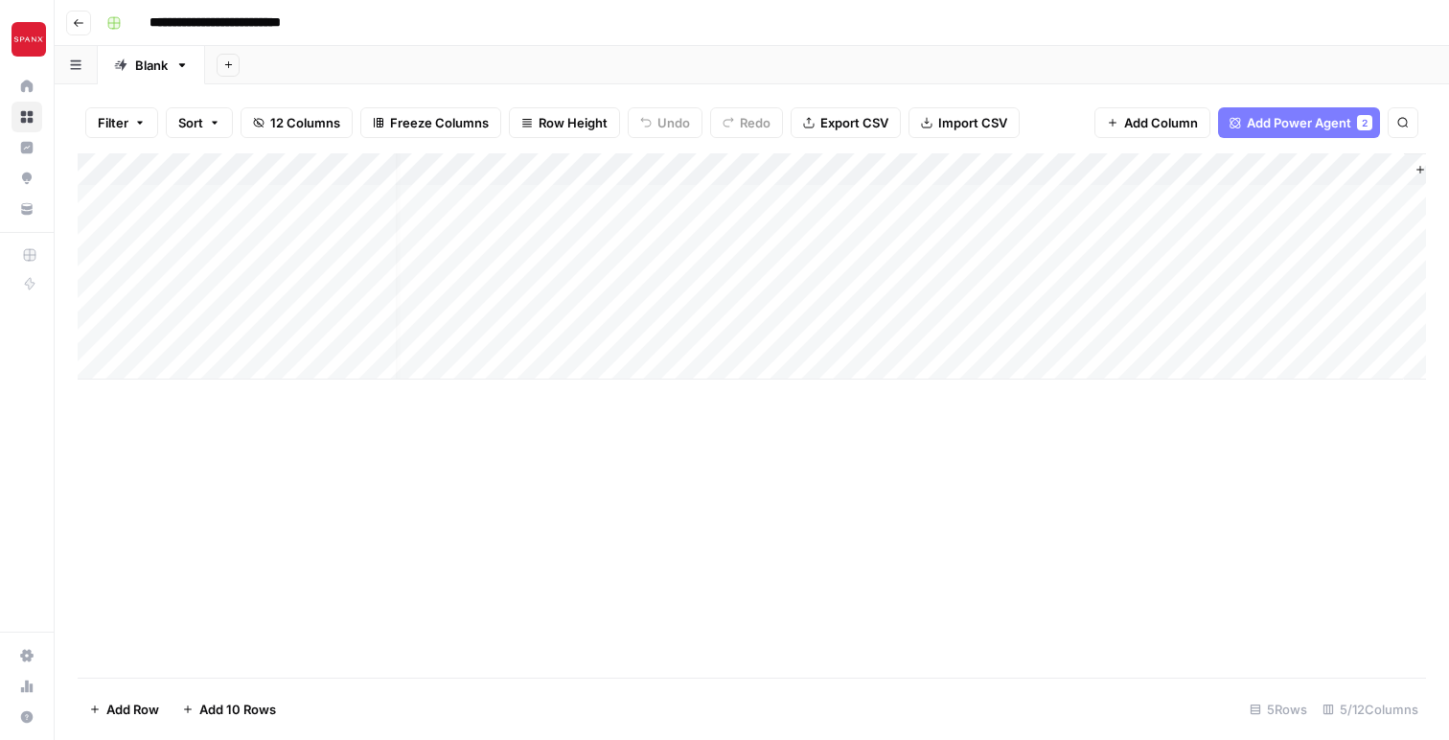
scroll to position [0, 84]
drag, startPoint x: 1220, startPoint y: 168, endPoint x: 517, endPoint y: 164, distance: 702.3
click at [518, 164] on div "Add Column" at bounding box center [752, 266] width 1348 height 226
click at [451, 168] on div "Add Column" at bounding box center [752, 266] width 1348 height 226
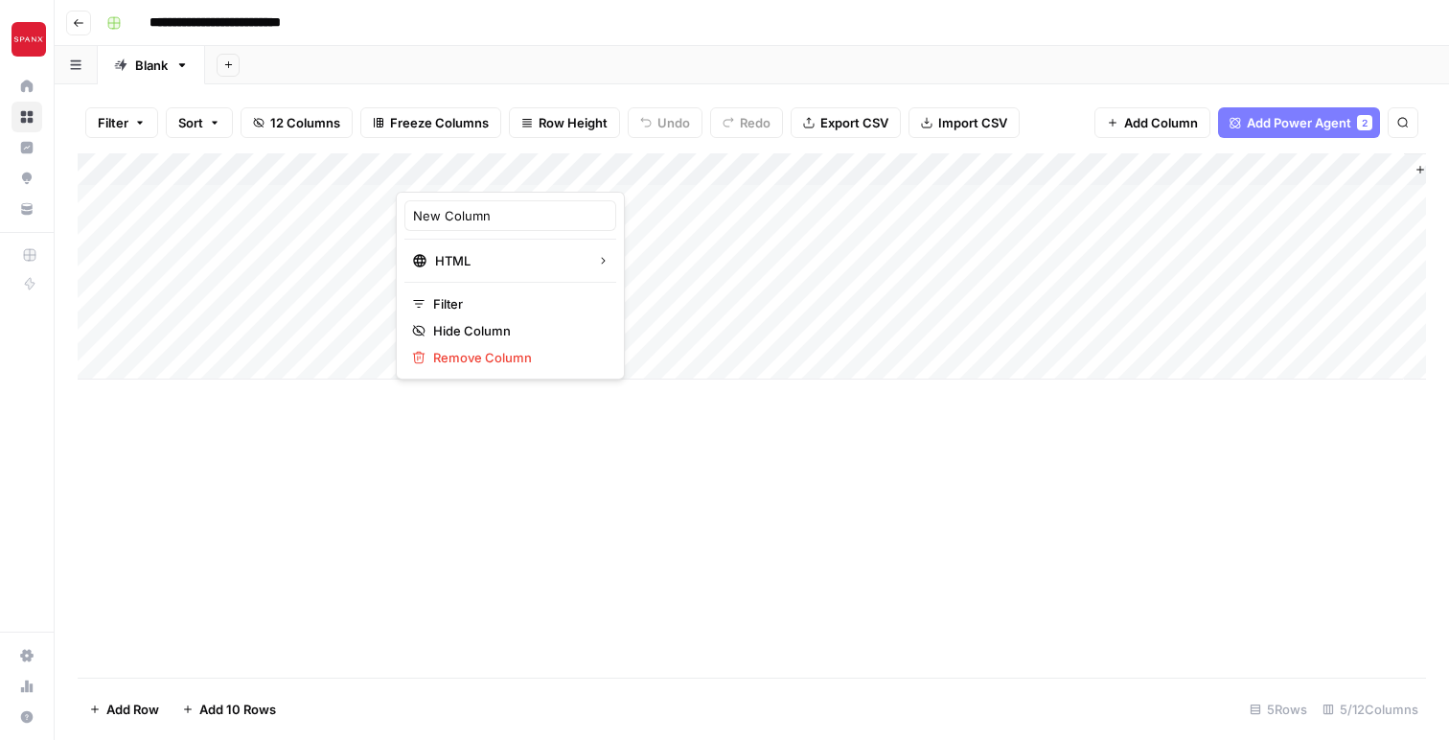
click at [451, 168] on div at bounding box center [534, 172] width 277 height 38
click at [455, 221] on input "New Column" at bounding box center [510, 215] width 195 height 19
type input "Target Products"
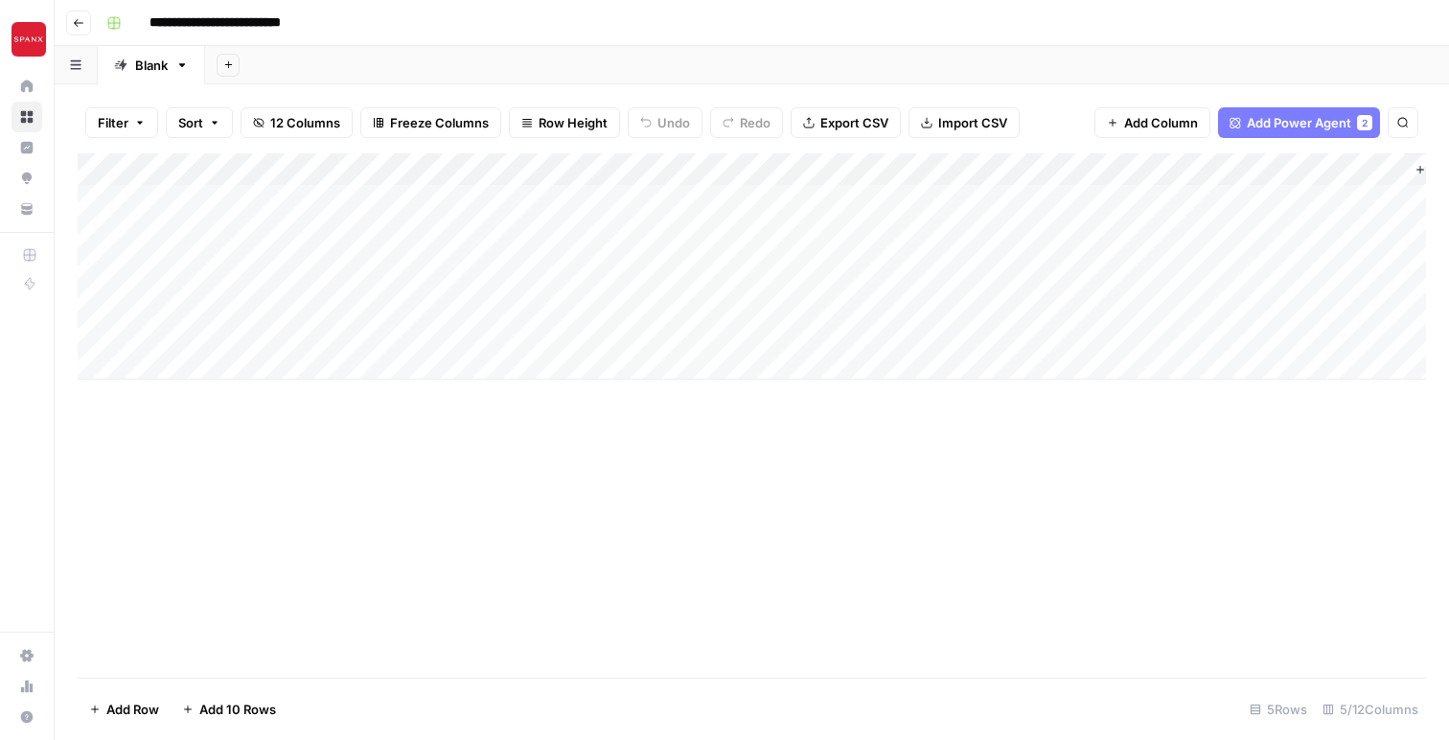
click at [595, 491] on div "Add Column" at bounding box center [752, 415] width 1348 height 524
click at [459, 193] on div "Add Column" at bounding box center [752, 266] width 1348 height 226
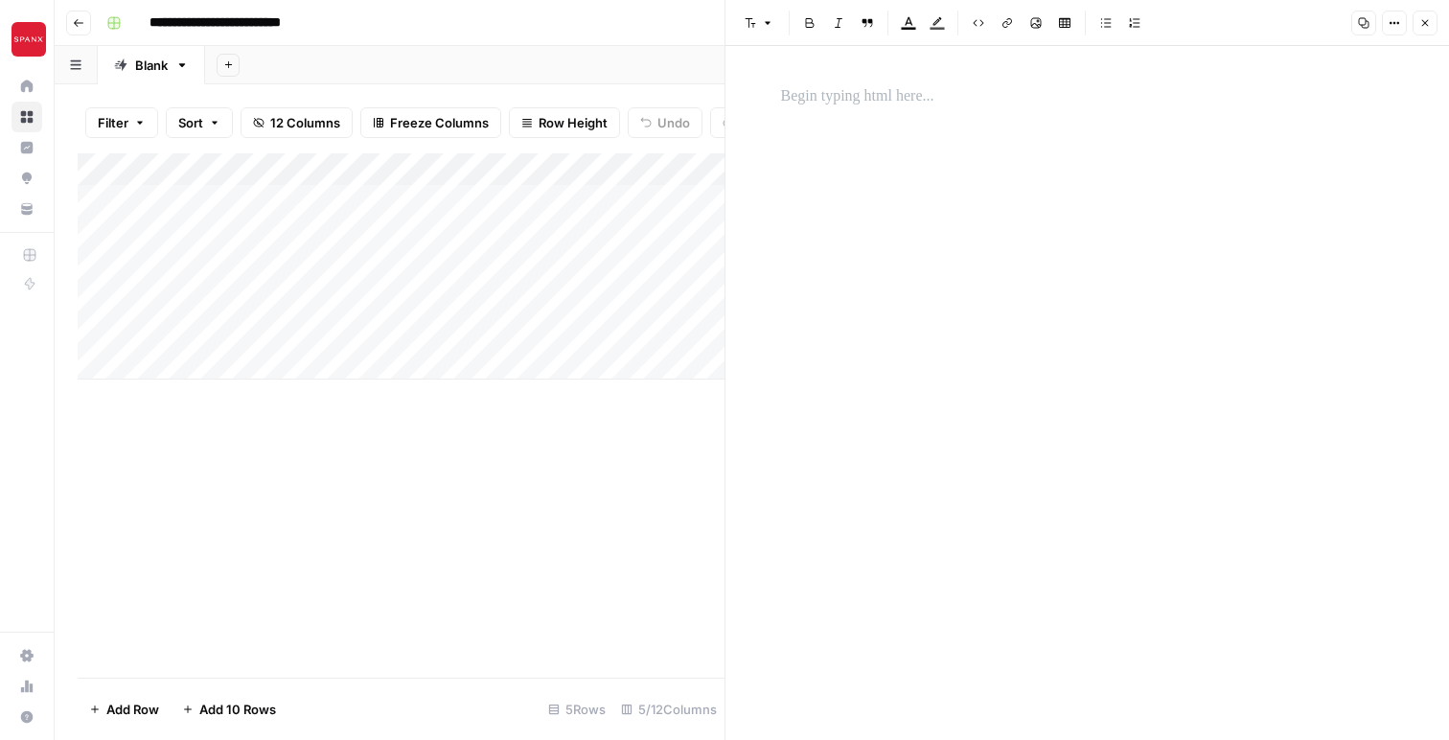
click at [878, 119] on div at bounding box center [1087, 378] width 636 height 602
click at [833, 99] on p at bounding box center [1087, 96] width 613 height 25
paste div
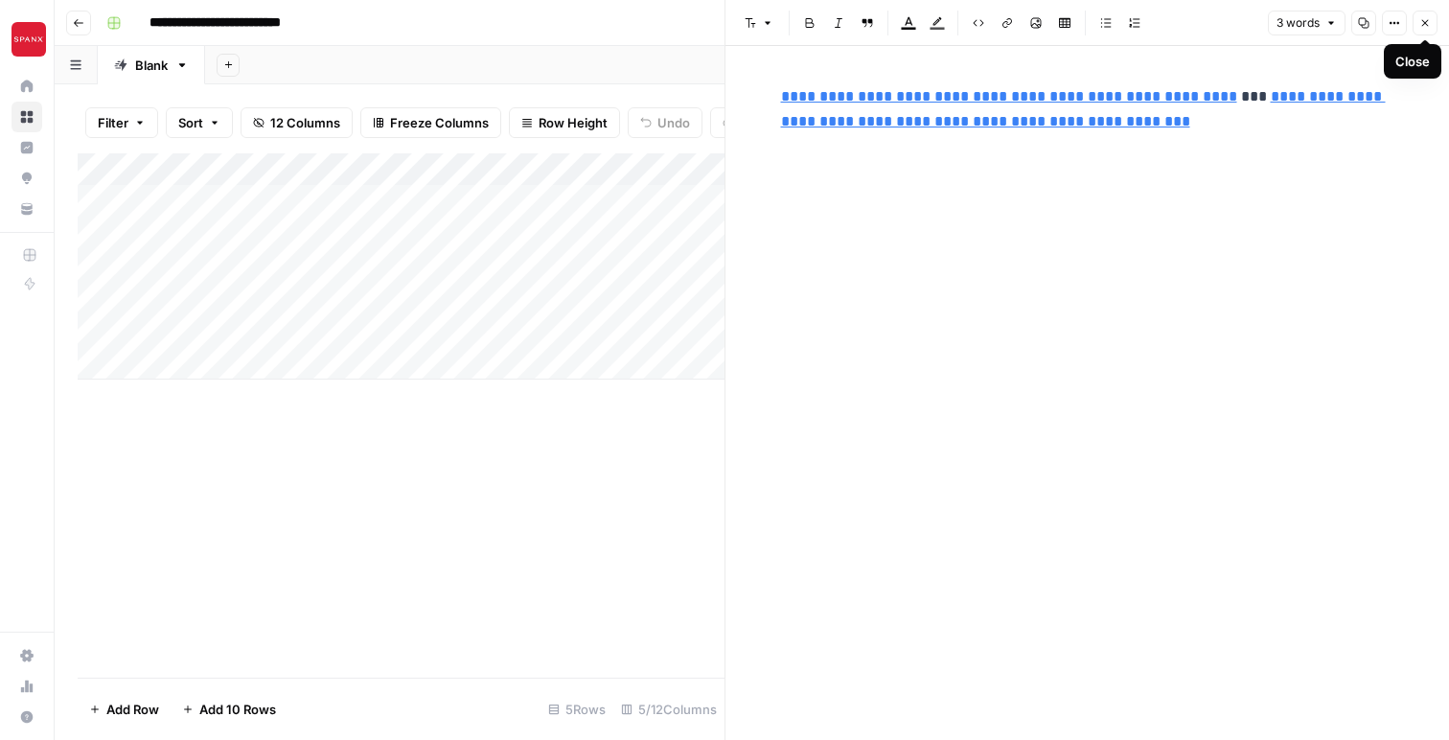
click at [1425, 22] on icon "button" at bounding box center [1425, 23] width 7 height 7
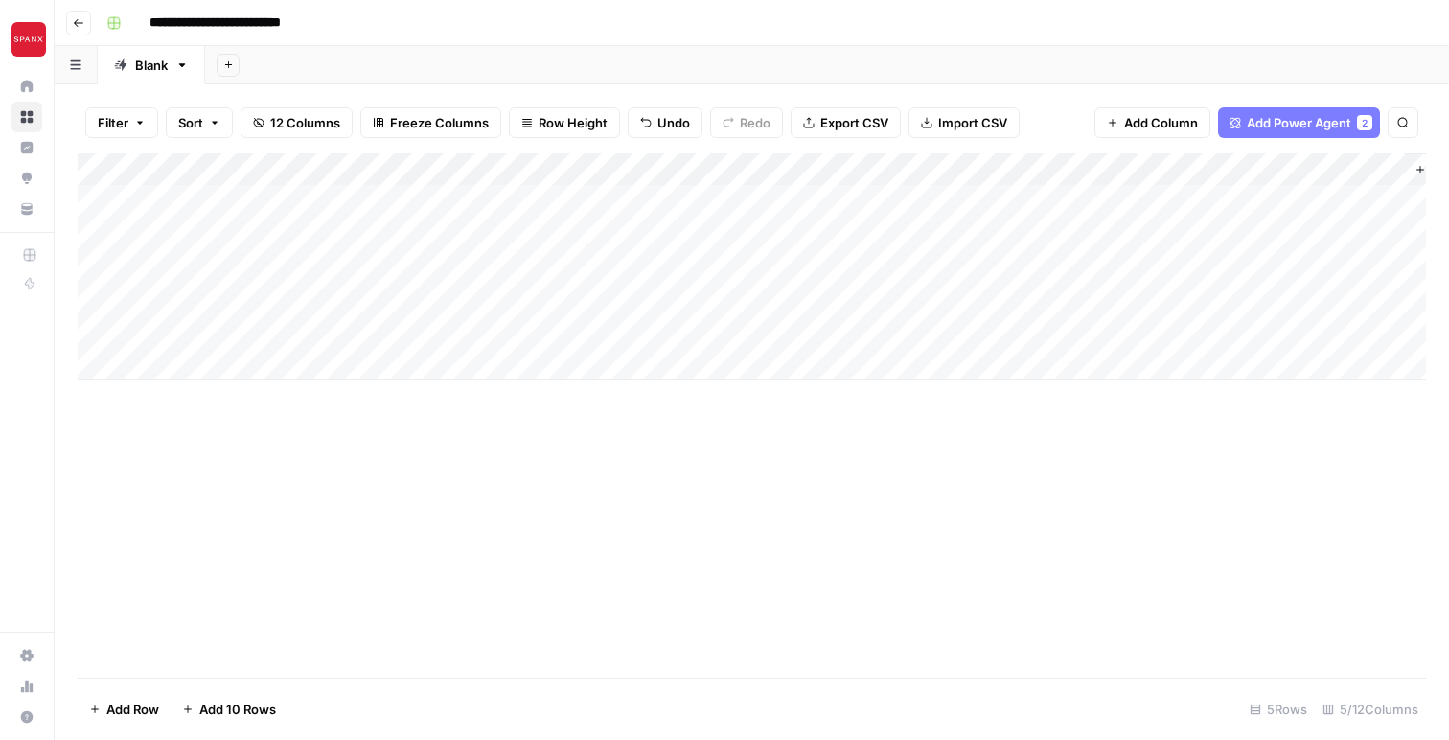
click at [497, 463] on div "Add Column" at bounding box center [752, 415] width 1348 height 524
click at [653, 202] on div "Add Column" at bounding box center [752, 266] width 1348 height 226
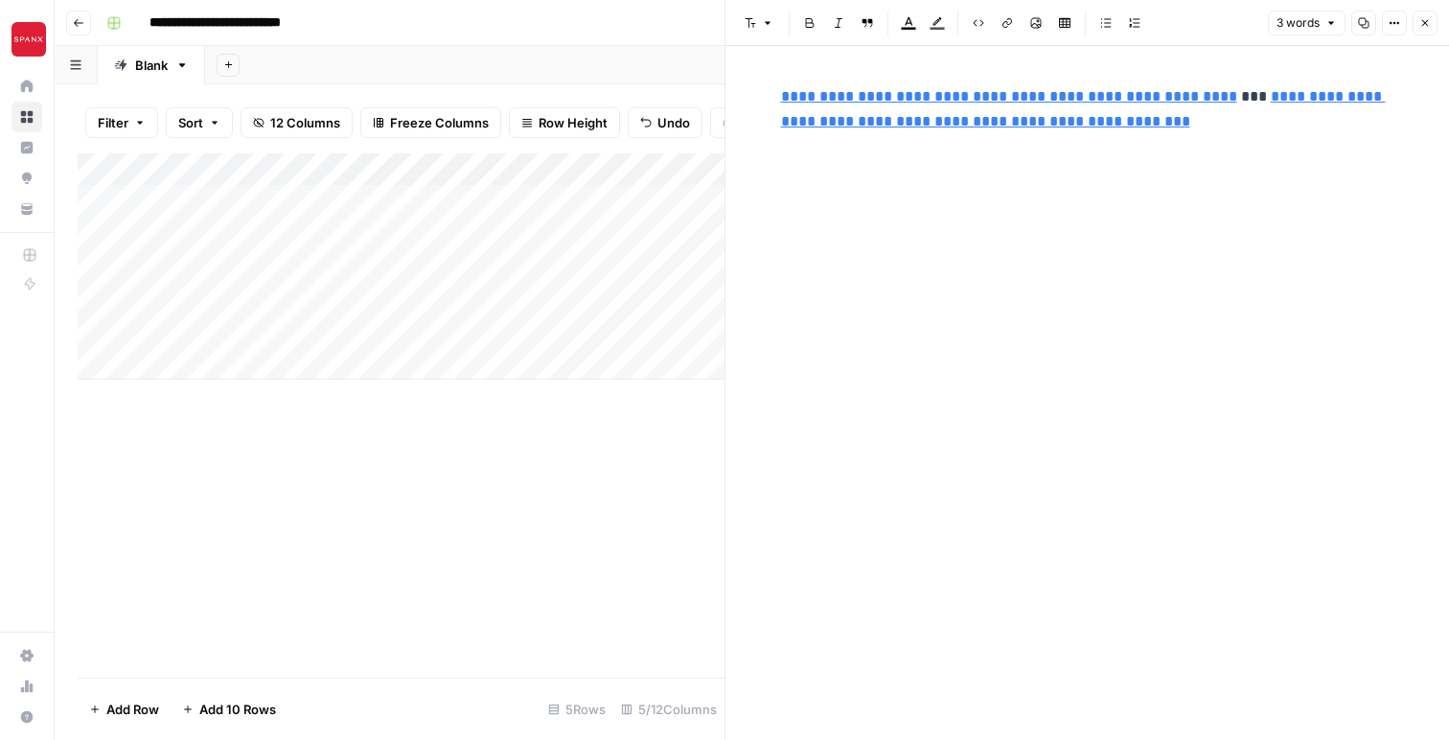
click at [547, 495] on div "Add Column" at bounding box center [401, 415] width 647 height 524
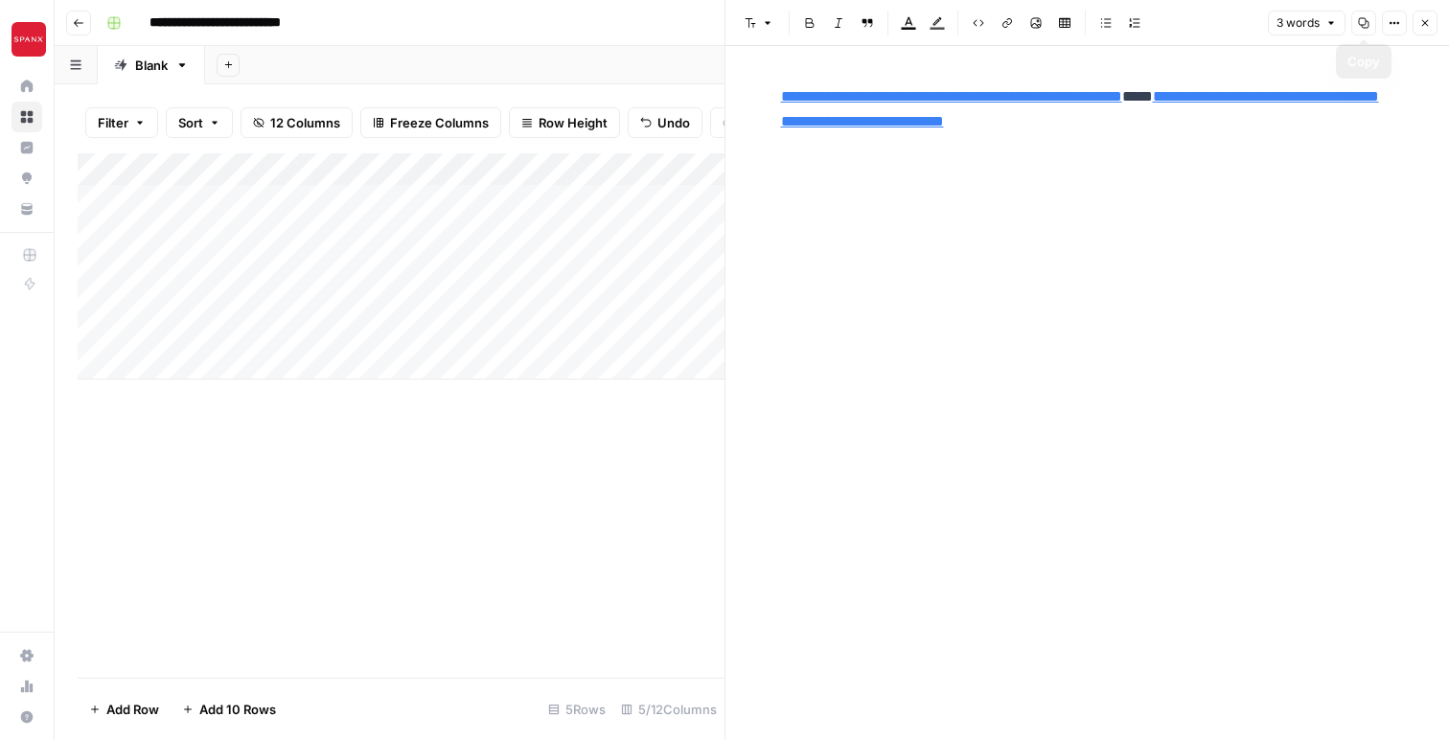
click at [1425, 23] on icon "button" at bounding box center [1424, 22] width 11 height 11
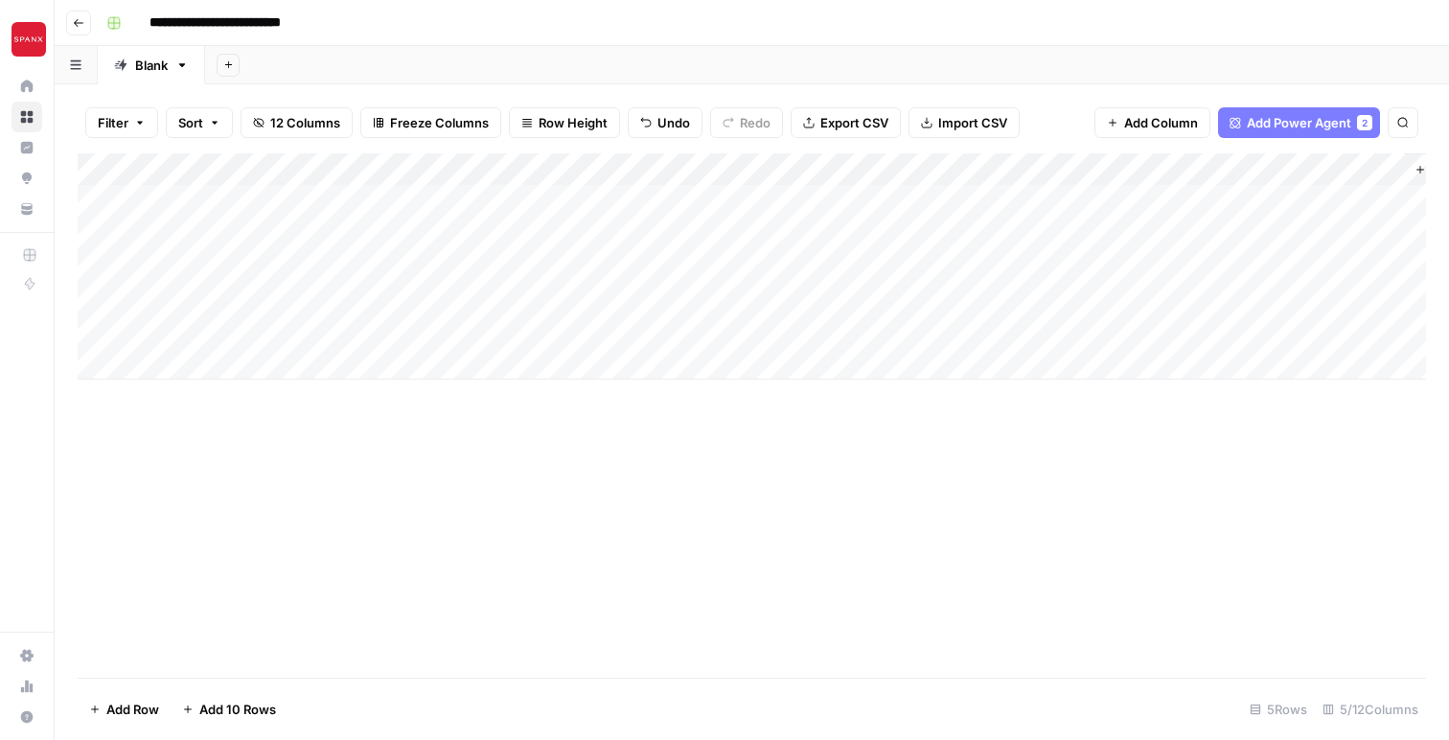
click at [309, 206] on div "Add Column" at bounding box center [752, 266] width 1348 height 226
click at [658, 170] on div "Add Column" at bounding box center [752, 266] width 1348 height 226
click at [341, 544] on div "Add Column" at bounding box center [752, 415] width 1348 height 524
click at [656, 171] on div "Add Column" at bounding box center [752, 266] width 1348 height 226
click at [429, 510] on div "Add Column" at bounding box center [752, 415] width 1348 height 524
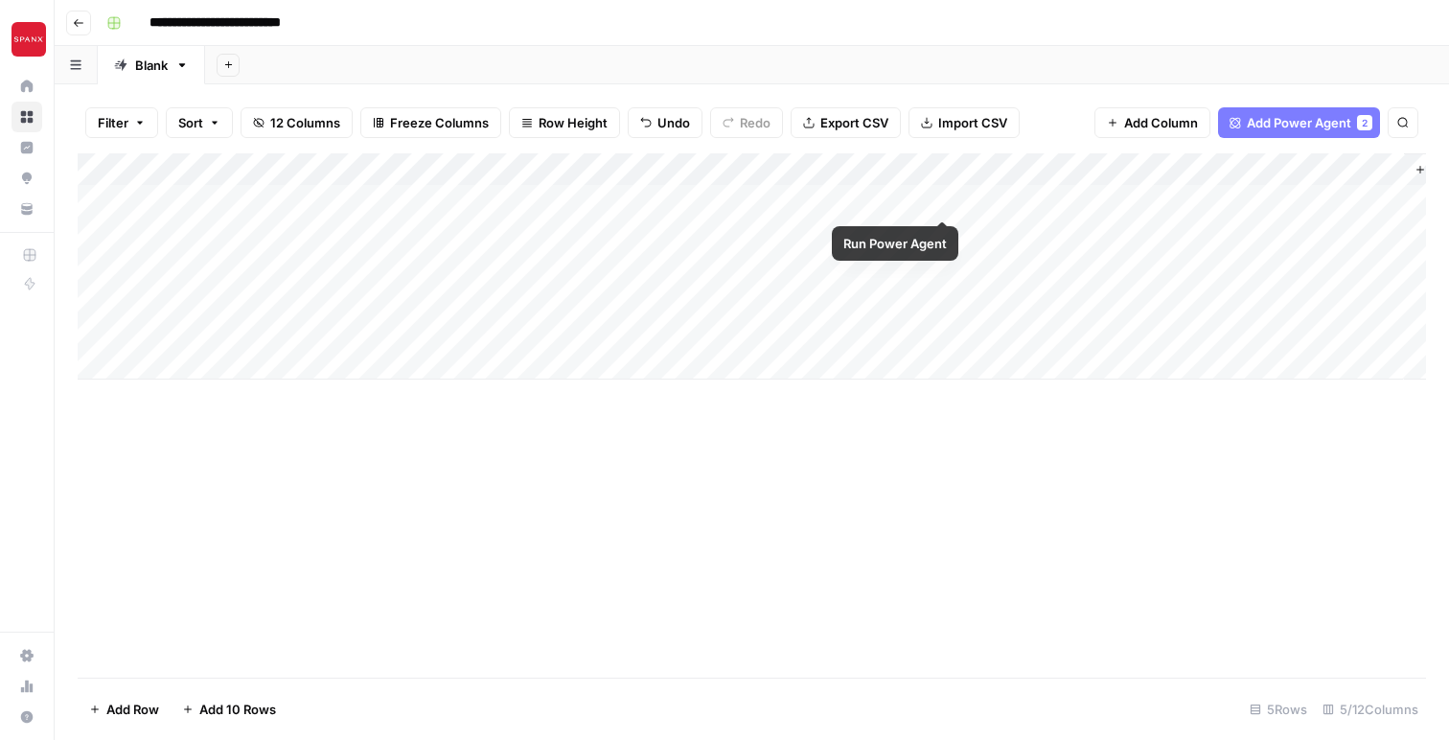
click at [945, 203] on div "Add Column" at bounding box center [752, 266] width 1348 height 226
click at [918, 170] on div "Add Column" at bounding box center [752, 266] width 1348 height 226
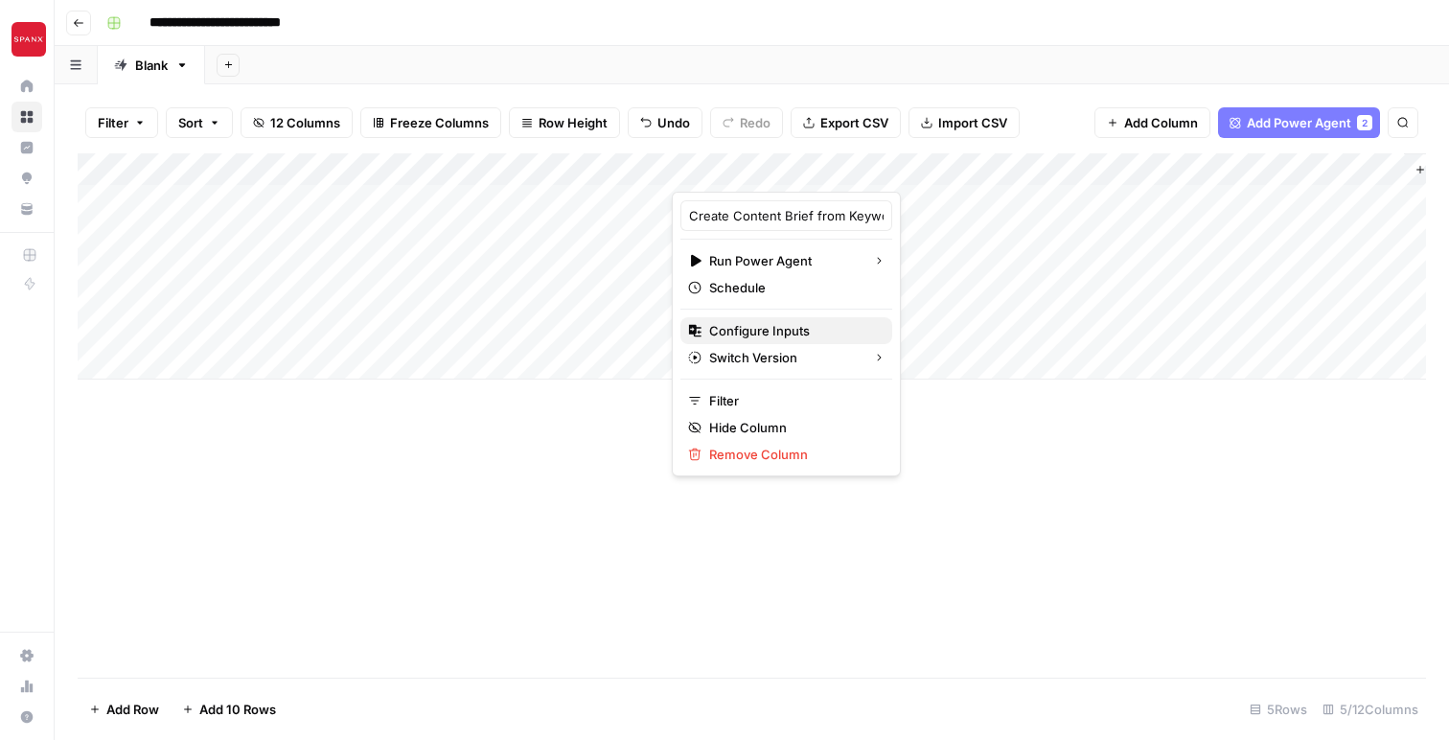
click at [766, 332] on span "Configure Inputs" at bounding box center [793, 330] width 168 height 19
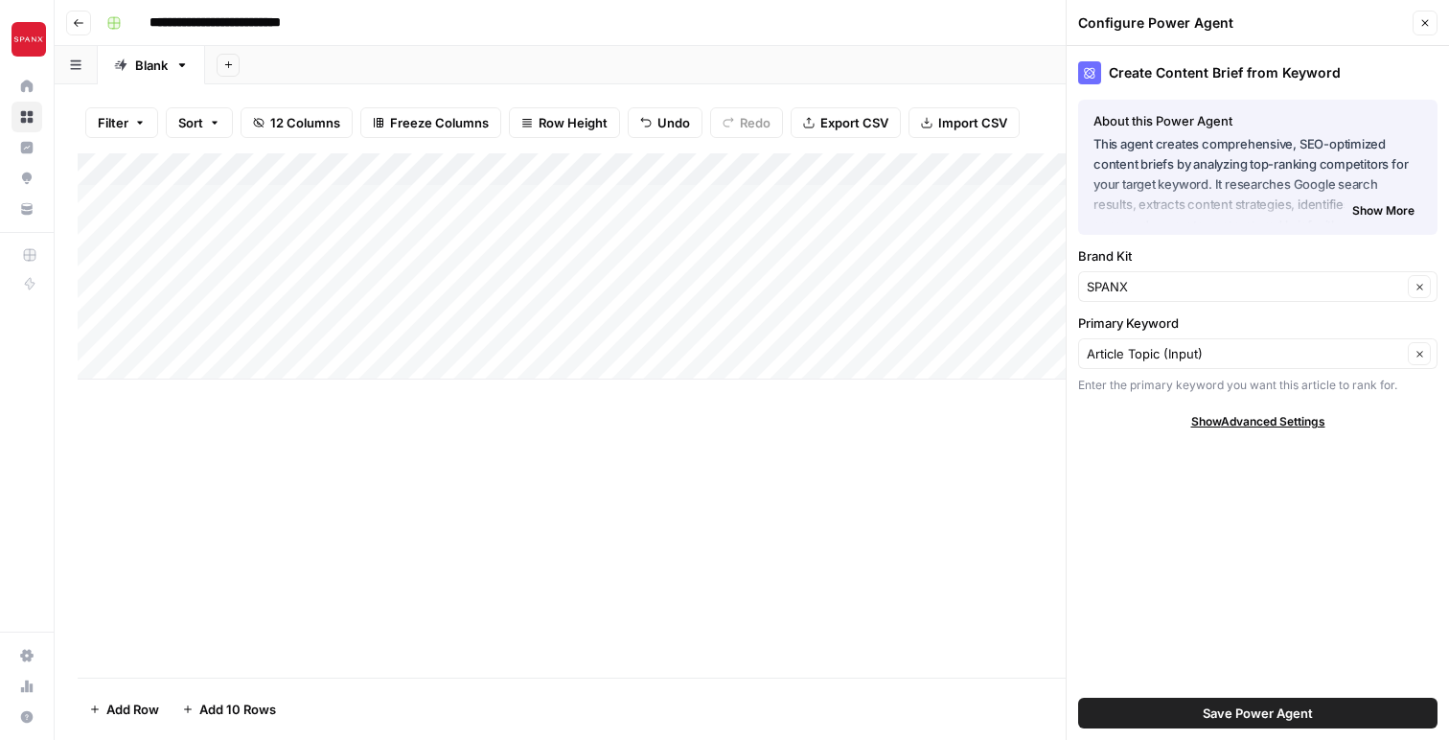
click at [1242, 574] on div "Create Content Brief from Keyword About this Power Agent This agent creates com…" at bounding box center [1257, 393] width 382 height 694
click at [1270, 421] on span "Show Advanced Settings" at bounding box center [1258, 421] width 134 height 17
click at [1406, 473] on input "Version" at bounding box center [1247, 478] width 321 height 19
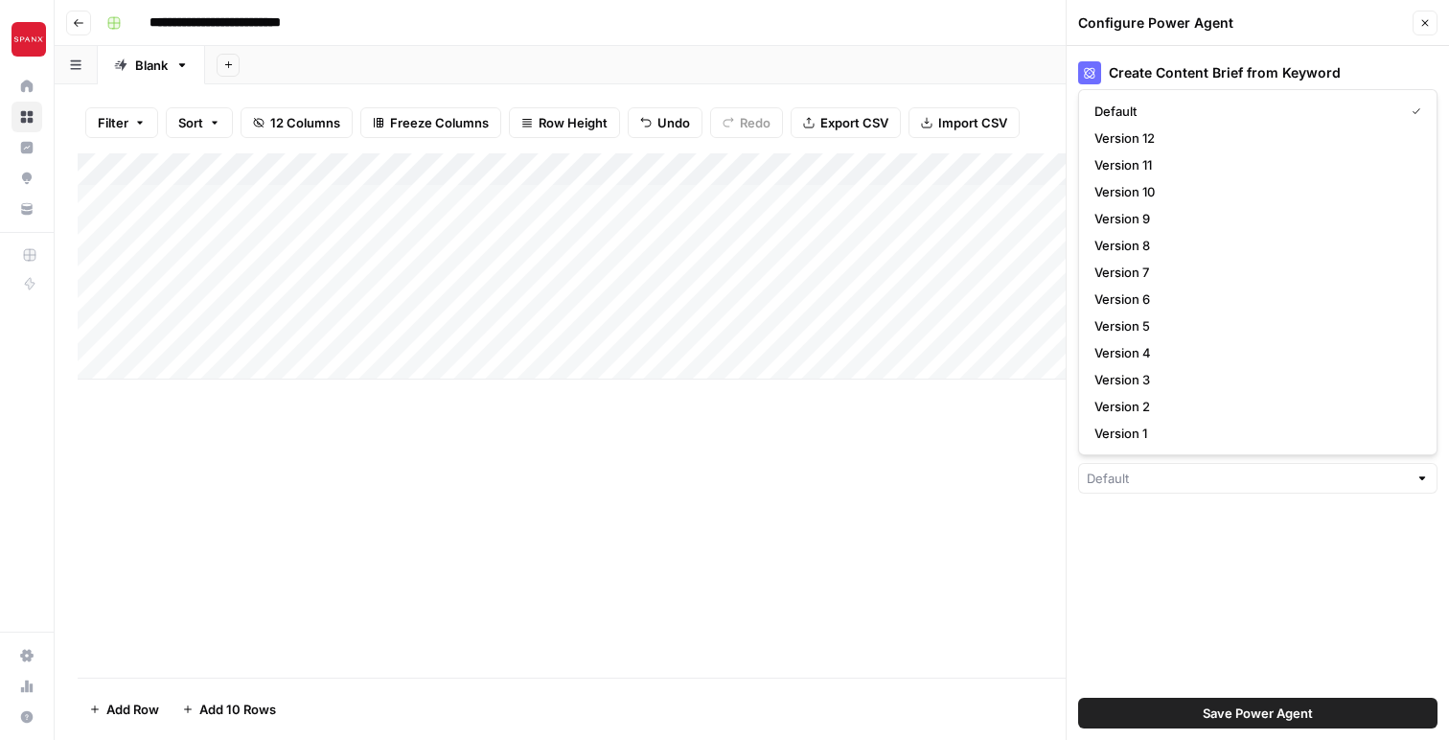
type input "Default"
click at [1284, 580] on div "Create Content Brief from Keyword About this Power Agent This agent creates com…" at bounding box center [1257, 393] width 382 height 694
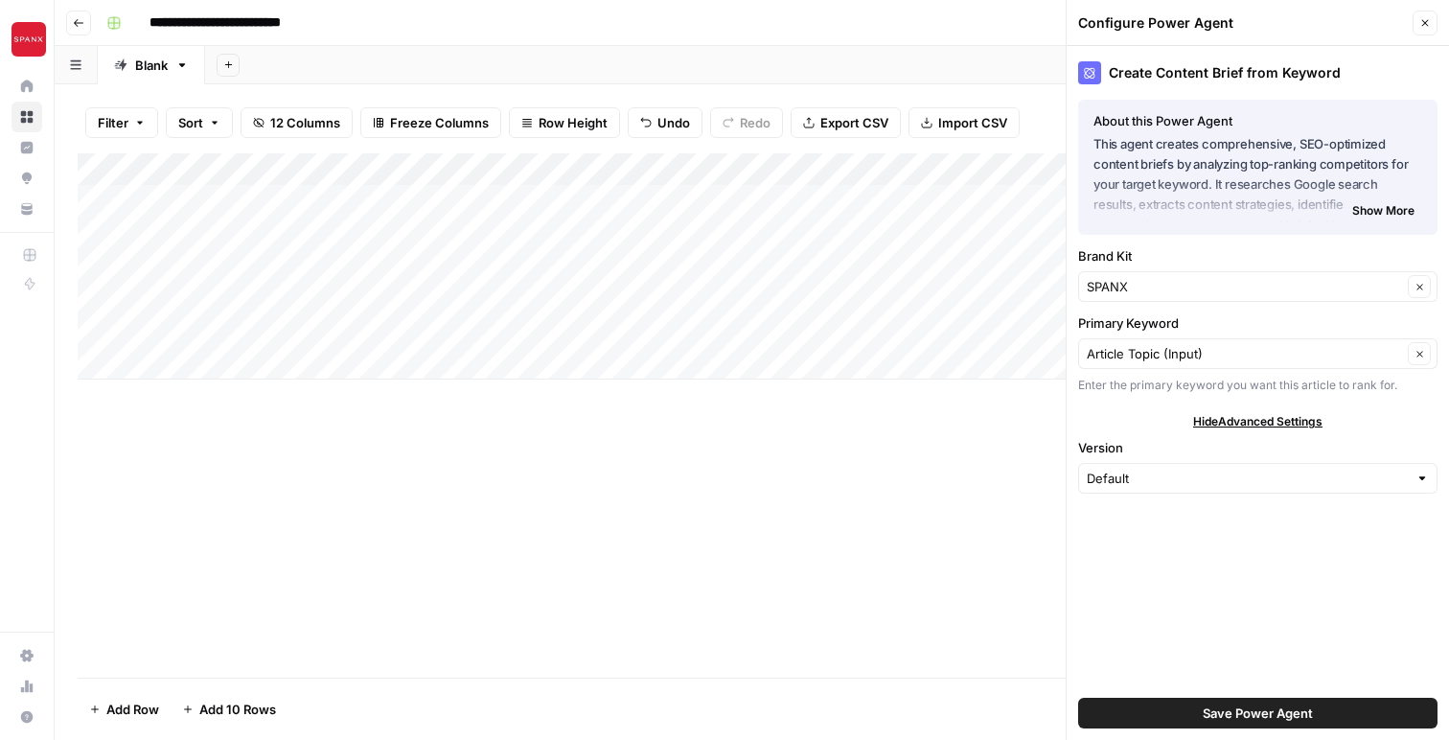
click at [1415, 29] on button "Close" at bounding box center [1424, 23] width 25 height 25
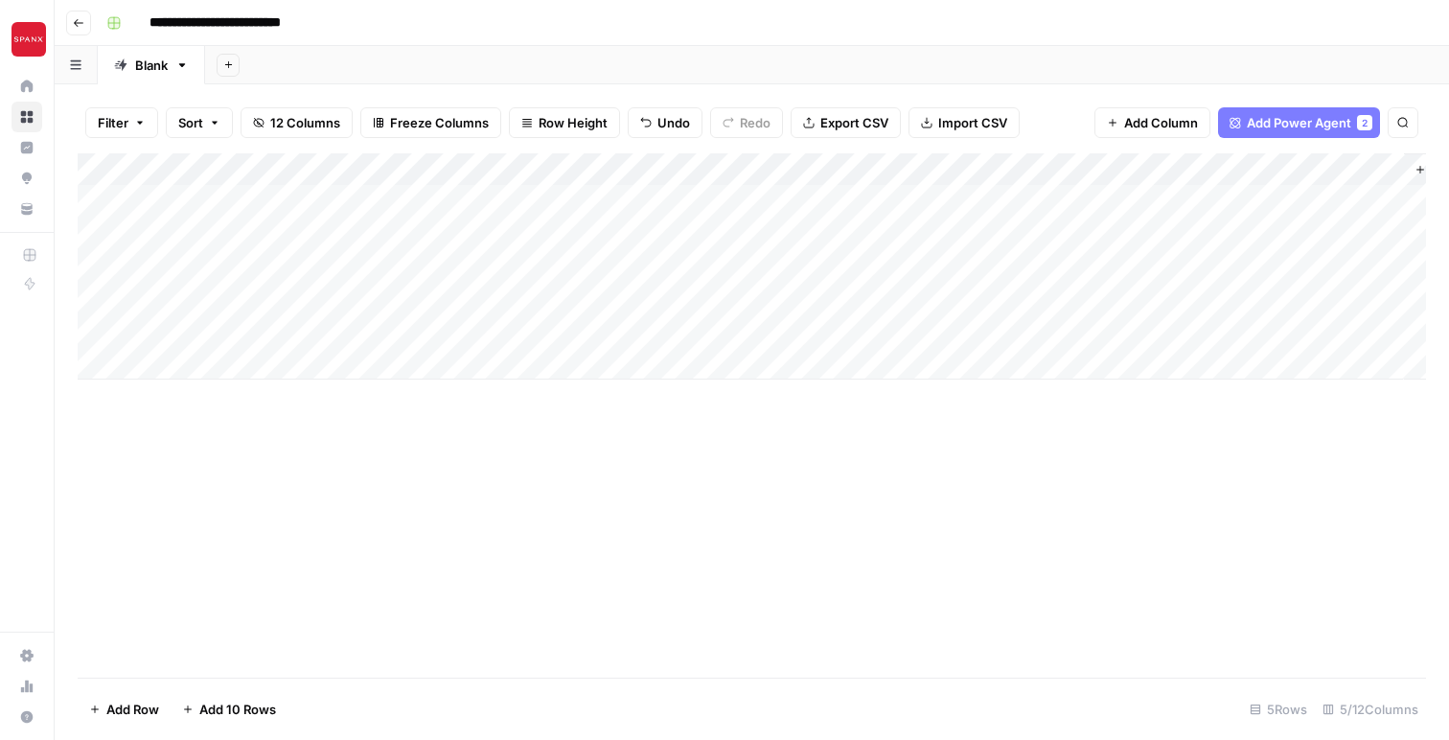
click at [720, 162] on div "Add Column" at bounding box center [752, 266] width 1348 height 226
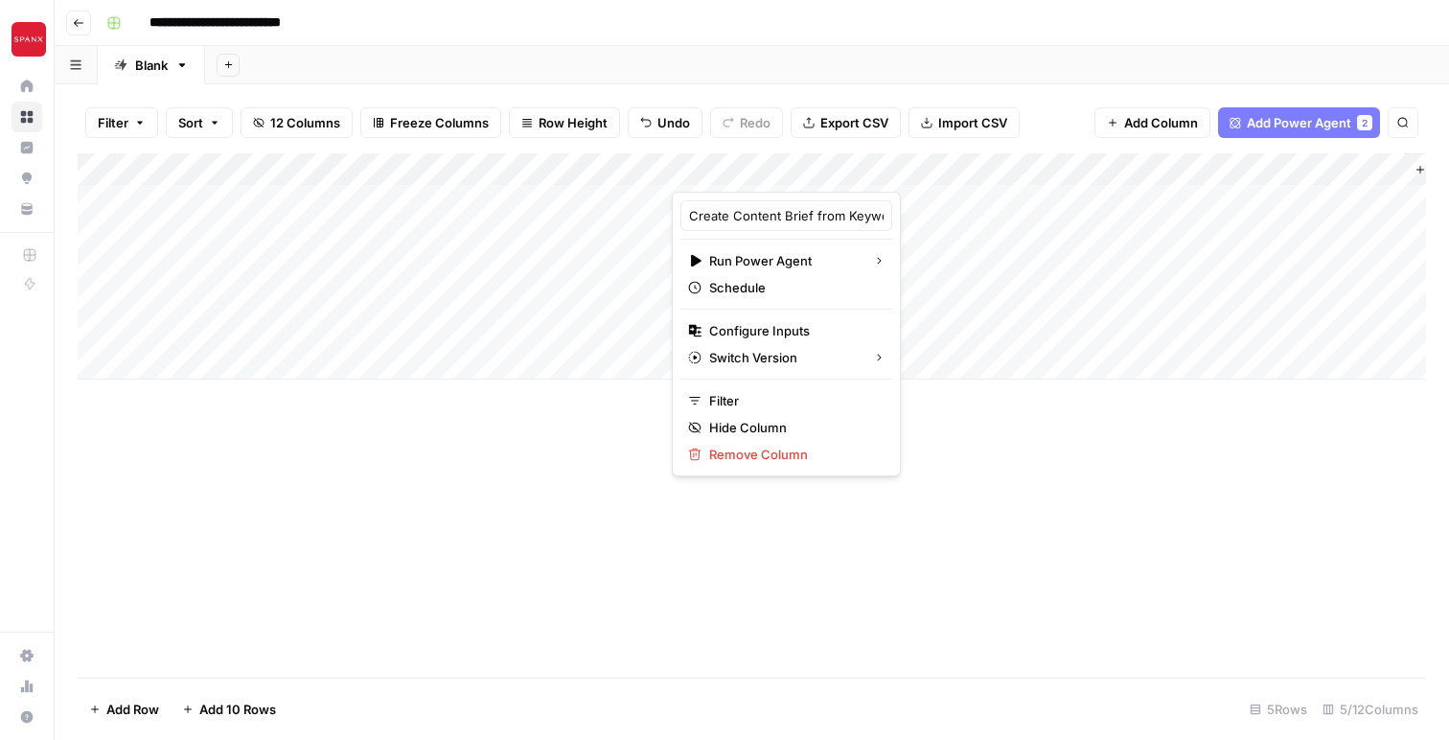
click at [720, 162] on div at bounding box center [816, 172] width 289 height 38
click at [723, 217] on input "Create Content Brief from Keyword" at bounding box center [786, 215] width 195 height 19
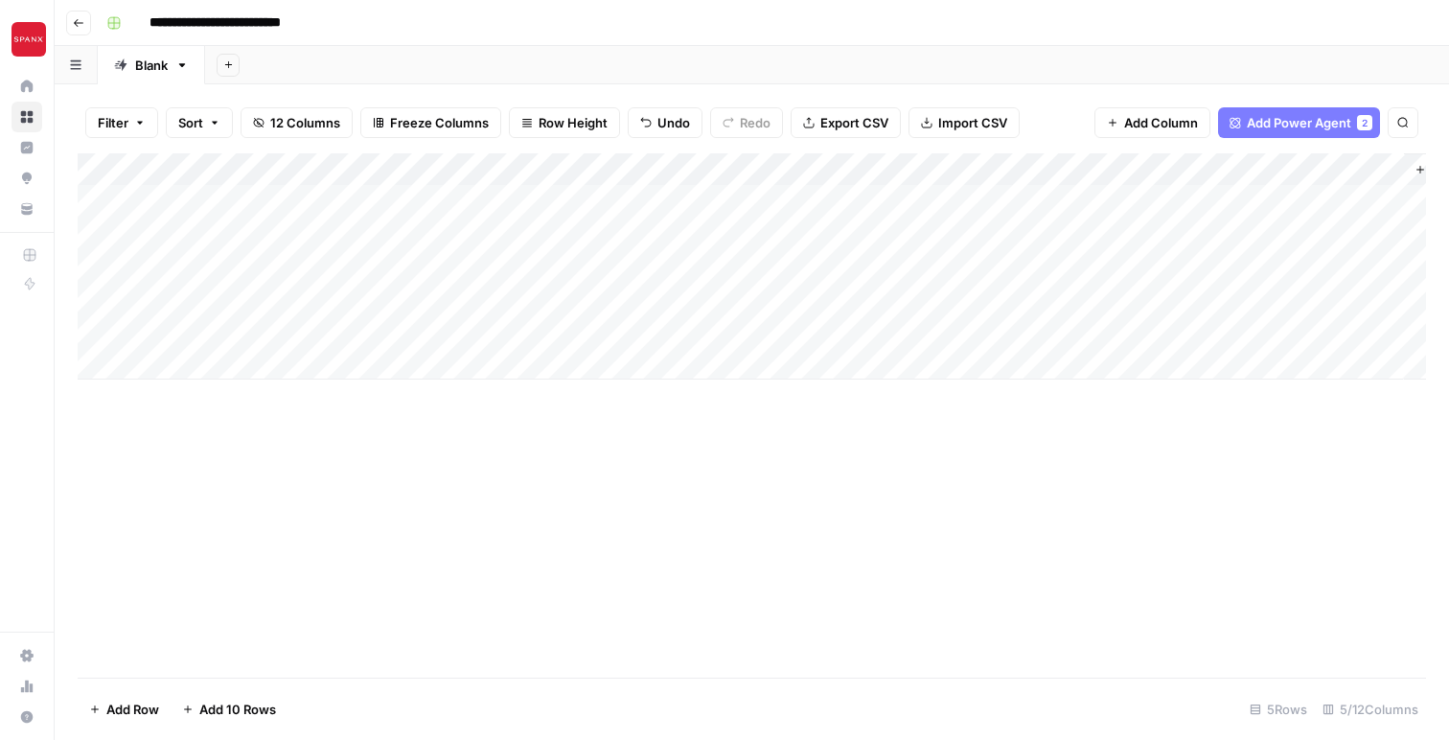
click at [791, 171] on div "Add Column" at bounding box center [752, 266] width 1348 height 226
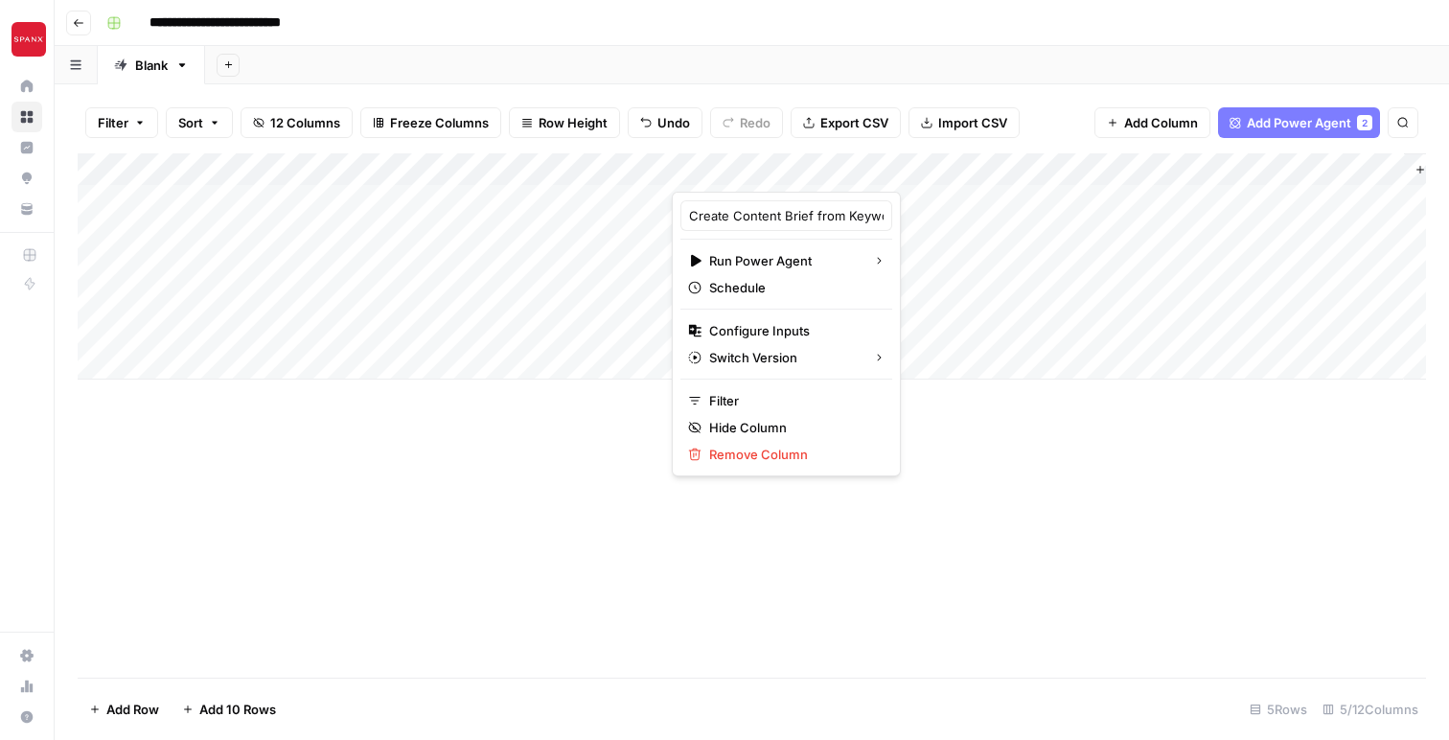
click at [486, 561] on div "Add Column" at bounding box center [752, 415] width 1348 height 524
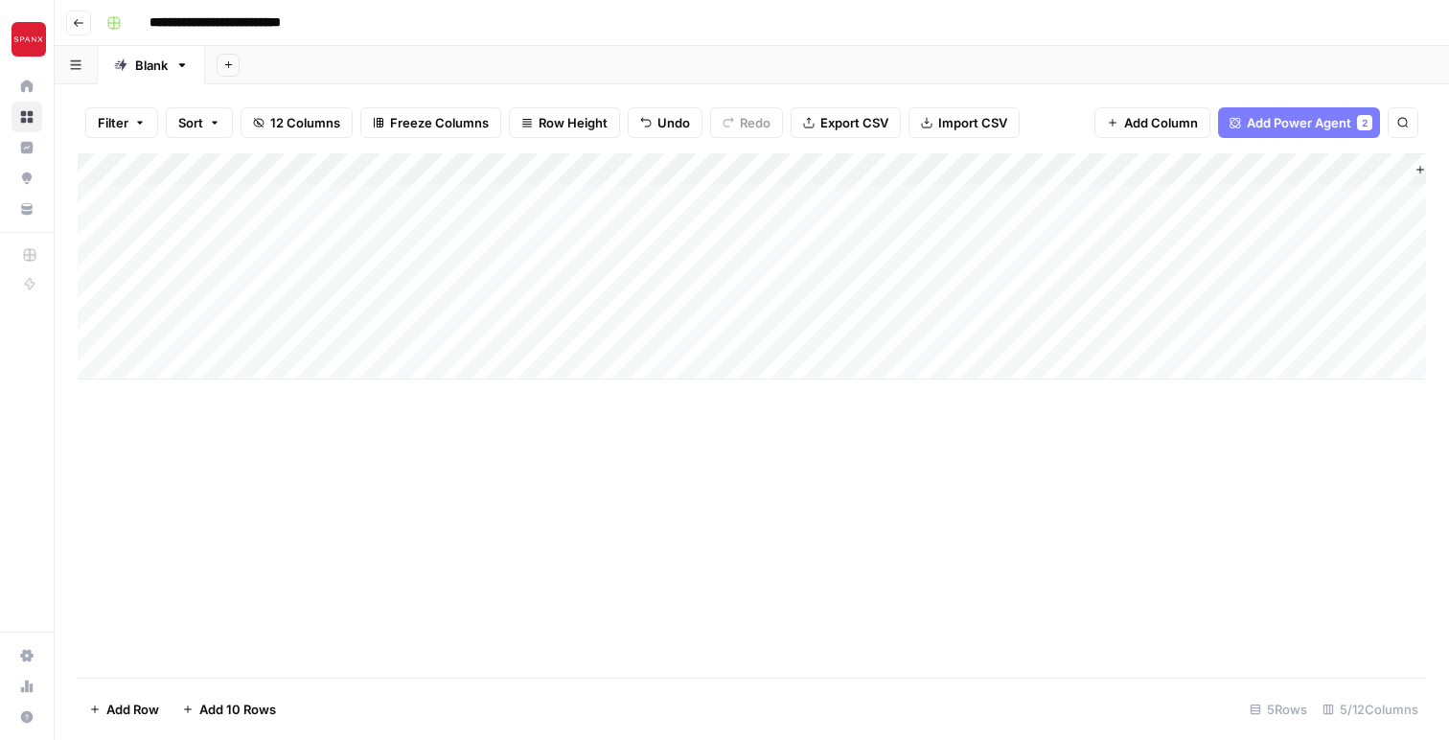
click at [937, 200] on div "Add Column" at bounding box center [752, 266] width 1348 height 226
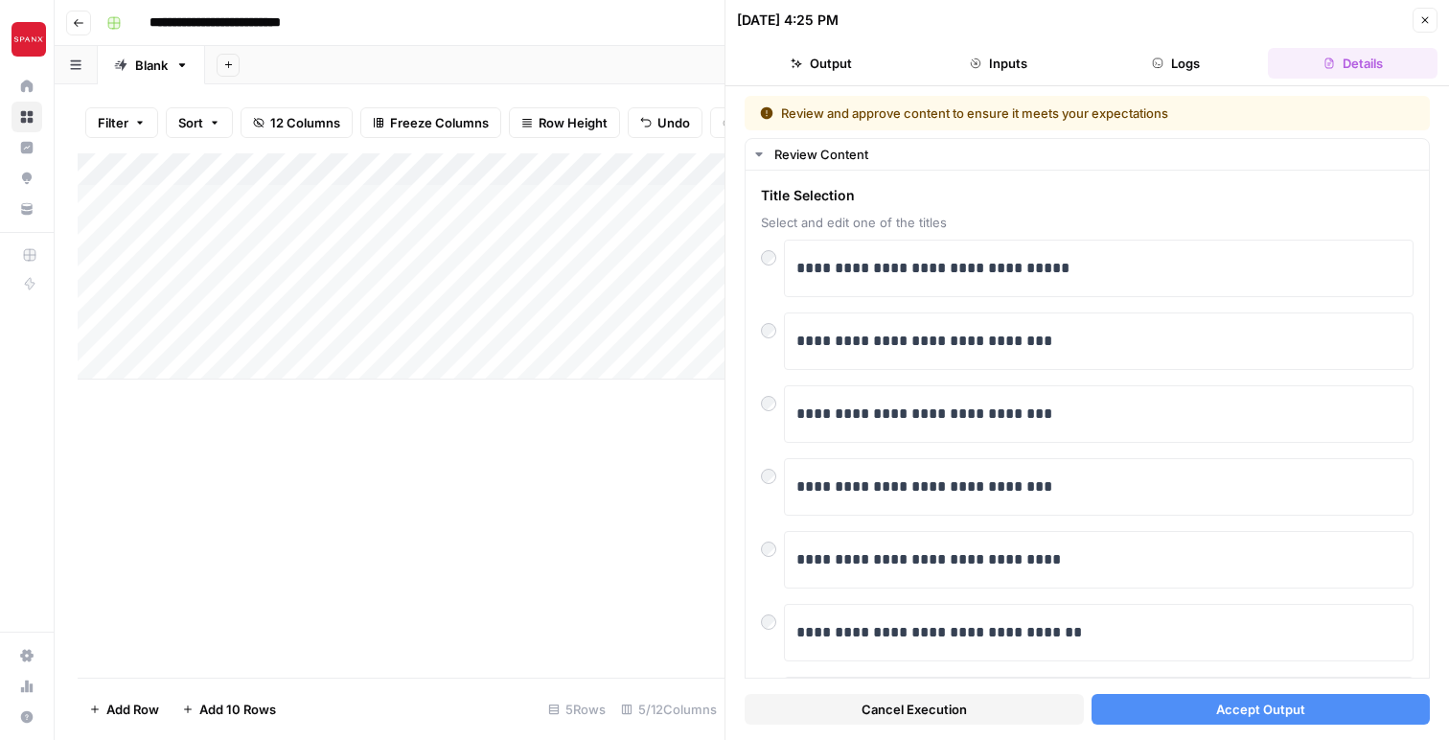
click at [1002, 68] on button "Inputs" at bounding box center [999, 63] width 170 height 31
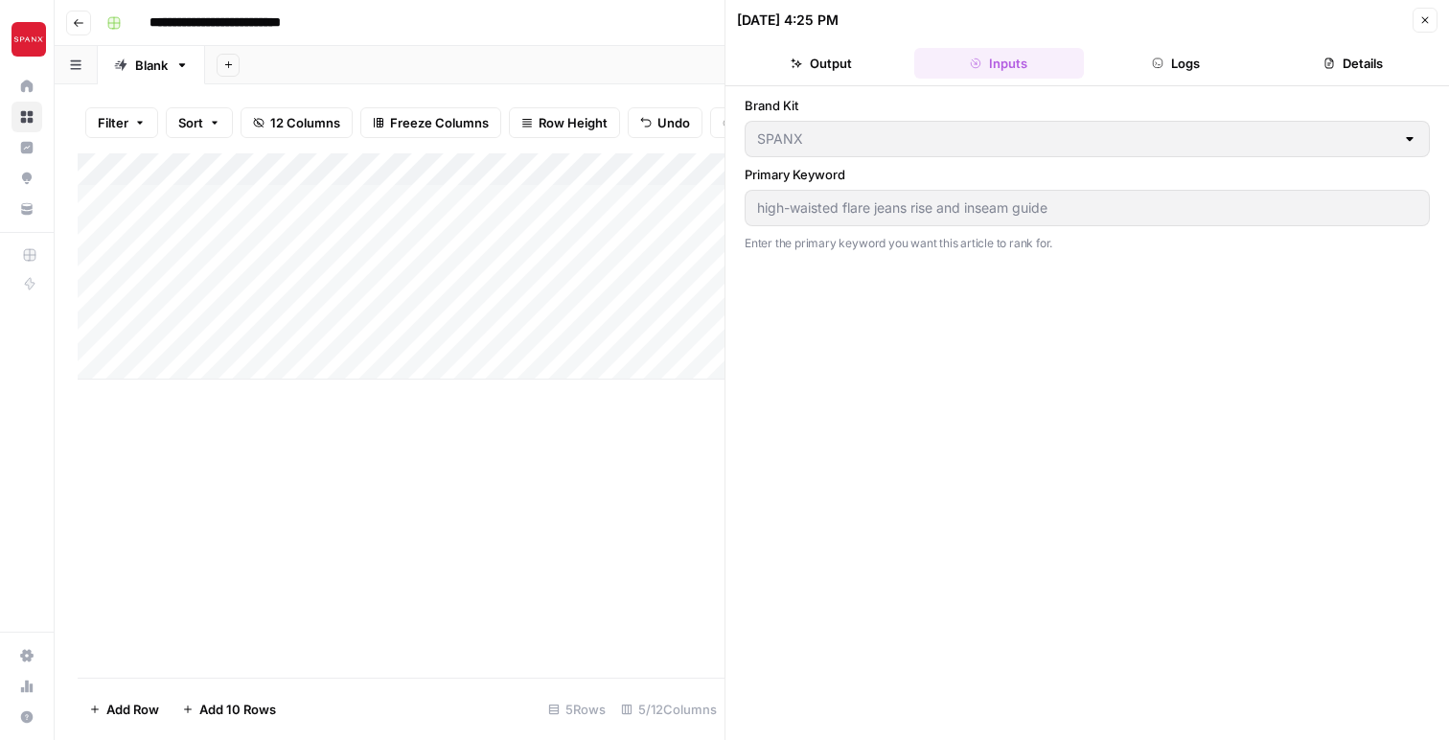
click at [813, 58] on button "Output" at bounding box center [822, 63] width 170 height 31
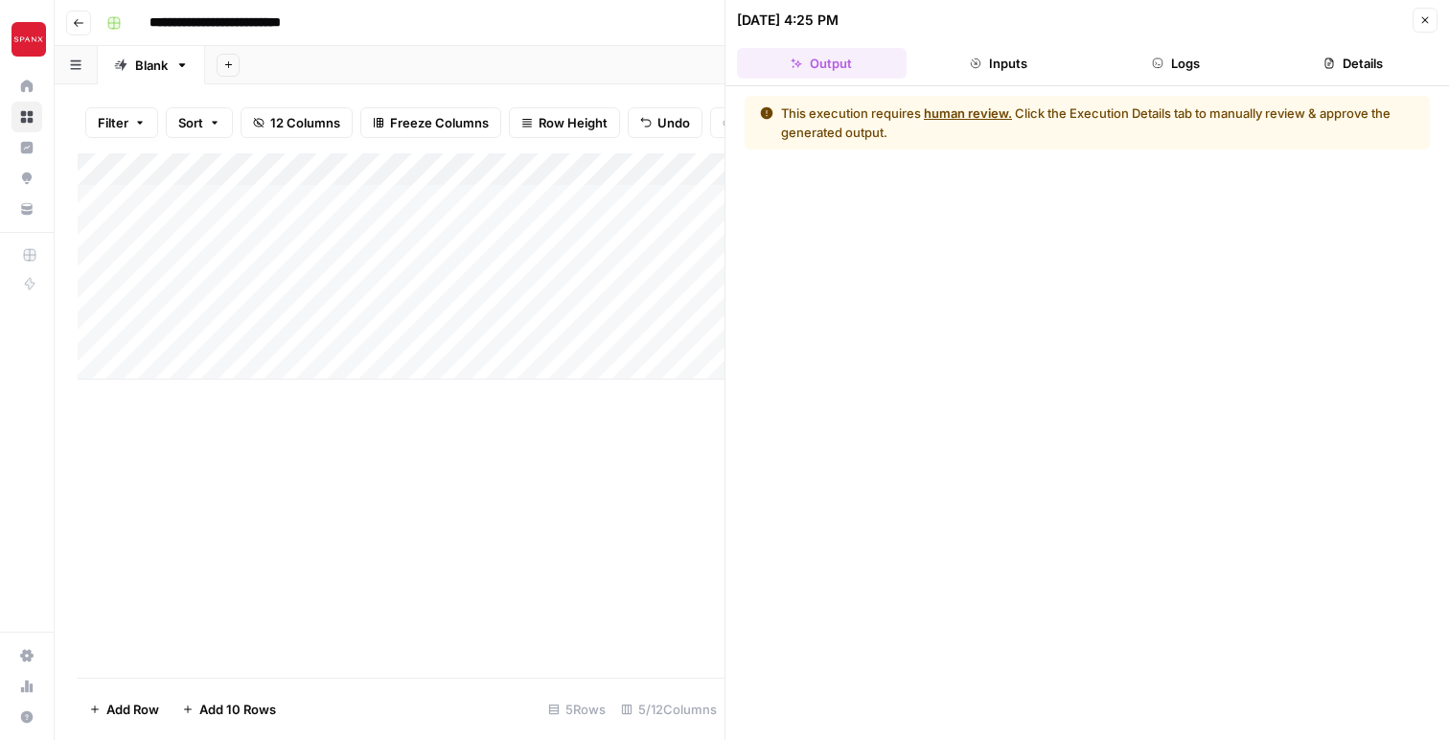
click at [1347, 57] on button "Details" at bounding box center [1353, 63] width 170 height 31
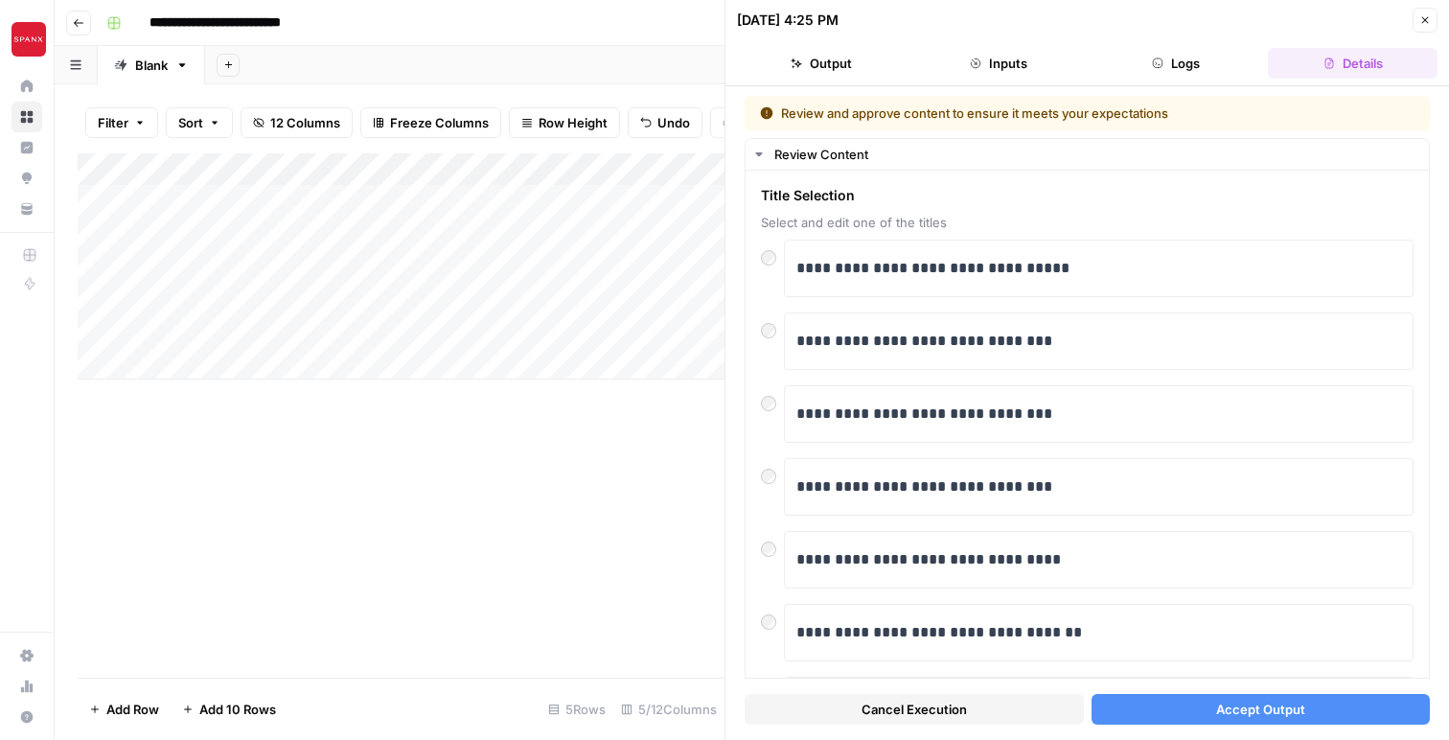
click at [1264, 715] on span "Accept Output" at bounding box center [1260, 708] width 89 height 19
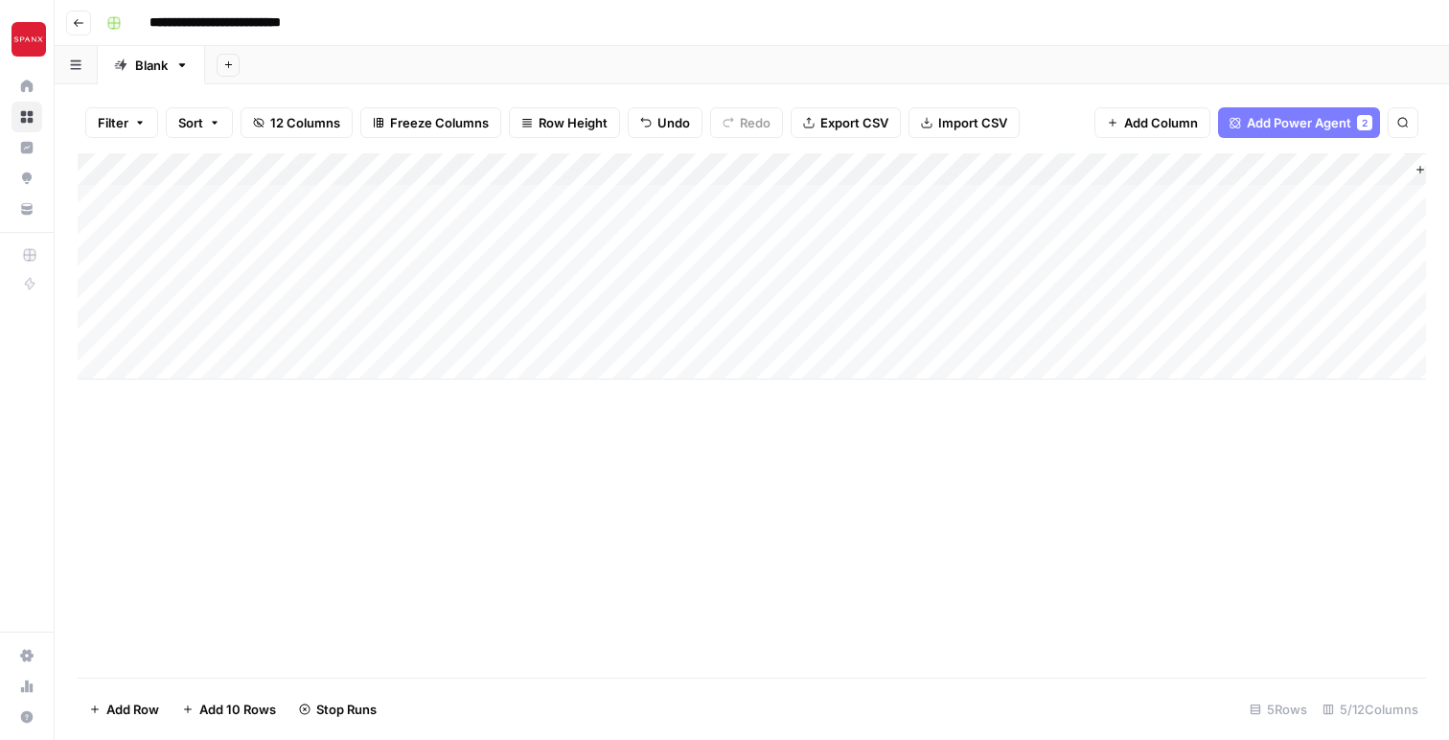
click at [1022, 176] on div "Add Column" at bounding box center [752, 266] width 1348 height 226
click at [1115, 170] on div at bounding box center [1046, 172] width 173 height 38
click at [1146, 432] on div "Add Column" at bounding box center [752, 415] width 1348 height 524
click at [1119, 173] on div "Add Column" at bounding box center [752, 266] width 1348 height 226
click at [888, 581] on div "Add Column" at bounding box center [752, 415] width 1348 height 524
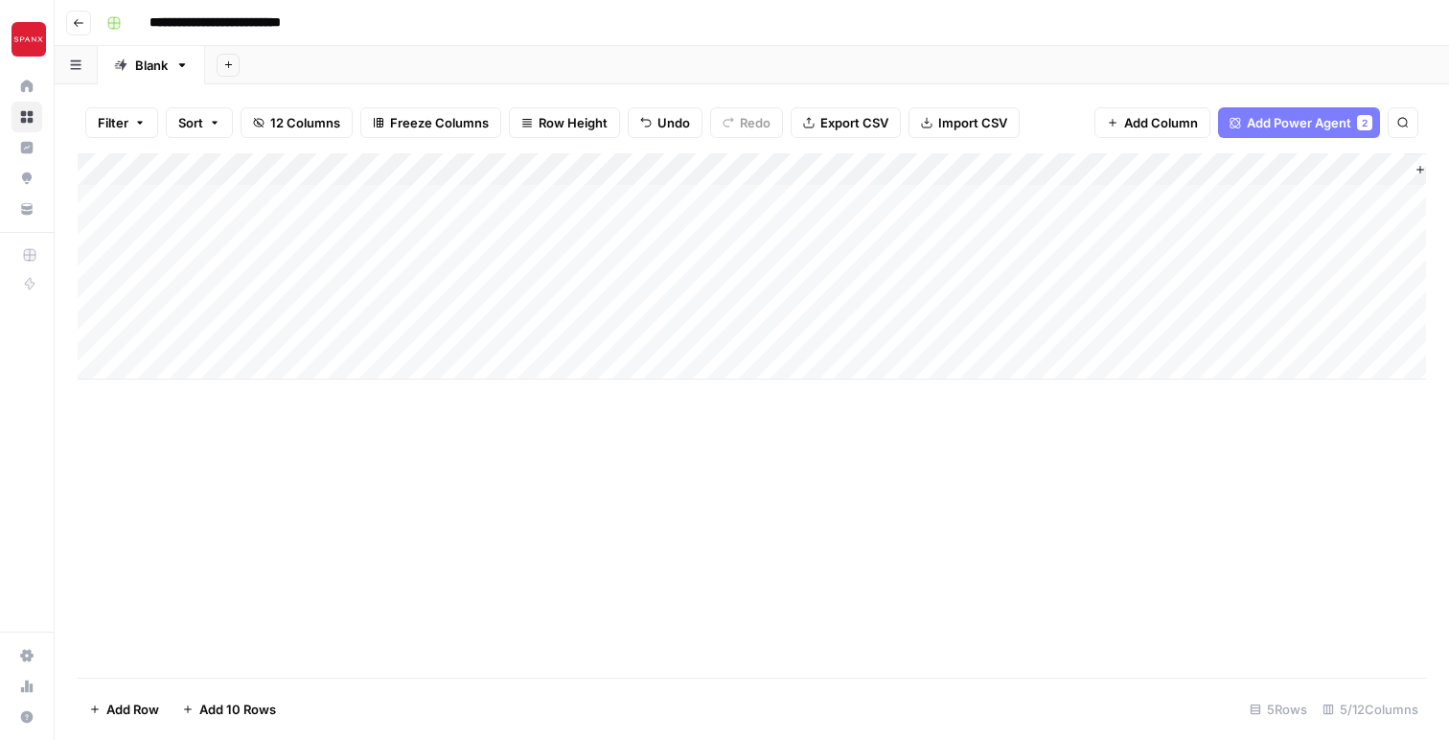
click at [459, 499] on div "Add Column" at bounding box center [752, 415] width 1348 height 524
click at [197, 202] on div "Add Column" at bounding box center [752, 266] width 1348 height 226
click at [380, 170] on div "Add Column" at bounding box center [752, 266] width 1348 height 226
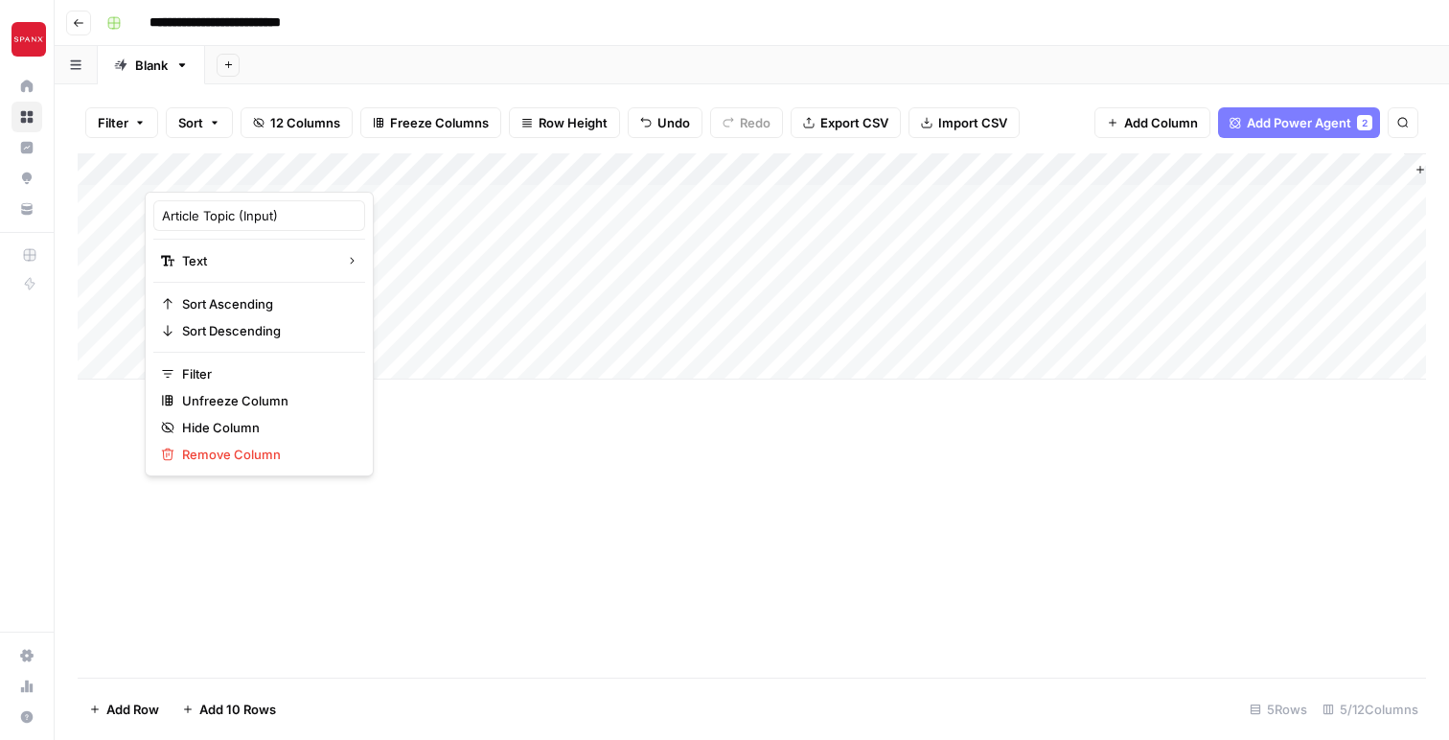
click at [647, 463] on div "Add Column" at bounding box center [752, 415] width 1348 height 524
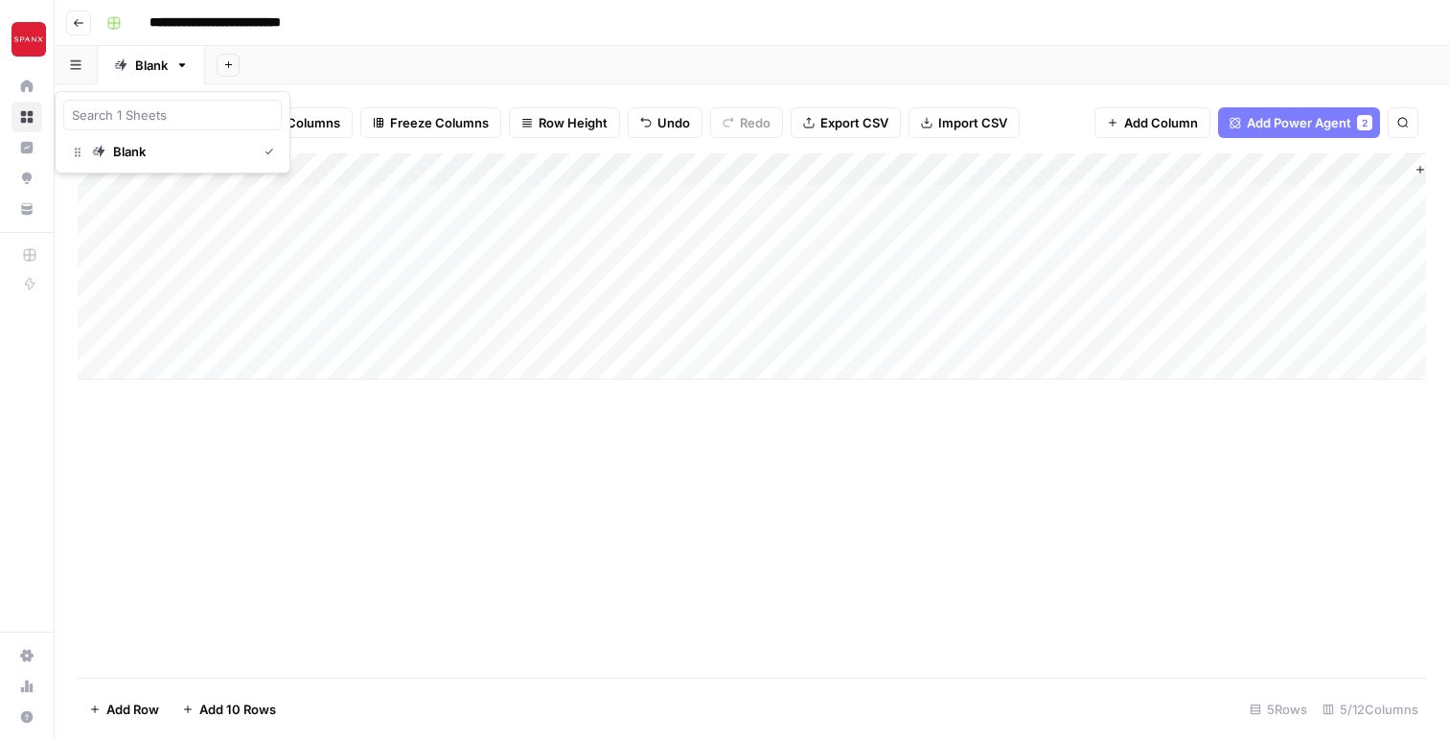
click at [86, 67] on button "button" at bounding box center [76, 64] width 43 height 37
click at [335, 563] on div "Add Column" at bounding box center [752, 415] width 1348 height 524
click at [543, 470] on div "Add Column" at bounding box center [752, 415] width 1348 height 524
click at [421, 477] on div "Add Column" at bounding box center [752, 415] width 1348 height 524
click at [416, 172] on div "Add Column" at bounding box center [752, 266] width 1348 height 226
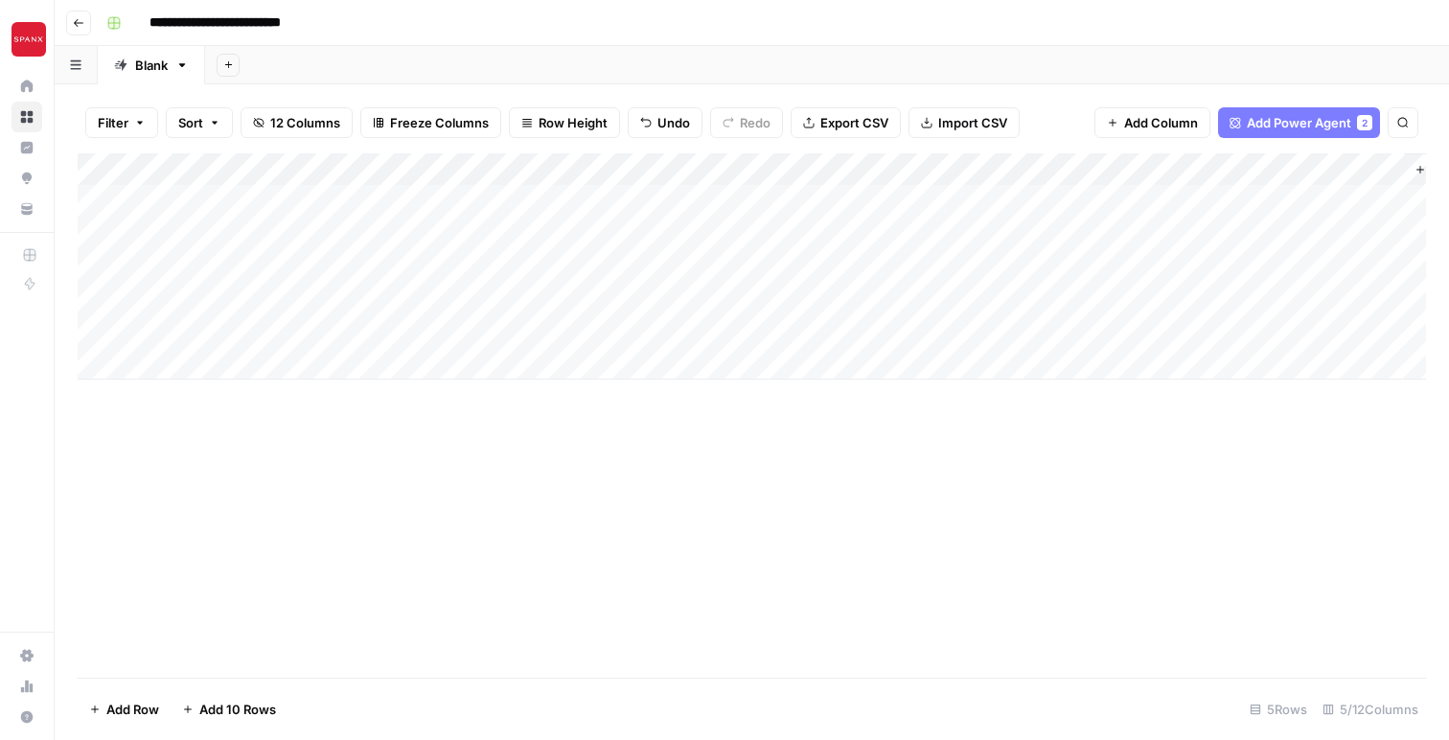
click at [659, 489] on div "Add Column" at bounding box center [752, 415] width 1348 height 524
click at [696, 170] on div "Add Column" at bounding box center [752, 266] width 1348 height 226
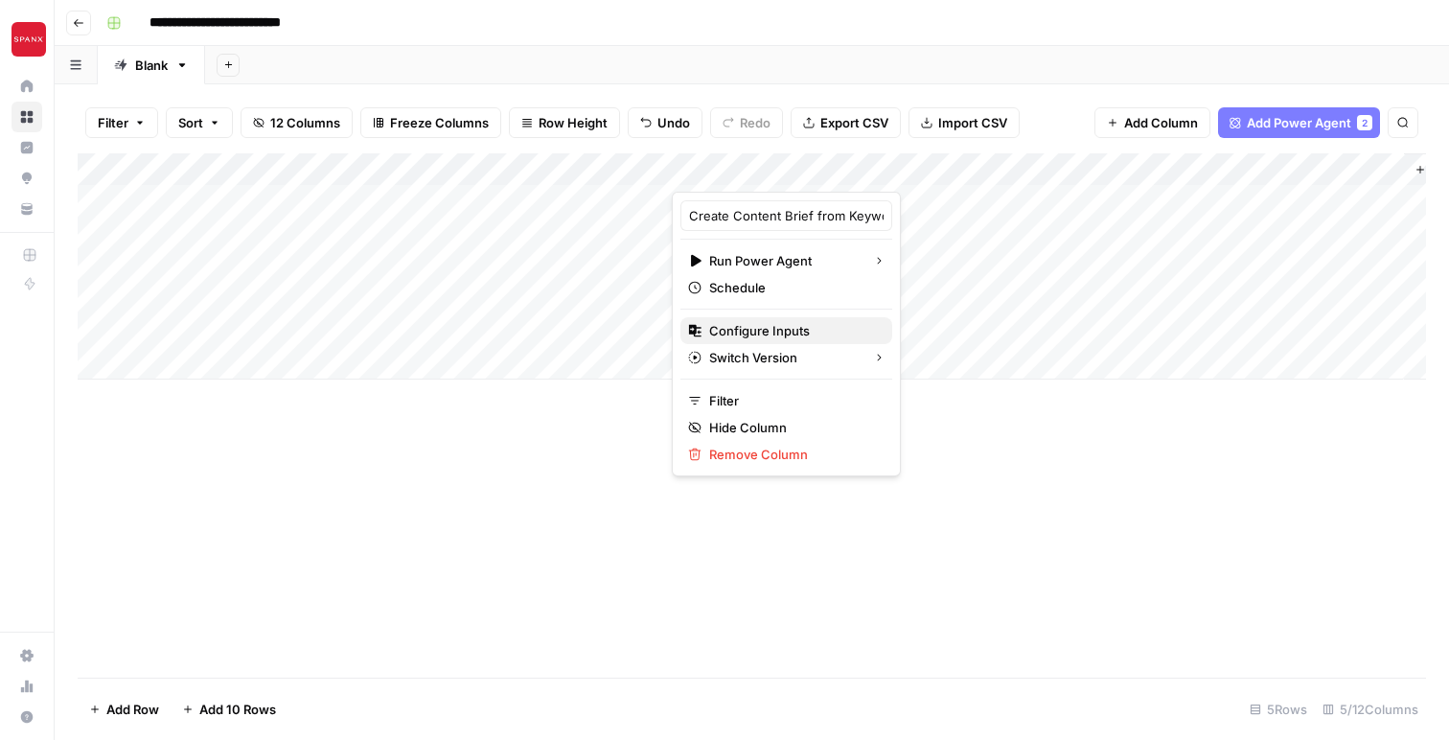
click at [735, 329] on span "Configure Inputs" at bounding box center [793, 330] width 168 height 19
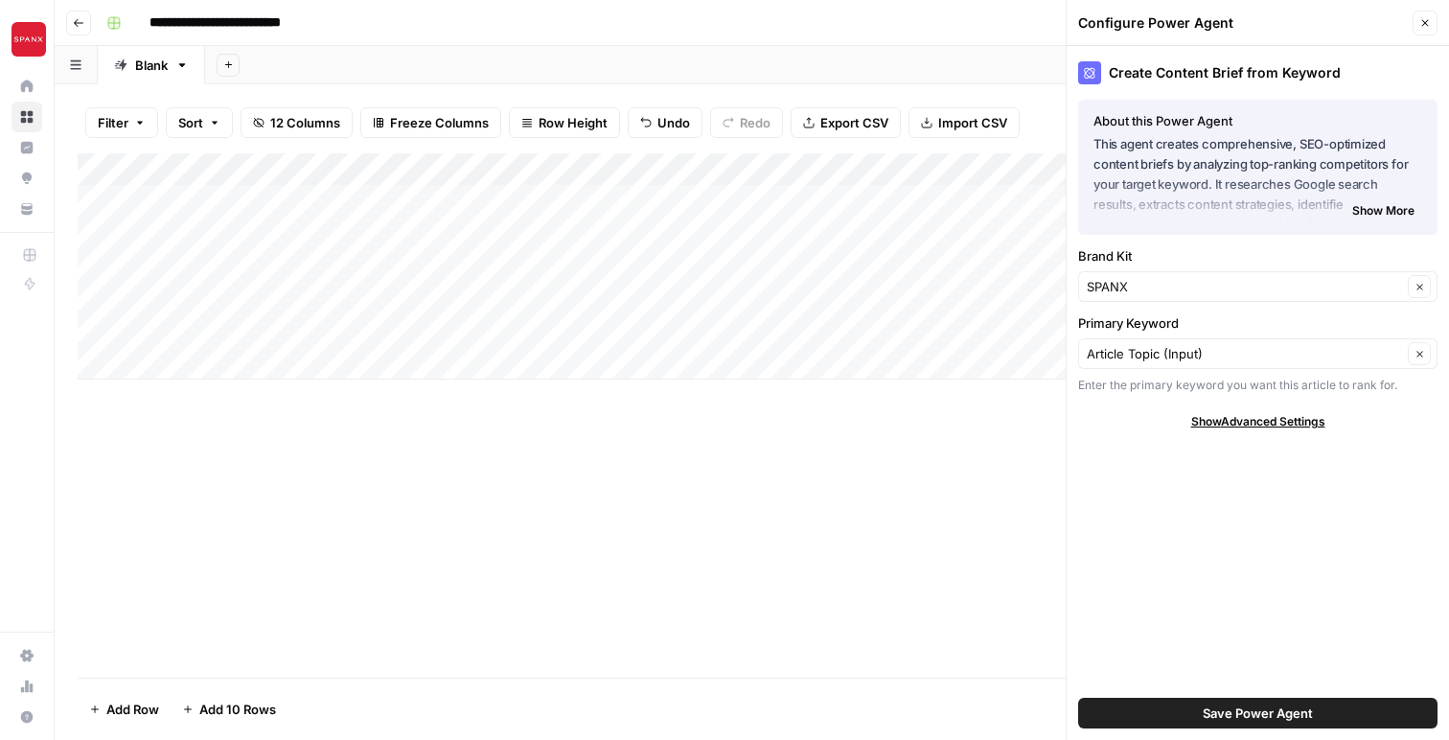
click at [1397, 212] on span "Show More" at bounding box center [1383, 210] width 62 height 17
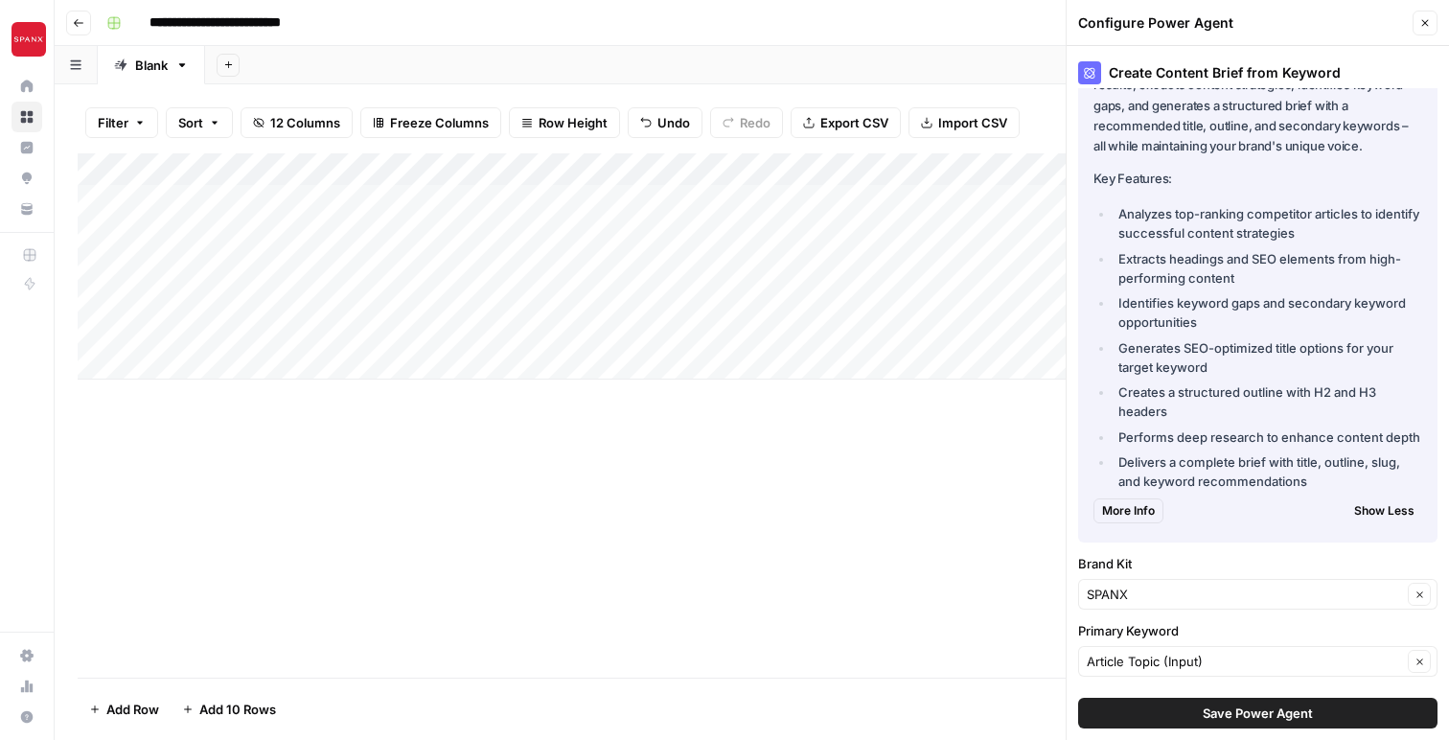
scroll to position [179, 0]
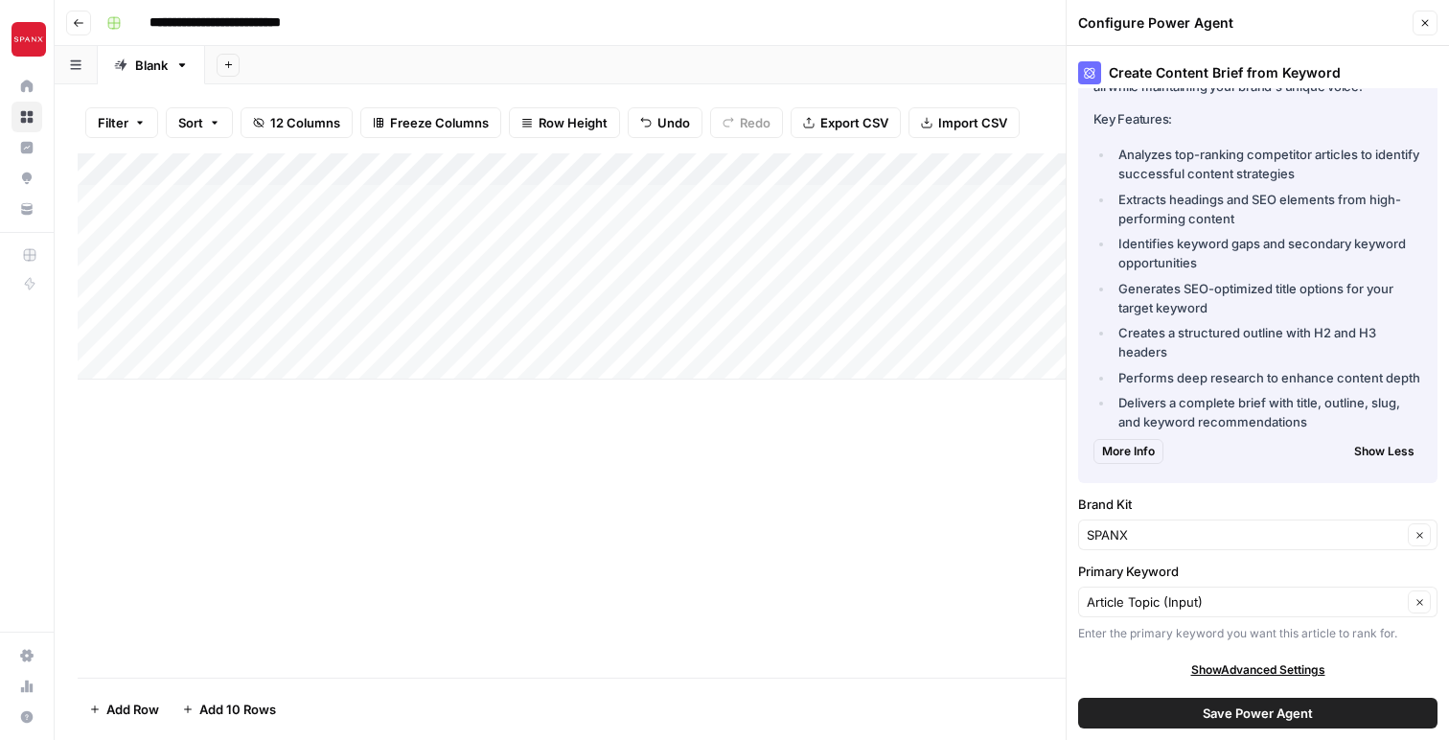
click at [1429, 23] on icon "button" at bounding box center [1424, 22] width 11 height 11
